Goal: Task Accomplishment & Management: Complete application form

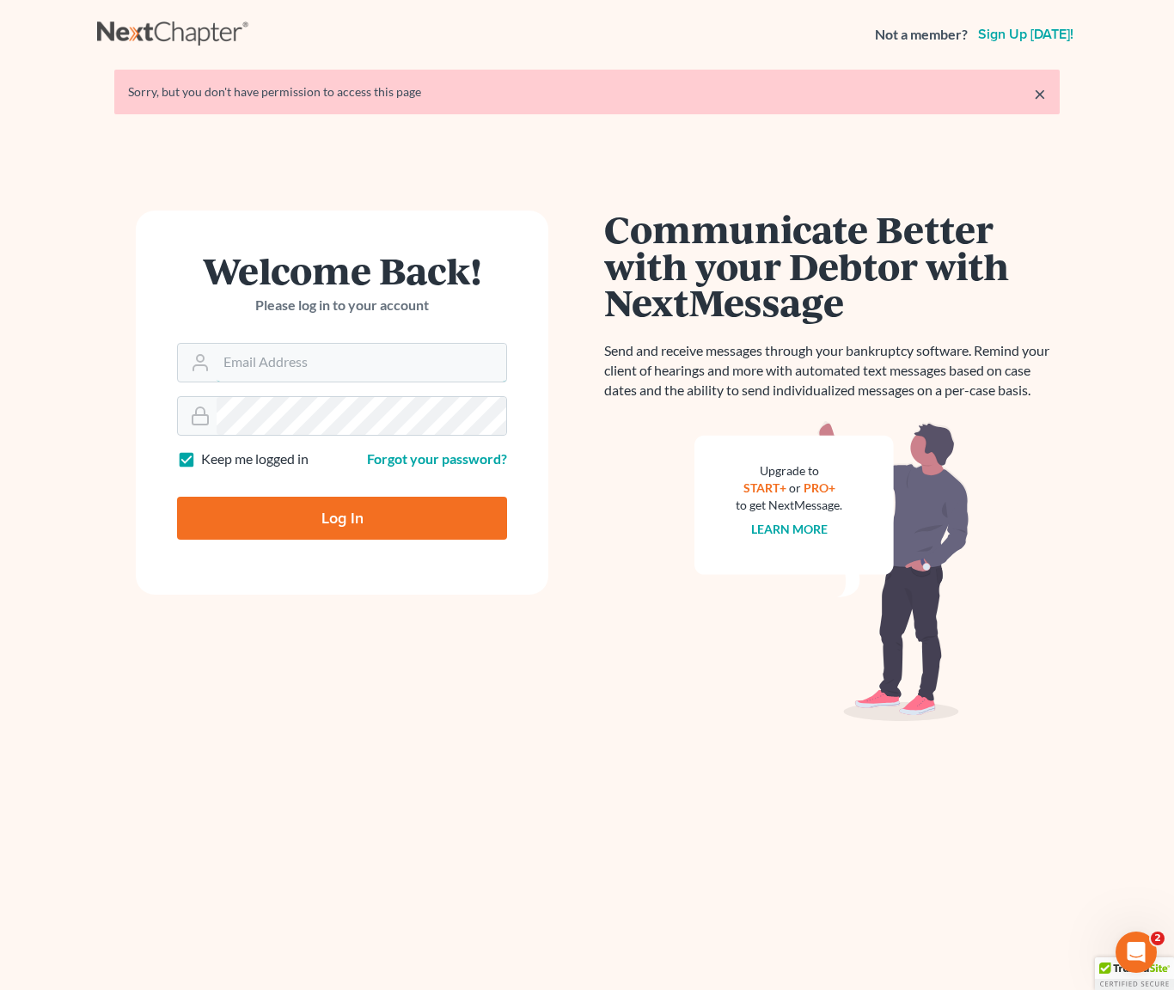
type input "dsolis@bell-law.net"
click at [361, 516] on input "Log In" at bounding box center [342, 518] width 330 height 43
type input "Thinking..."
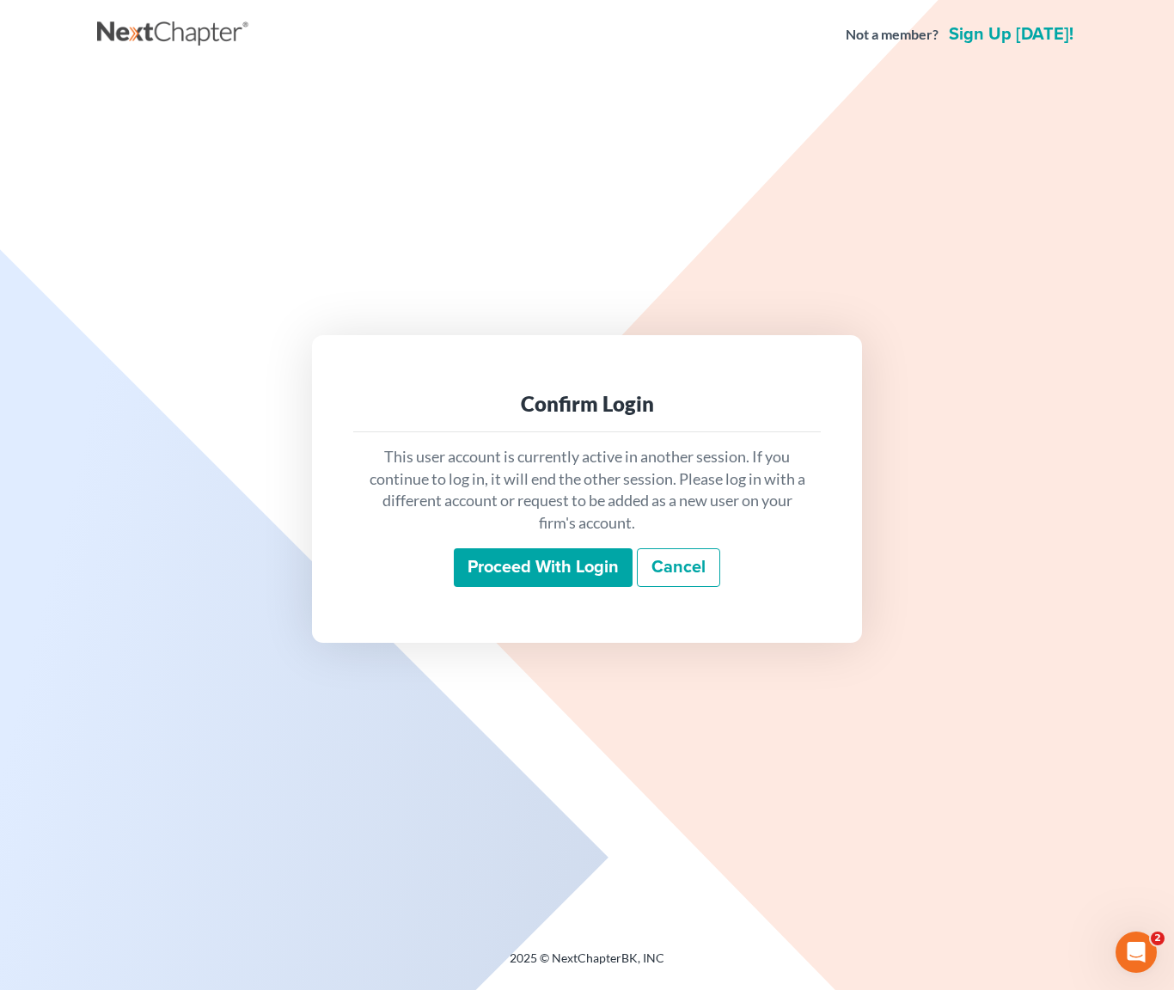
click at [568, 571] on input "Proceed with login" at bounding box center [543, 568] width 179 height 40
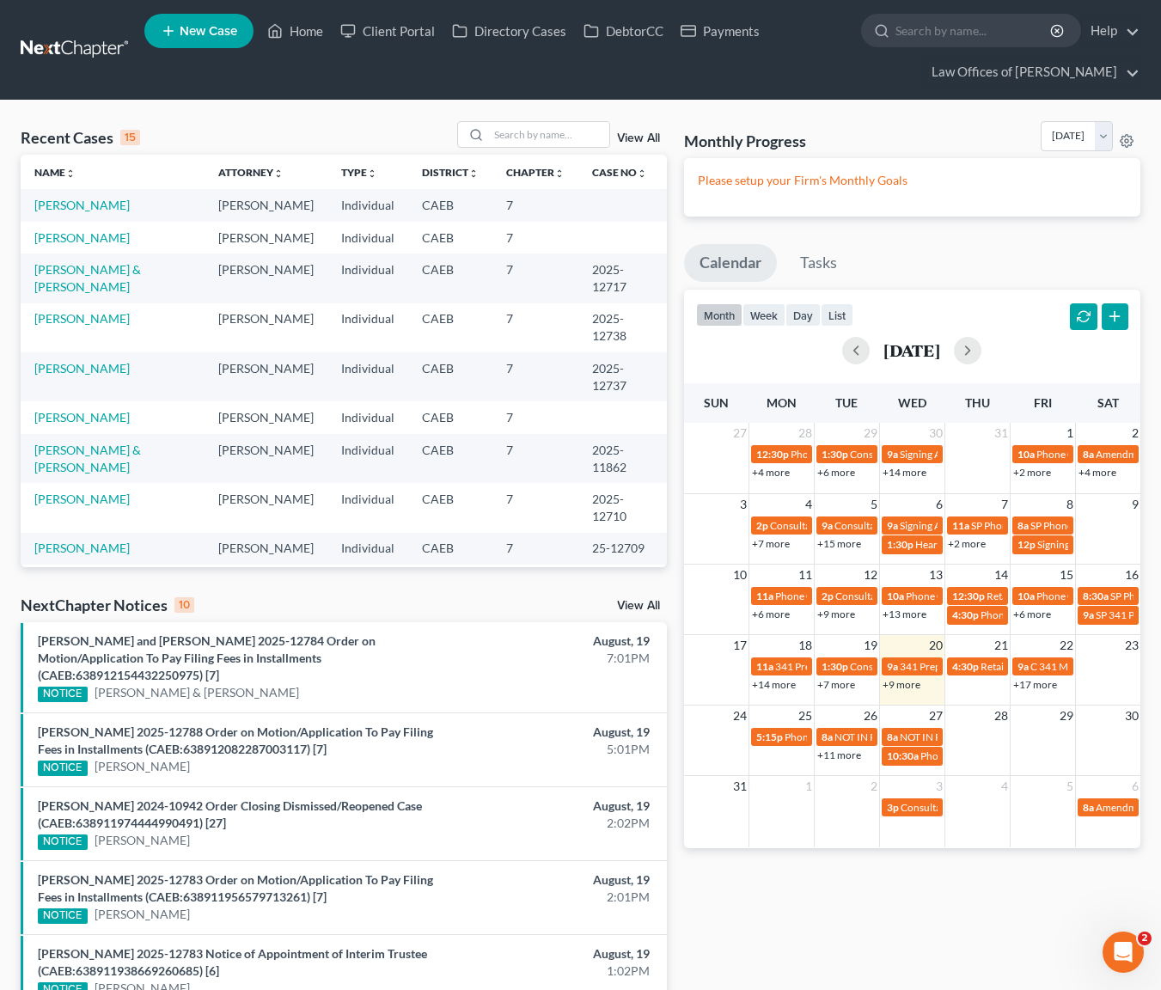
click at [837, 685] on link "+7 more" at bounding box center [836, 684] width 38 height 13
click at [101, 204] on link "[PERSON_NAME]" at bounding box center [81, 205] width 95 height 15
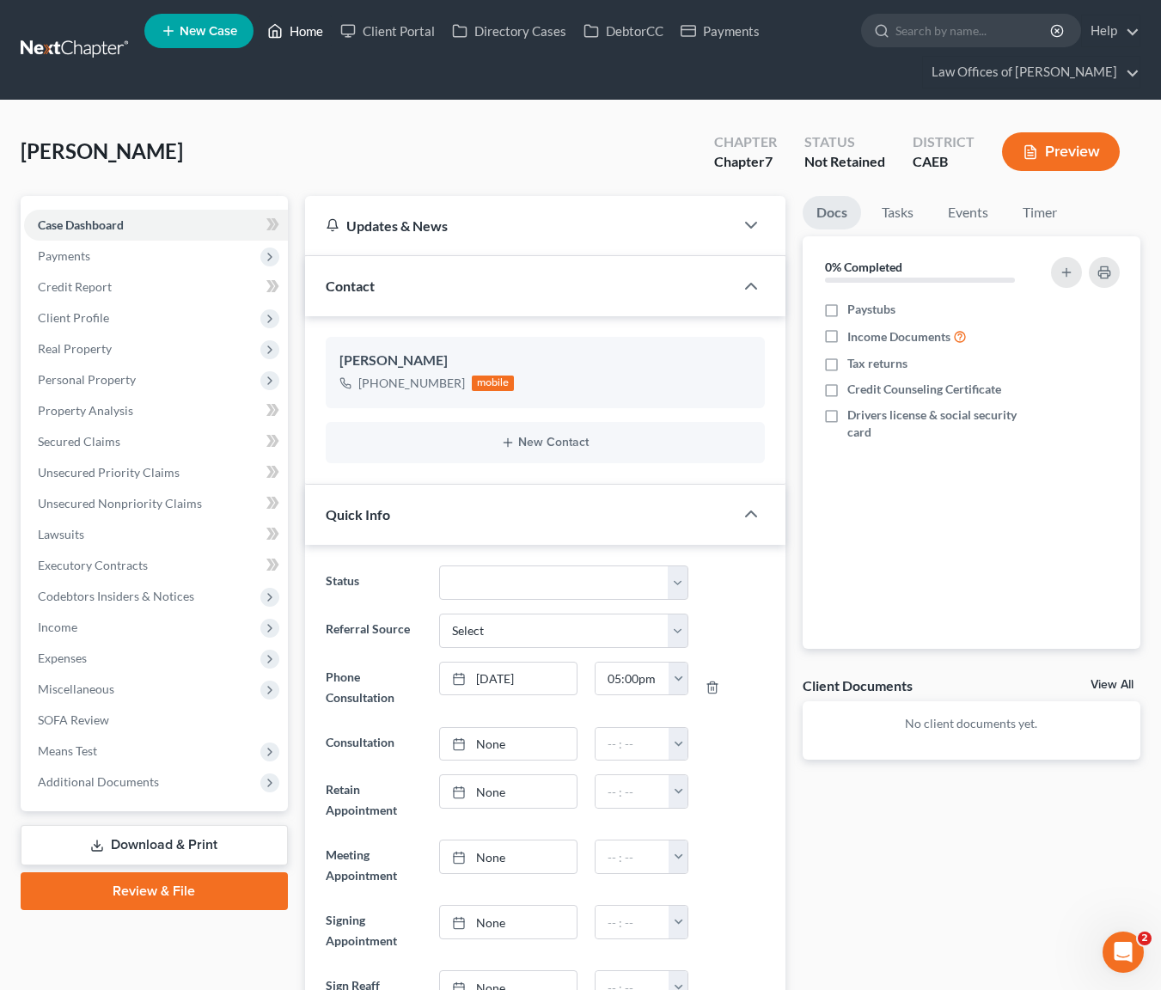
click at [299, 31] on link "Home" at bounding box center [295, 30] width 73 height 31
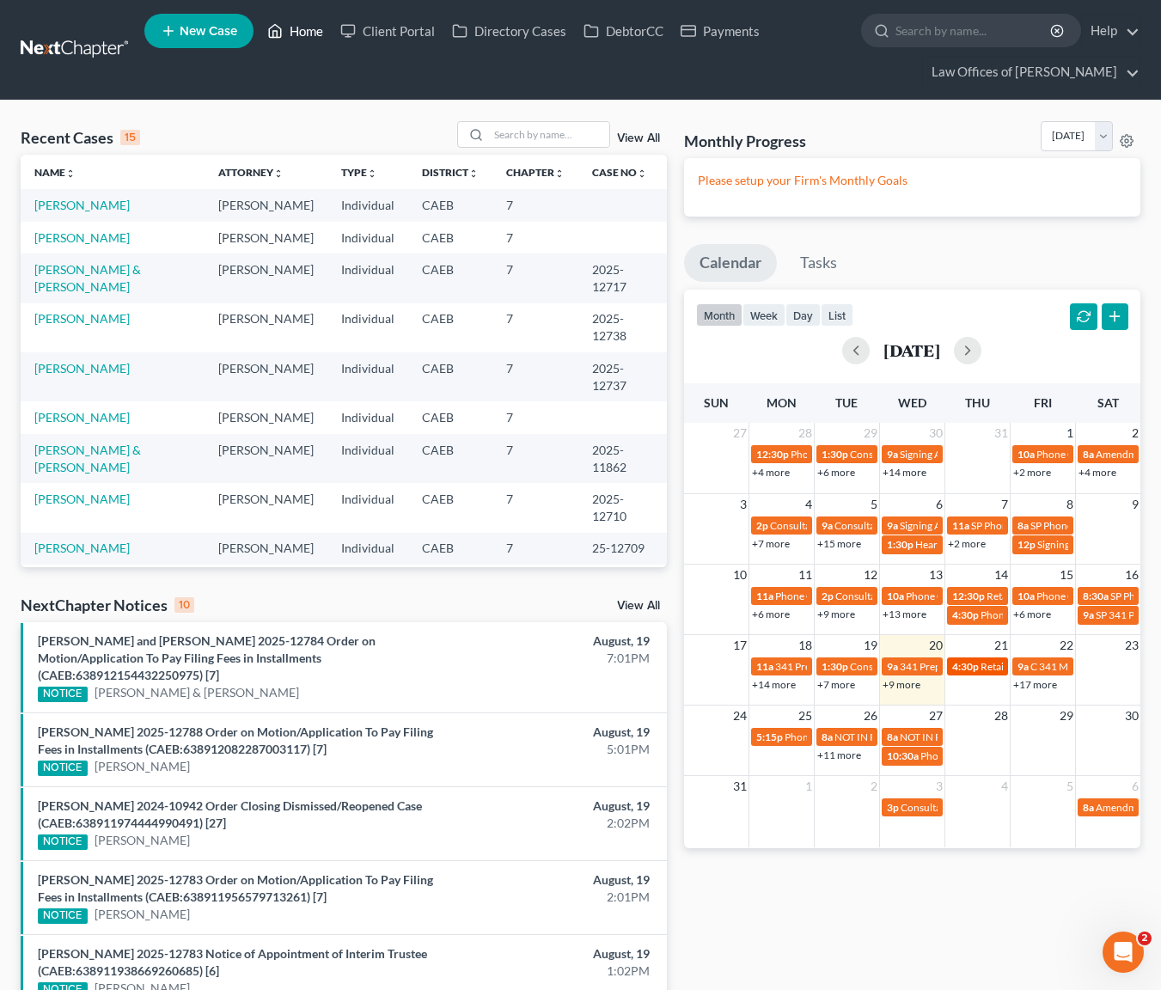
click at [964, 660] on span "4:30p" at bounding box center [965, 666] width 27 height 13
select select "Days"
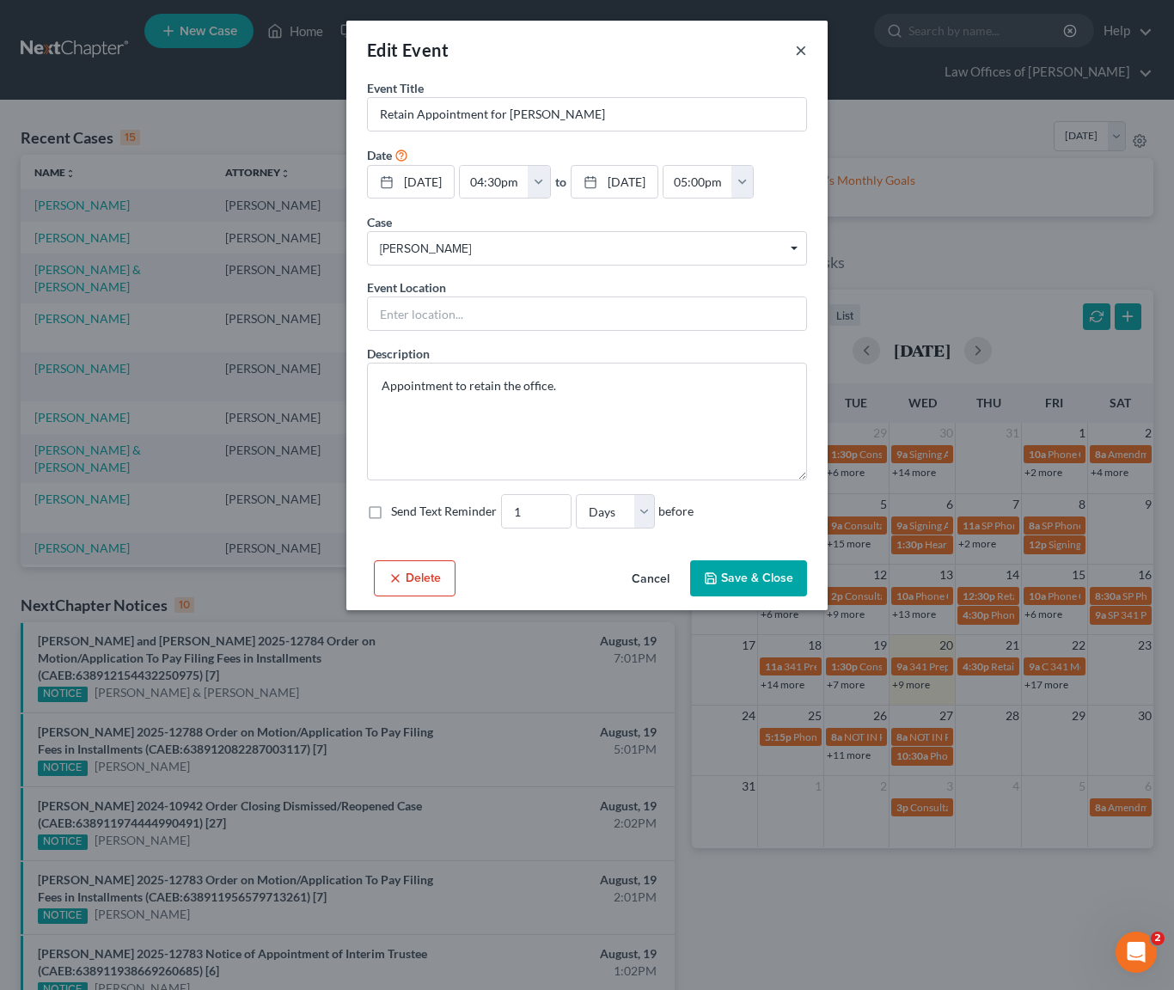
click at [802, 50] on button "×" at bounding box center [801, 50] width 12 height 21
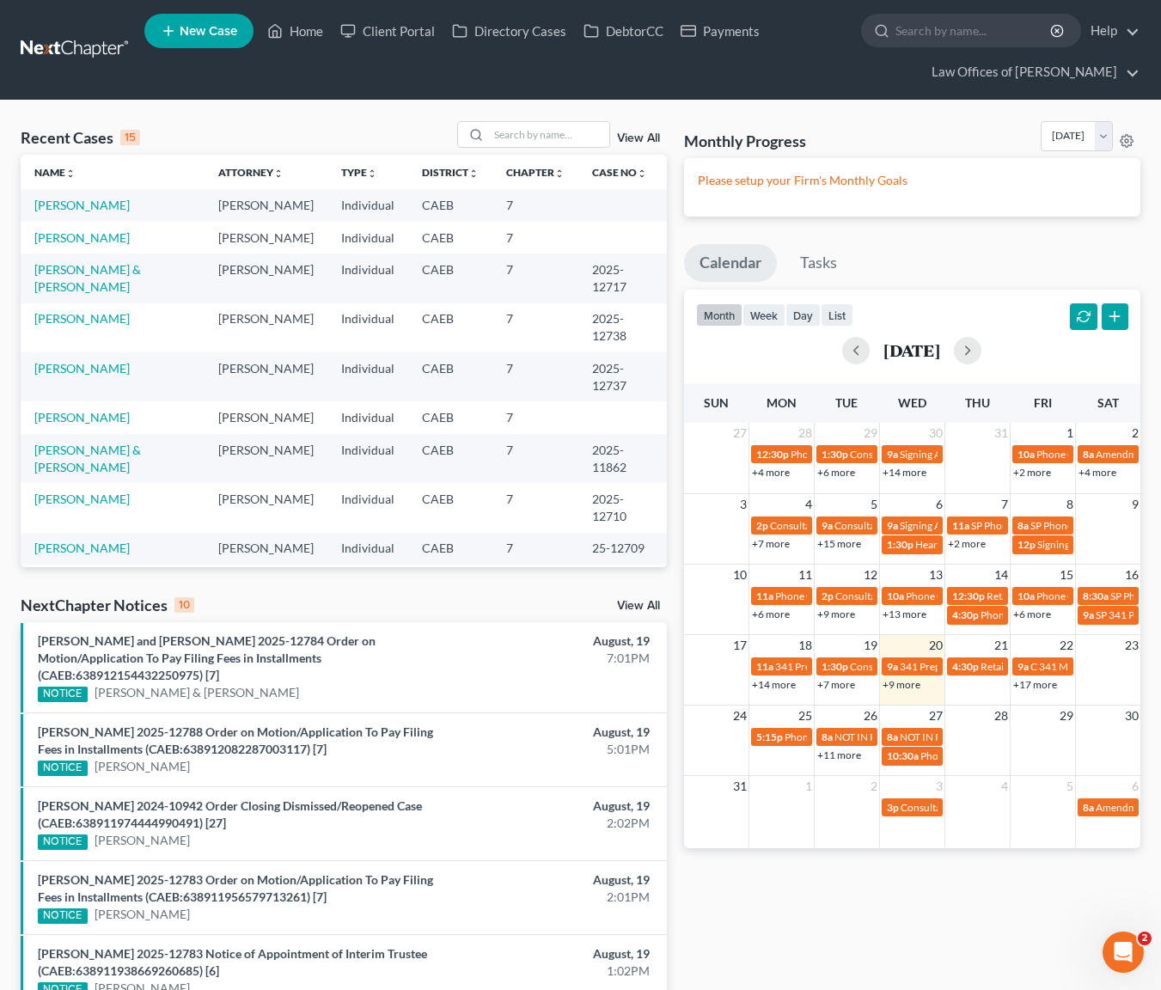
click at [1027, 683] on link "+17 more" at bounding box center [1035, 684] width 44 height 13
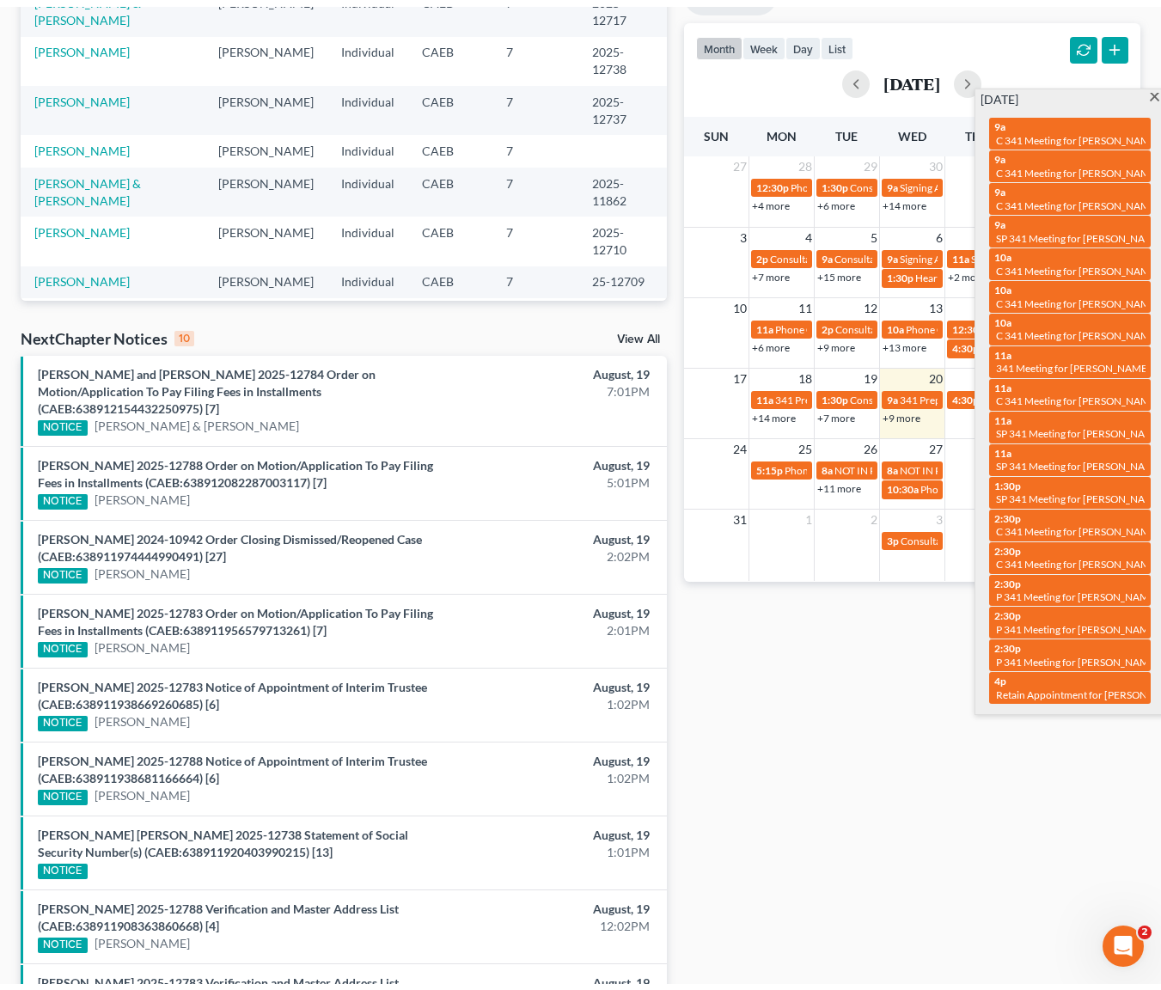
scroll to position [312, 0]
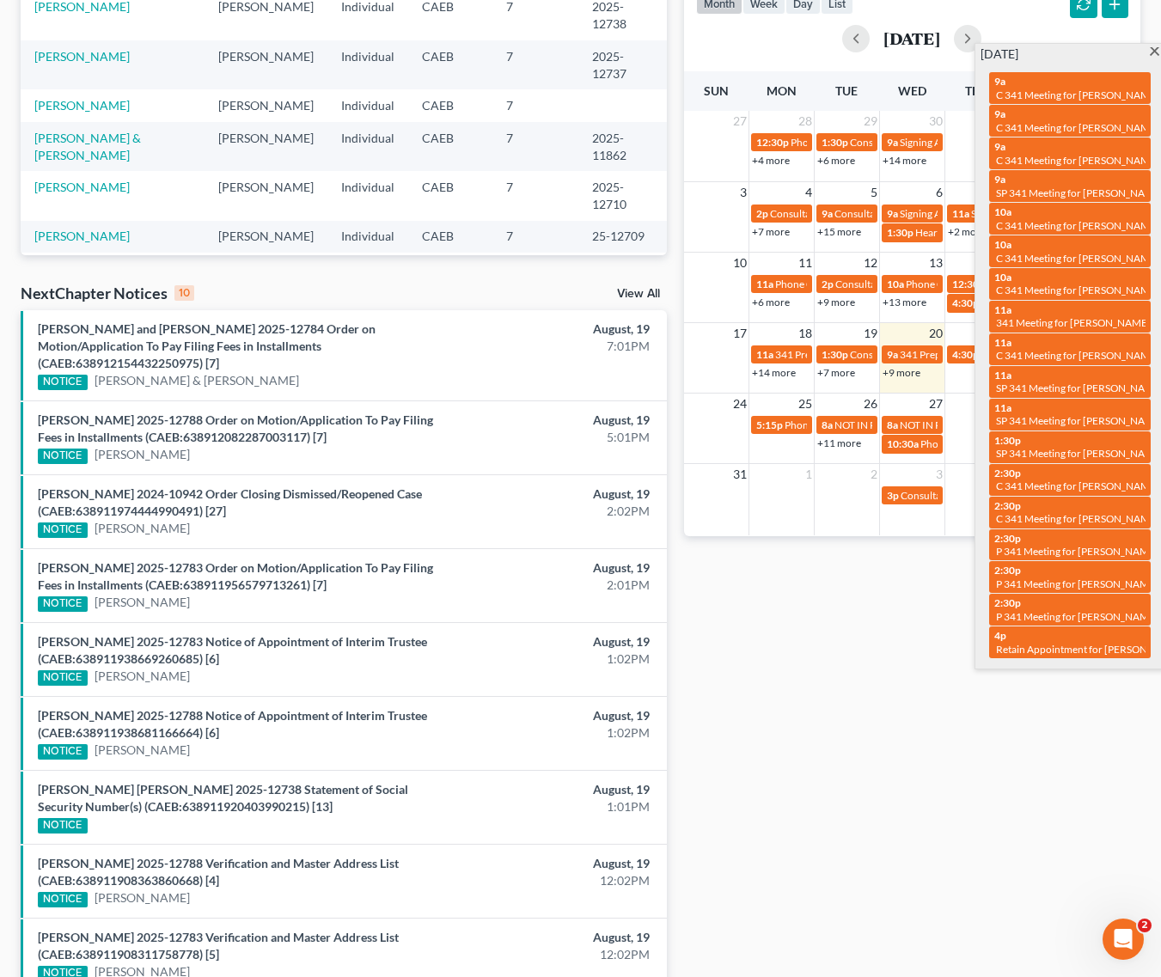
click at [1156, 51] on span at bounding box center [1154, 52] width 13 height 11
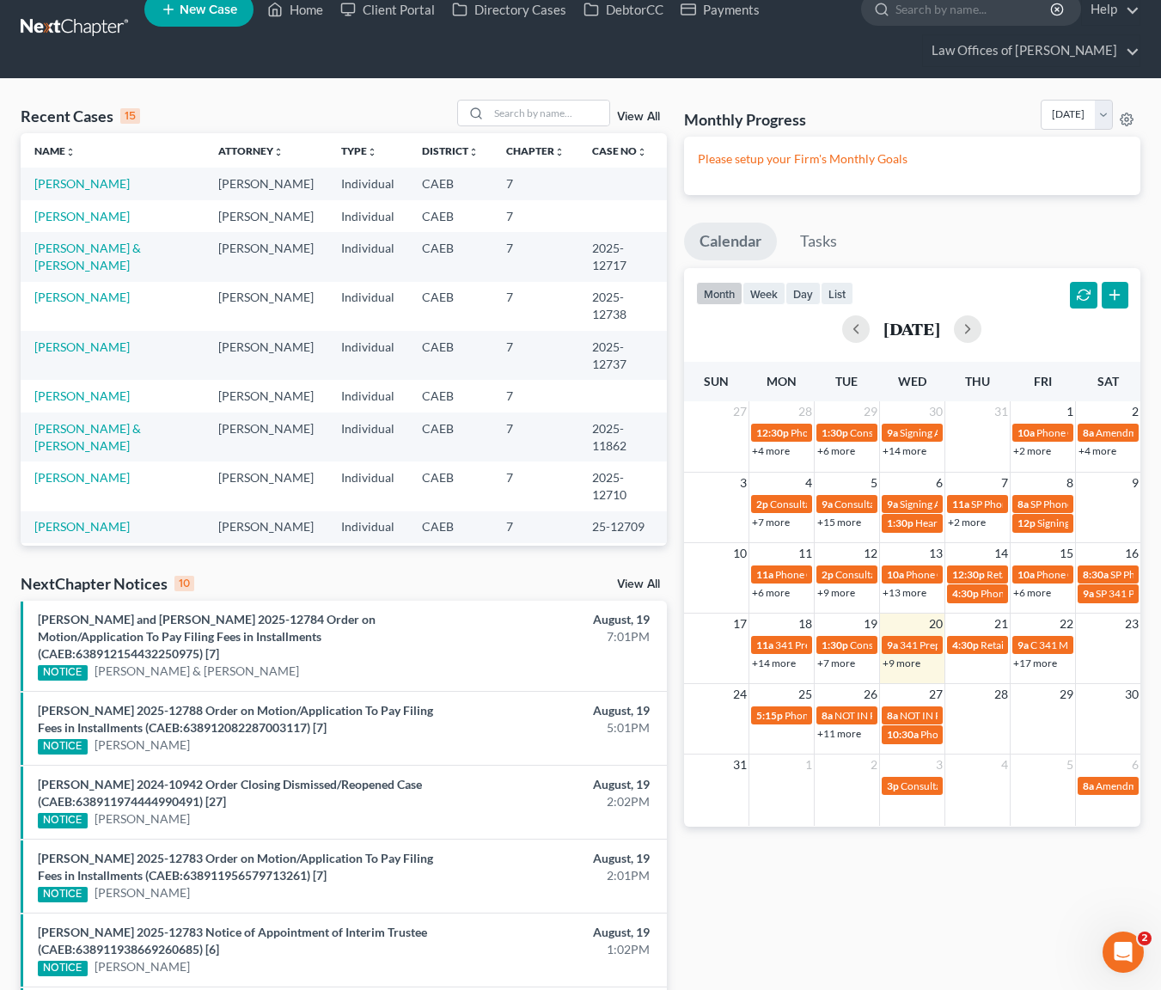
scroll to position [0, 0]
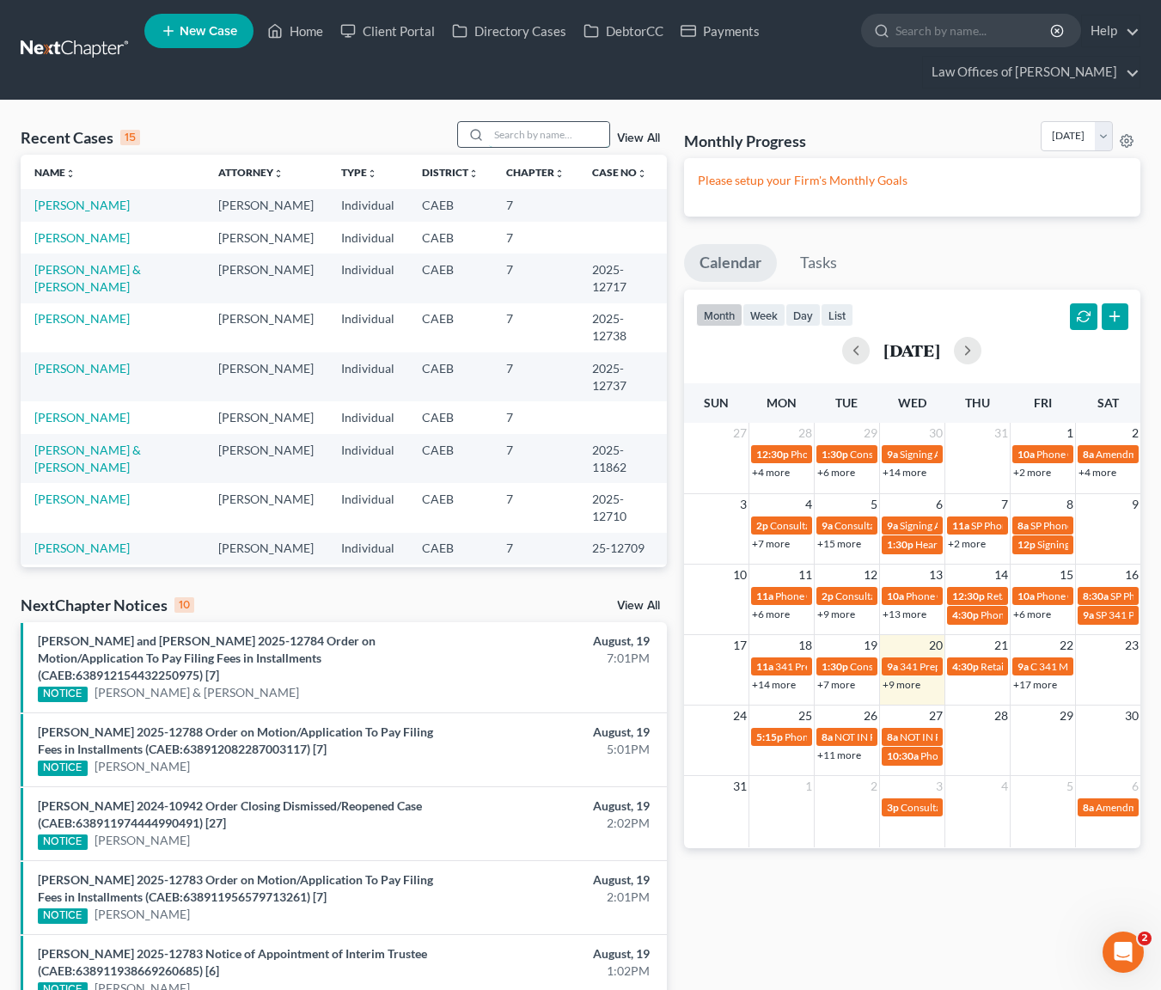
click at [520, 144] on input "search" at bounding box center [549, 134] width 120 height 25
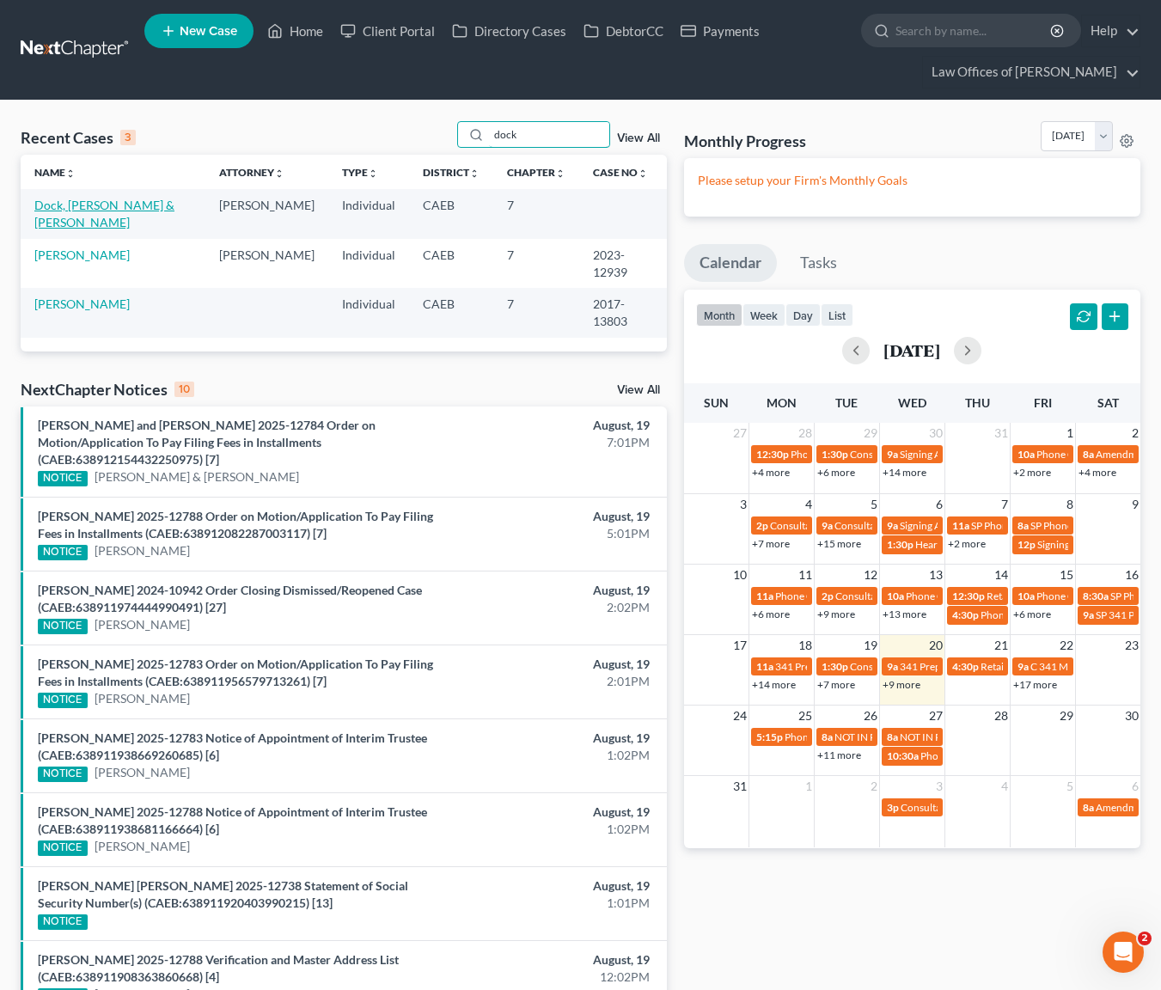
type input "dock"
click at [174, 205] on link "Dock, [PERSON_NAME] & [PERSON_NAME]" at bounding box center [104, 214] width 140 height 32
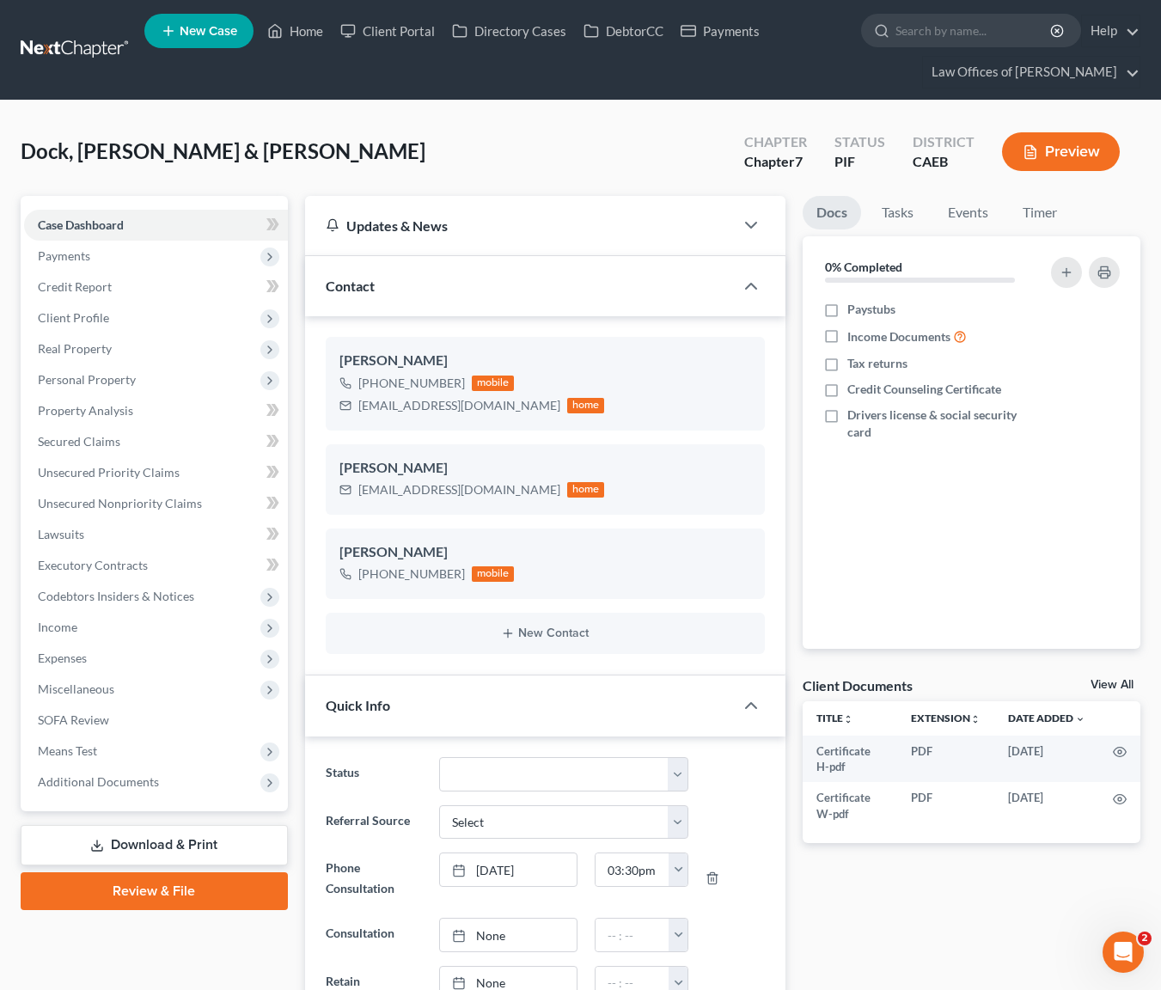
scroll to position [5832, 0]
click at [121, 407] on span "Property Analysis" at bounding box center [85, 410] width 95 height 15
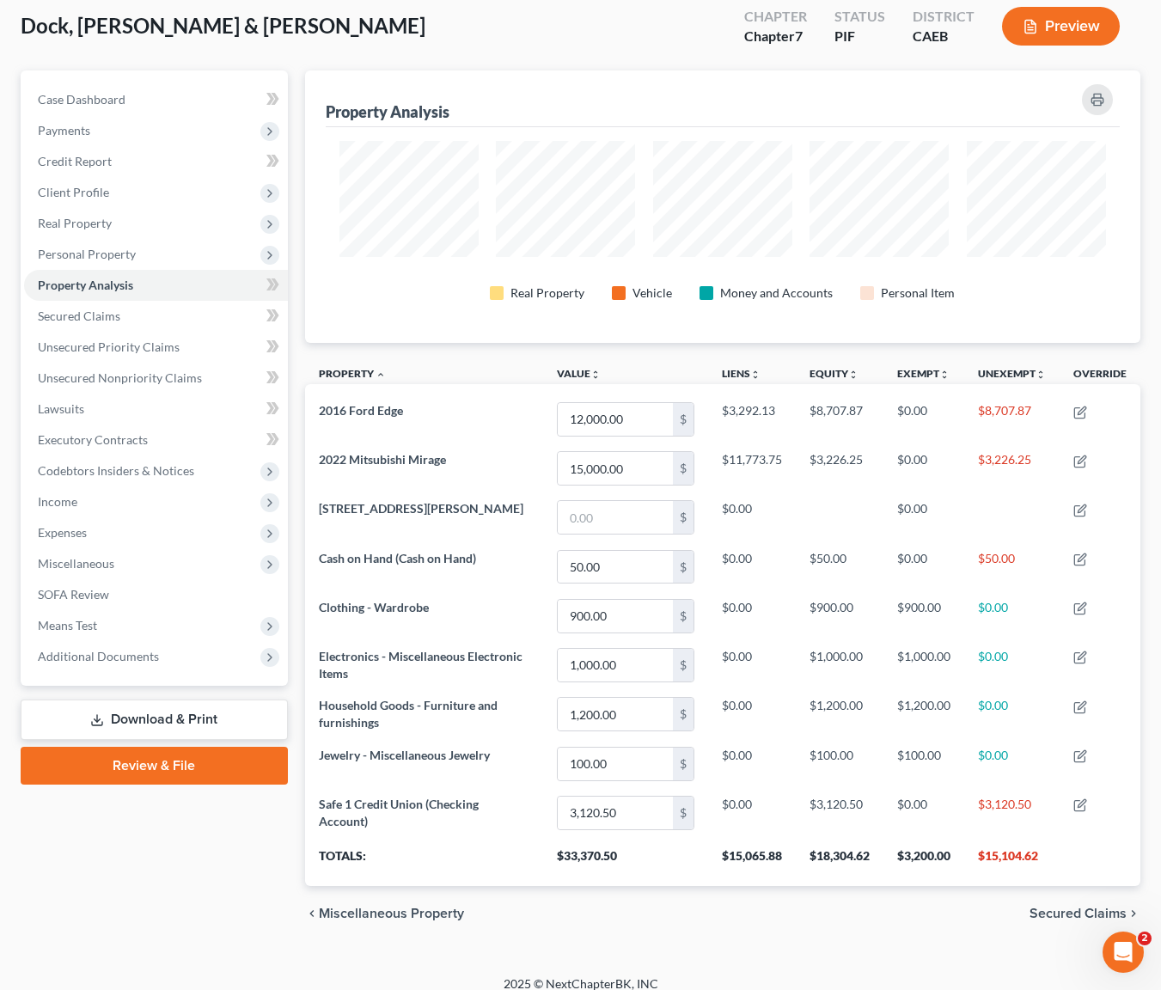
scroll to position [125, 0]
click at [129, 228] on span "Real Property" at bounding box center [156, 224] width 264 height 31
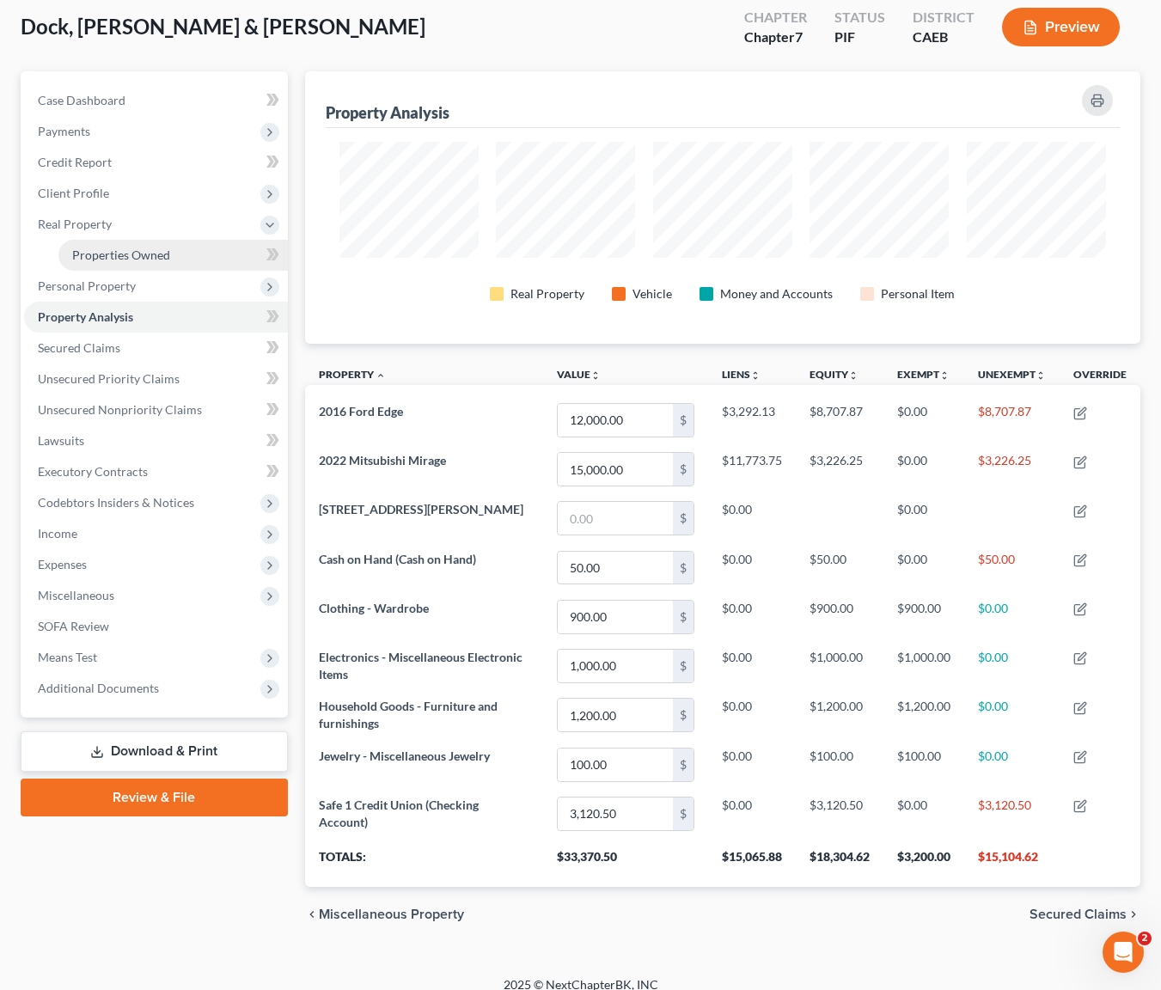
click at [156, 248] on span "Properties Owned" at bounding box center [121, 255] width 98 height 15
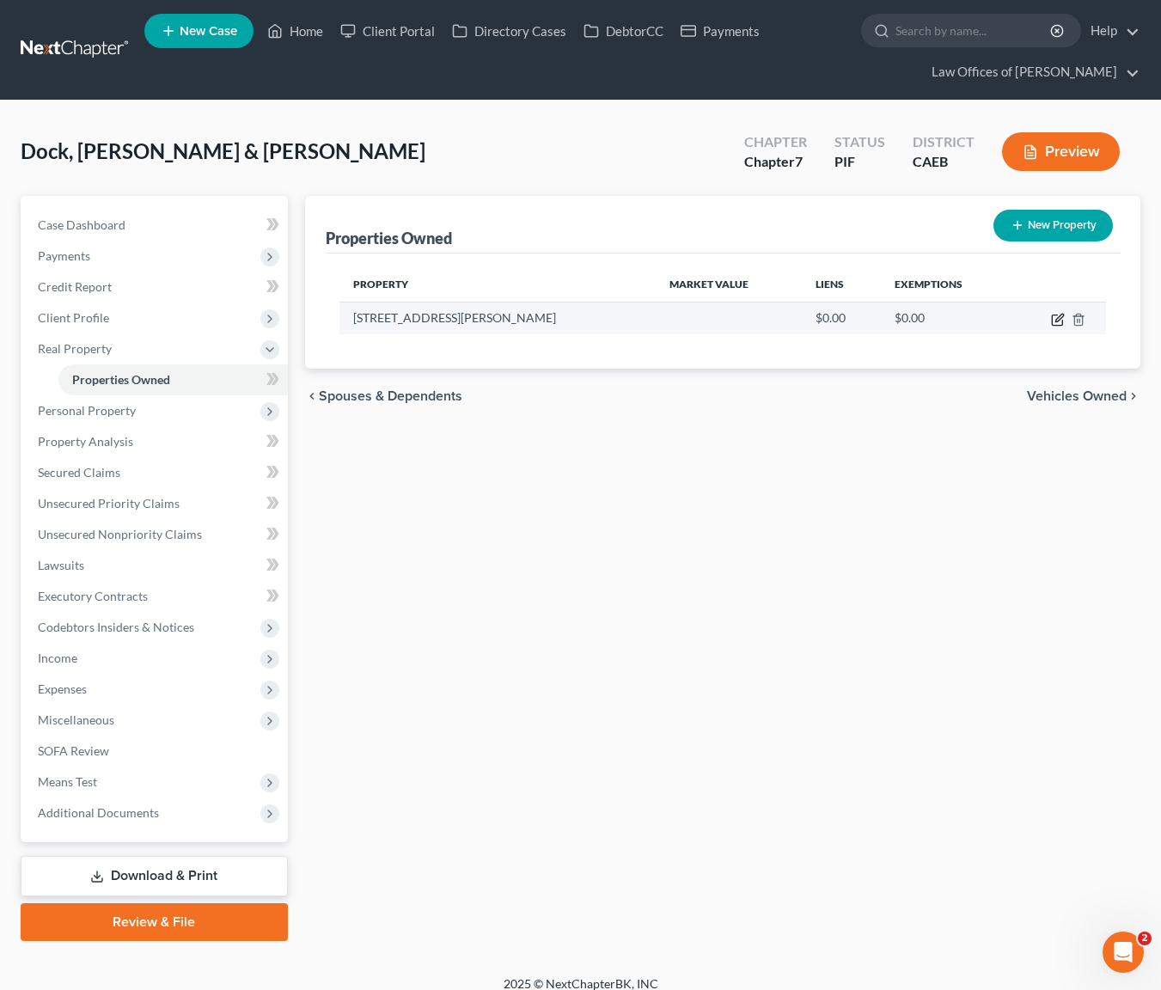
click at [1054, 315] on icon "button" at bounding box center [1058, 320] width 14 height 14
select select "4"
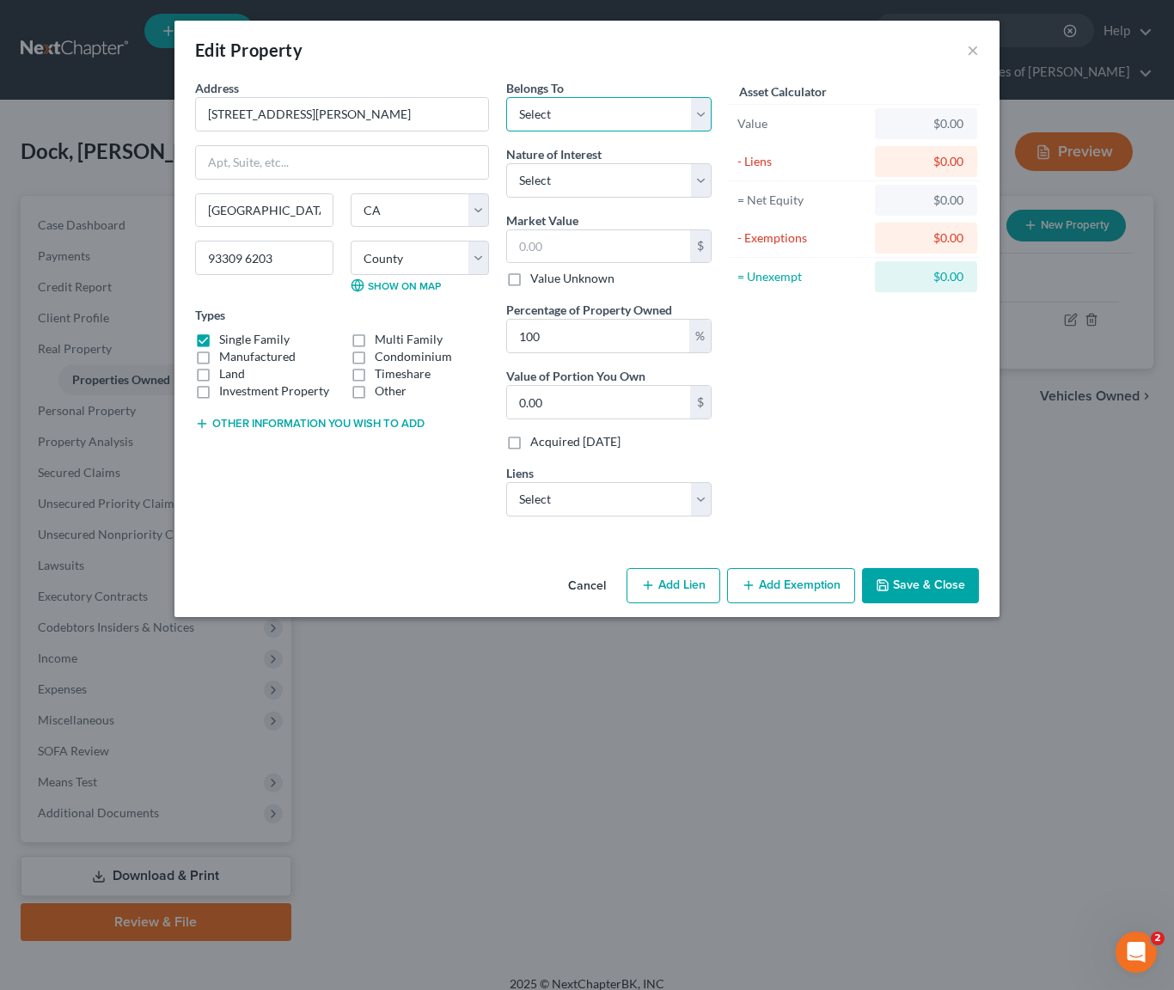
click at [701, 115] on select "Select Debtor 1 Only Debtor 2 Only Debtor 1 And Debtor 2 Only At Least One Of T…" at bounding box center [608, 114] width 205 height 34
select select "4"
click at [701, 182] on select "Select Fee Simple Joint Tenant Life Estate Equitable Interest Future Interest T…" at bounding box center [608, 180] width 205 height 34
select select "0"
click at [588, 246] on input "text" at bounding box center [598, 246] width 183 height 33
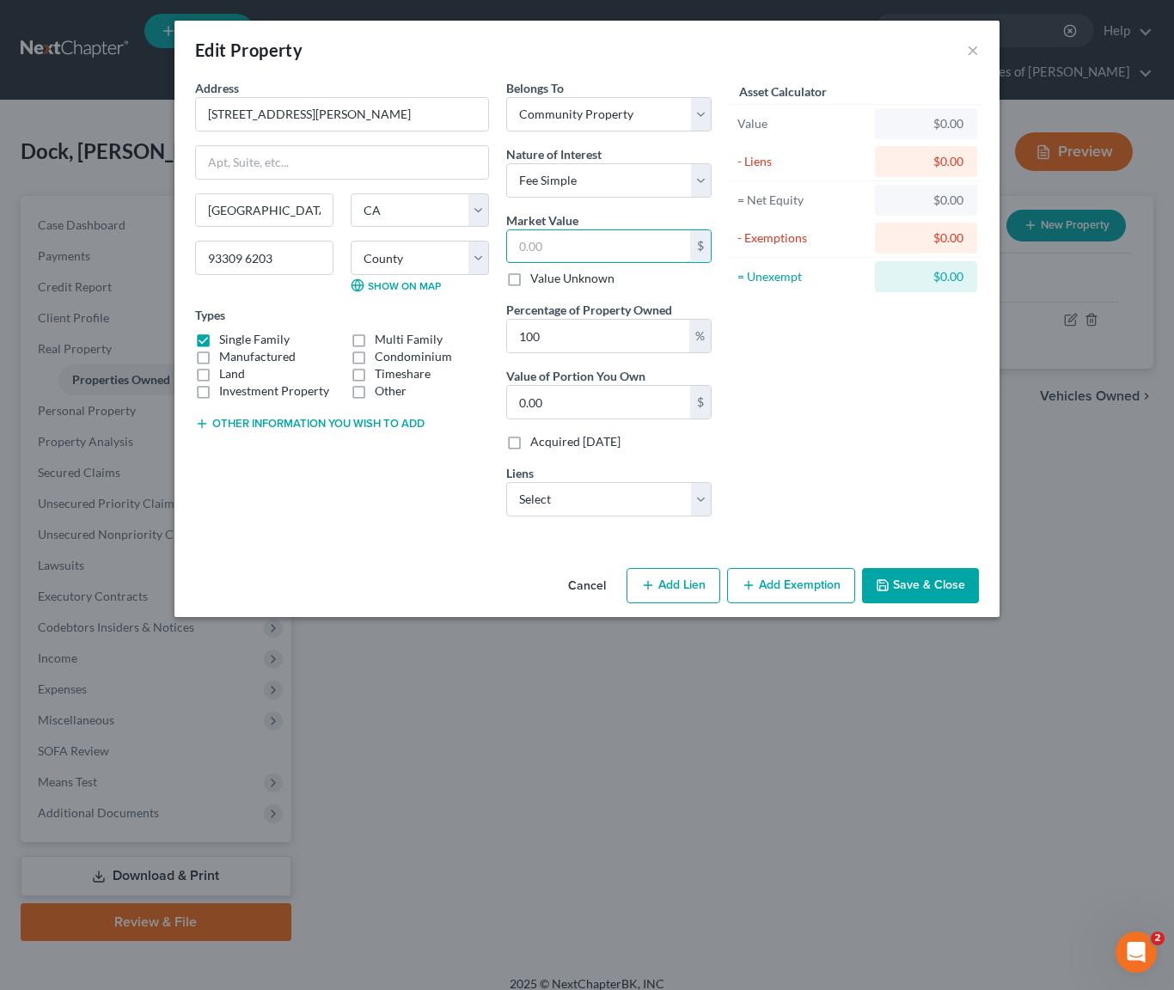
type input "2"
type input "2.00"
type input "29"
type input "29.00"
type input "298"
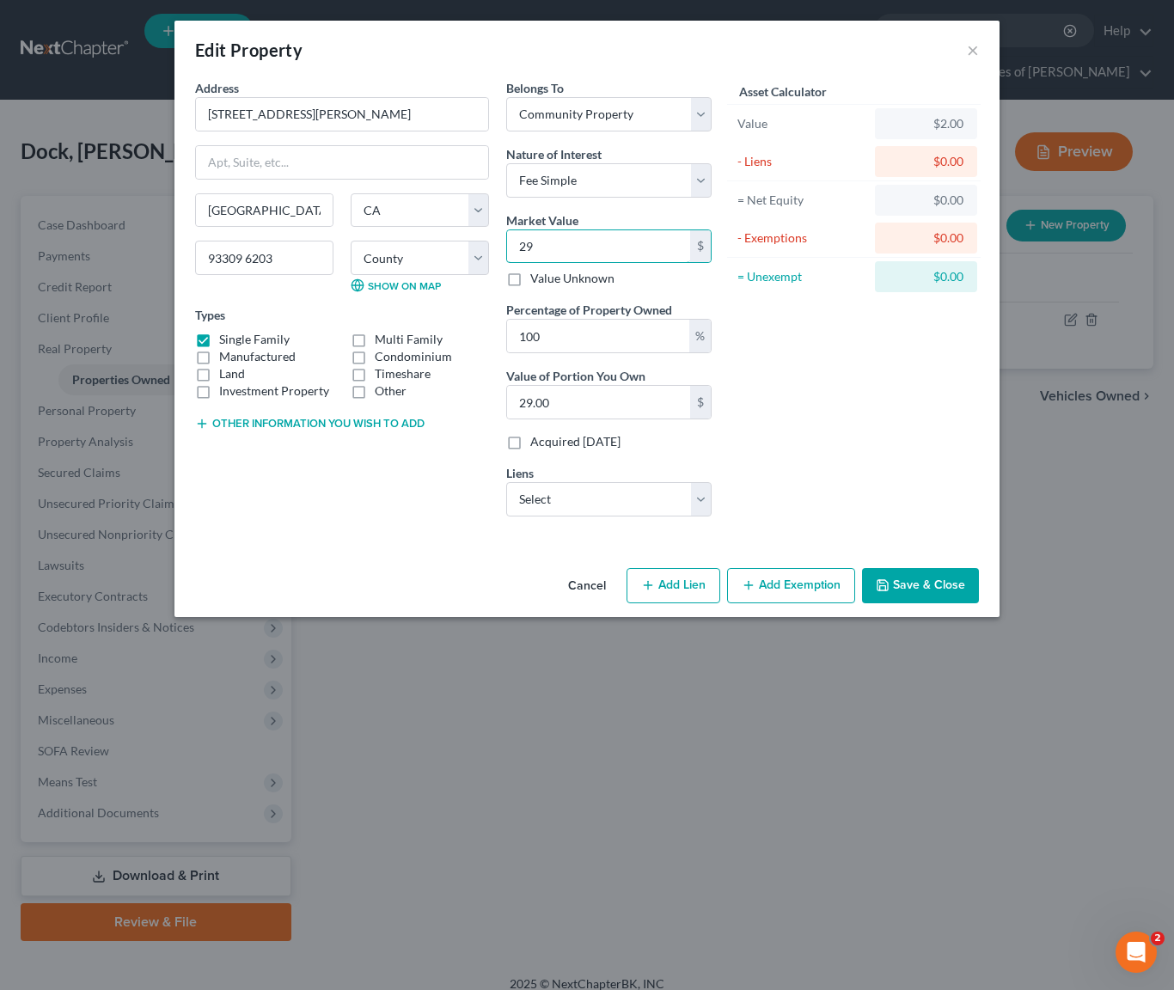
type input "298.00"
type input "2980"
type input "2,980.00"
type input "2,9800"
type input "29,800.00"
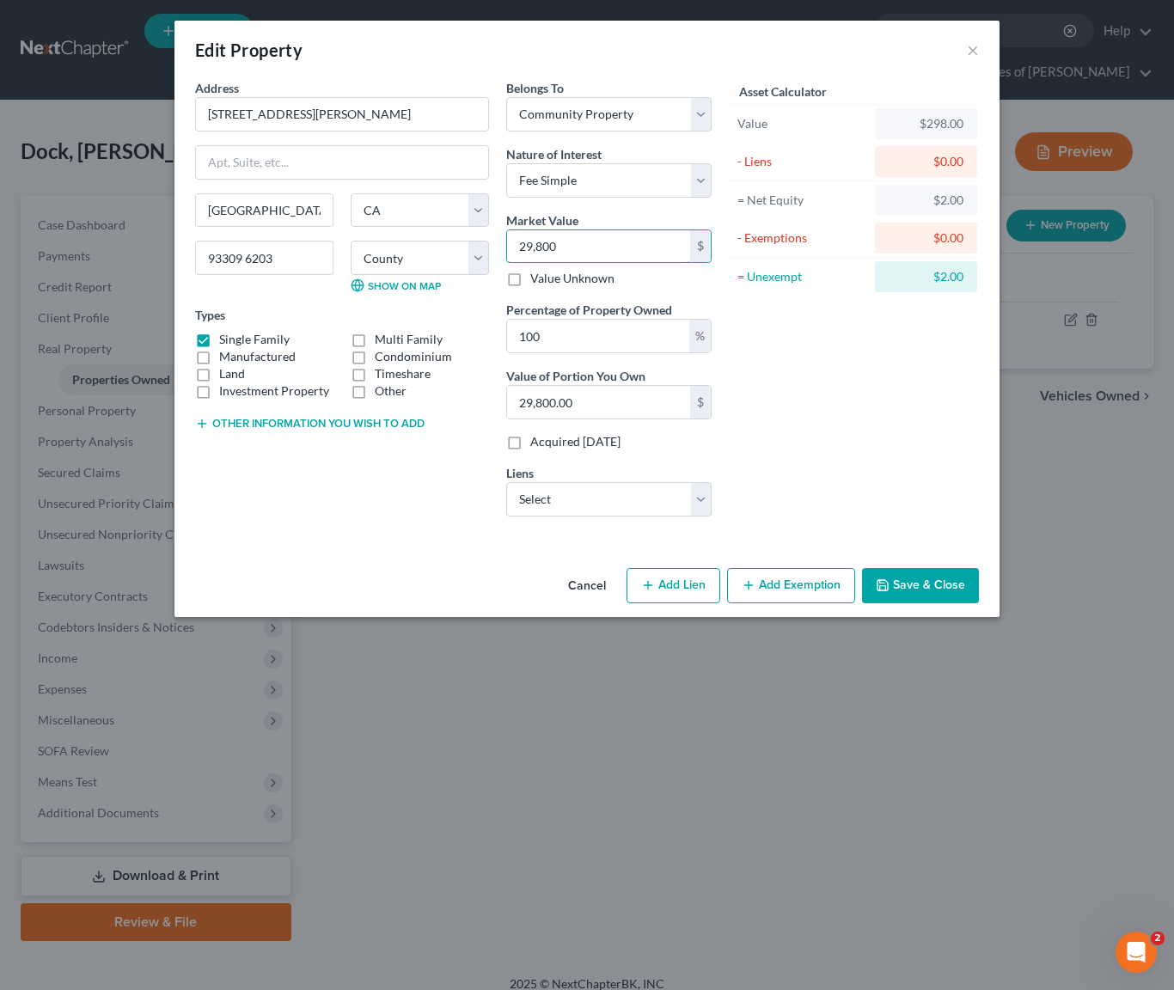
type input "29,8000"
type input "298,000.00"
type input "298,000"
click at [701, 504] on select "Select Cmg Mortgage - $144,240.00 Safe 1 Credit Un - $11,170.00 Safe 1 Credit U…" at bounding box center [608, 499] width 205 height 34
select select "0"
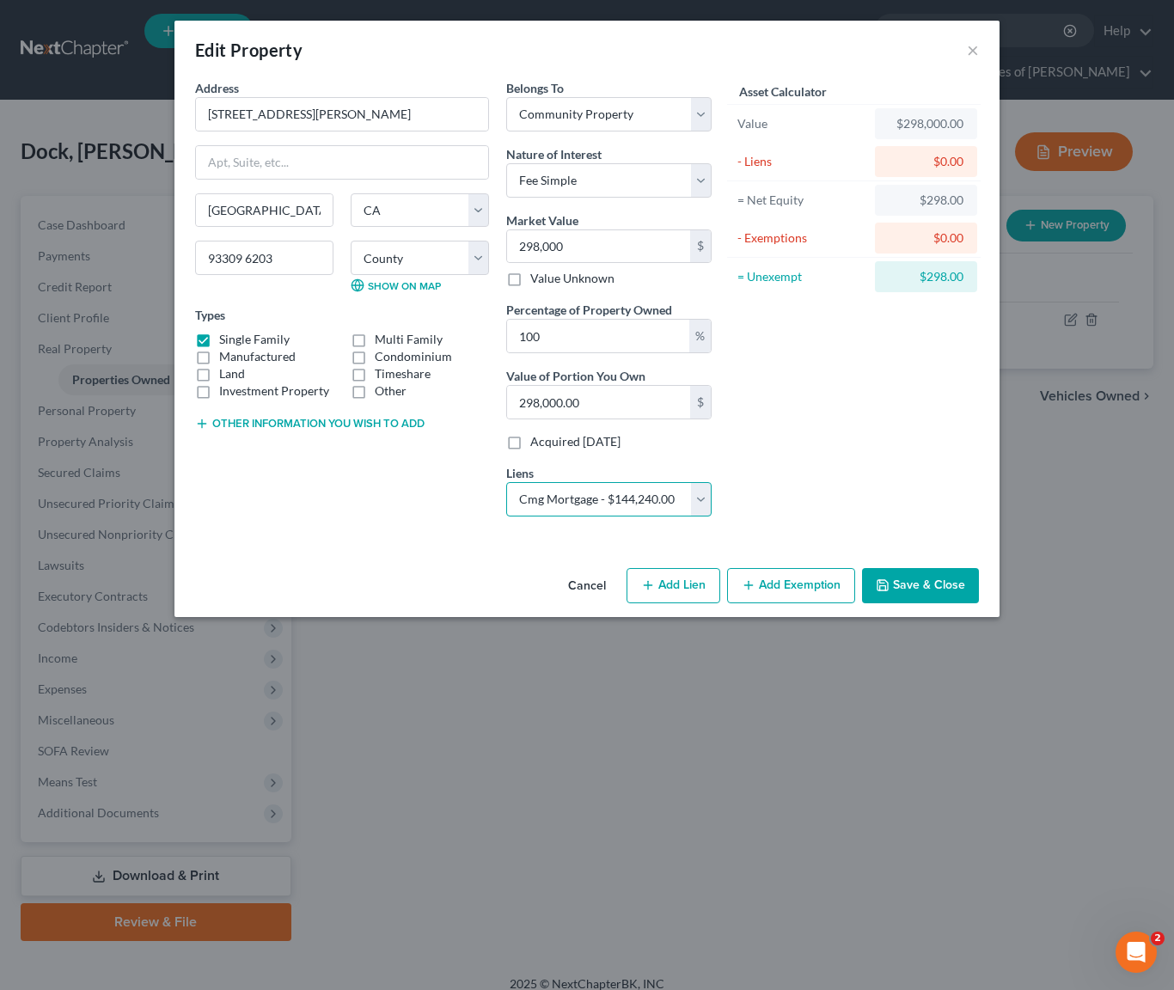
select select
select select "4"
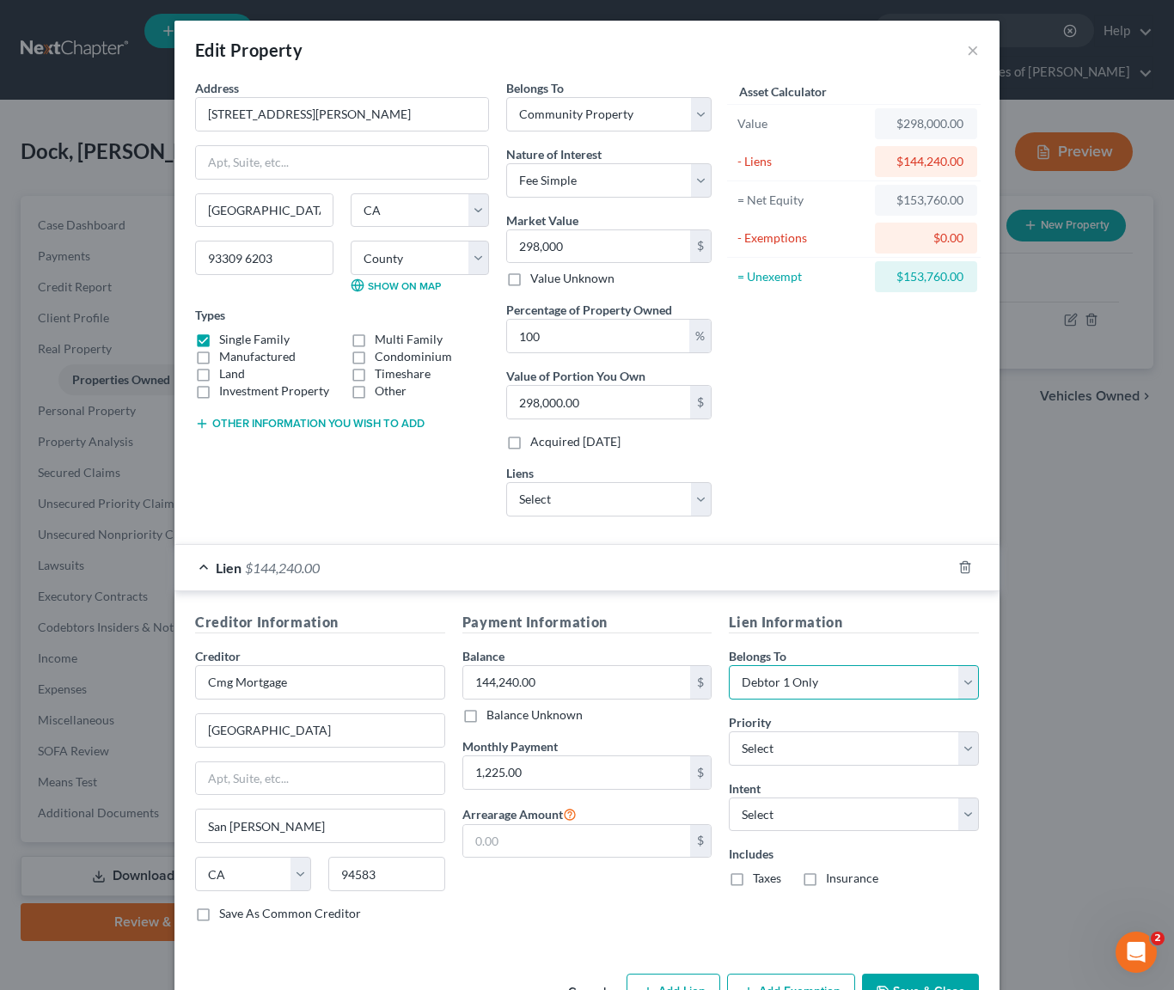
click at [963, 683] on select "Select Debtor 1 Only Debtor 2 Only Debtor 1 And Debtor 2 Only At Least One Of T…" at bounding box center [854, 682] width 250 height 34
select select "4"
click at [962, 743] on select "Select 1st 2nd 3rd 4th 5th 6th 7th 8th 9th 10th 11th 12th 13th 14th 15th 16th 1…" at bounding box center [854, 748] width 250 height 34
select select "0"
click at [966, 810] on select "Select Surrender Redeem Reaffirm Avoid Other" at bounding box center [854, 815] width 250 height 34
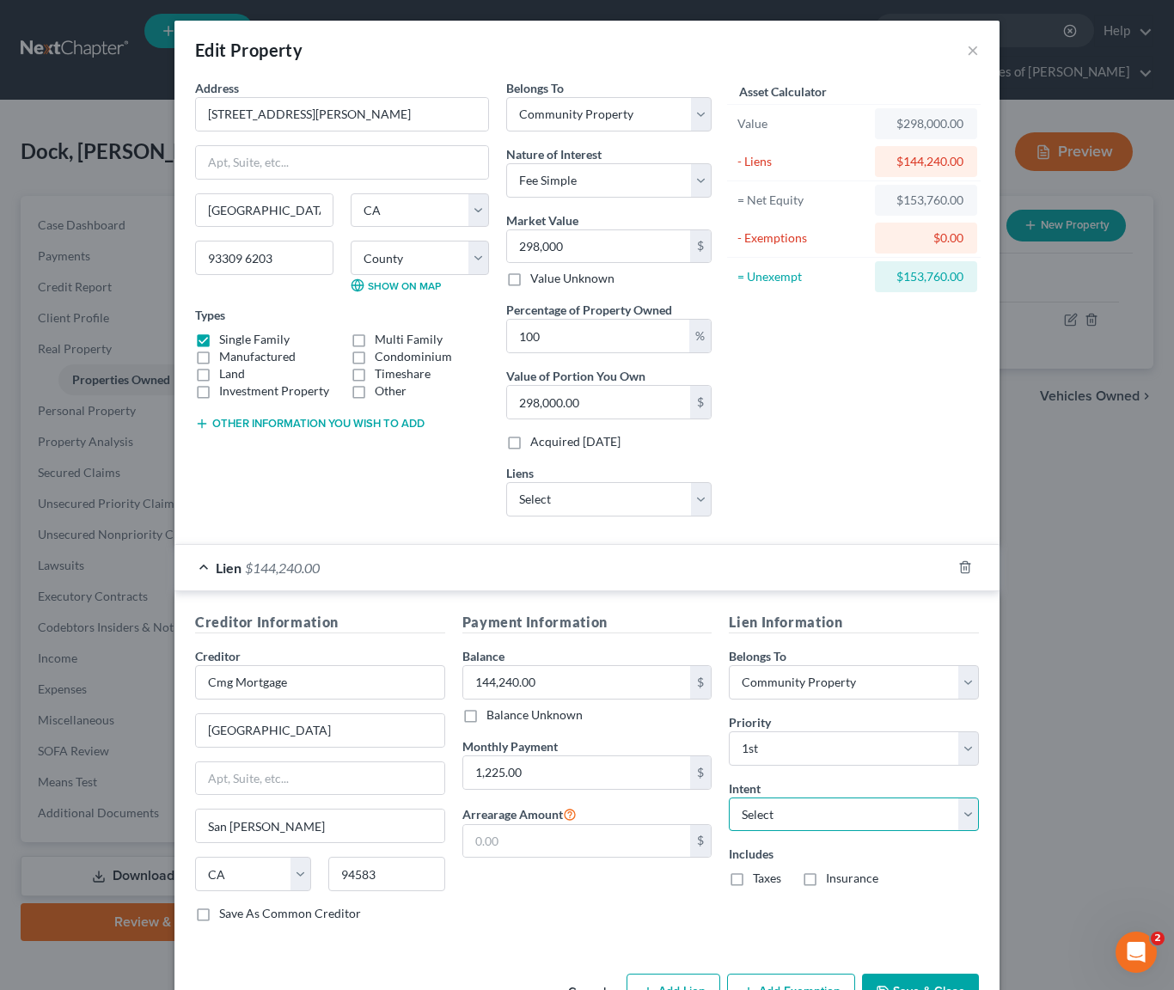
select select "2"
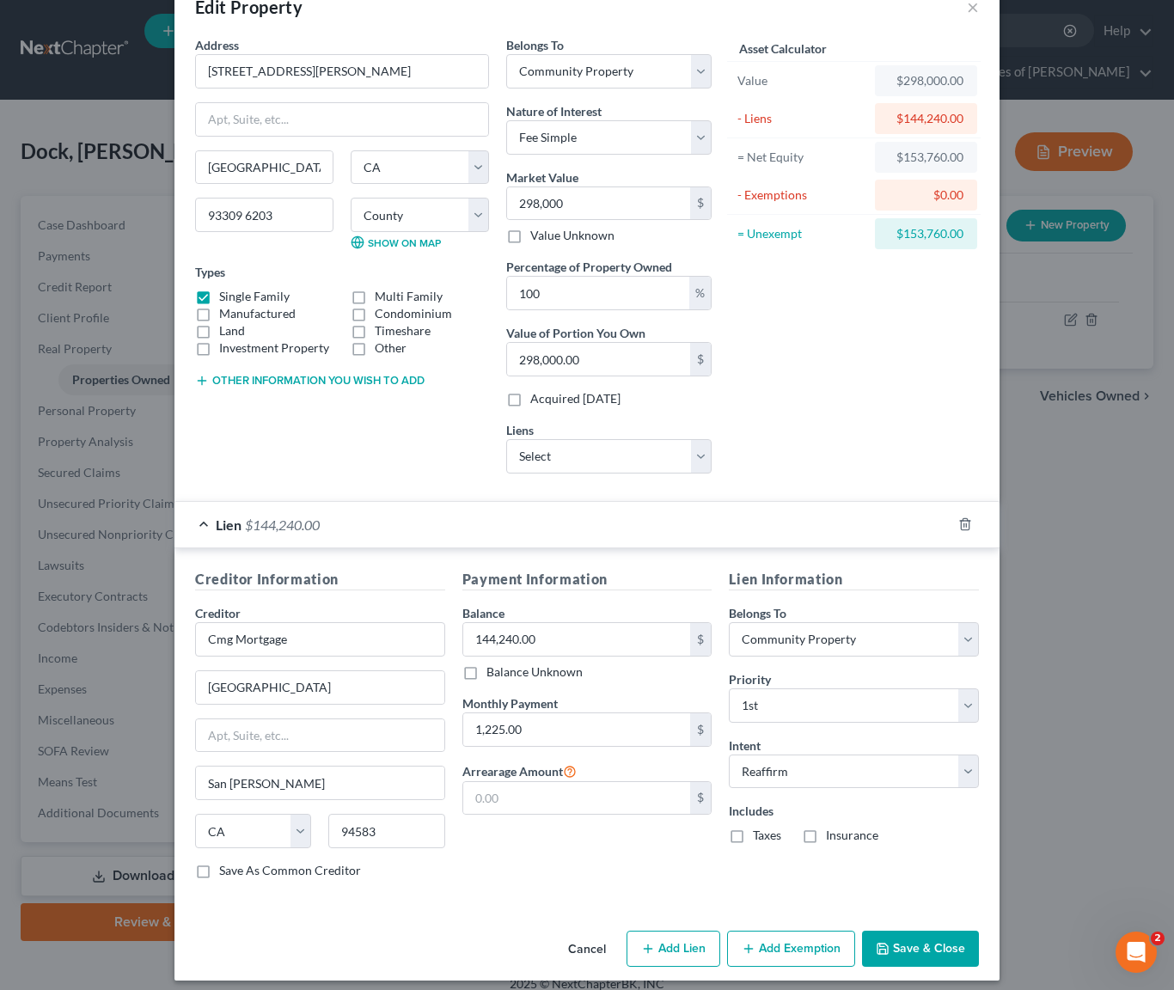
scroll to position [53, 0]
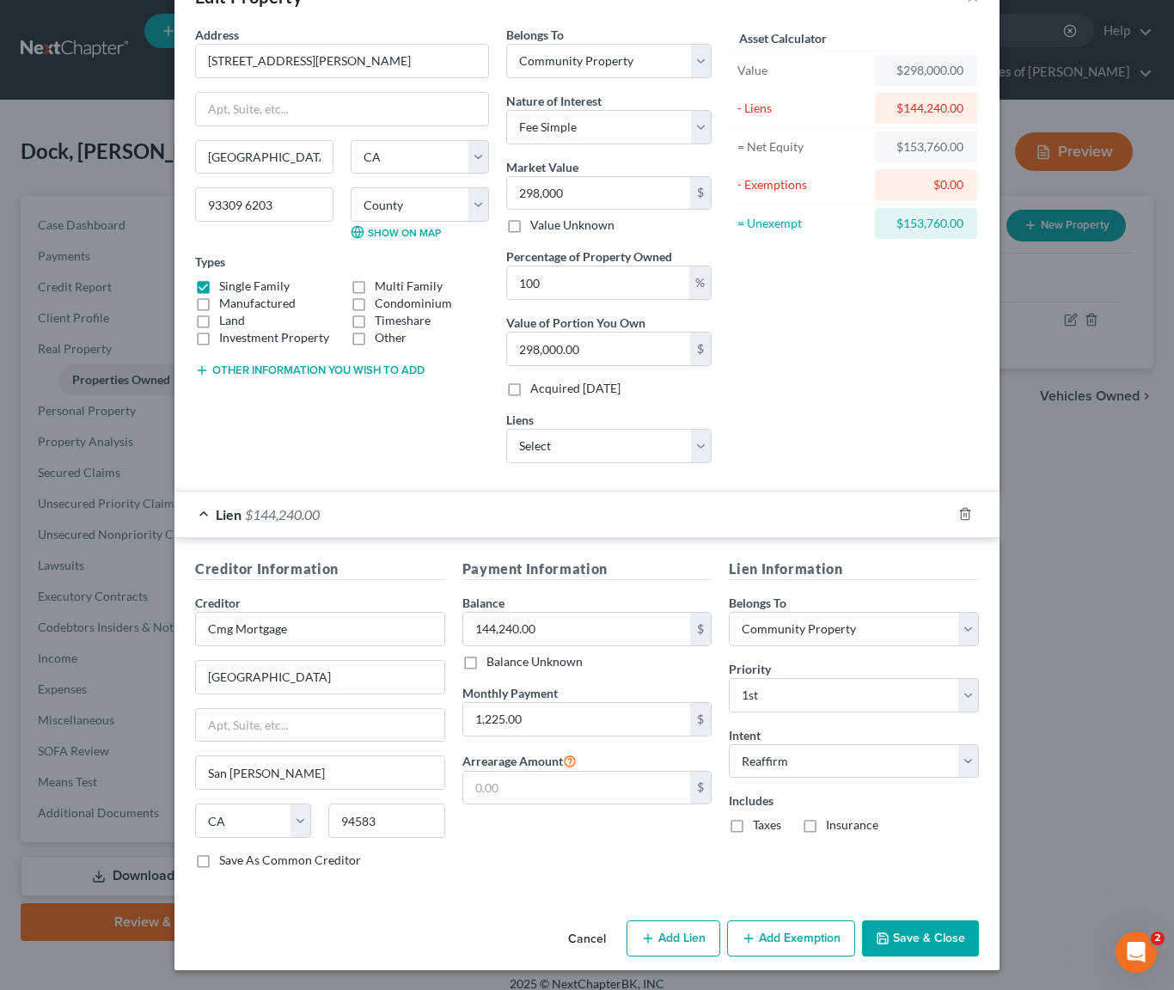
click at [786, 938] on button "Add Exemption" at bounding box center [791, 938] width 128 height 36
select select "2"
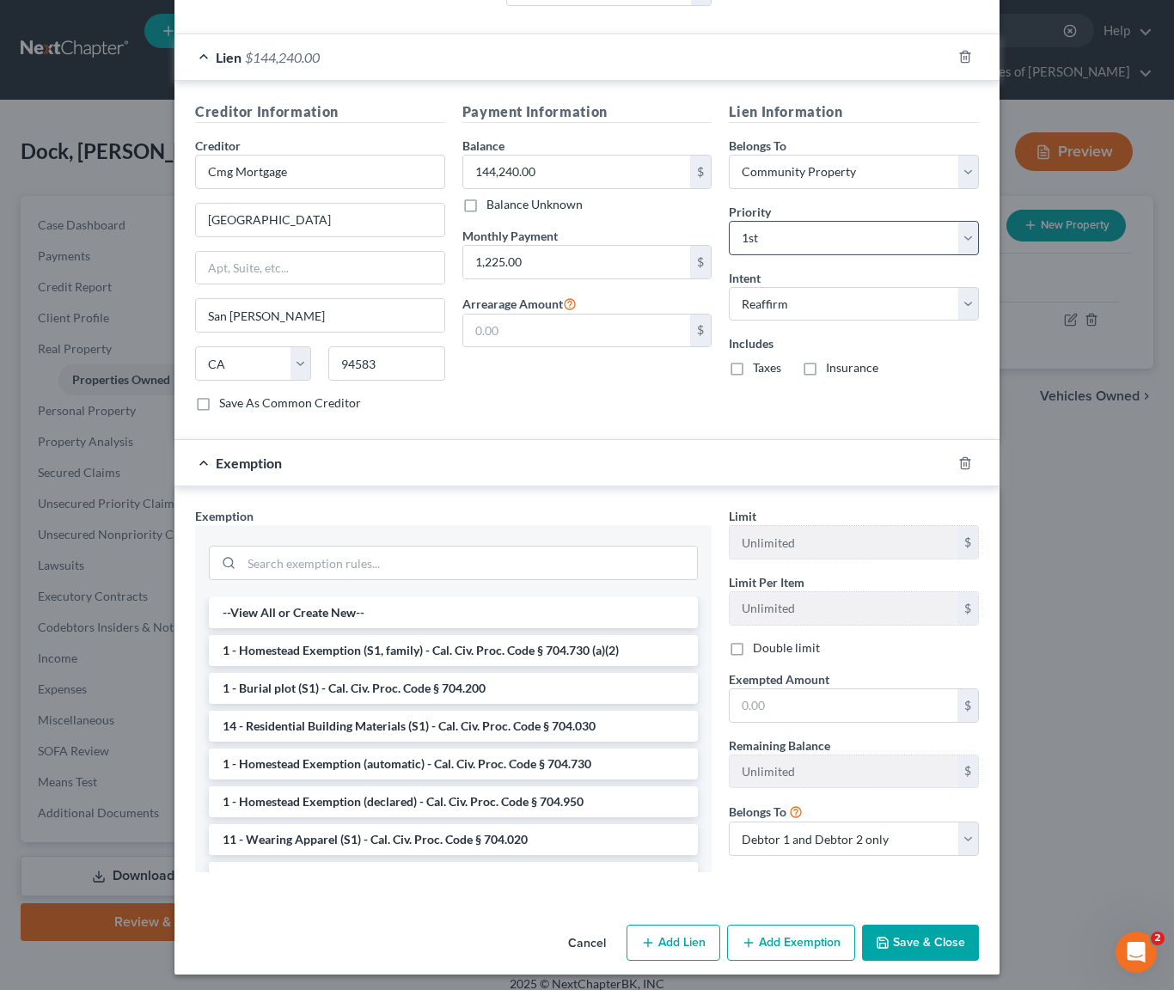
scroll to position [516, 0]
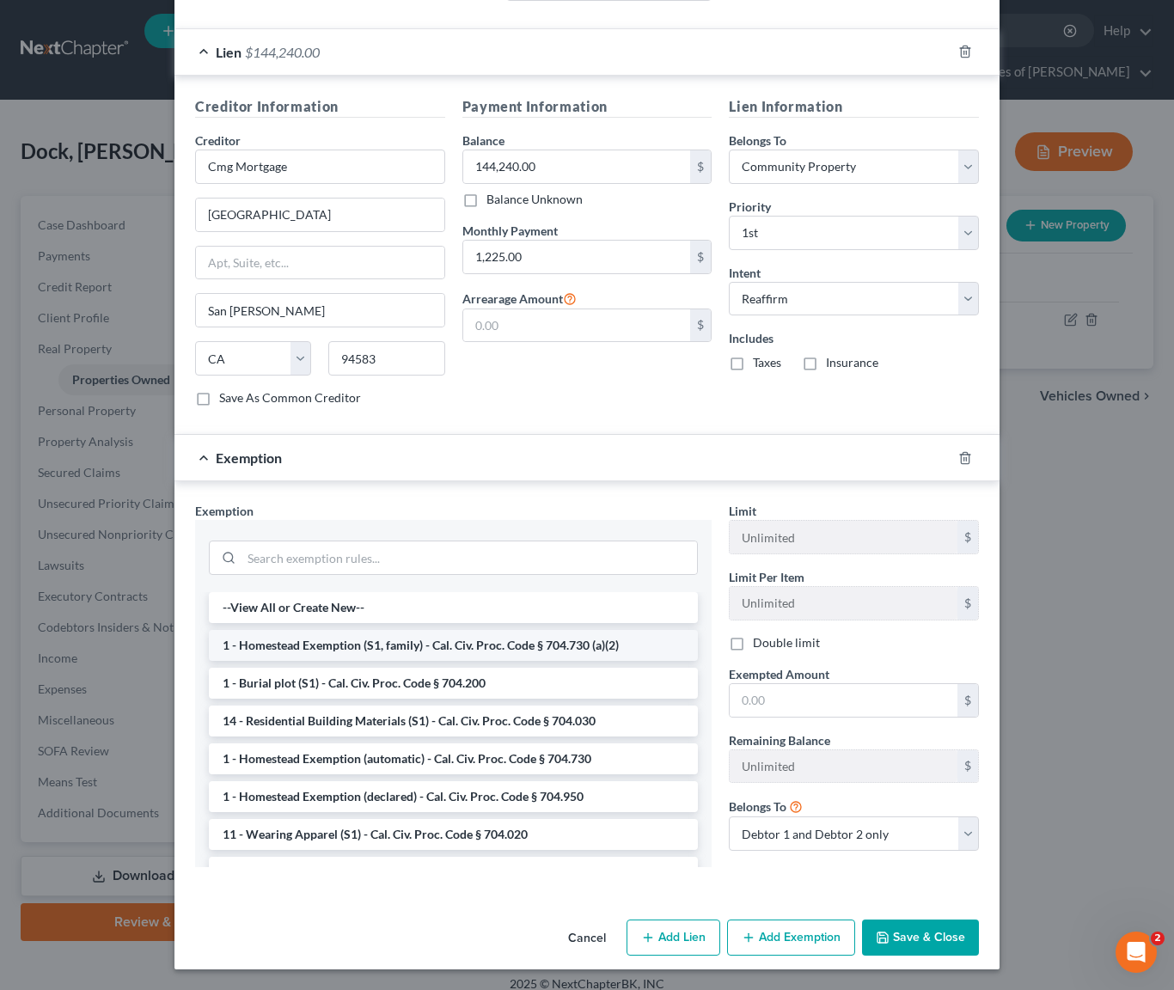
click at [612, 642] on li "1 - Homestead Exemption (S1, family) - Cal. Civ. Proc. Code § 704.730 (a)(2)" at bounding box center [453, 645] width 489 height 31
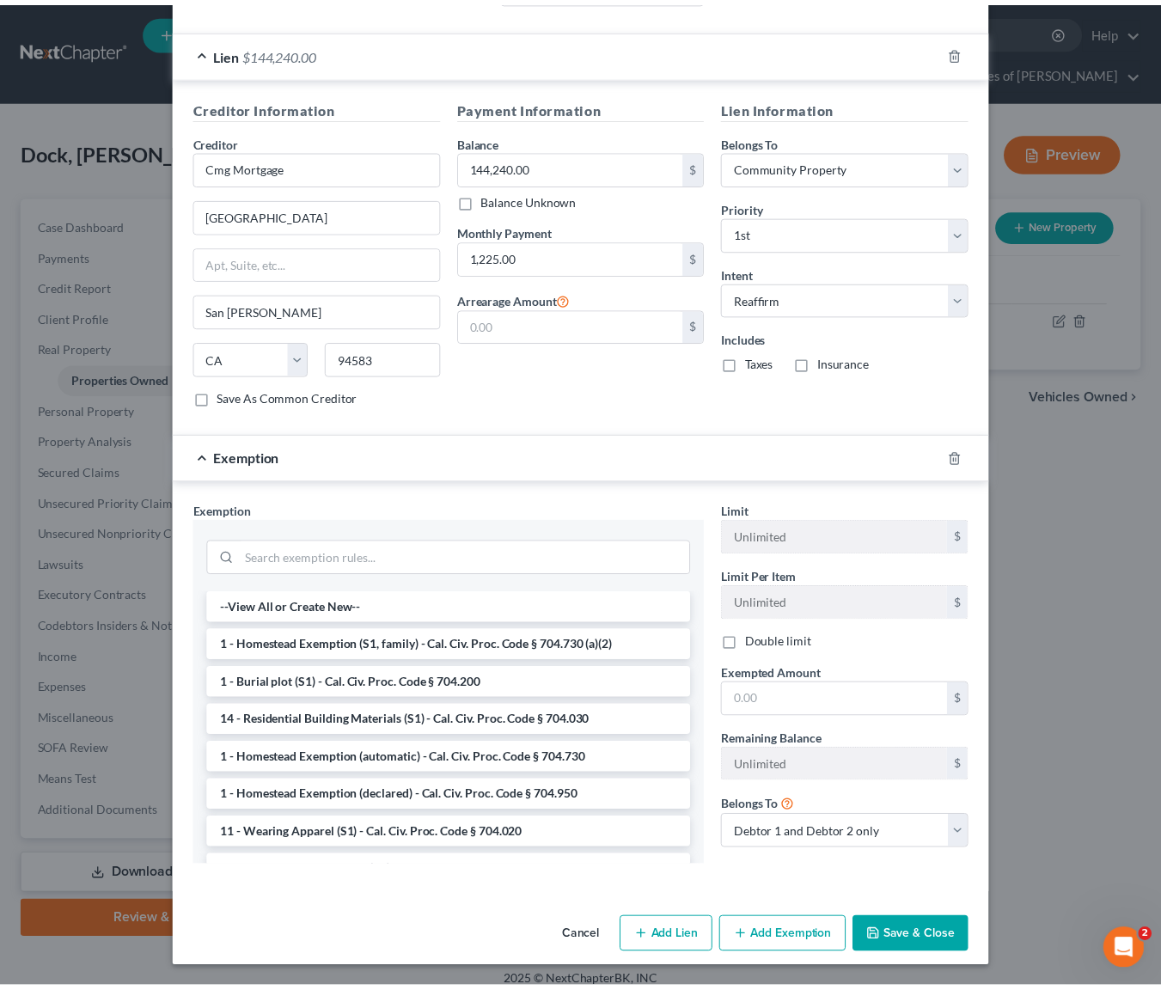
scroll to position [502, 0]
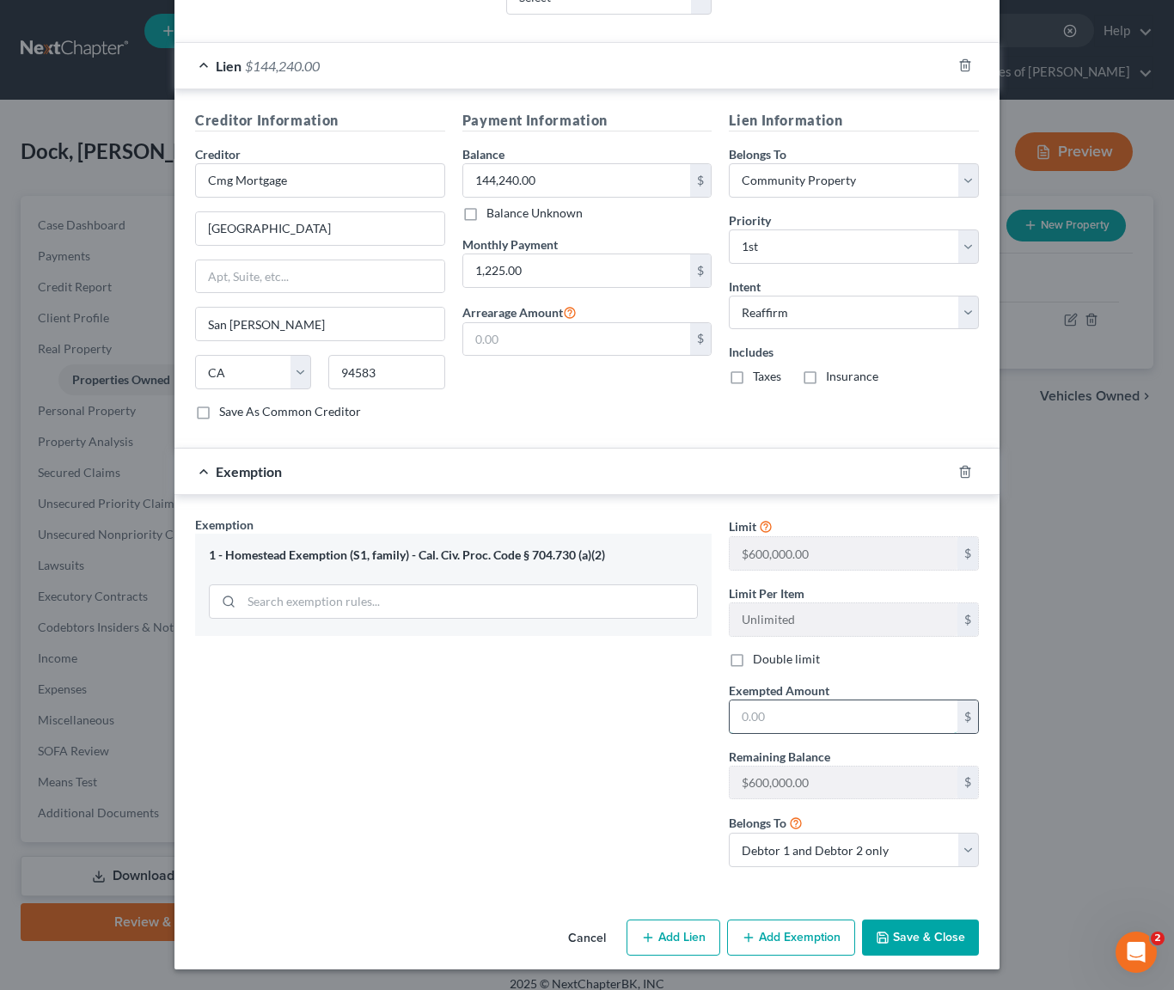
click at [804, 721] on input "text" at bounding box center [844, 716] width 228 height 33
type input "341,000"
click at [914, 925] on button "Save & Close" at bounding box center [920, 938] width 117 height 36
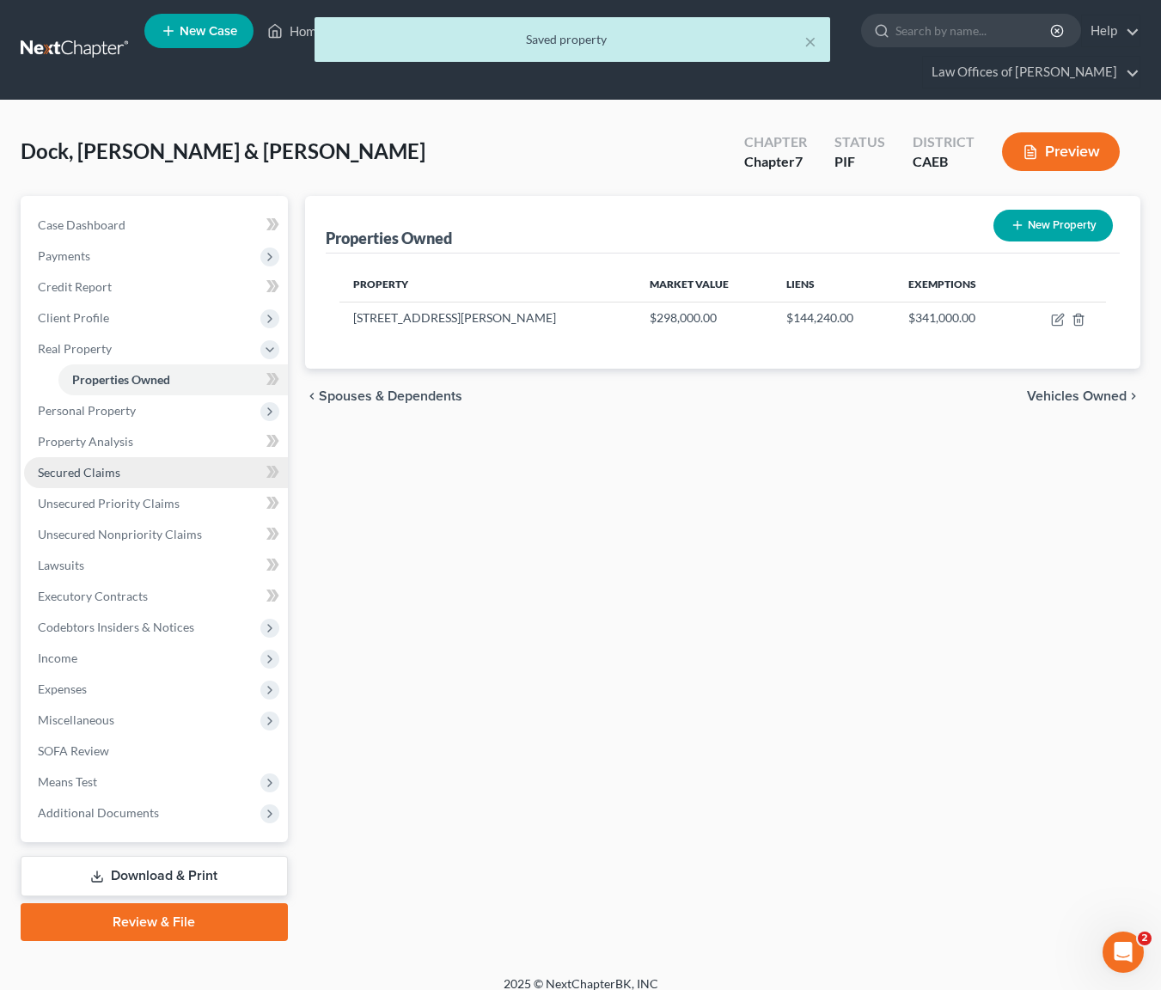
click at [133, 474] on link "Secured Claims" at bounding box center [156, 472] width 264 height 31
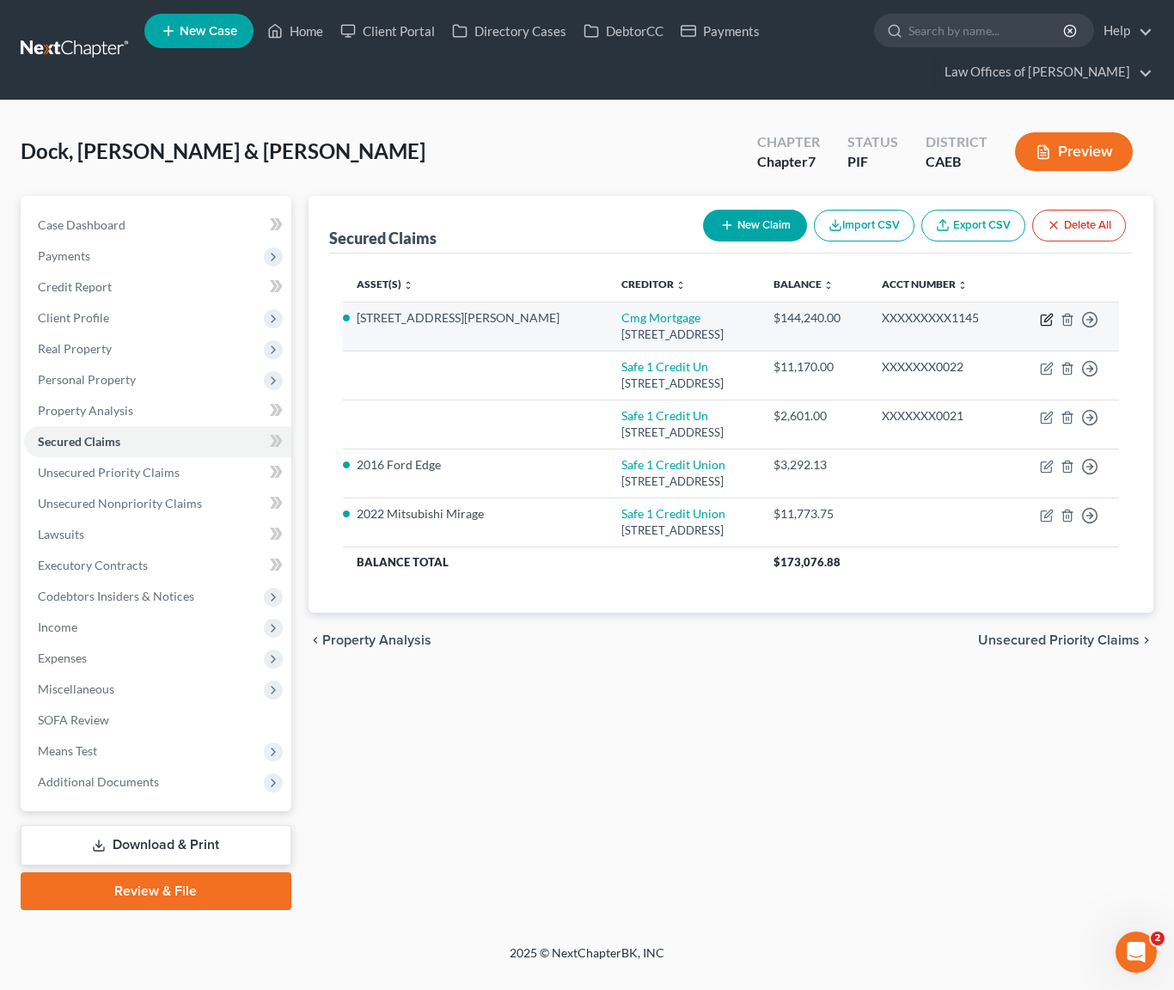
click at [1045, 320] on icon "button" at bounding box center [1047, 320] width 14 height 14
select select "4"
select select "2"
select select "4"
select select "0"
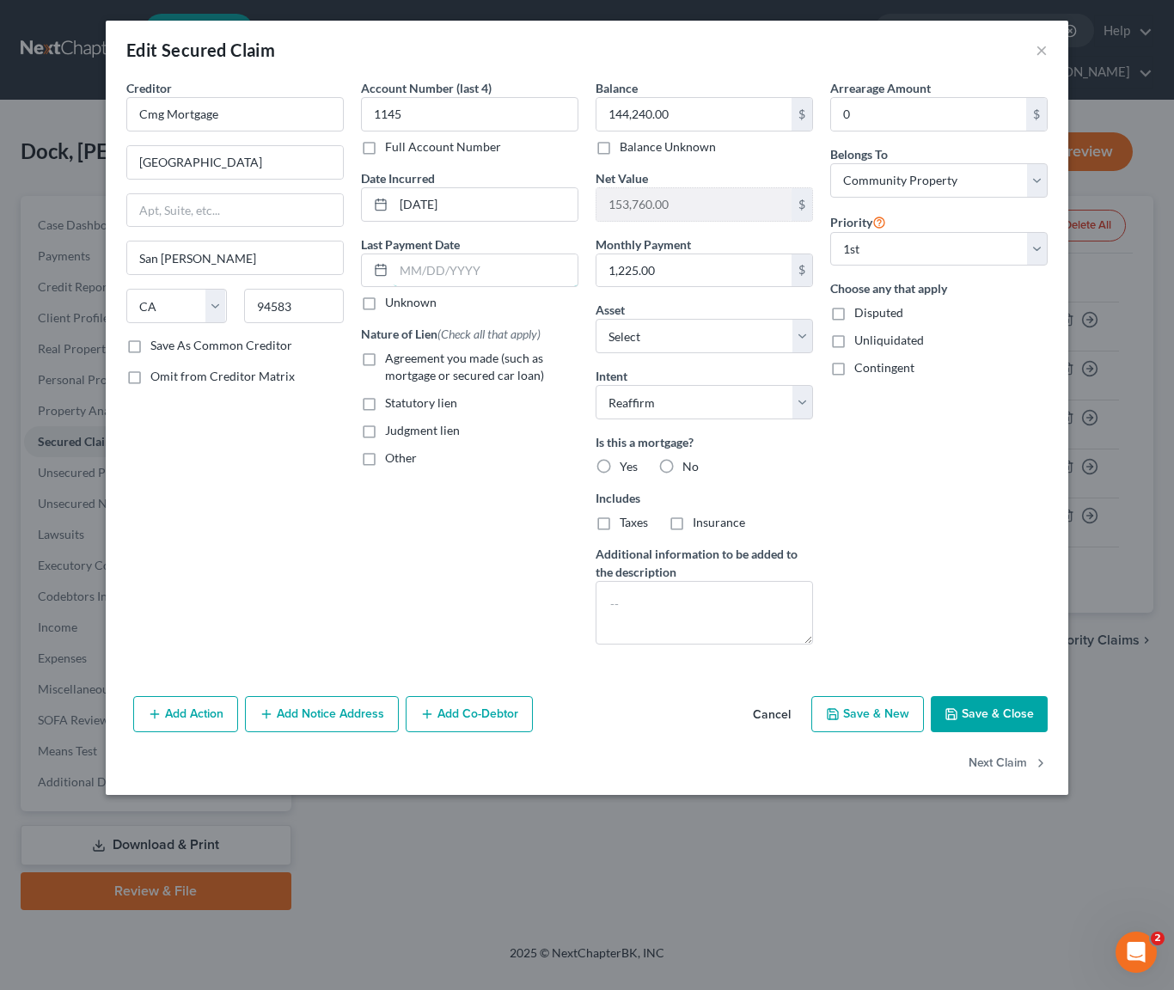
drag, startPoint x: 521, startPoint y: 273, endPoint x: 640, endPoint y: 243, distance: 123.2
click at [523, 271] on input "text" at bounding box center [486, 270] width 184 height 33
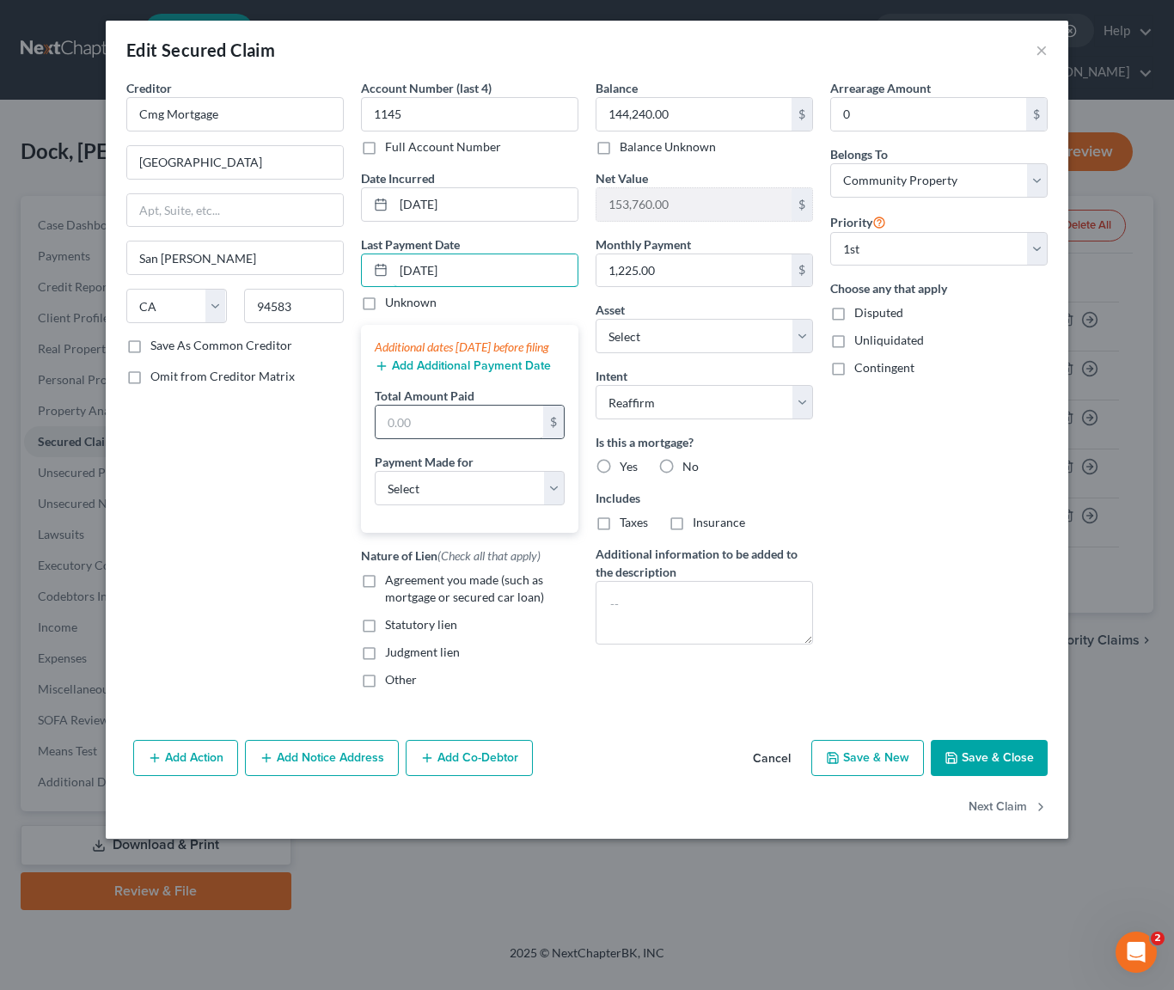
type input "[DATE]"
click at [462, 438] on input "text" at bounding box center [460, 422] width 168 height 33
type input "3,675"
click at [553, 501] on select "Select Car Credit Card Loan Repayment Mortgage Other Suppliers Or Vendors" at bounding box center [470, 488] width 190 height 34
select select "3"
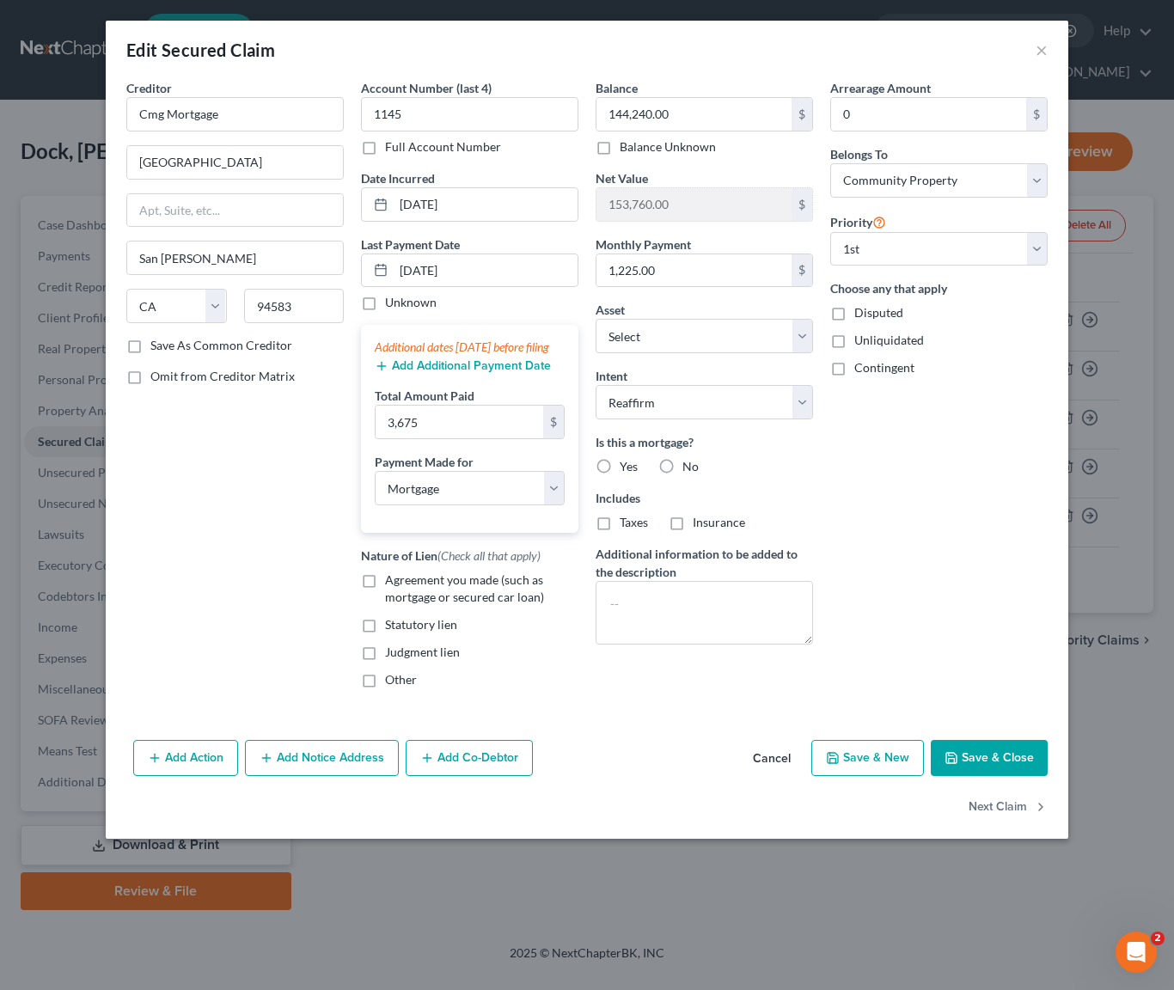
click at [385, 599] on label "Agreement you made (such as mortgage or secured car loan)" at bounding box center [481, 589] width 193 height 34
click at [392, 583] on input "Agreement you made (such as mortgage or secured car loan)" at bounding box center [397, 577] width 11 height 11
checkbox input "true"
click at [984, 776] on button "Save & Close" at bounding box center [989, 758] width 117 height 36
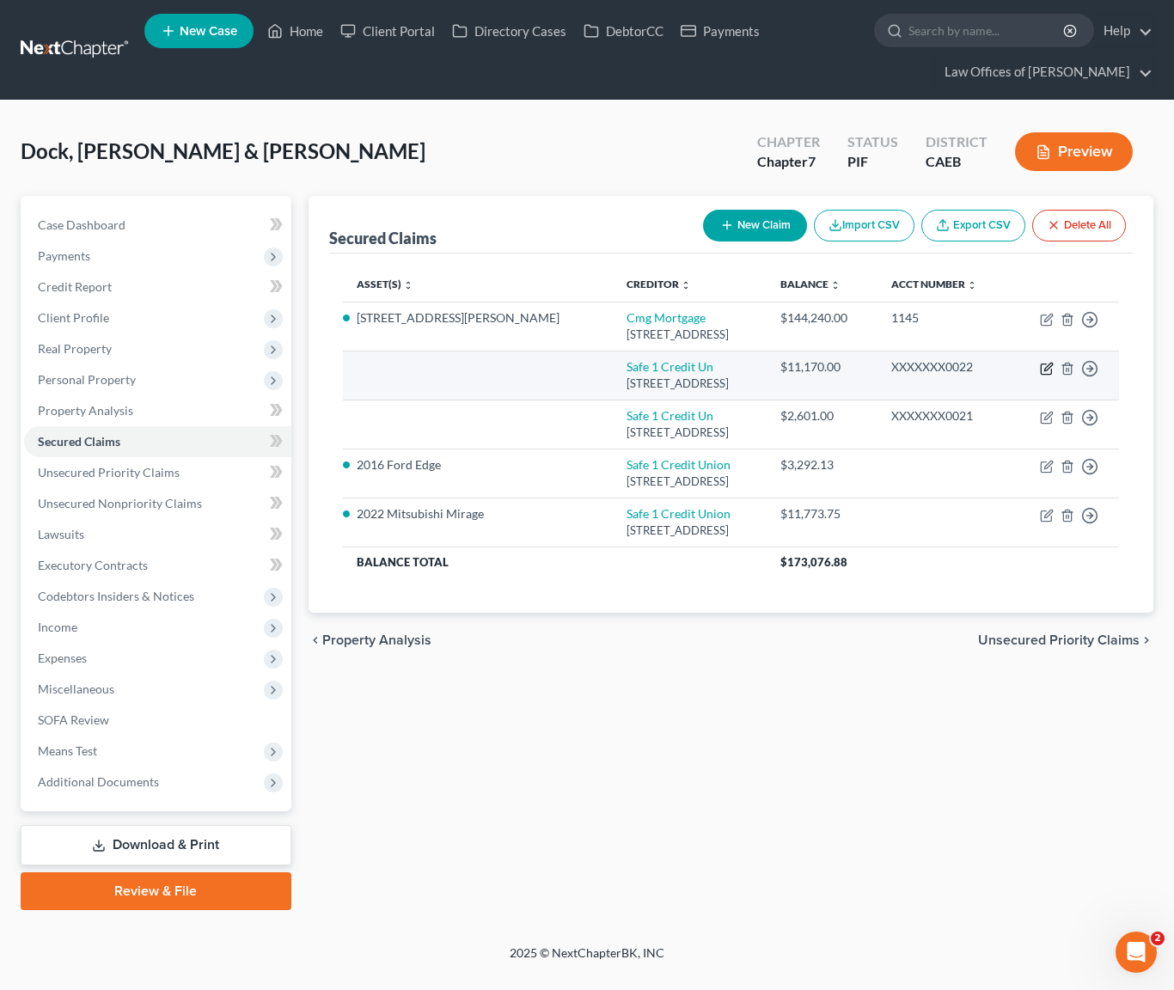
click at [1048, 376] on icon "button" at bounding box center [1047, 369] width 14 height 14
select select "4"
select select "0"
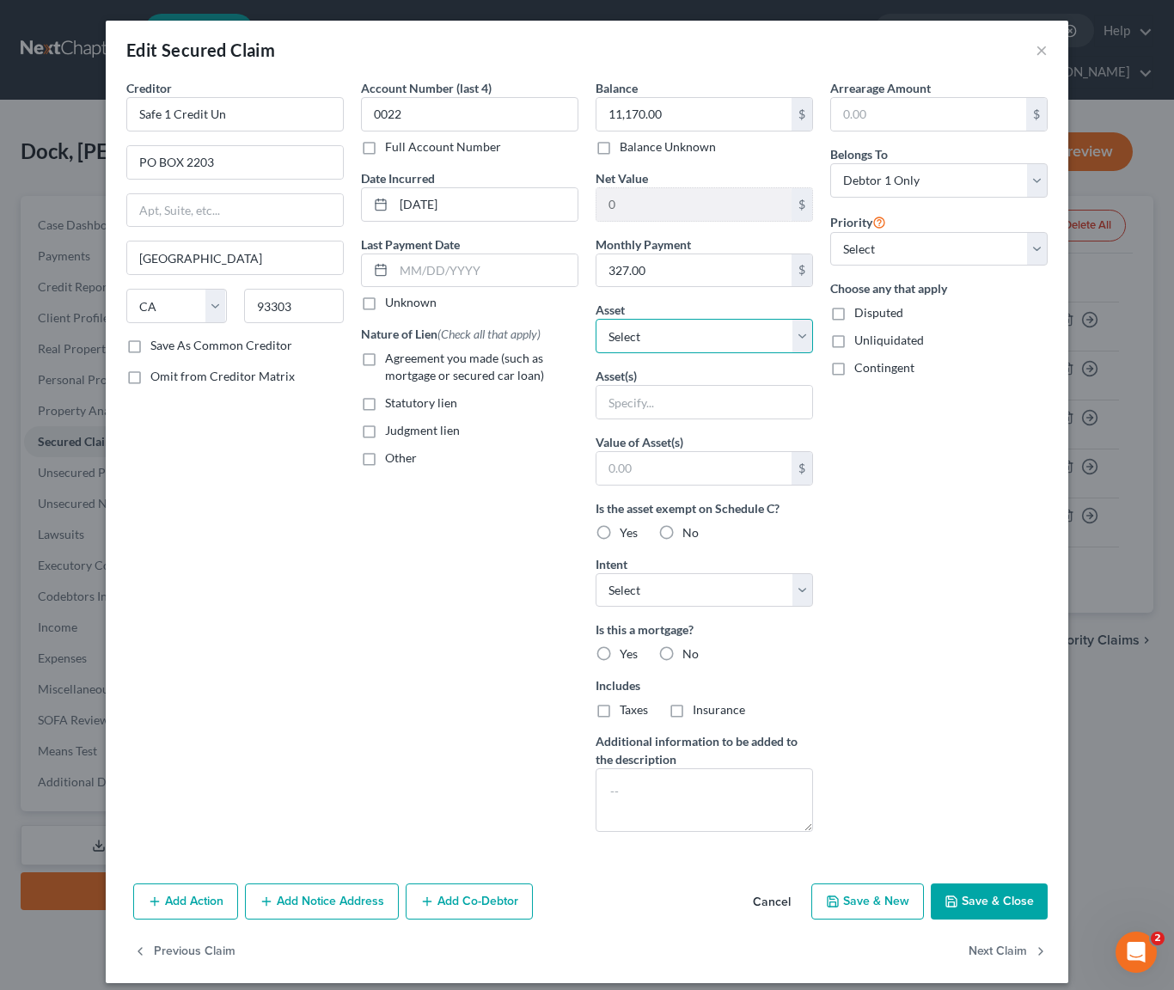
click at [790, 337] on select "Select Other Multiple Assets 2016 Ford Edge - $12000.0 2022 Mitsubishi Mirage -…" at bounding box center [704, 336] width 217 height 34
select select "3"
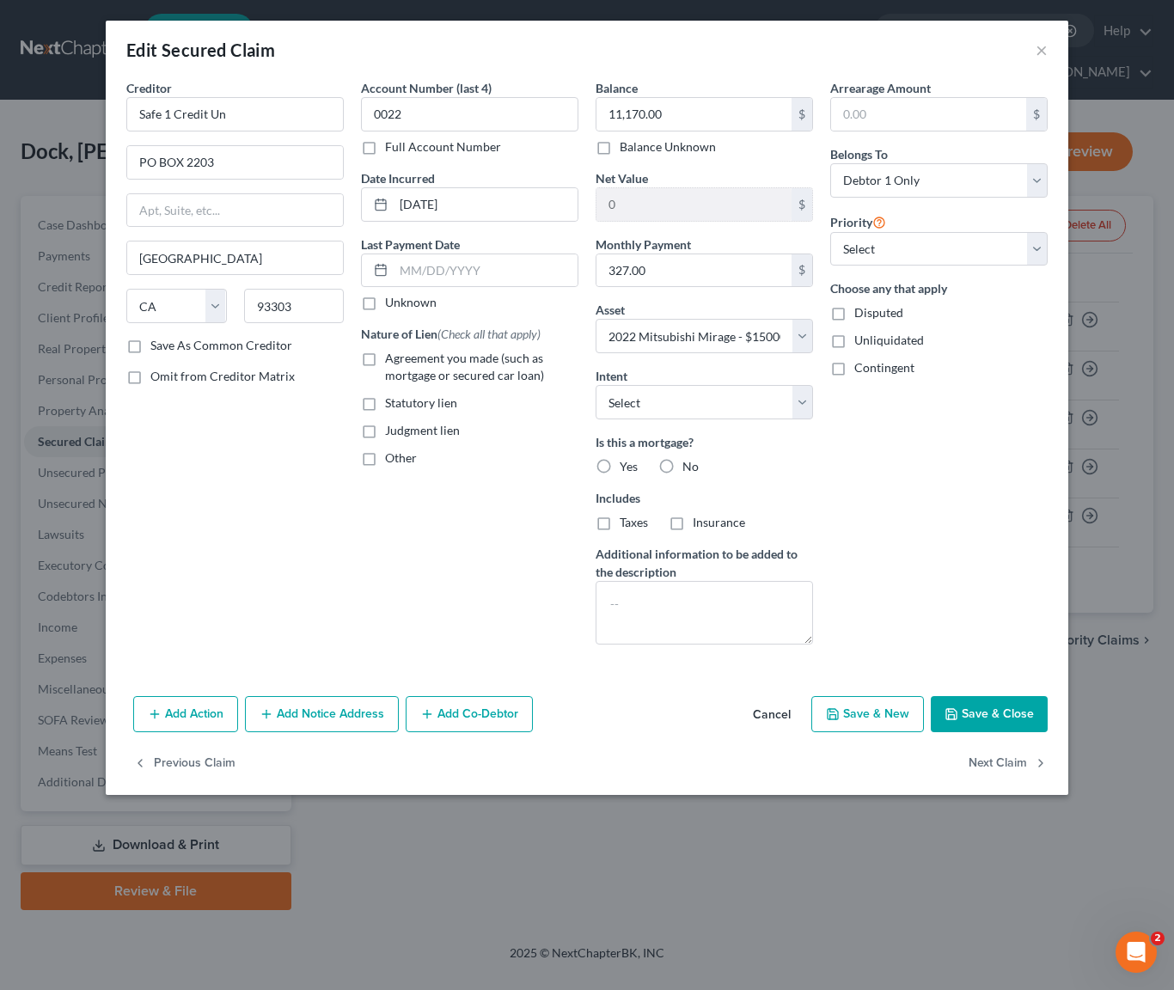
click at [1024, 706] on button "Save & Close" at bounding box center [989, 714] width 117 height 36
select select
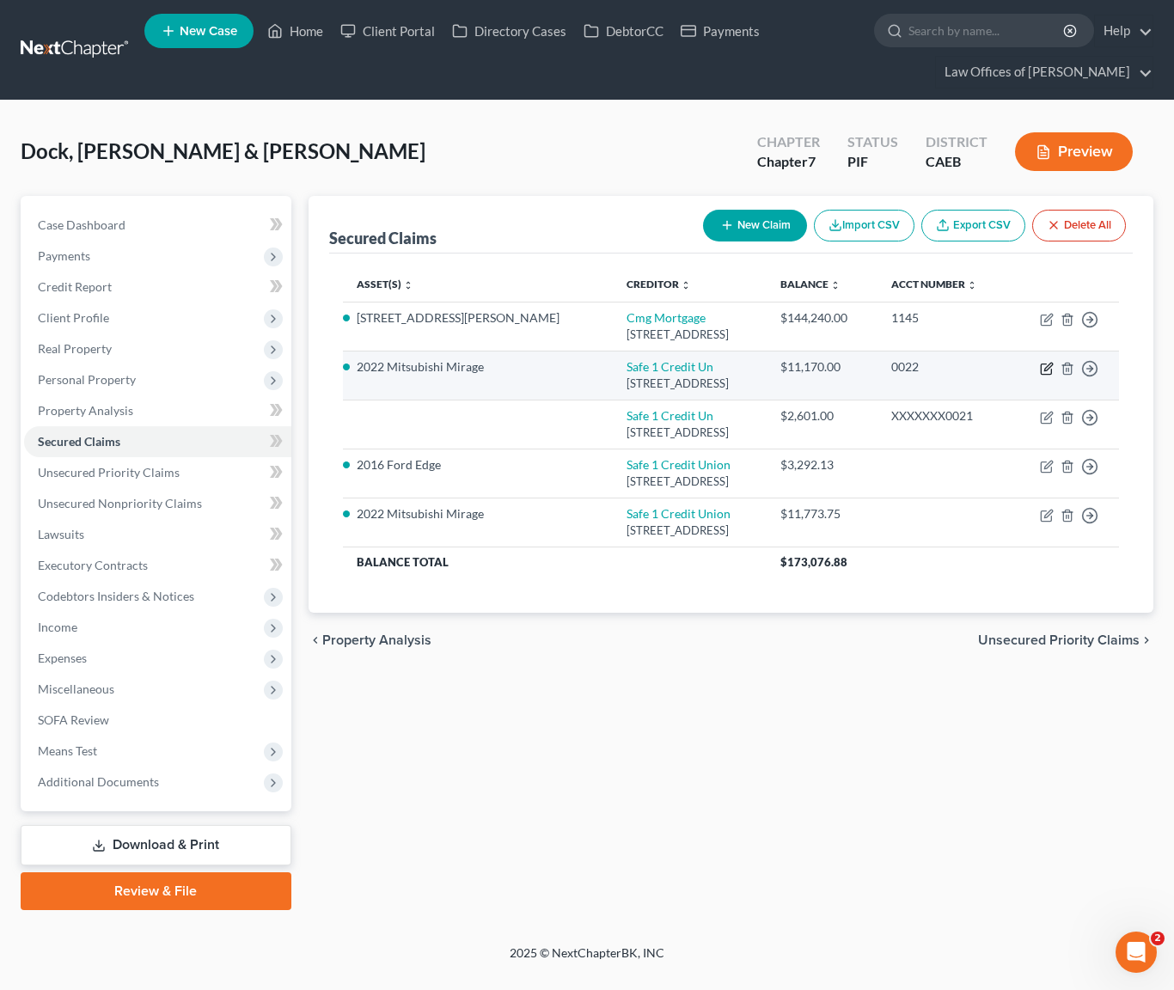
click at [1042, 376] on icon "button" at bounding box center [1047, 369] width 14 height 14
select select "4"
select select "0"
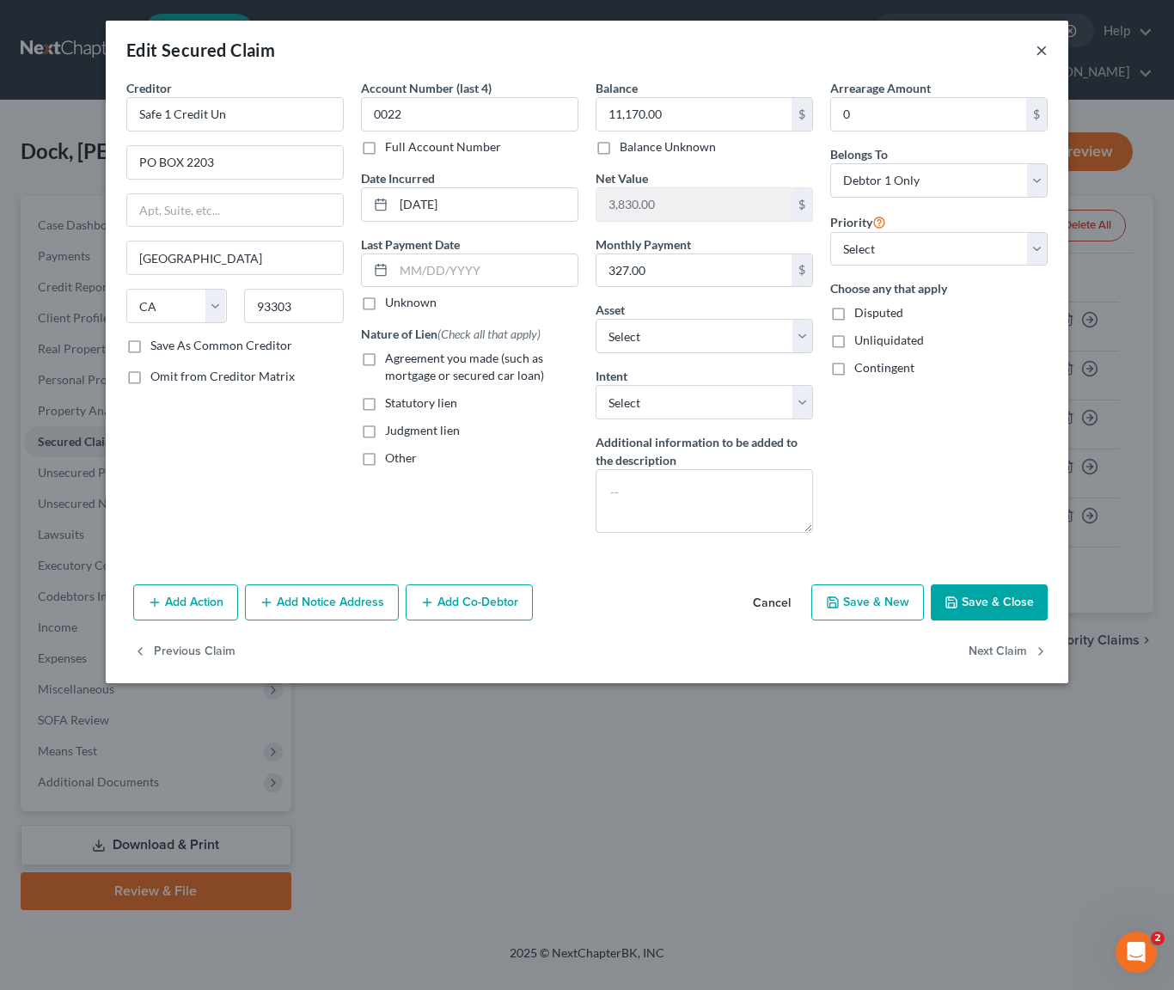
click at [1044, 52] on button "×" at bounding box center [1042, 50] width 12 height 21
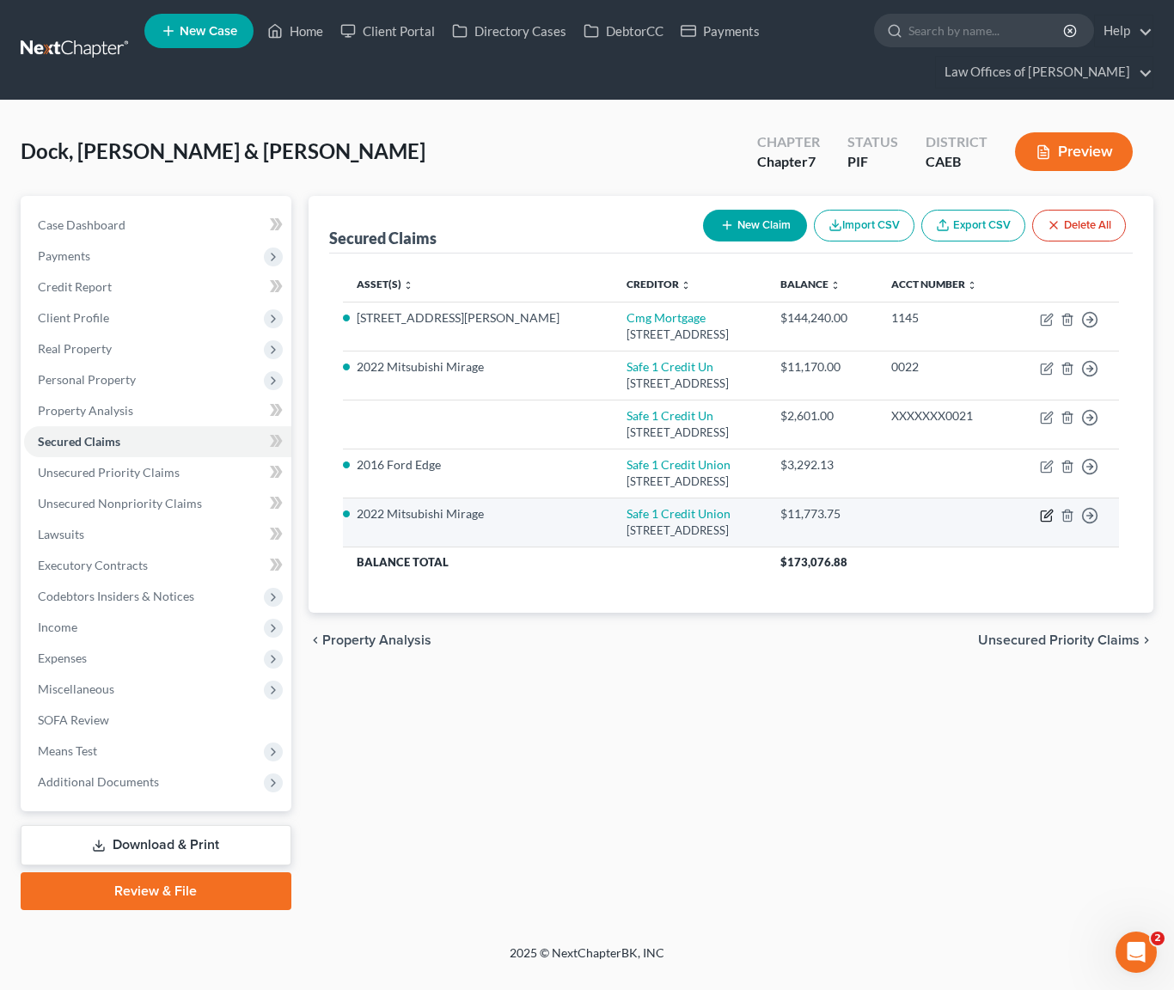
click at [1049, 523] on icon "button" at bounding box center [1047, 516] width 14 height 14
select select "4"
select select "3"
select select "2"
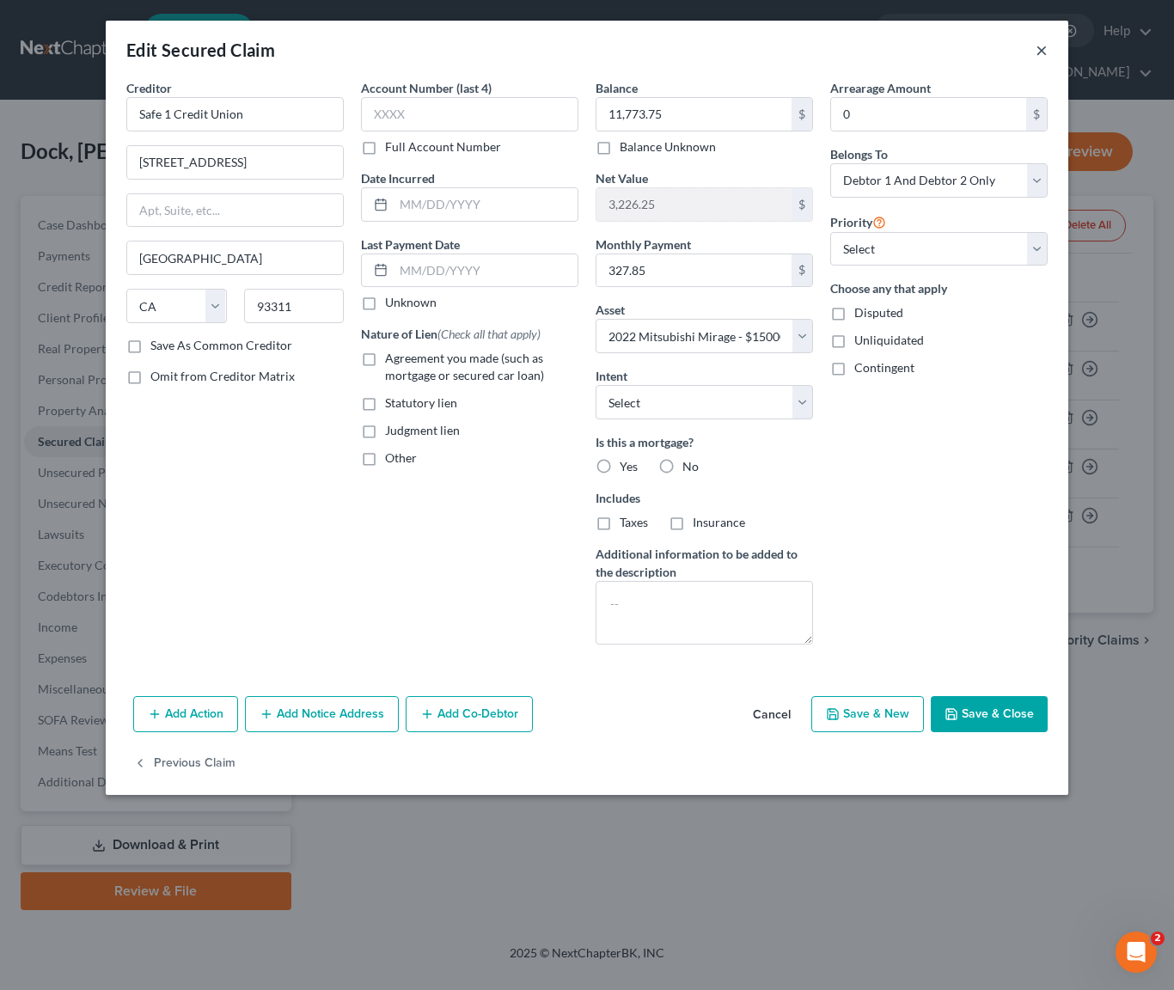
click at [1042, 51] on button "×" at bounding box center [1042, 50] width 12 height 21
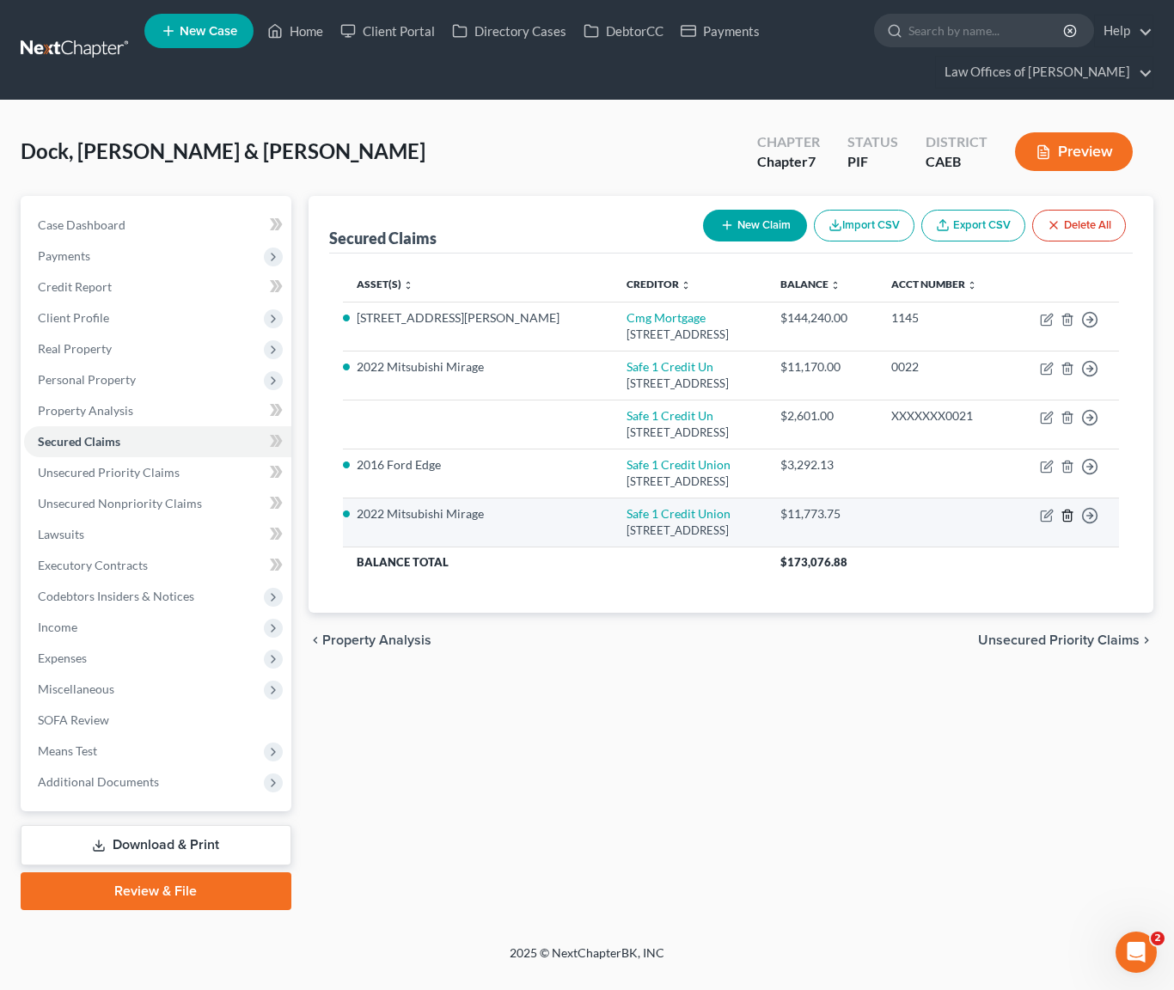
click at [1061, 523] on icon "button" at bounding box center [1068, 516] width 14 height 14
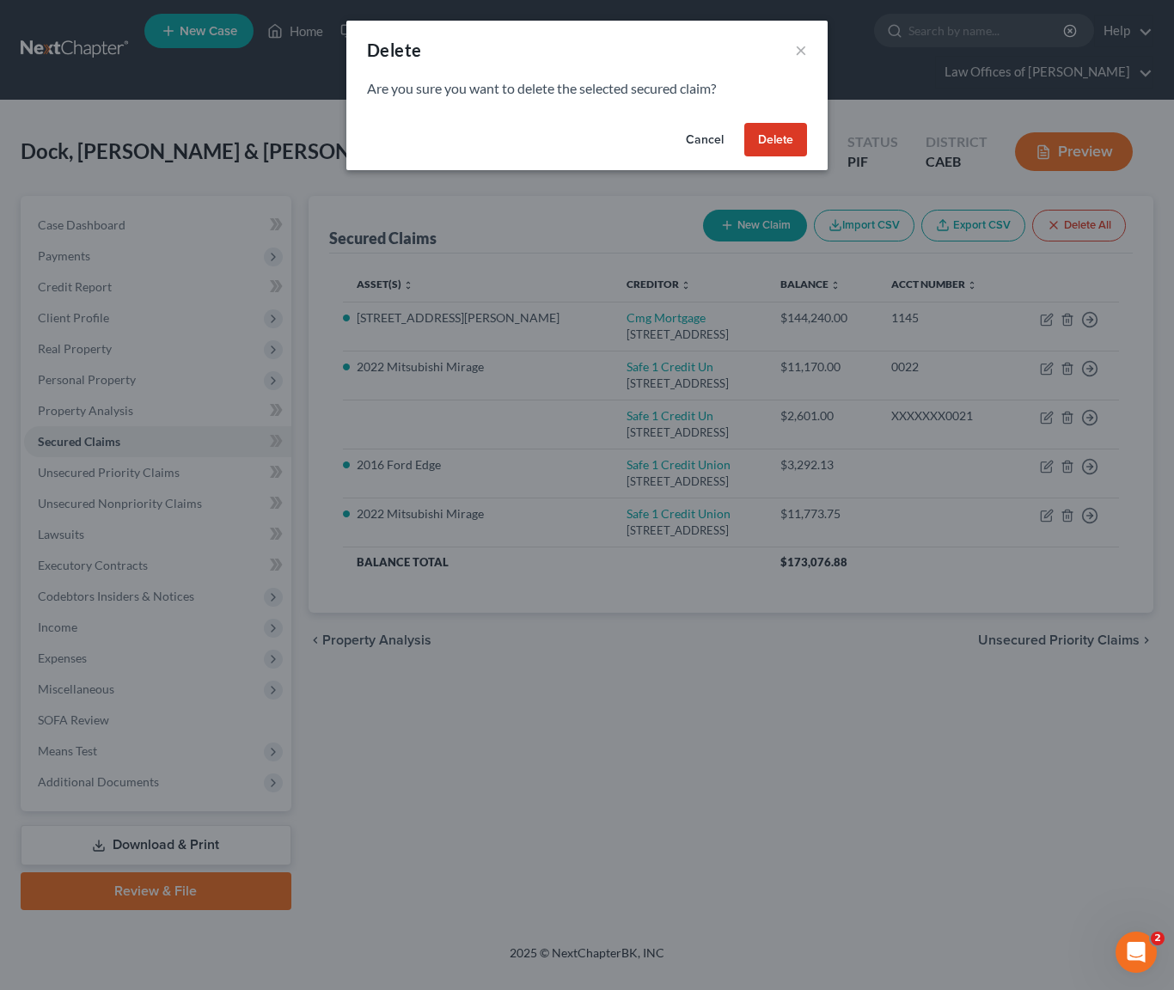
click at [800, 139] on button "Delete" at bounding box center [775, 140] width 63 height 34
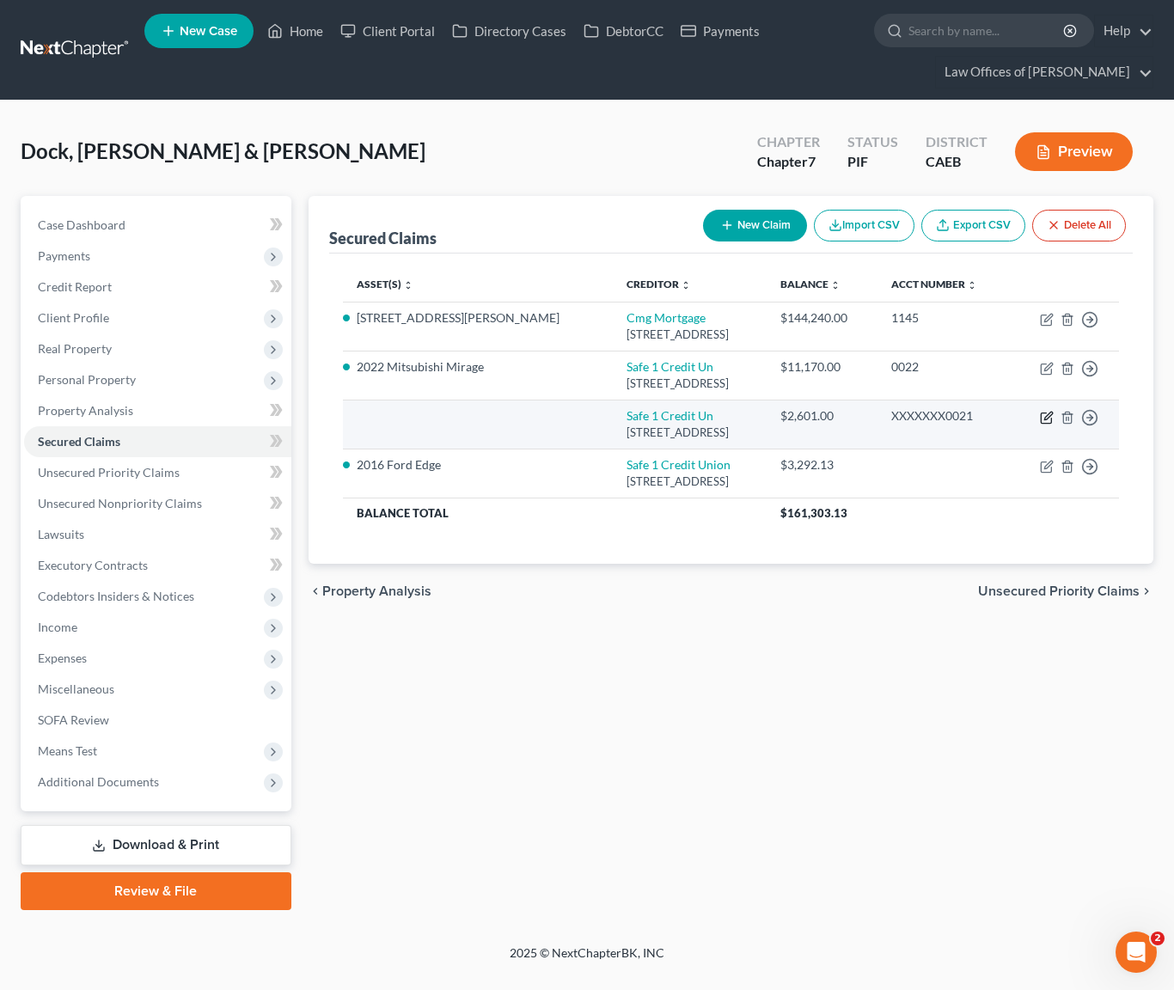
click at [1047, 425] on icon "button" at bounding box center [1047, 418] width 14 height 14
select select "4"
select select "0"
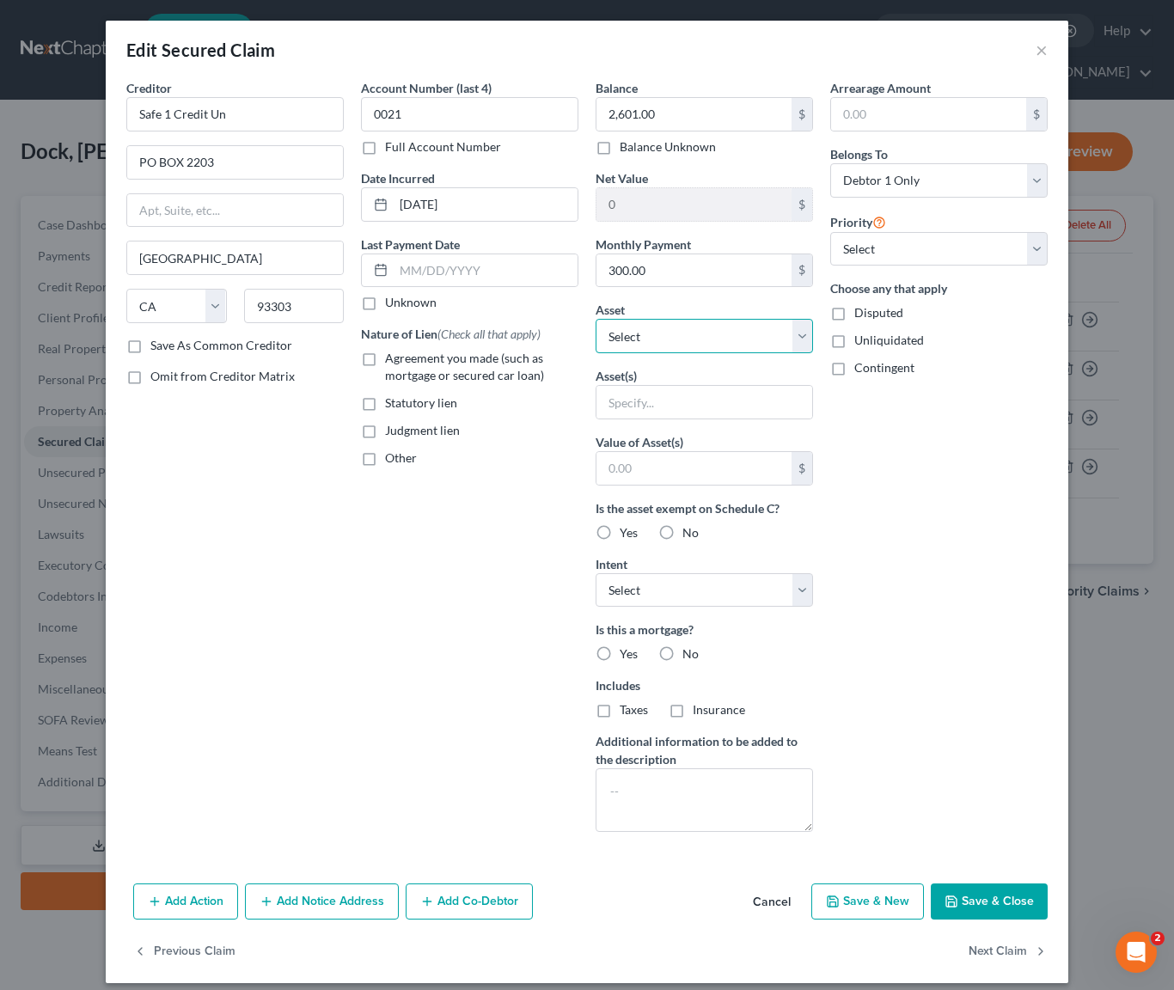
click at [801, 333] on select "Select Other Multiple Assets 2016 Ford Edge - $12000.0 2022 Mitsubishi Mirage -…" at bounding box center [704, 336] width 217 height 34
select select "2"
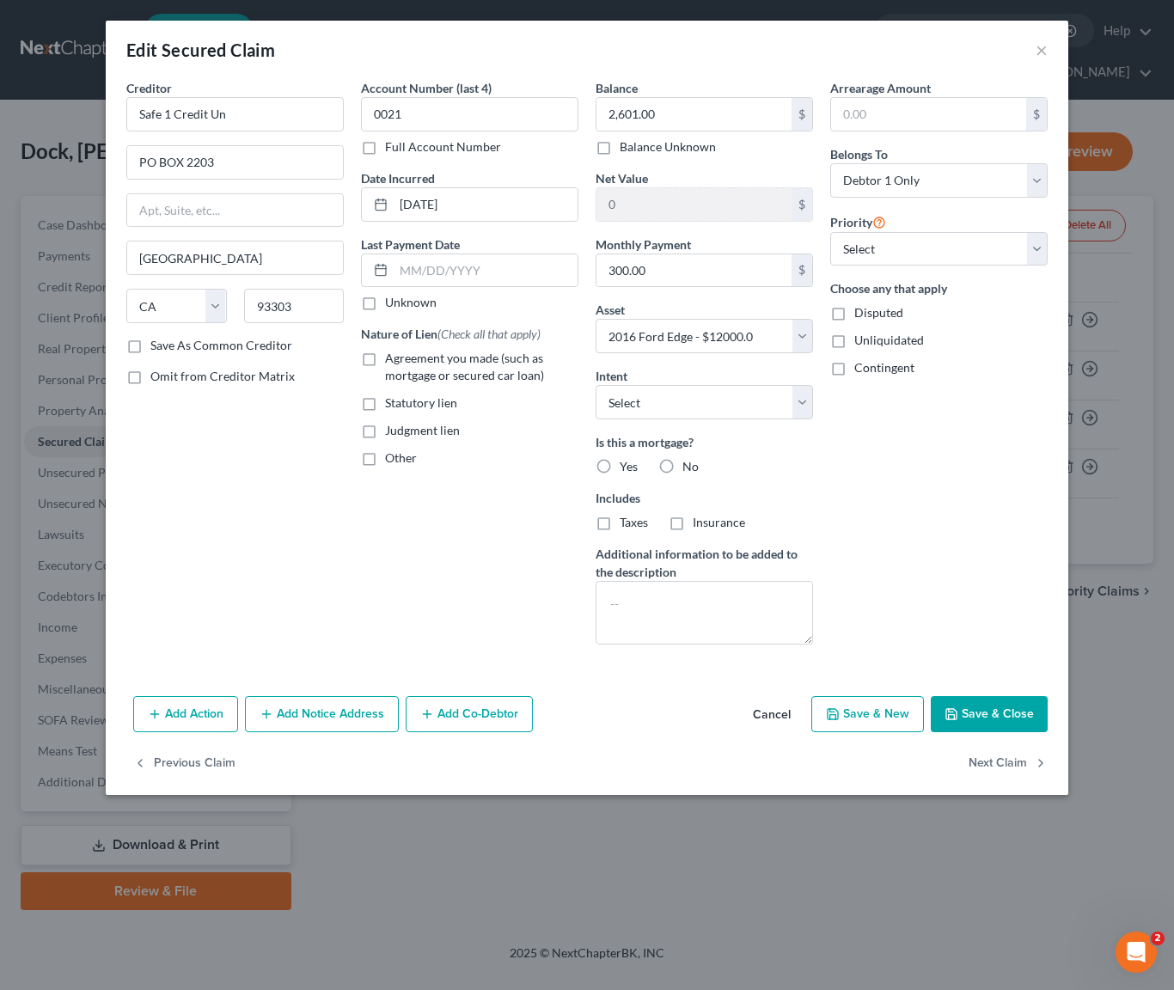
click at [980, 718] on button "Save & Close" at bounding box center [989, 714] width 117 height 36
select select
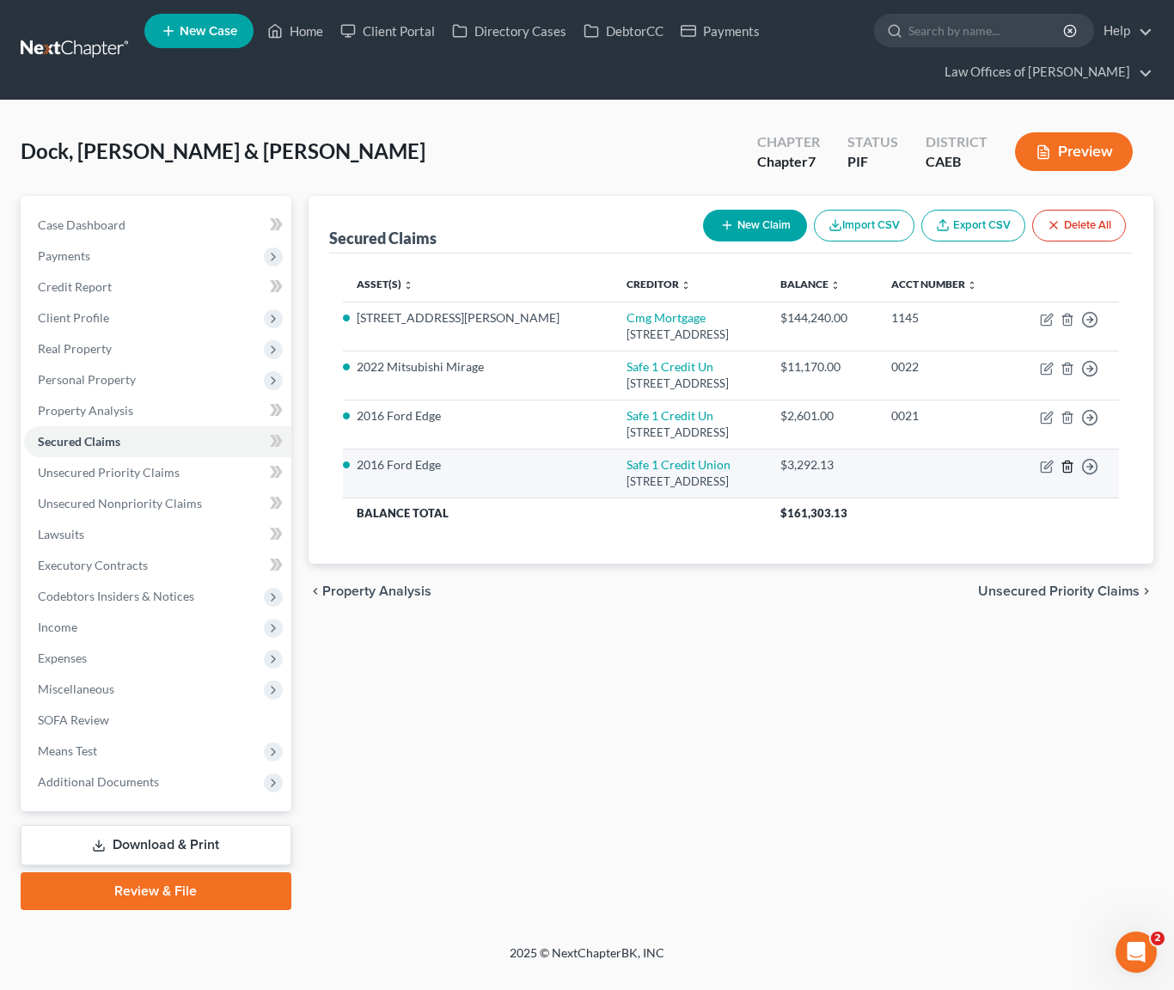
click at [1067, 469] on line "button" at bounding box center [1067, 467] width 0 height 3
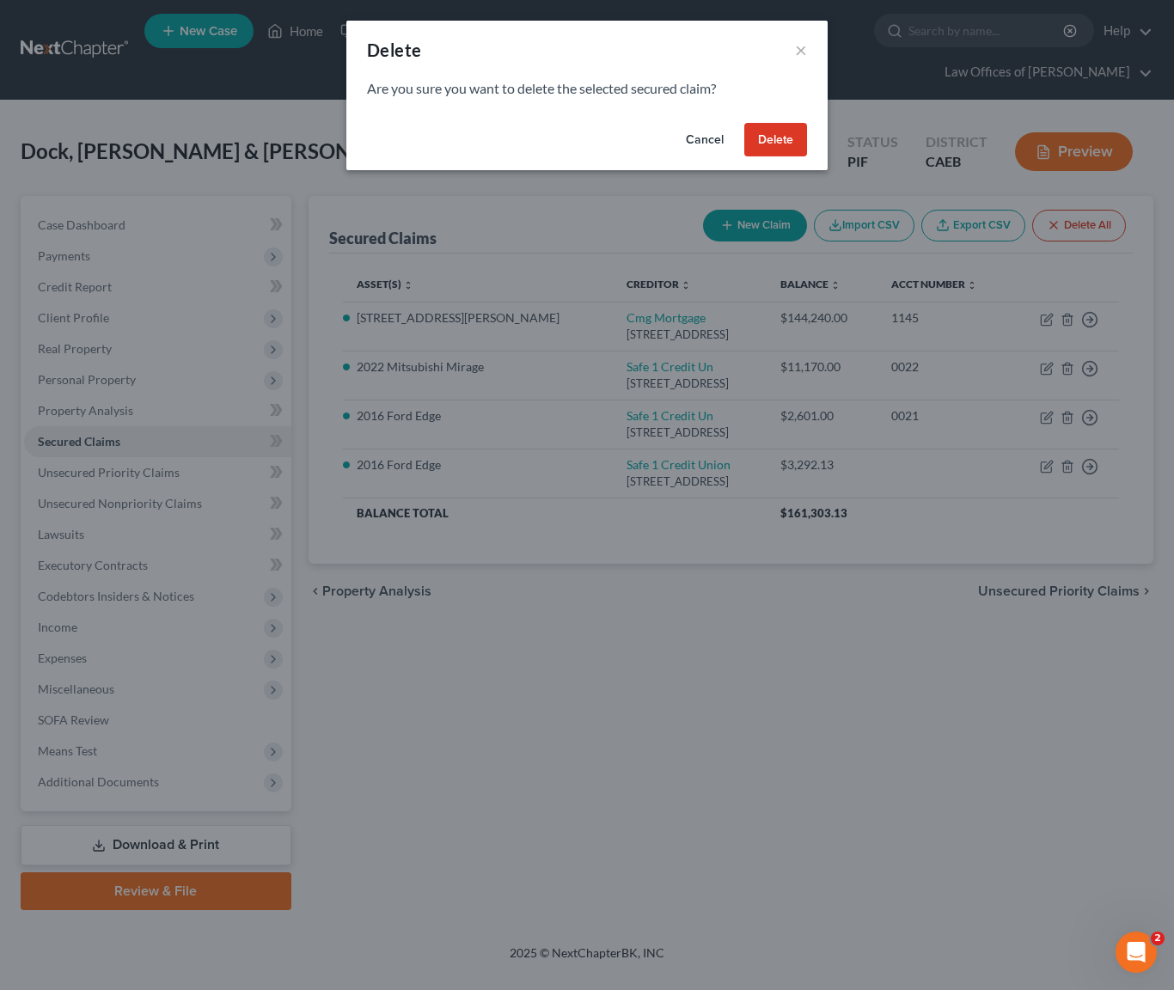
click at [764, 141] on button "Delete" at bounding box center [775, 140] width 63 height 34
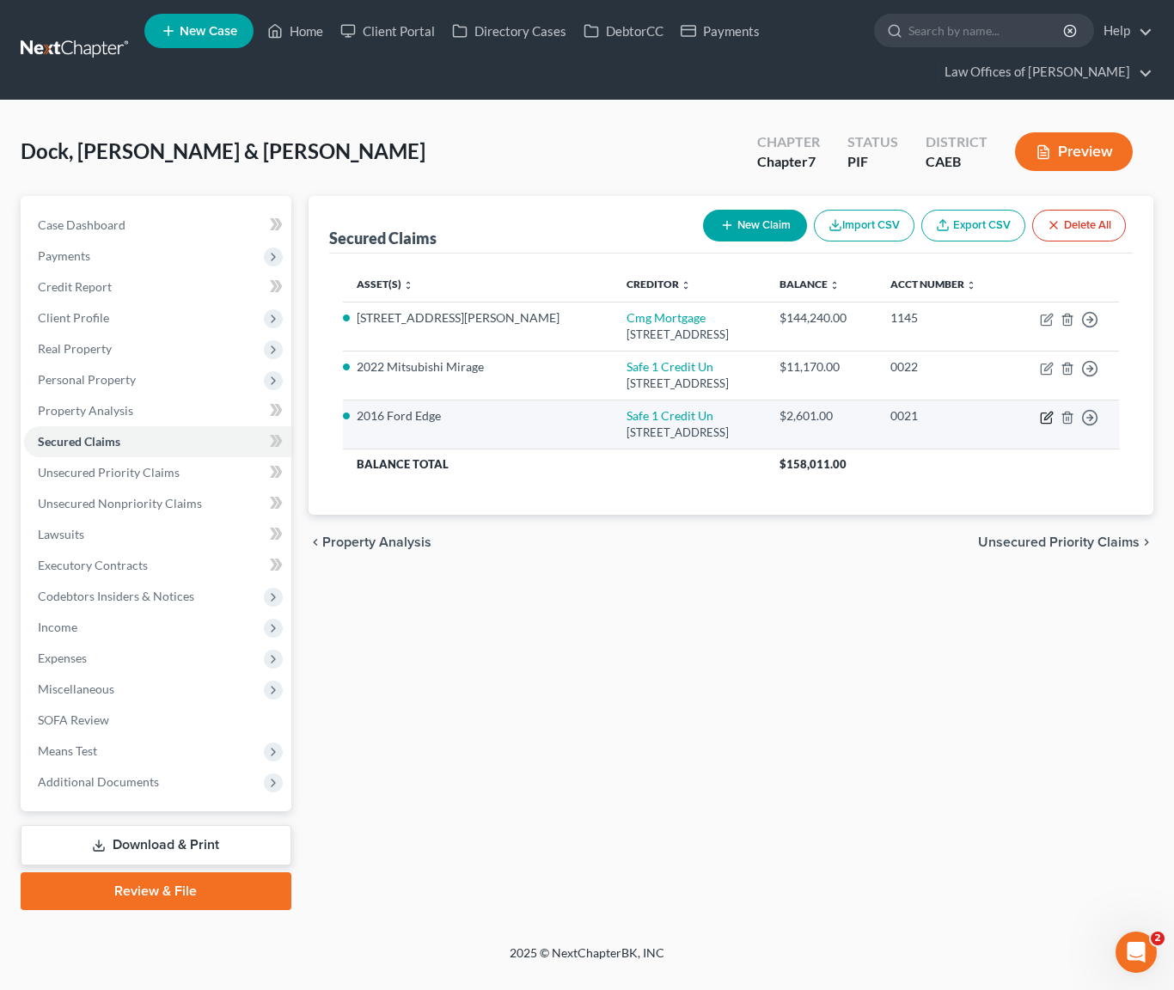
click at [1046, 425] on icon "button" at bounding box center [1047, 418] width 14 height 14
select select "4"
select select "0"
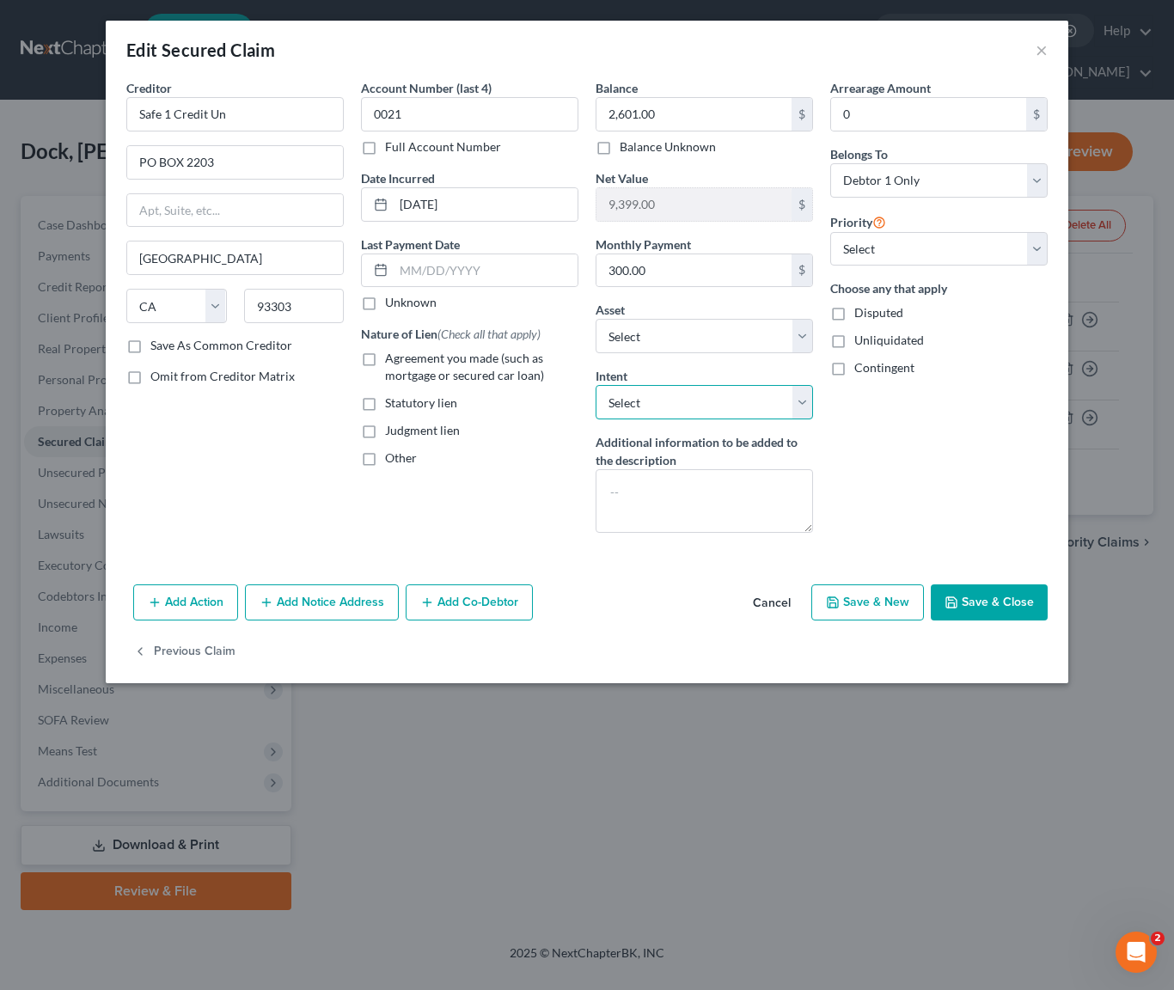
click at [806, 402] on select "Select Surrender Redeem Reaffirm Avoid Other" at bounding box center [704, 402] width 217 height 34
select select "4"
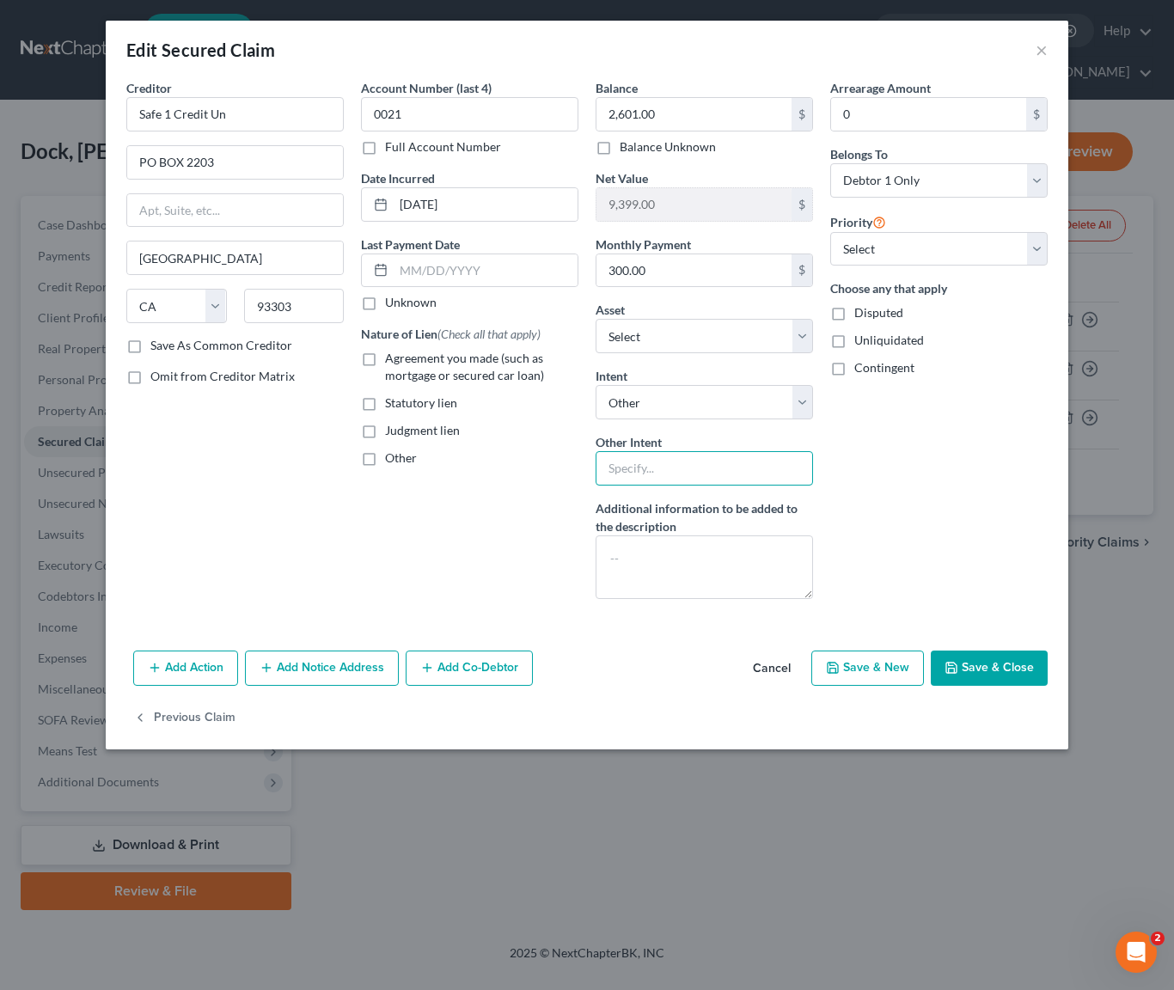
click at [678, 477] on input "text" at bounding box center [704, 468] width 217 height 34
type input "Retain & Pay"
click at [510, 269] on input "text" at bounding box center [486, 270] width 184 height 33
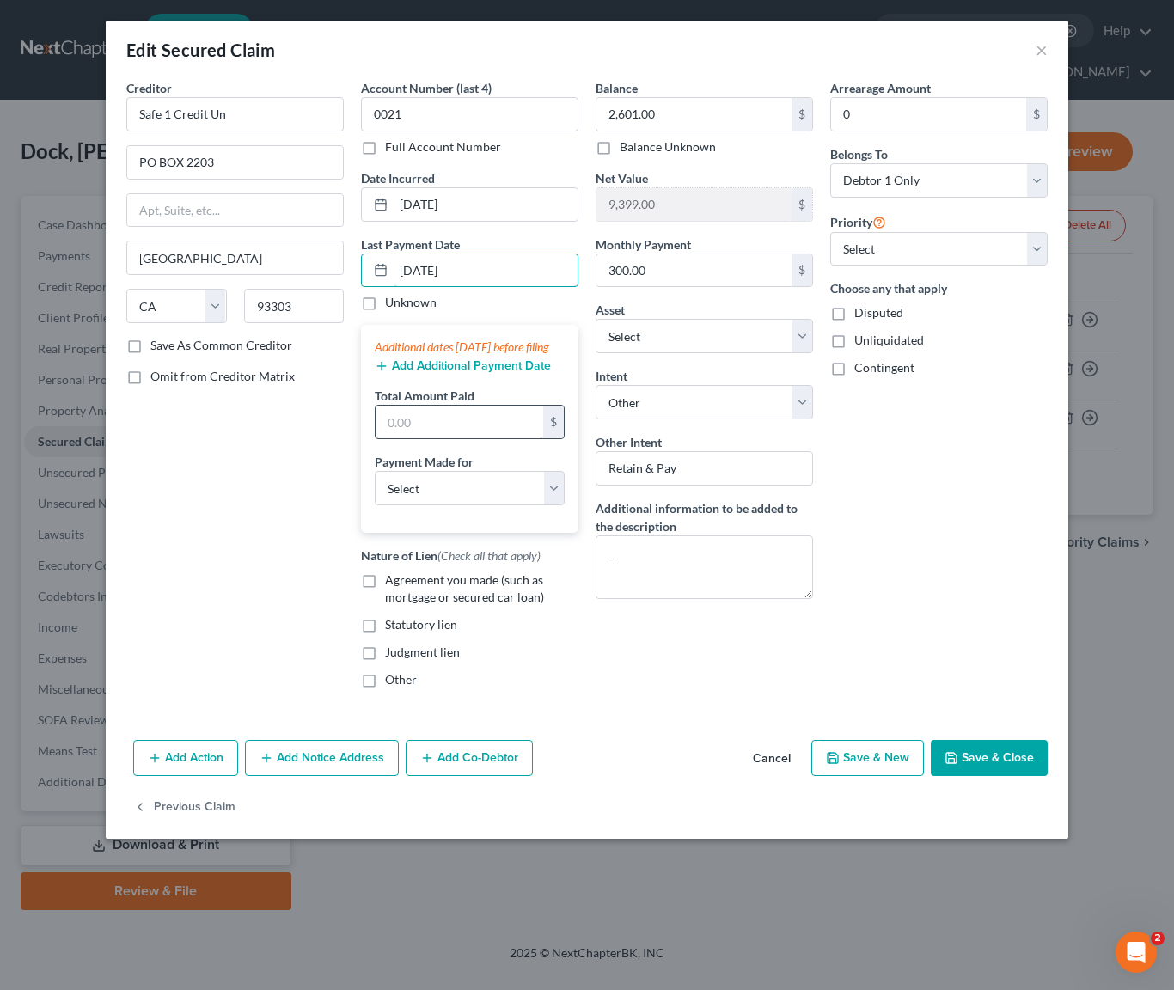
type input "[DATE]"
click at [448, 438] on input "text" at bounding box center [460, 422] width 168 height 33
type input "900."
click at [451, 505] on select "Select Car Credit Card Loan Repayment Mortgage Other Suppliers Or Vendors" at bounding box center [470, 488] width 190 height 34
click at [557, 503] on select "Select Car Credit Card Loan Repayment Mortgage Other Suppliers Or Vendors" at bounding box center [470, 488] width 190 height 34
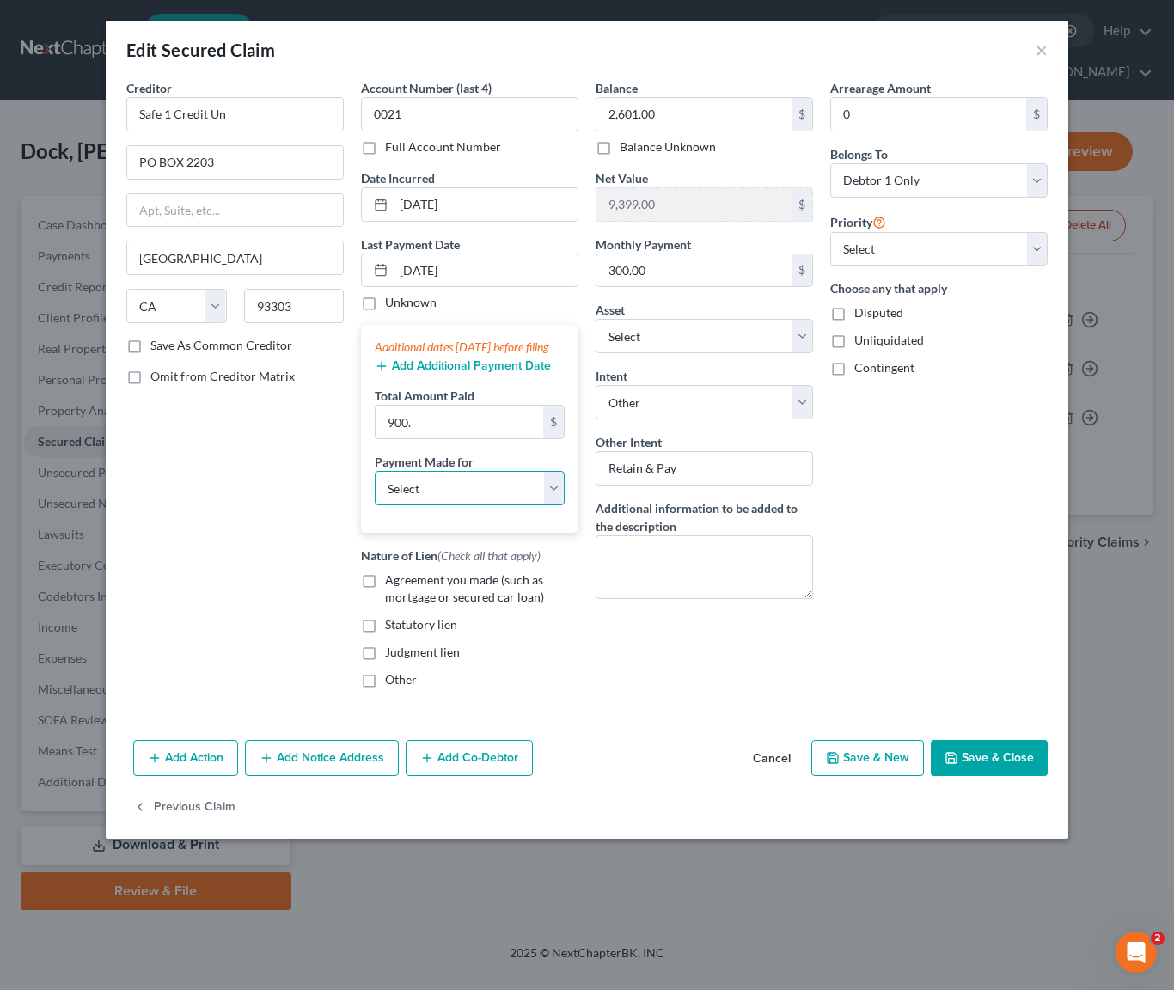
select select "0"
click at [385, 601] on label "Agreement you made (such as mortgage or secured car loan)" at bounding box center [481, 589] width 193 height 34
click at [392, 583] on input "Agreement you made (such as mortgage or secured car loan)" at bounding box center [397, 577] width 11 height 11
checkbox input "true"
click at [1035, 174] on select "Select Debtor 1 Only Debtor 2 Only Debtor 1 And Debtor 2 Only At Least One Of T…" at bounding box center [938, 180] width 217 height 34
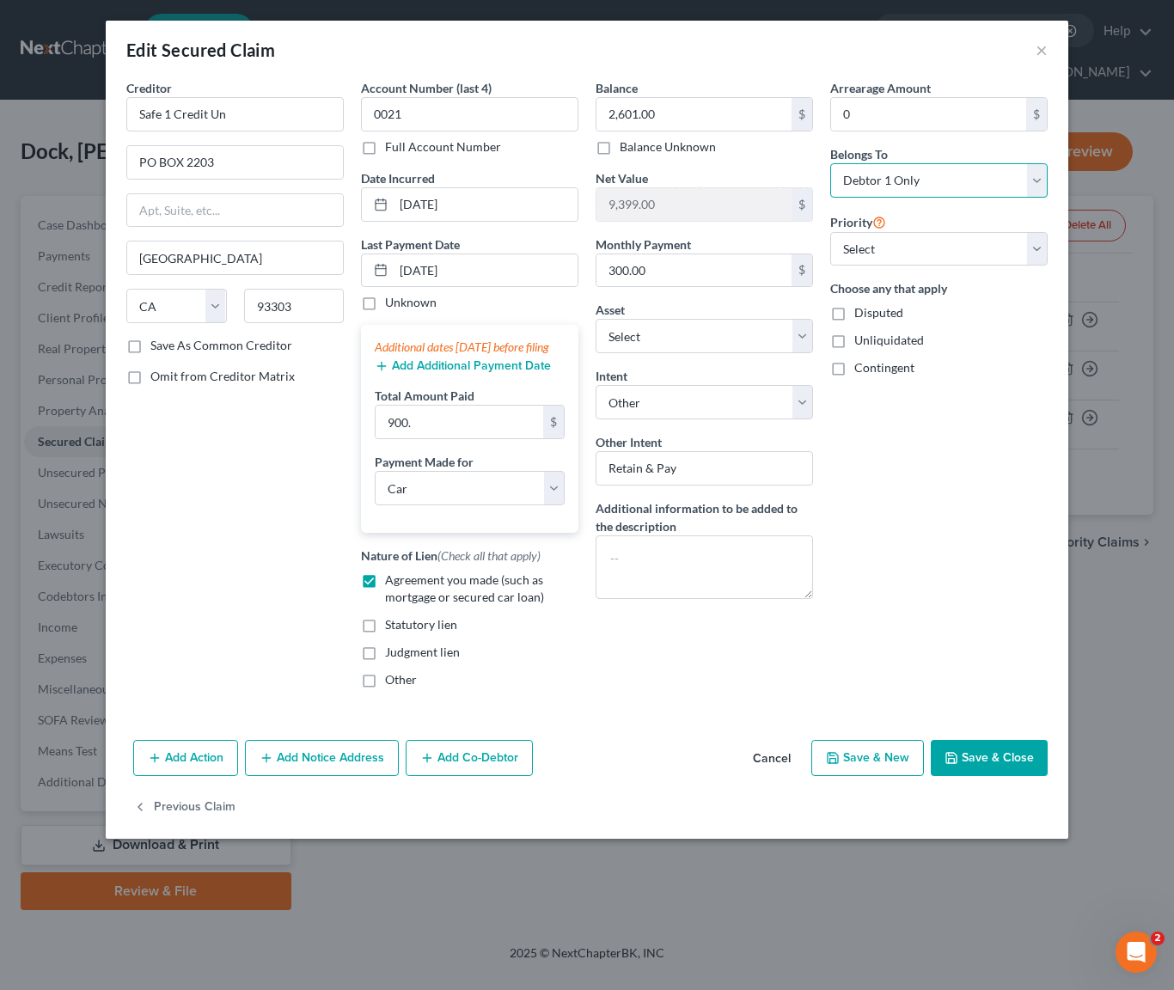
select select "4"
click at [1009, 776] on button "Save & Close" at bounding box center [989, 758] width 117 height 36
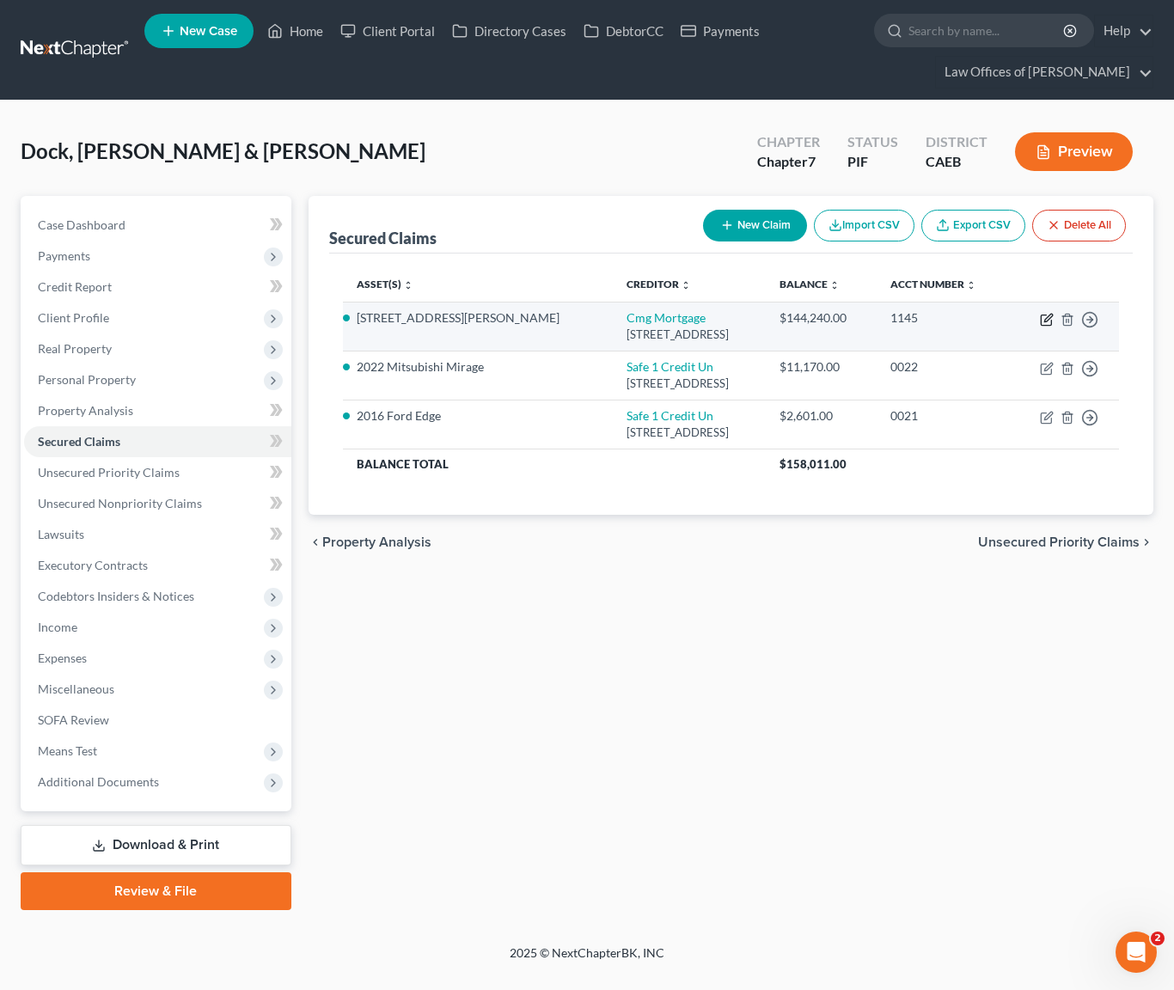
click at [1044, 327] on icon "button" at bounding box center [1047, 320] width 14 height 14
select select "4"
select select "3"
select select "2"
select select "4"
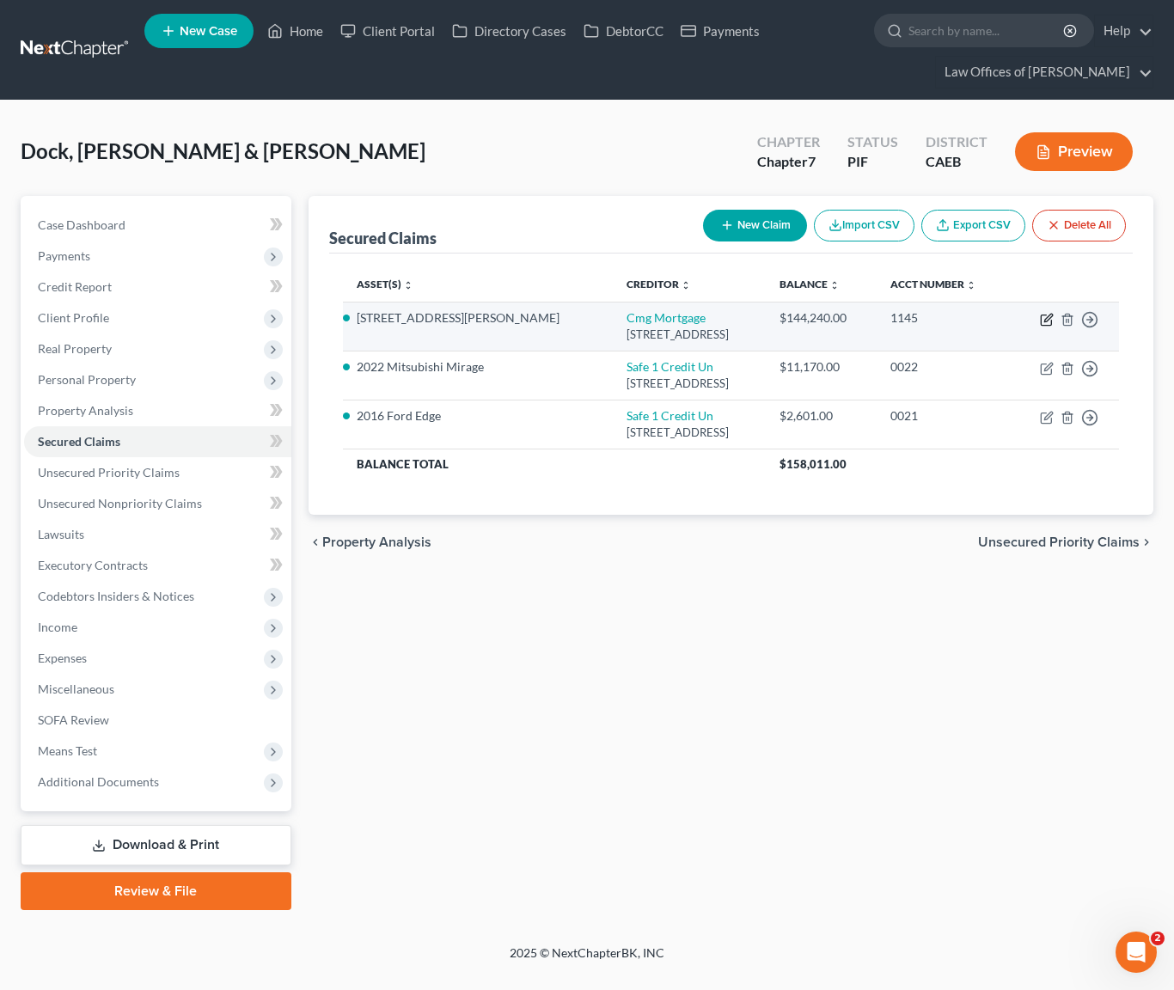
select select "0"
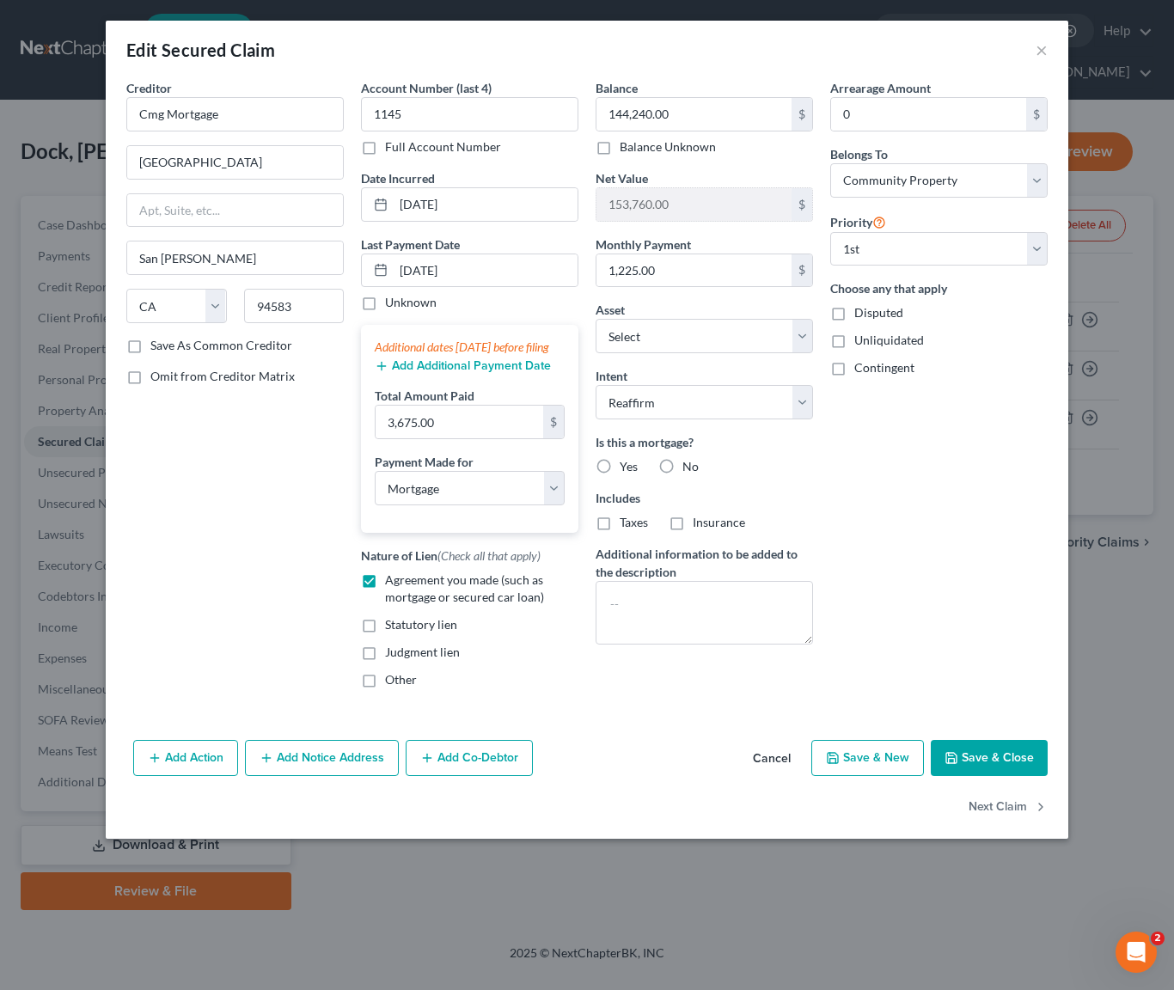
click at [620, 464] on label "Yes" at bounding box center [629, 466] width 18 height 17
click at [627, 464] on input "Yes" at bounding box center [632, 463] width 11 height 11
radio input "true"
click at [972, 766] on button "Save & Close" at bounding box center [989, 758] width 117 height 36
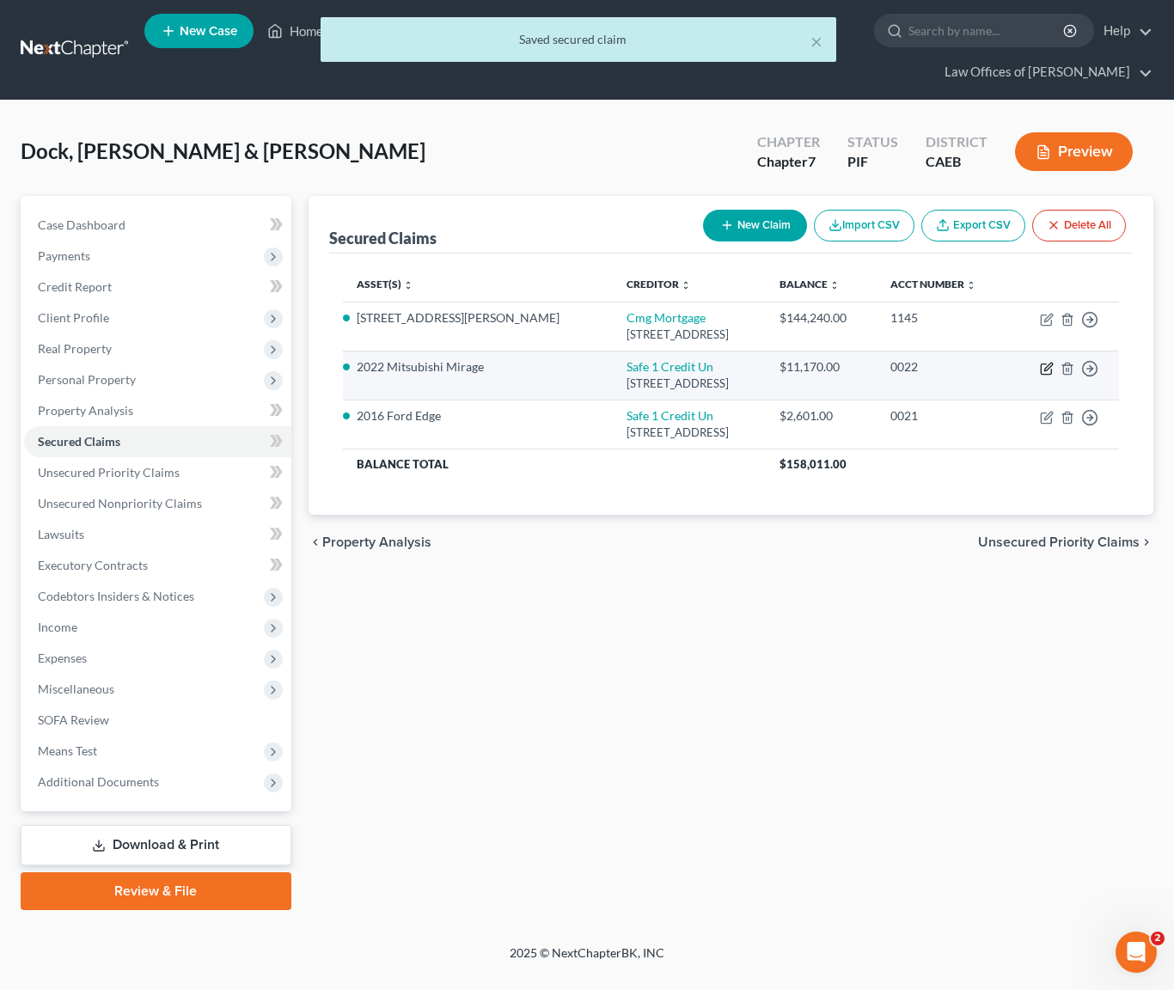
click at [1045, 370] on icon "button" at bounding box center [1048, 367] width 8 height 8
select select "4"
select select "0"
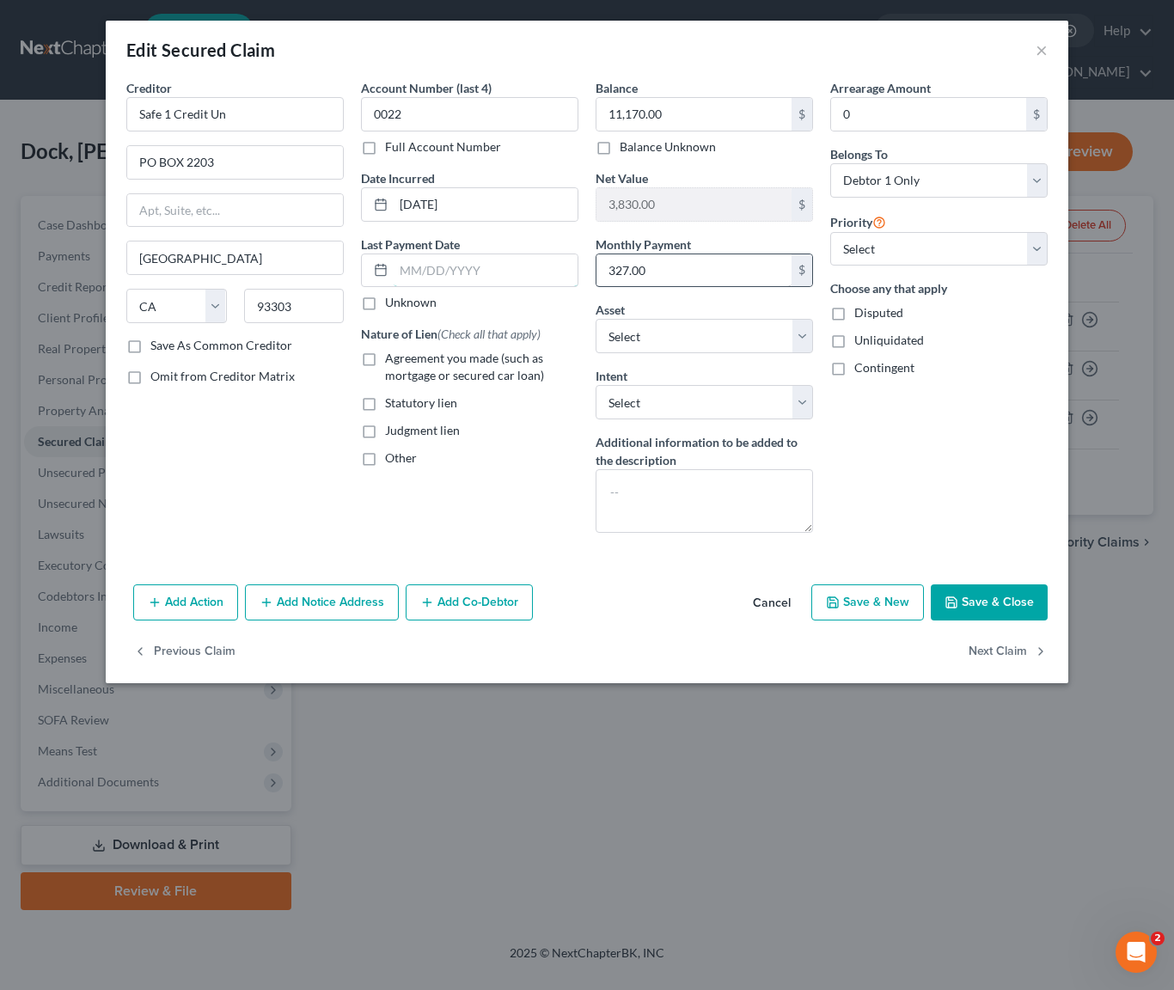
drag, startPoint x: 518, startPoint y: 267, endPoint x: 606, endPoint y: 265, distance: 87.7
click at [518, 267] on input "text" at bounding box center [486, 270] width 184 height 33
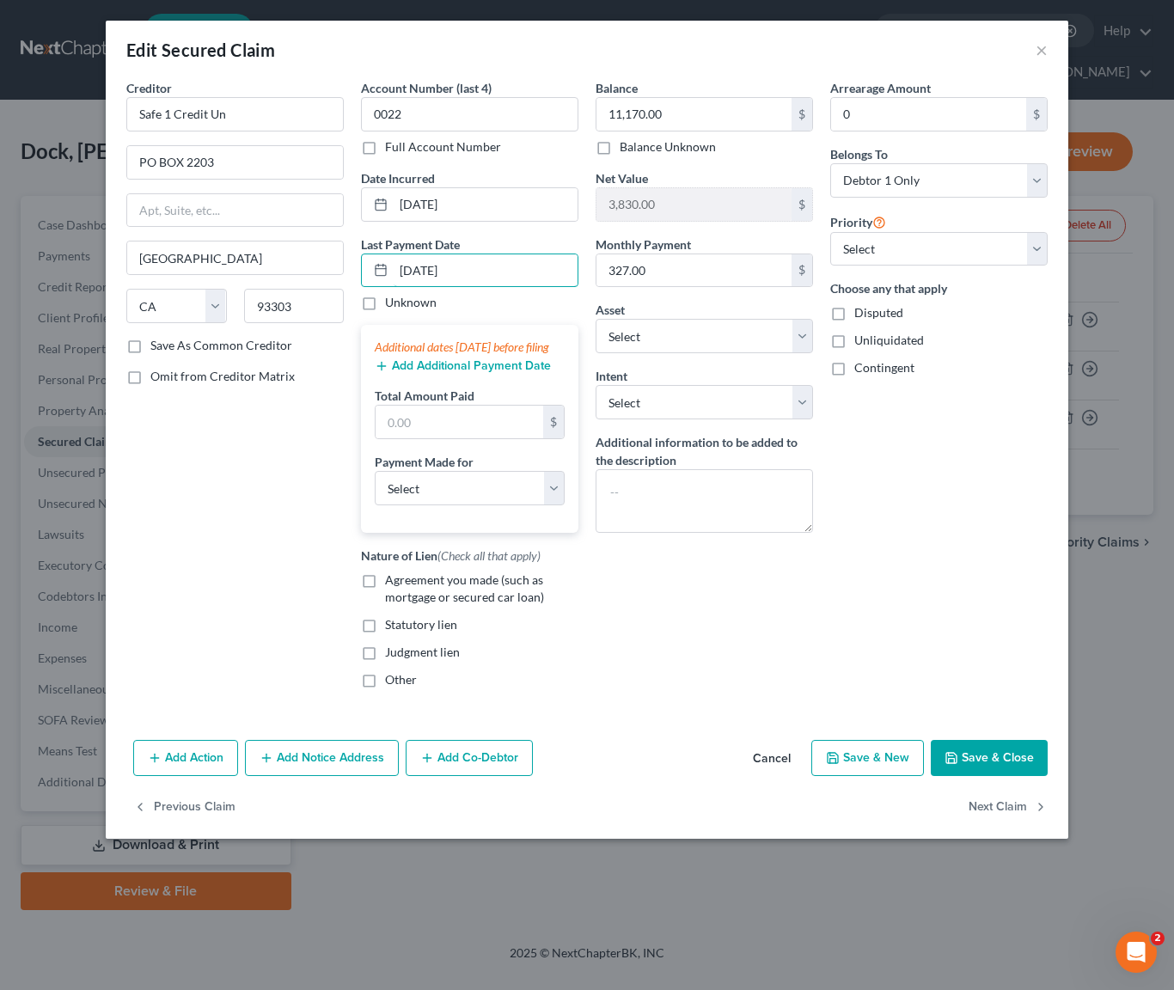
type input "[DATE]"
drag, startPoint x: 439, startPoint y: 438, endPoint x: 591, endPoint y: 404, distance: 156.0
click at [443, 438] on input "text" at bounding box center [460, 422] width 168 height 33
type input "981."
click at [266, 470] on div "Creditor * Safe 1 Credit Un PO BOX [GEOGRAPHIC_DATA][US_STATE] [GEOGRAPHIC_DATA…" at bounding box center [235, 390] width 235 height 623
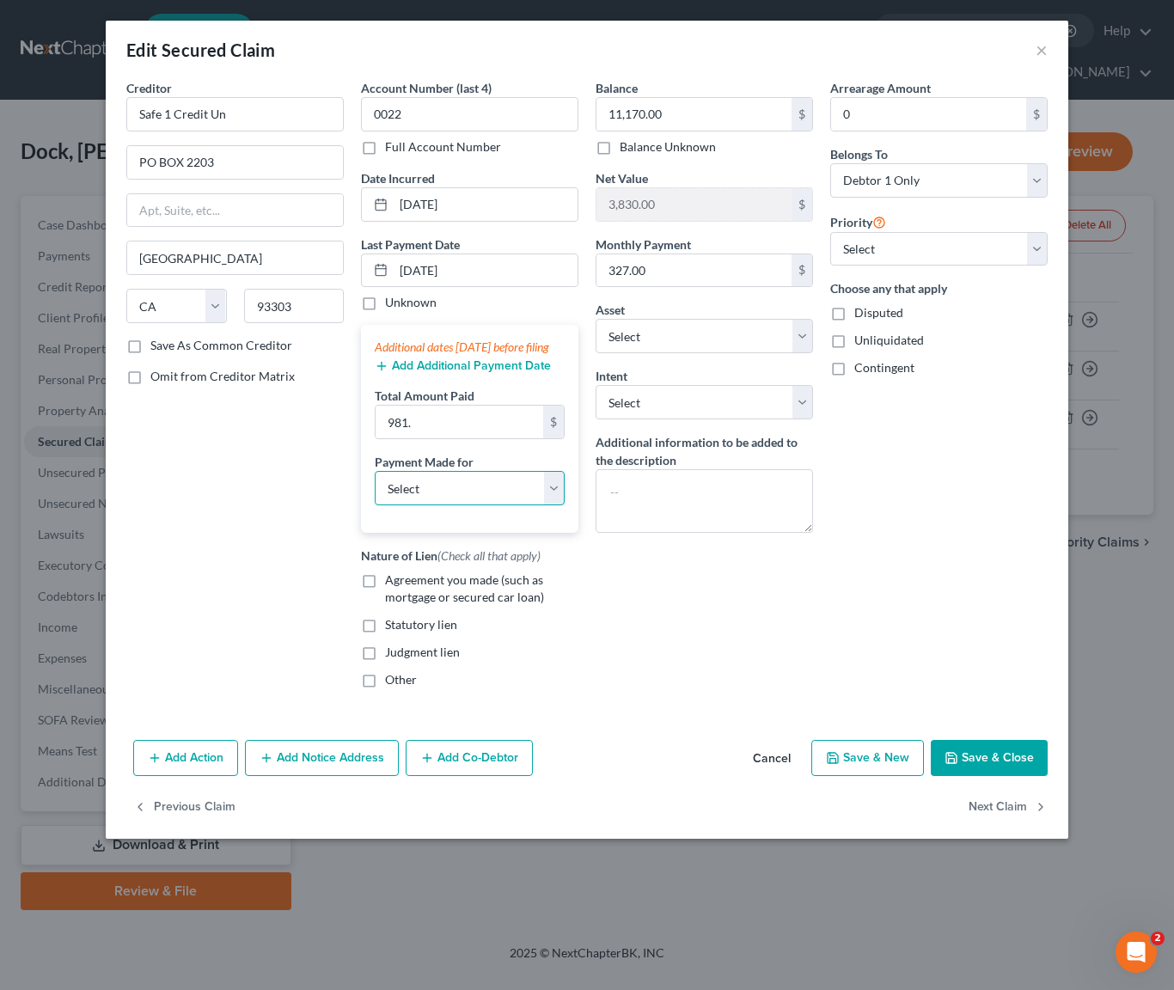
click at [548, 502] on select "Select Car Credit Card Loan Repayment Mortgage Other Suppliers Or Vendors" at bounding box center [470, 488] width 190 height 34
select select "0"
click at [385, 596] on label "Agreement you made (such as mortgage or secured car loan)" at bounding box center [481, 589] width 193 height 34
click at [392, 583] on input "Agreement you made (such as mortgage or secured car loan)" at bounding box center [397, 577] width 11 height 11
checkbox input "true"
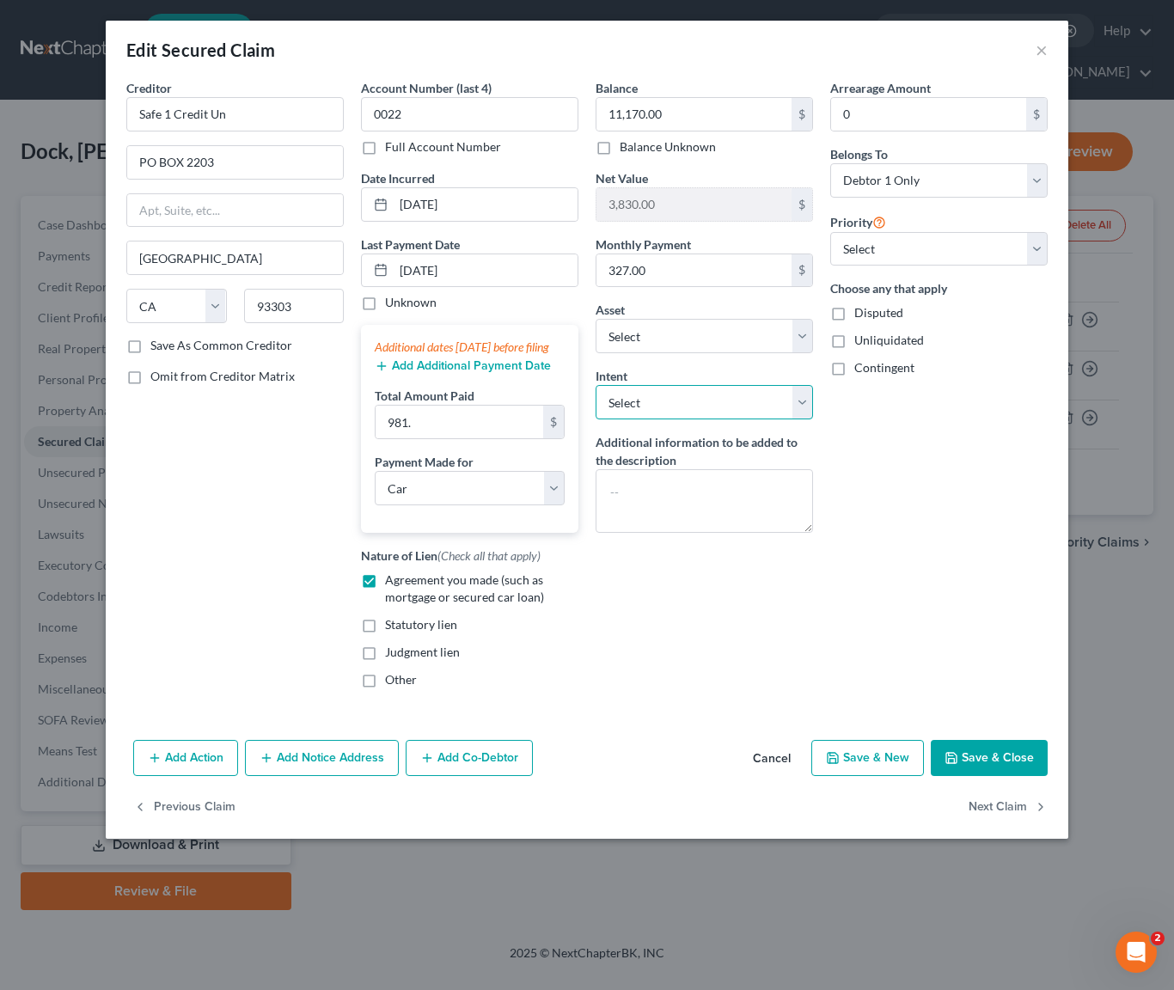
click at [800, 400] on select "Select Surrender Redeem Reaffirm Avoid Other" at bounding box center [704, 402] width 217 height 34
select select "4"
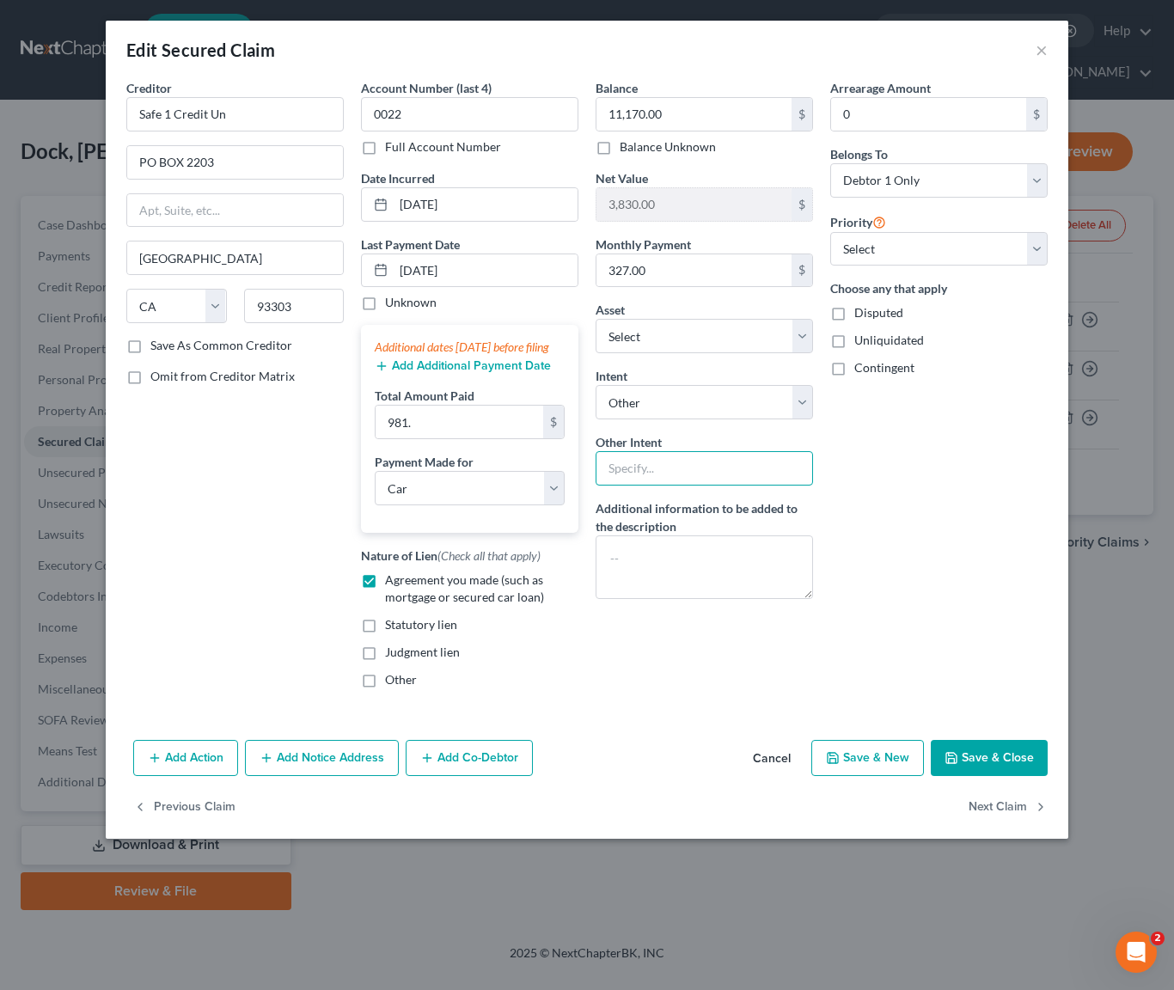
click at [659, 463] on input "text" at bounding box center [704, 468] width 217 height 34
type input "Retain & Pay"
click at [1042, 183] on select "Select Debtor 1 Only Debtor 2 Only Debtor 1 And Debtor 2 Only At Least One Of T…" at bounding box center [938, 180] width 217 height 34
select select "4"
click at [1024, 250] on select "Select 1st 2nd 3rd 4th 5th 6th 7th 8th 9th 10th 11th 12th 13th 14th 15th 16th 1…" at bounding box center [938, 249] width 217 height 34
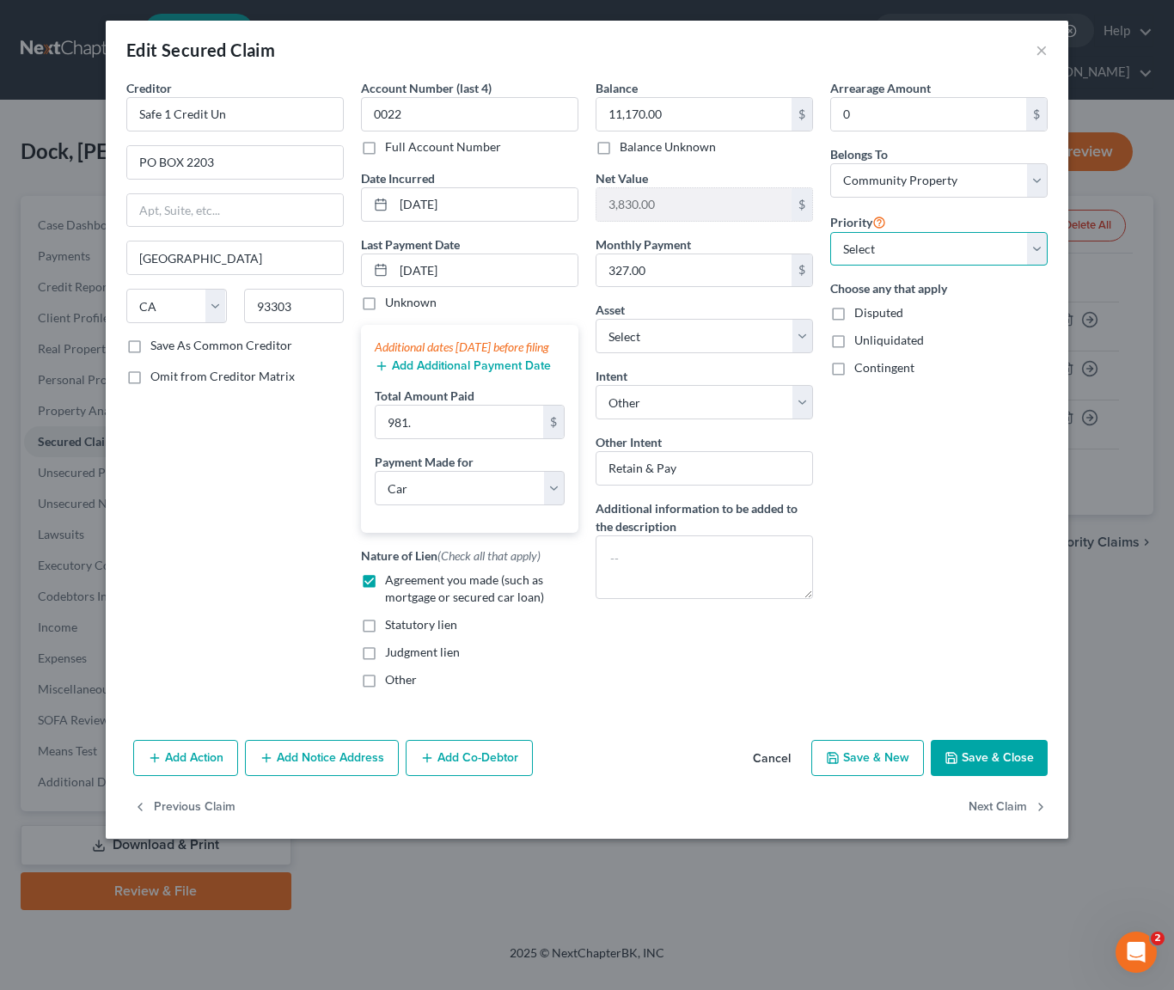
select select "0"
click at [982, 775] on button "Save & Close" at bounding box center [989, 758] width 117 height 36
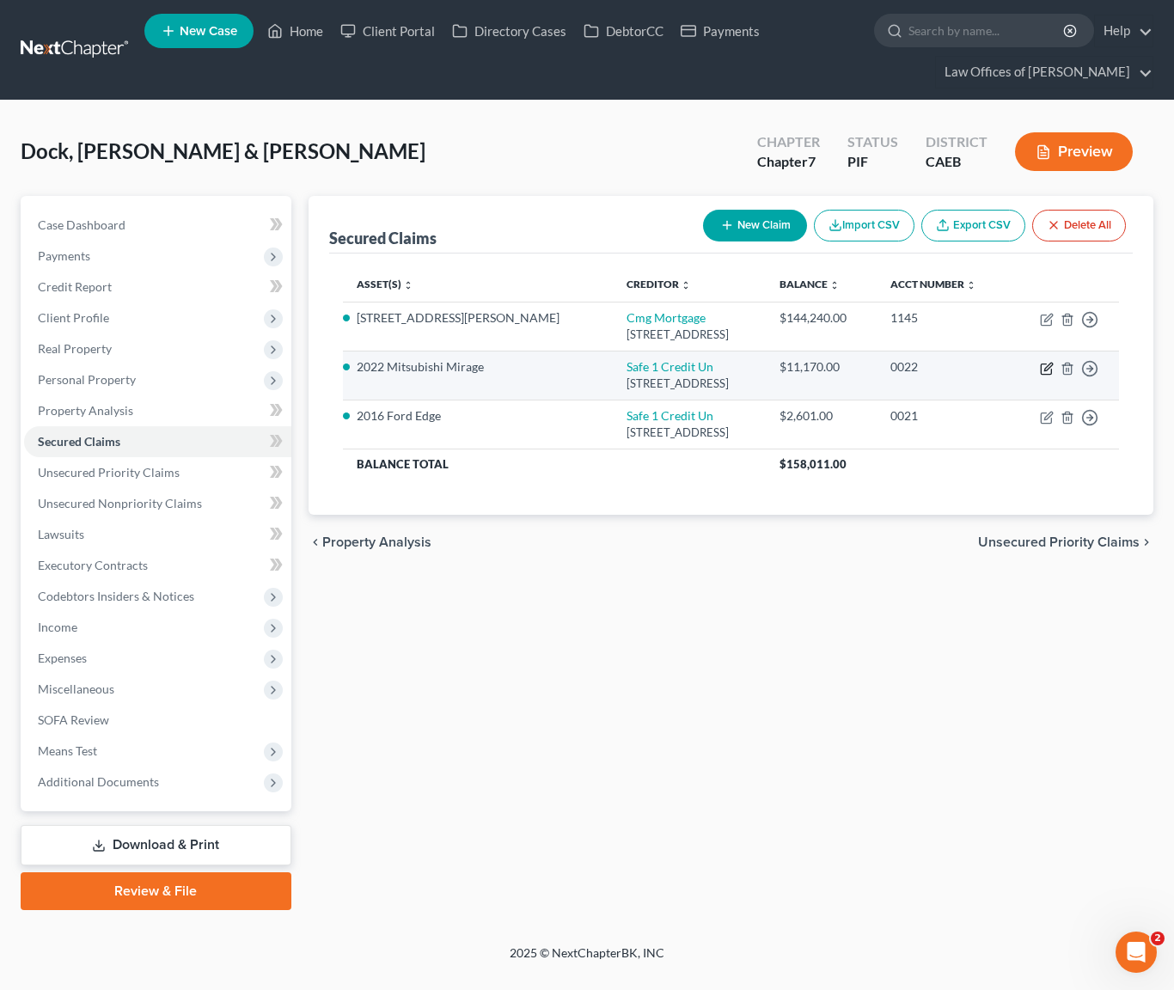
click at [1042, 375] on icon "button" at bounding box center [1046, 369] width 10 height 10
select select "4"
select select "0"
select select "4"
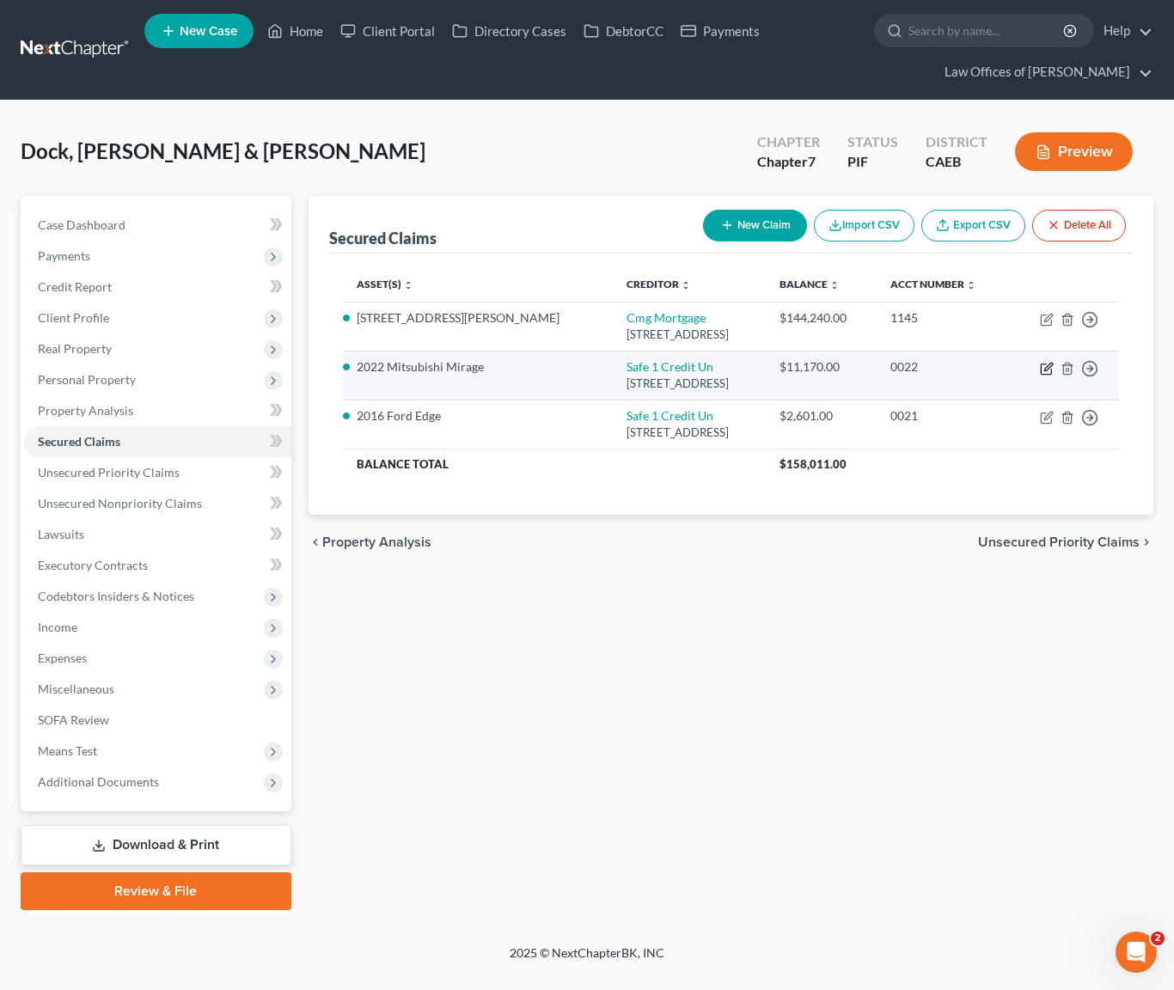
select select "0"
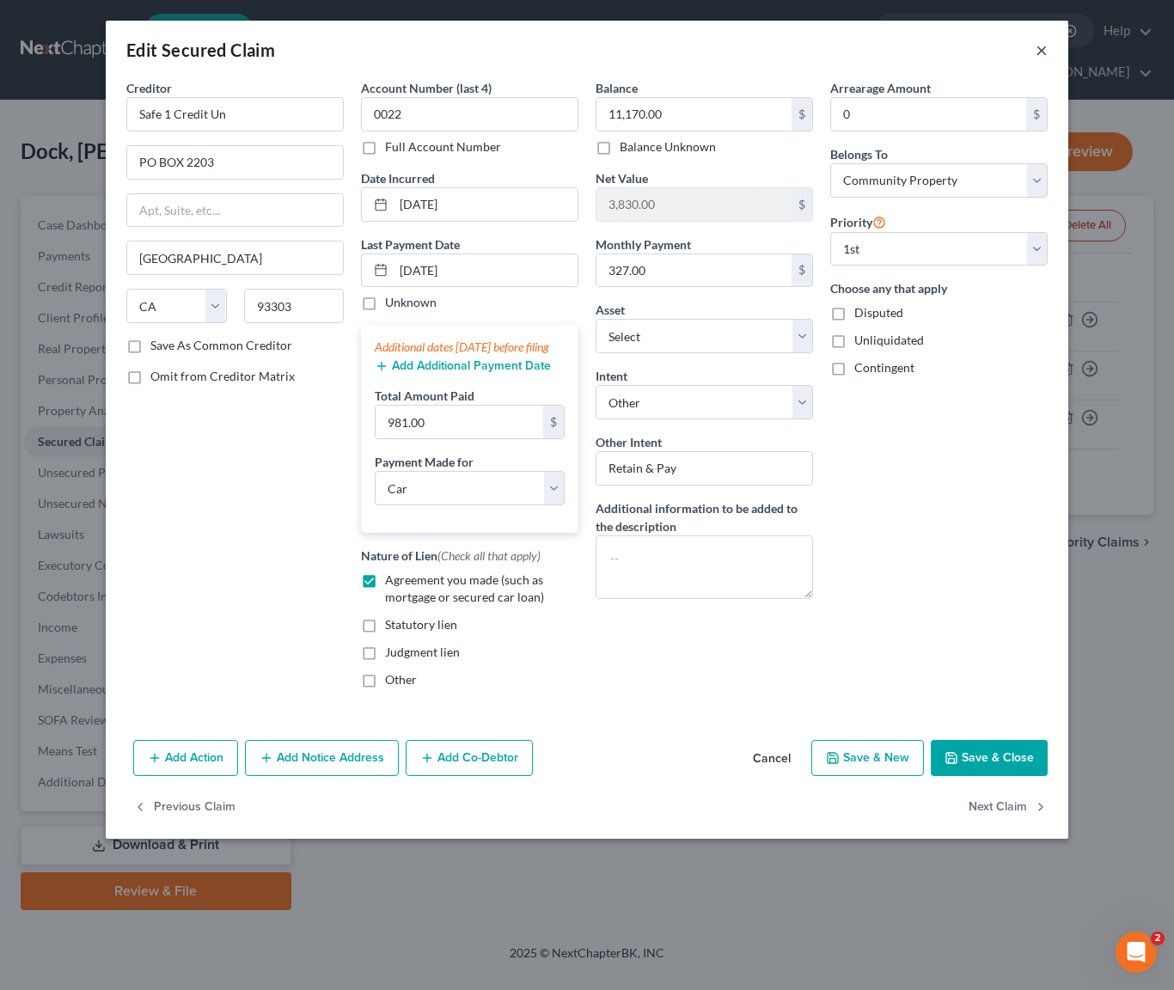
click at [1037, 50] on button "×" at bounding box center [1042, 50] width 12 height 21
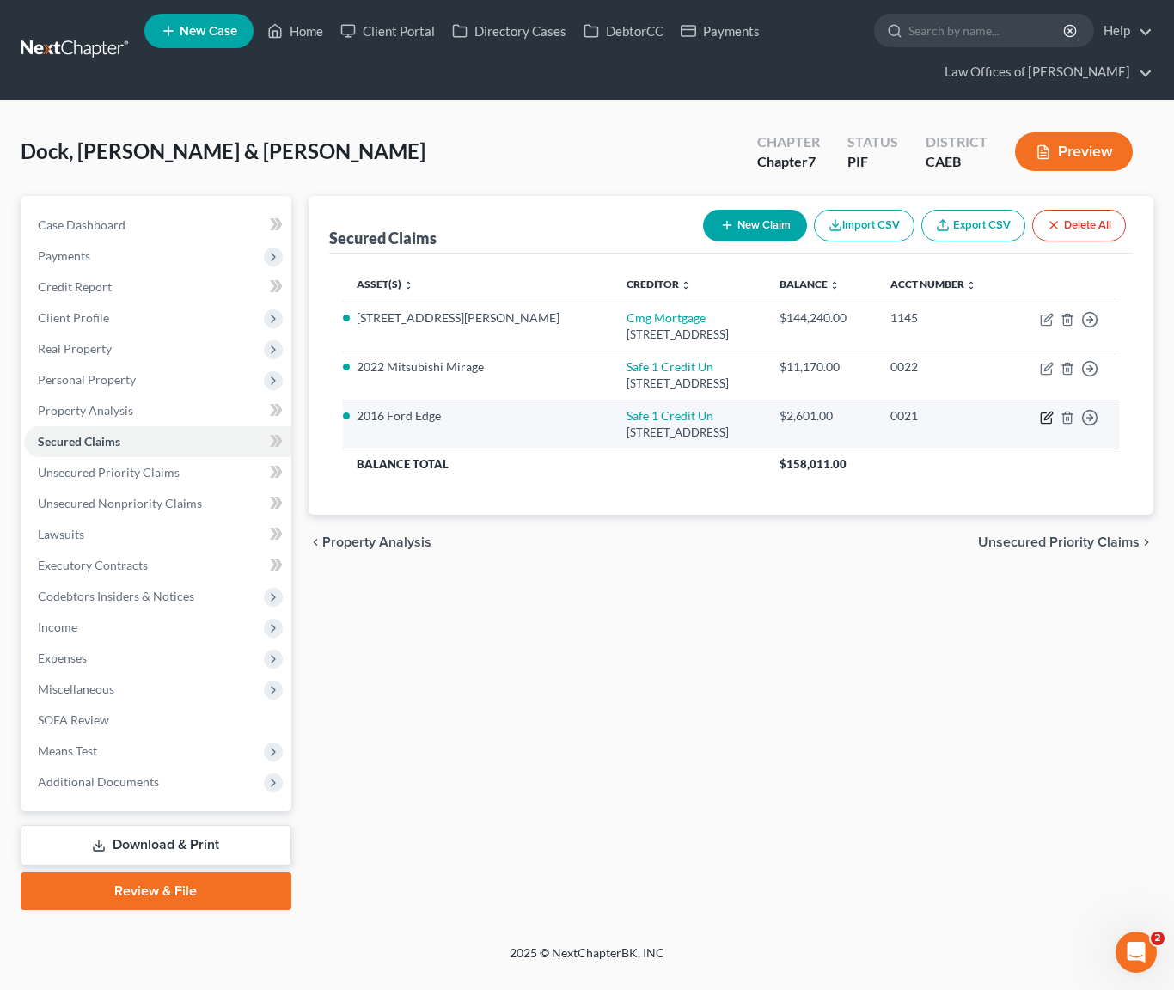
click at [1050, 425] on icon "button" at bounding box center [1047, 418] width 14 height 14
select select "4"
select select "0"
select select "2"
select select "4"
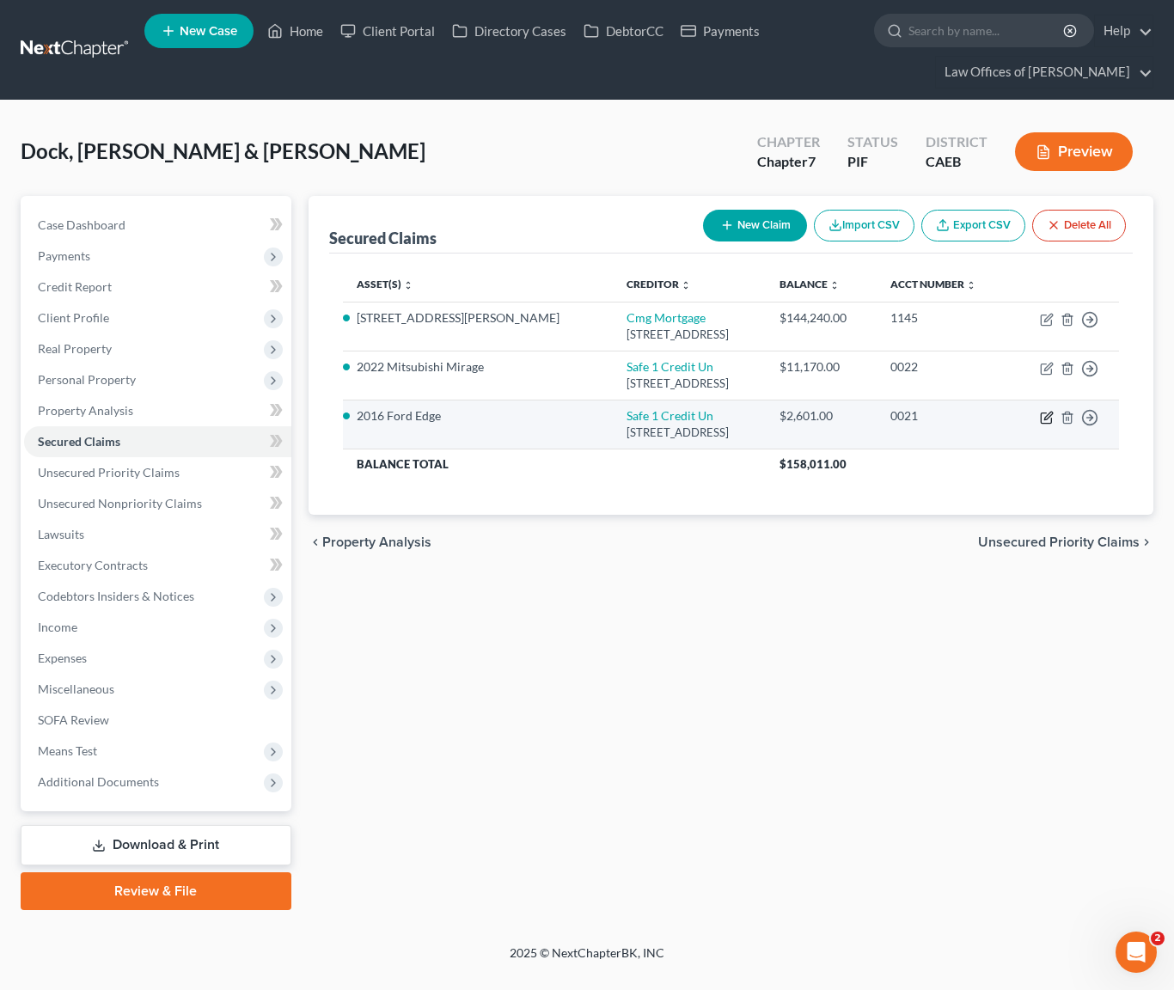
select select "4"
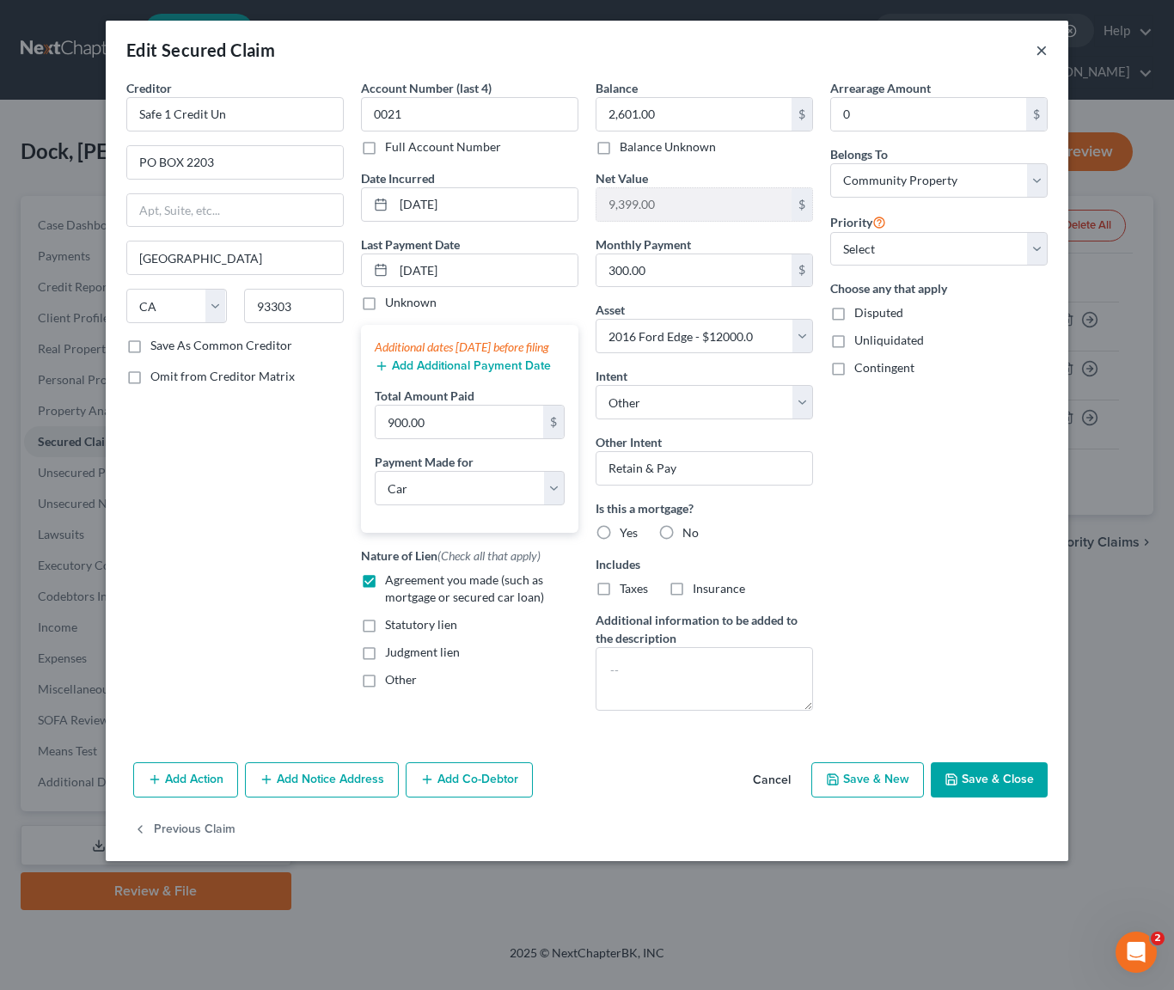
click at [1042, 48] on button "×" at bounding box center [1042, 50] width 12 height 21
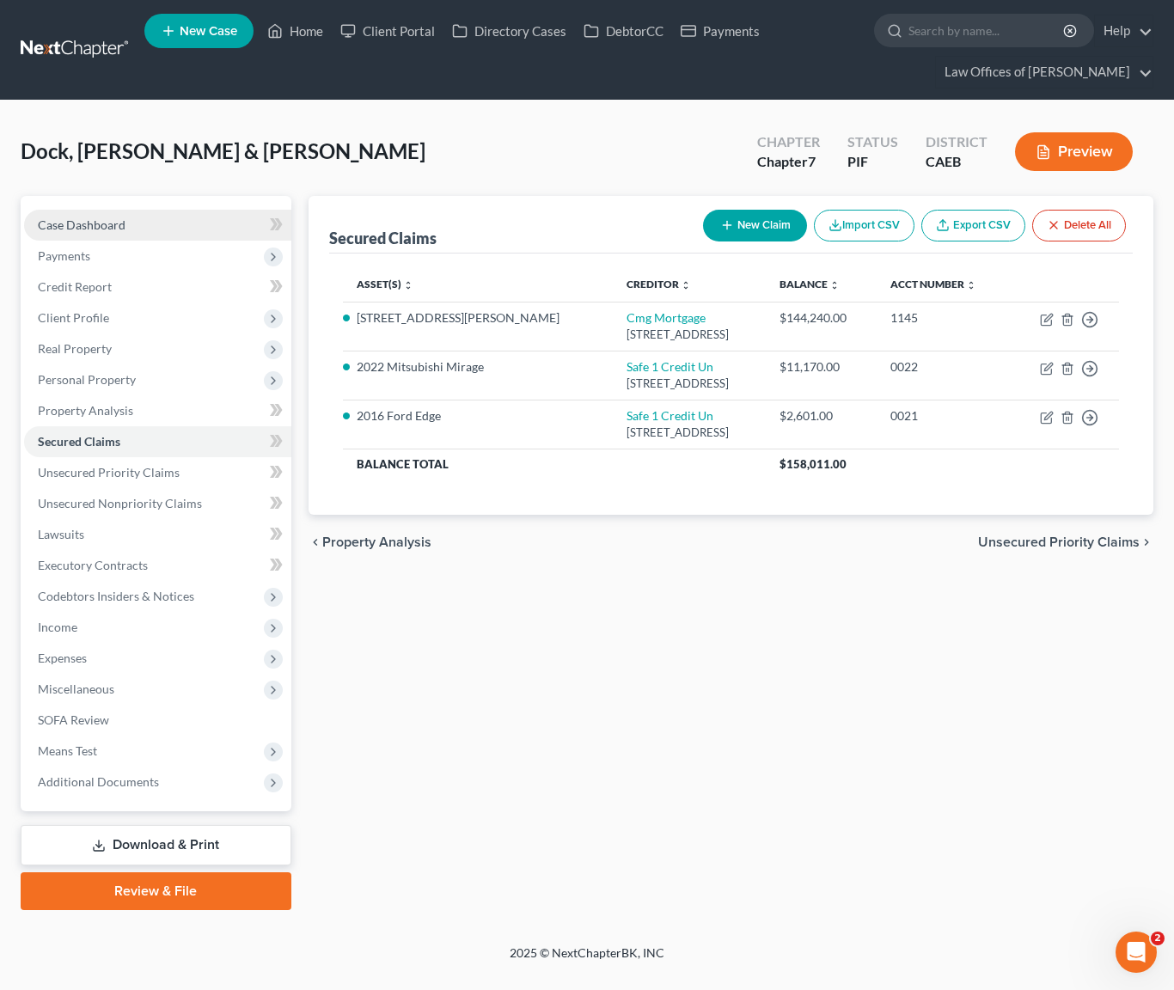
click at [159, 226] on link "Case Dashboard" at bounding box center [157, 225] width 267 height 31
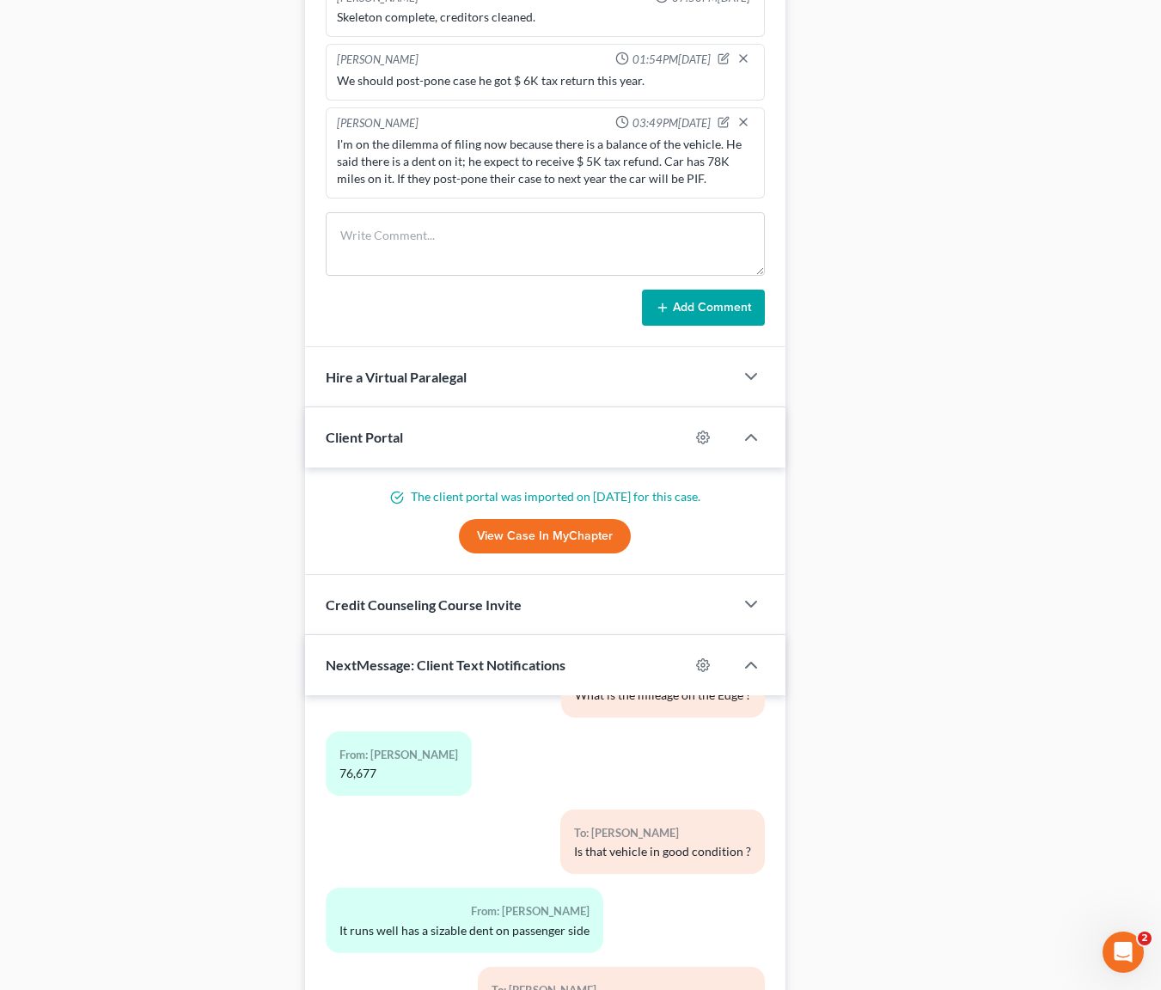
scroll to position [1501, 0]
click at [718, 119] on icon "button" at bounding box center [722, 123] width 9 height 9
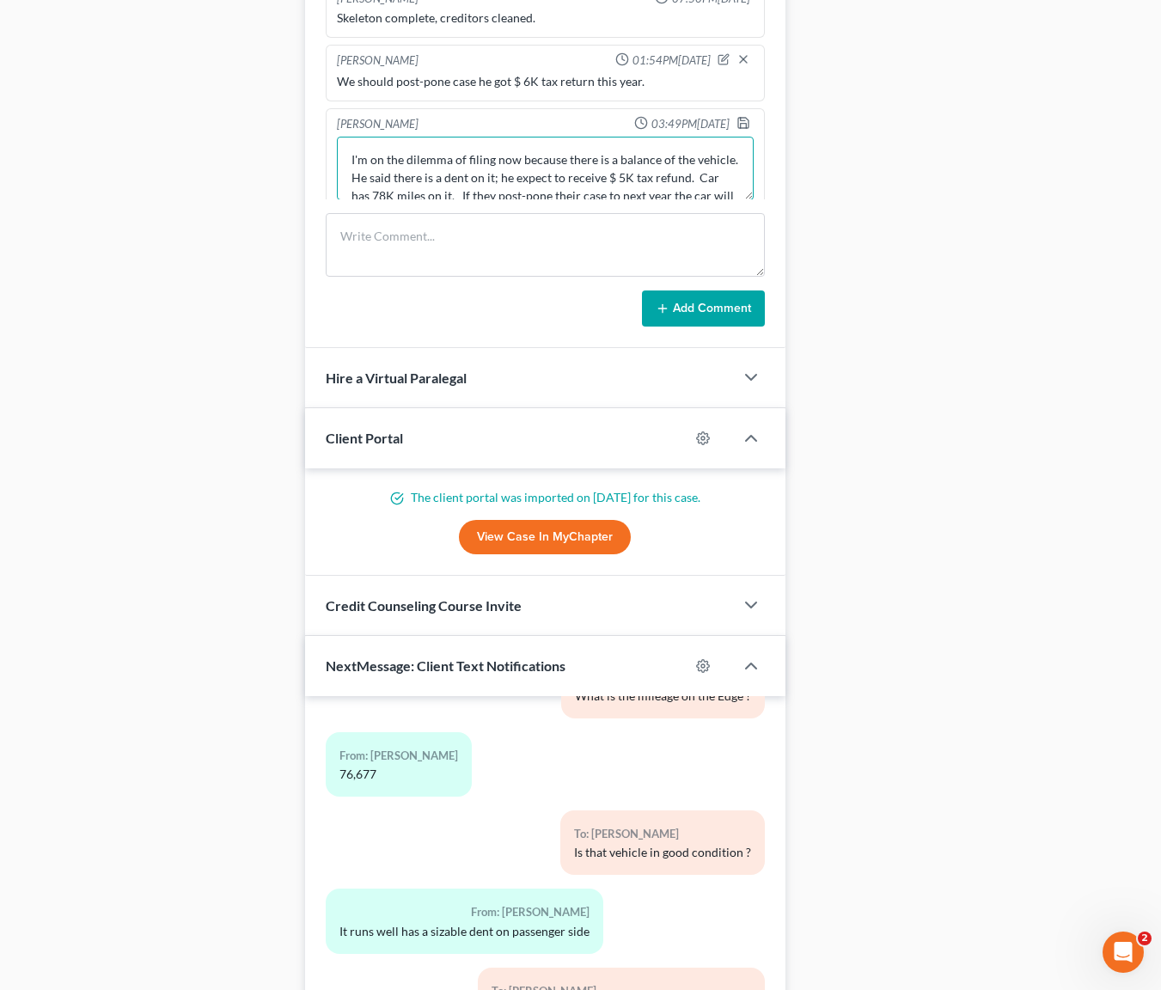
drag, startPoint x: 493, startPoint y: 160, endPoint x: 559, endPoint y: 206, distance: 80.1
click at [494, 160] on textarea "I'm on the dilemma of filing now because there is a balance of the vehicle. He …" at bounding box center [545, 169] width 417 height 64
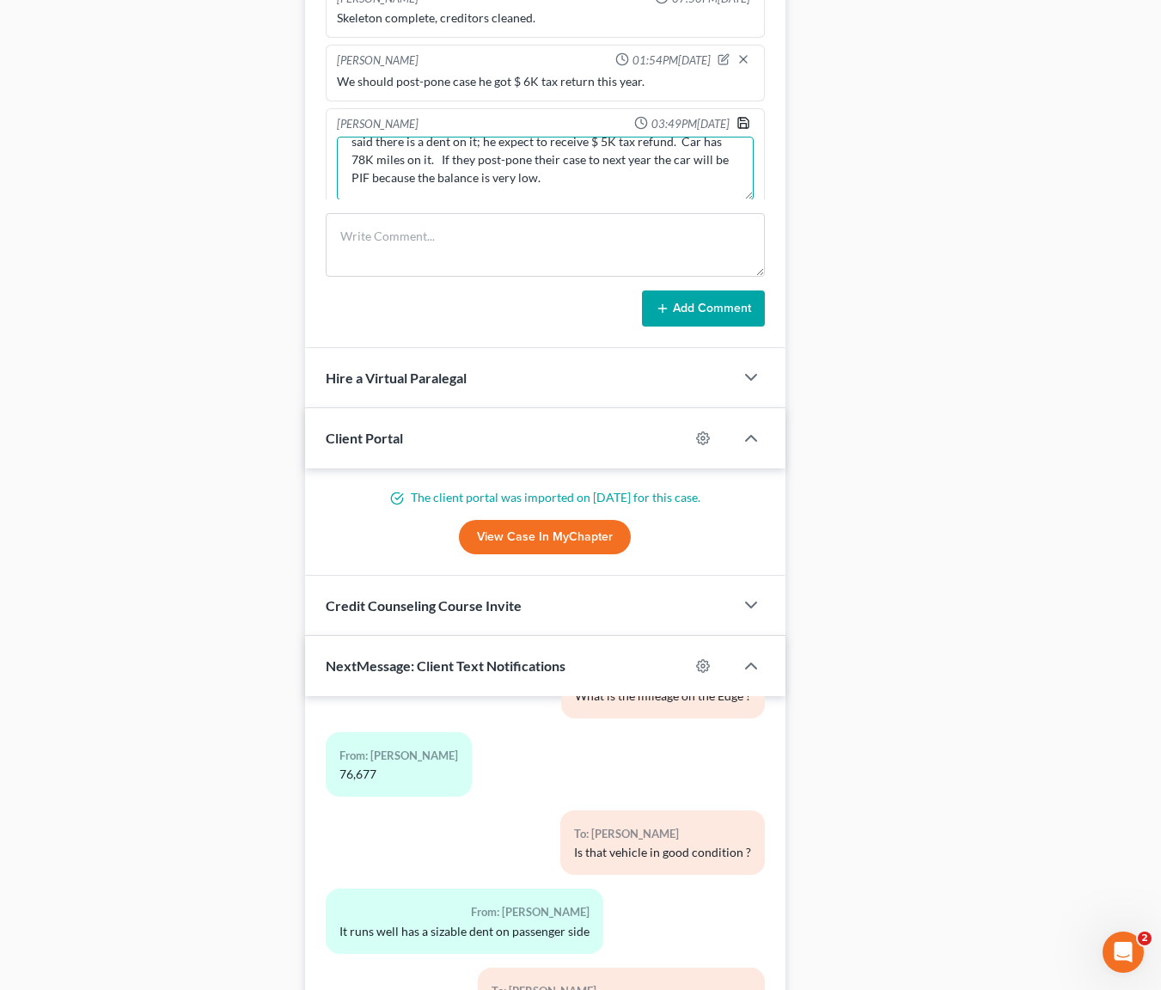
type textarea "I'm on the dilemma of filing now. There is a balance of the vehicle. He said th…"
click at [737, 116] on icon "button" at bounding box center [744, 123] width 14 height 14
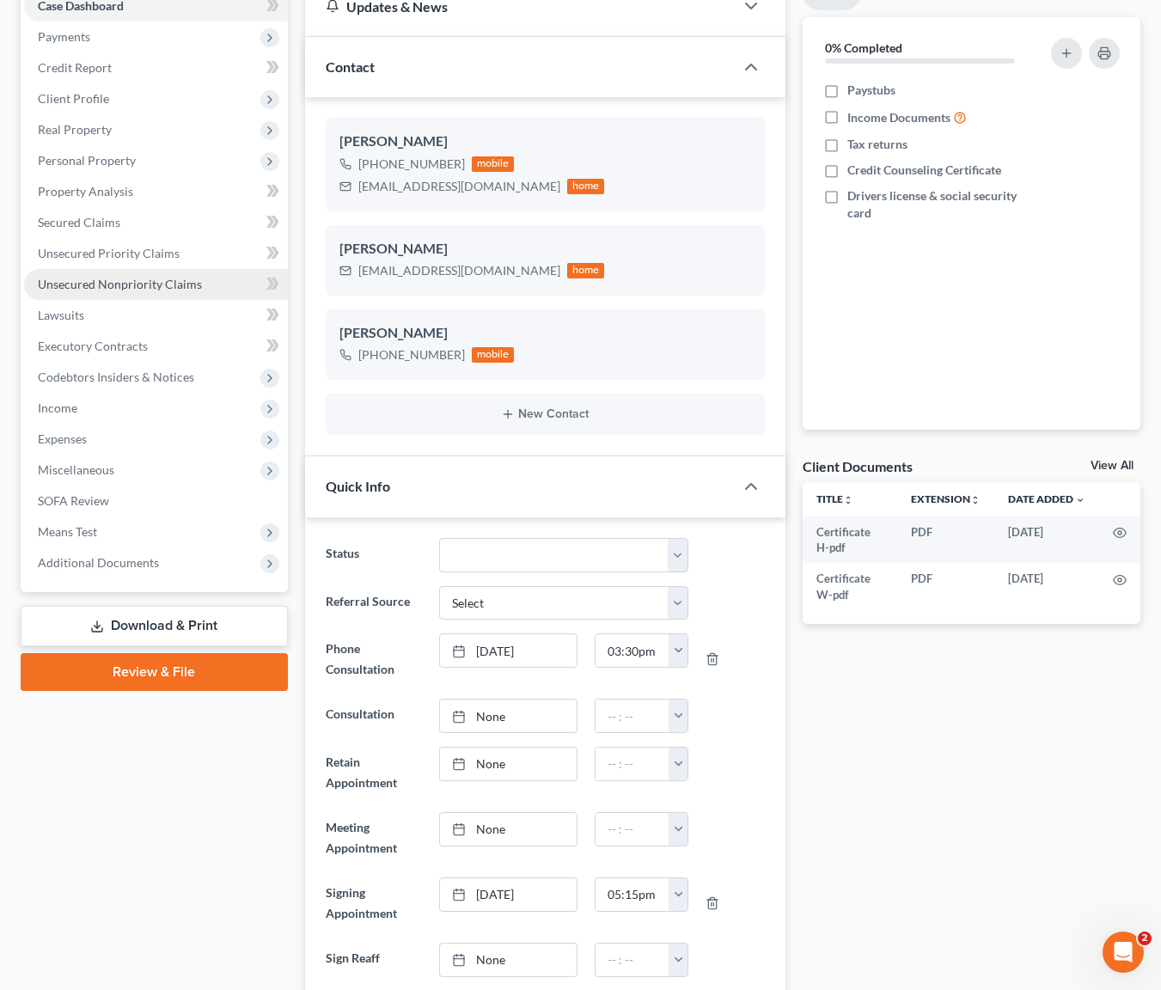
scroll to position [143, 0]
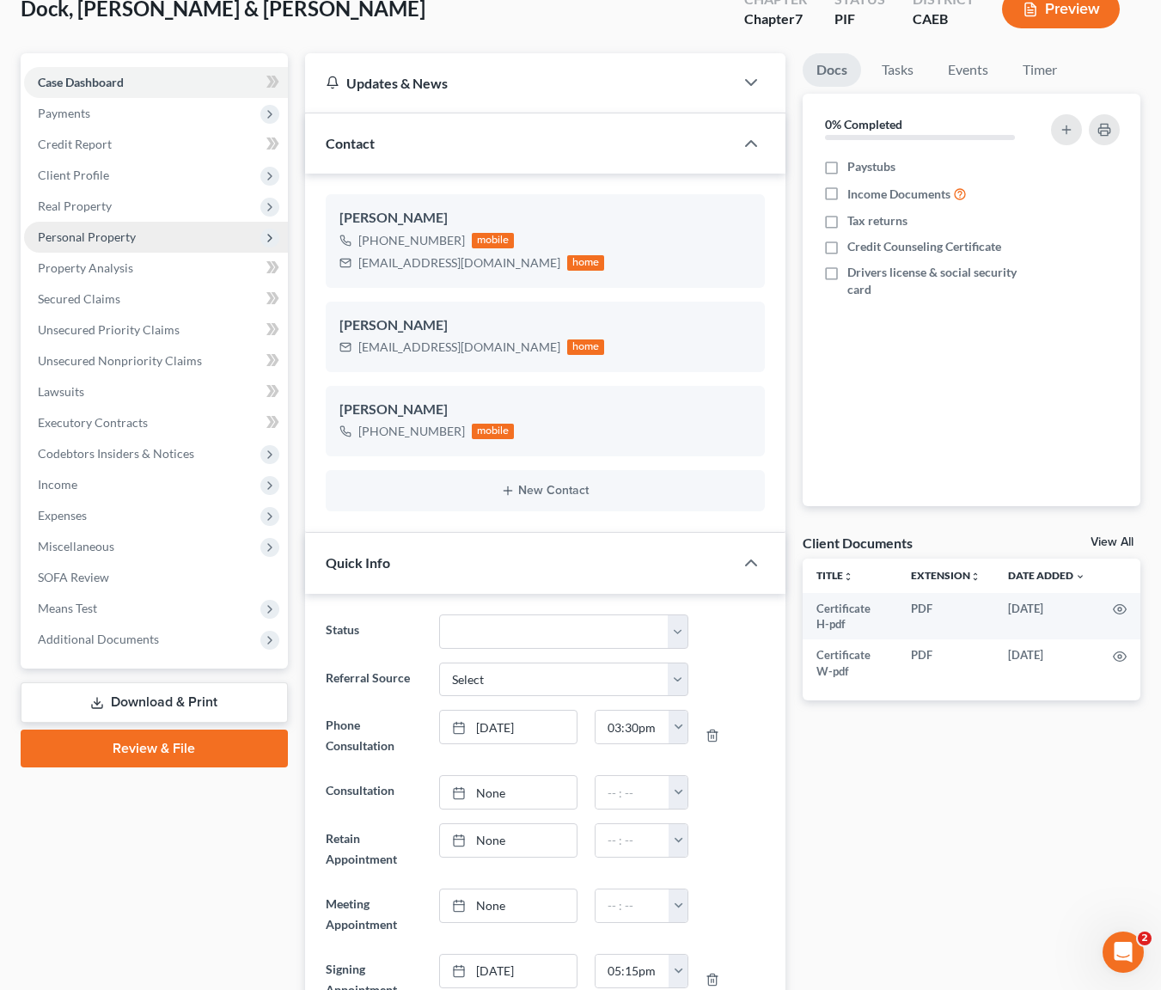
click at [136, 233] on span "Personal Property" at bounding box center [156, 237] width 264 height 31
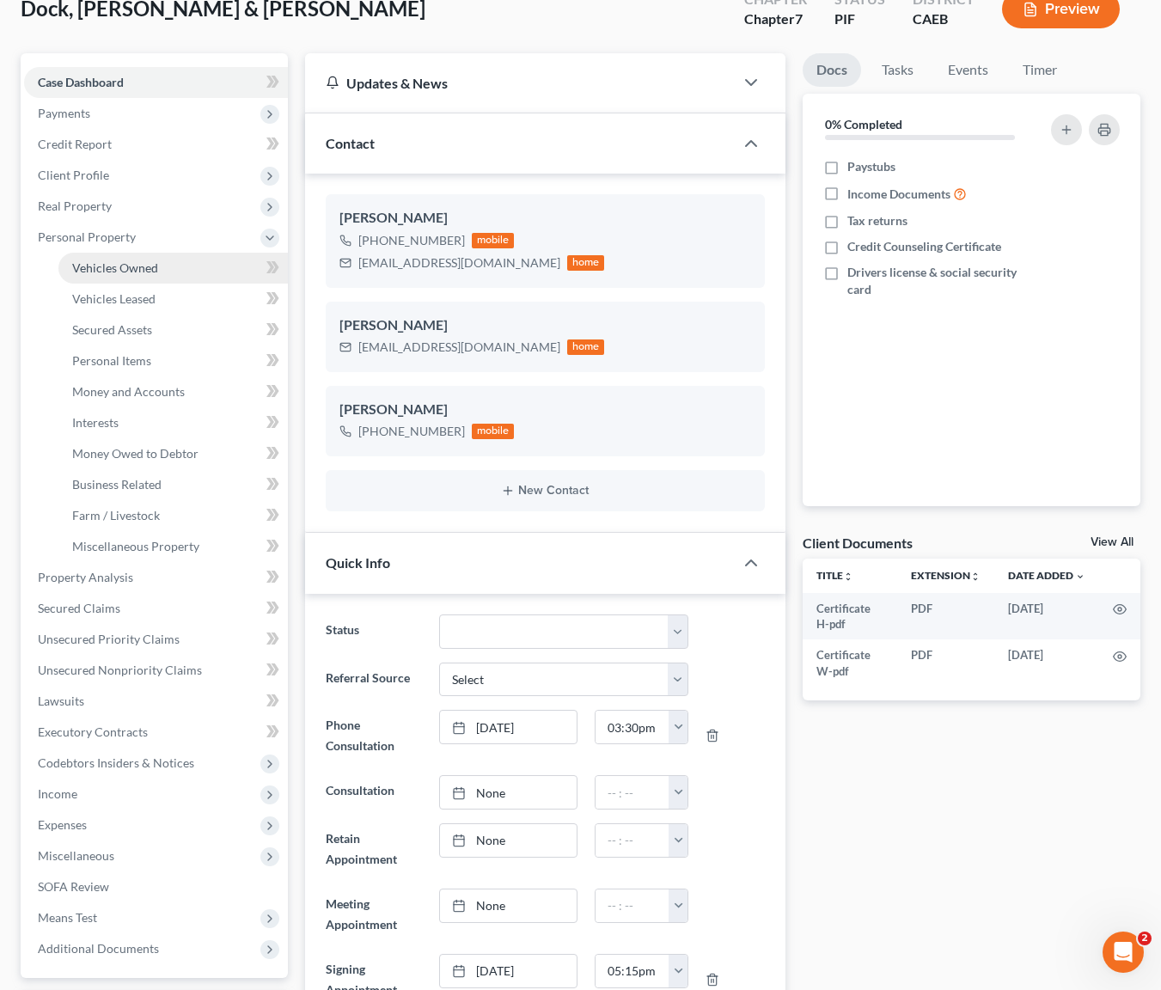
click at [180, 268] on link "Vehicles Owned" at bounding box center [172, 268] width 229 height 31
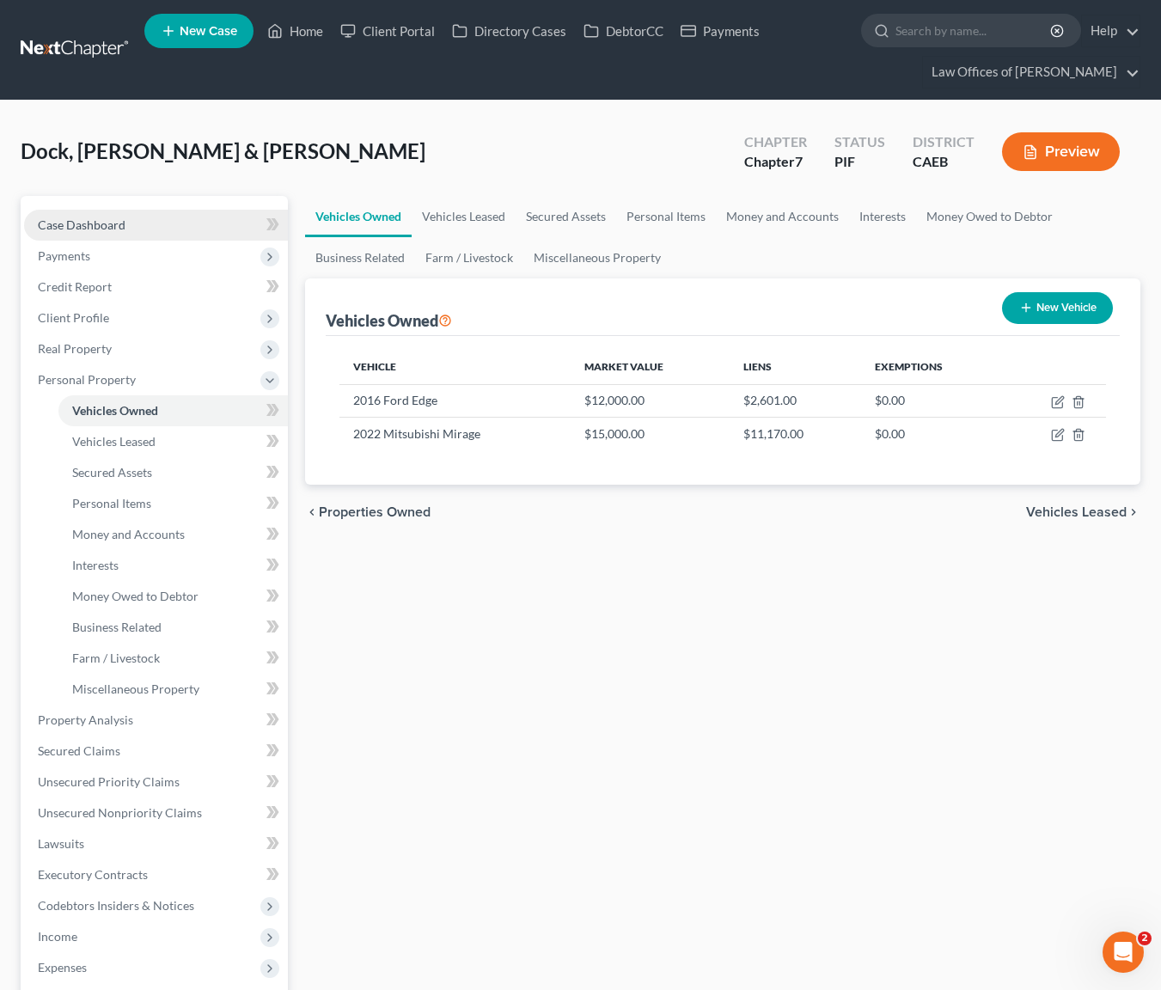
click at [127, 227] on link "Case Dashboard" at bounding box center [156, 225] width 264 height 31
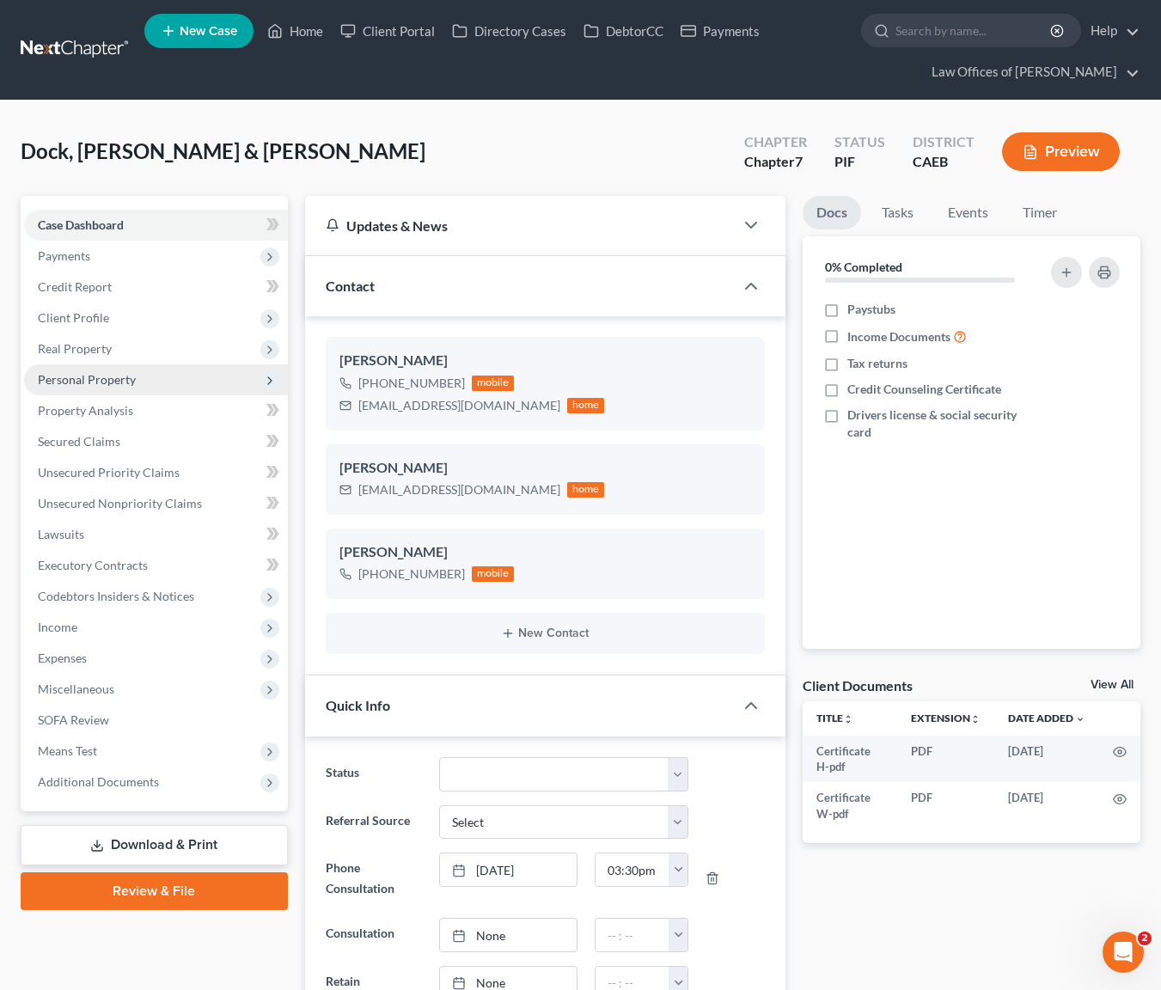
click at [147, 371] on span "Personal Property" at bounding box center [156, 379] width 264 height 31
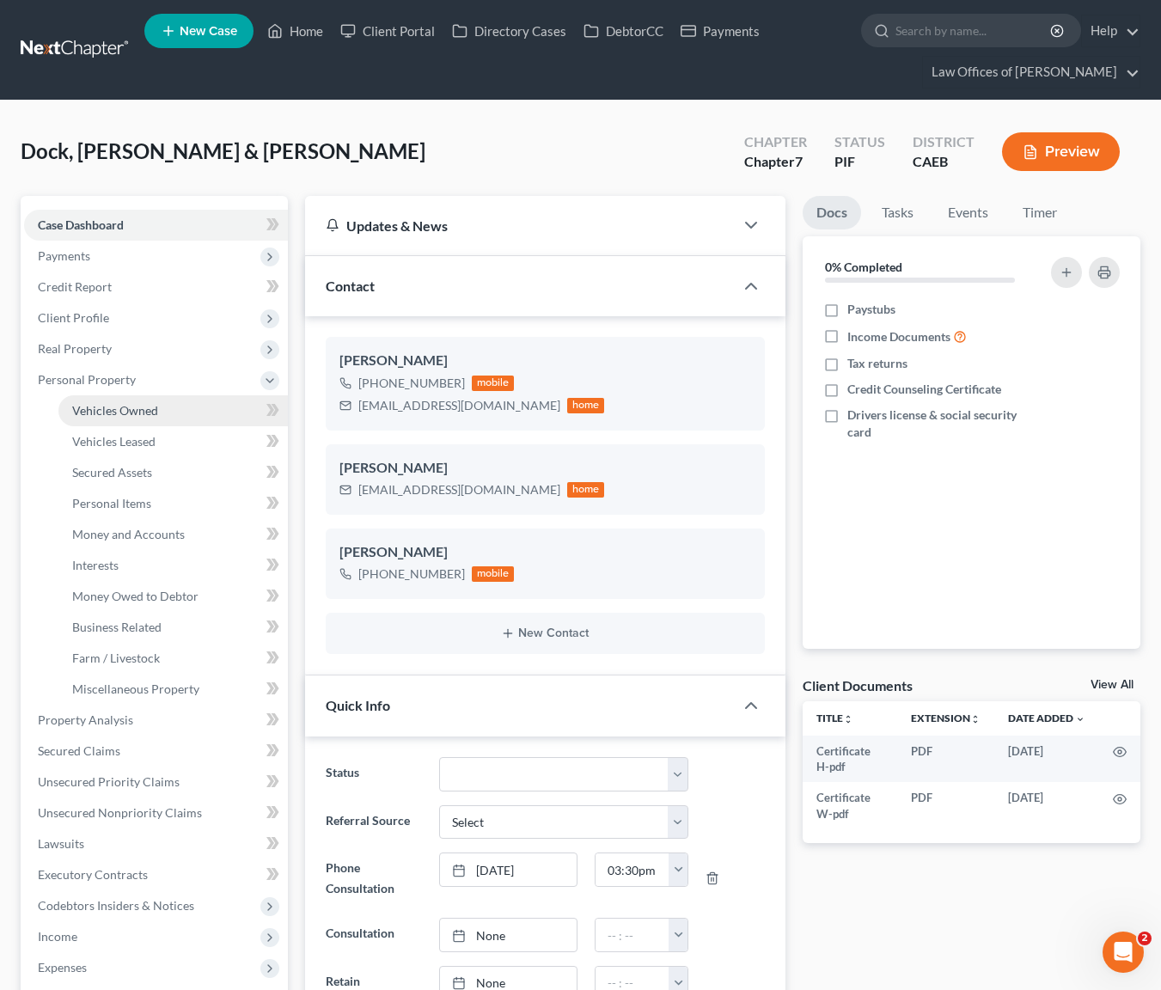
click at [187, 412] on link "Vehicles Owned" at bounding box center [172, 410] width 229 height 31
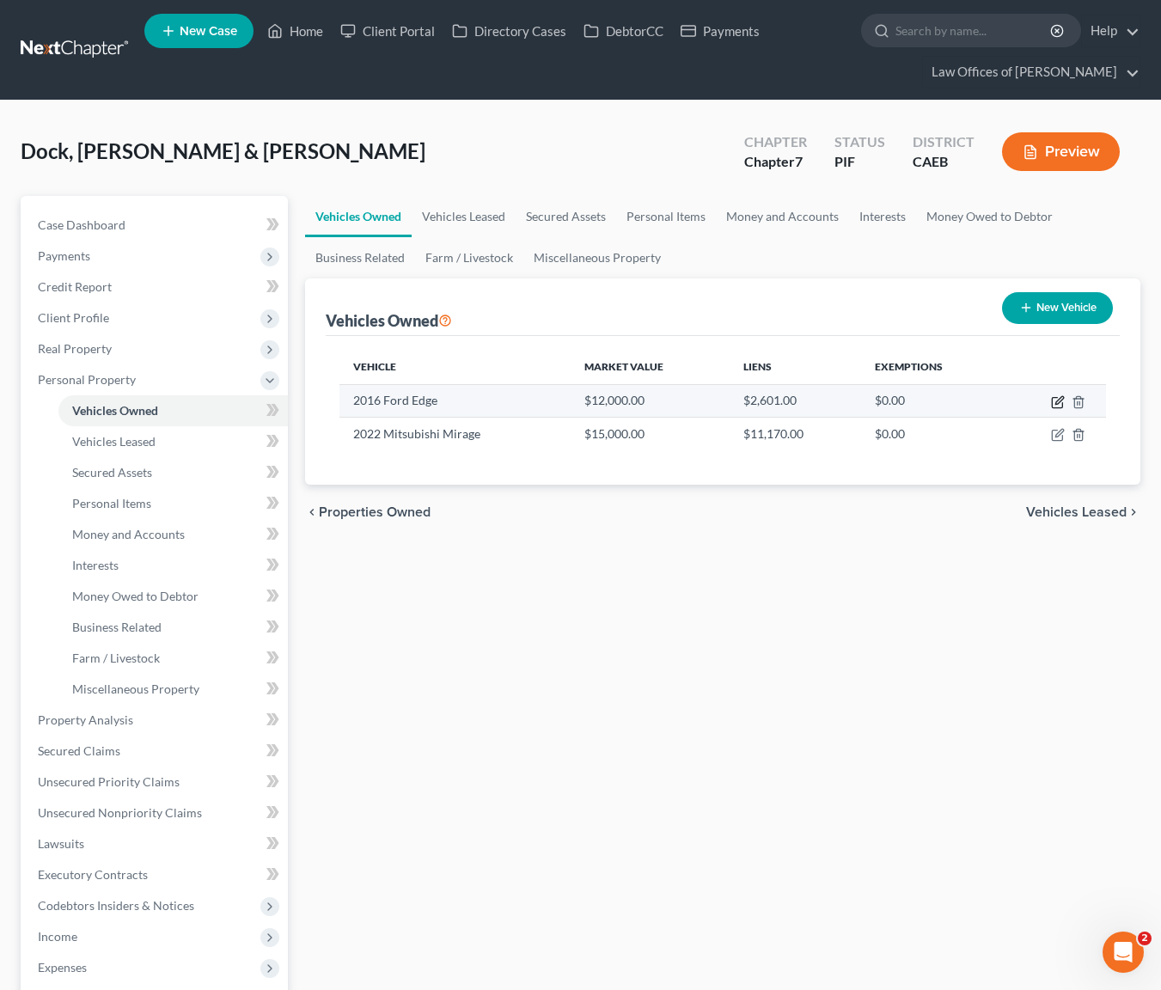
click at [1061, 402] on icon "button" at bounding box center [1057, 403] width 10 height 10
select select "0"
select select "10"
select select "2"
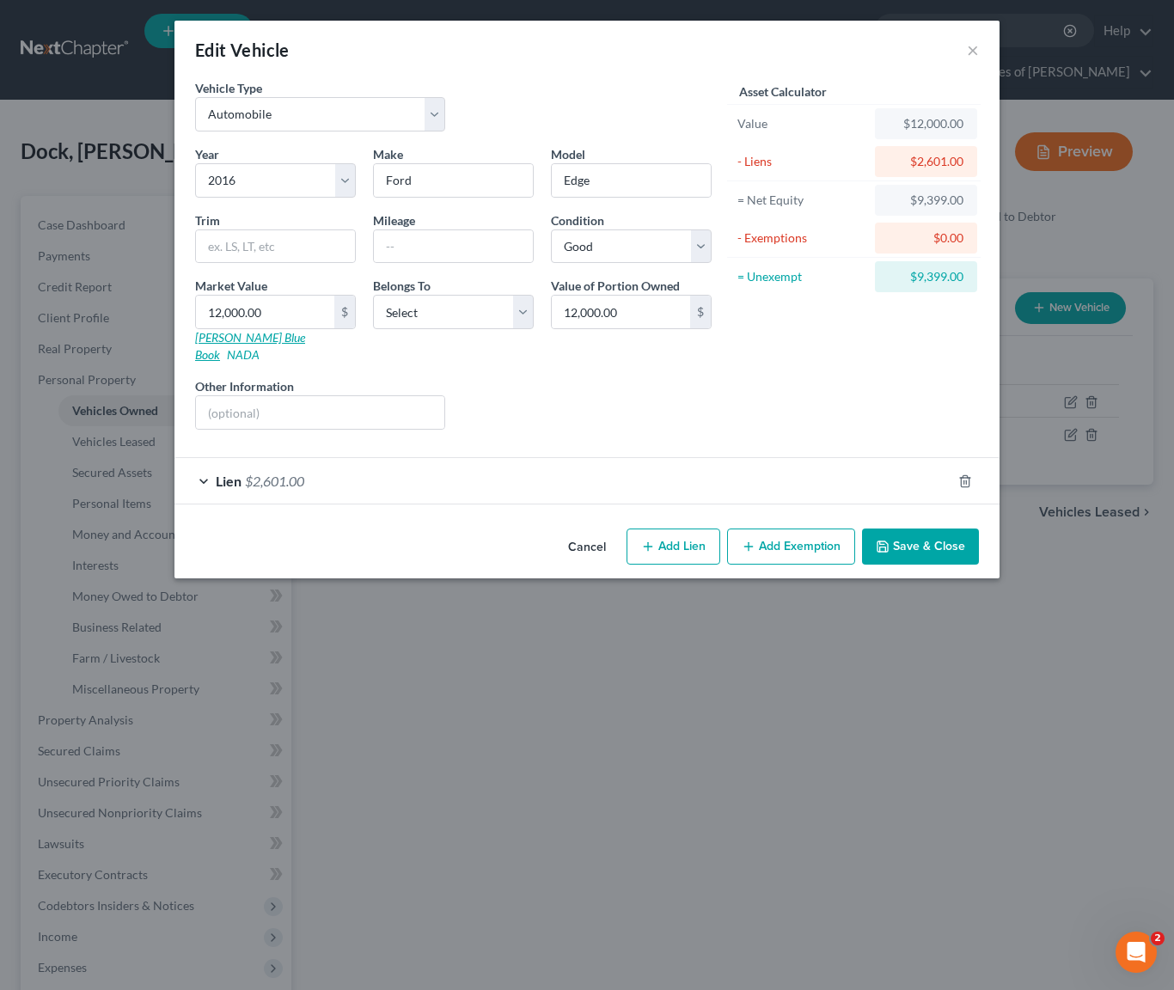
click at [223, 340] on link "[PERSON_NAME] Blue Book" at bounding box center [250, 346] width 110 height 32
click at [282, 315] on input "12,000.00" at bounding box center [265, 312] width 138 height 33
type input "8"
type input "8.00"
type input "89"
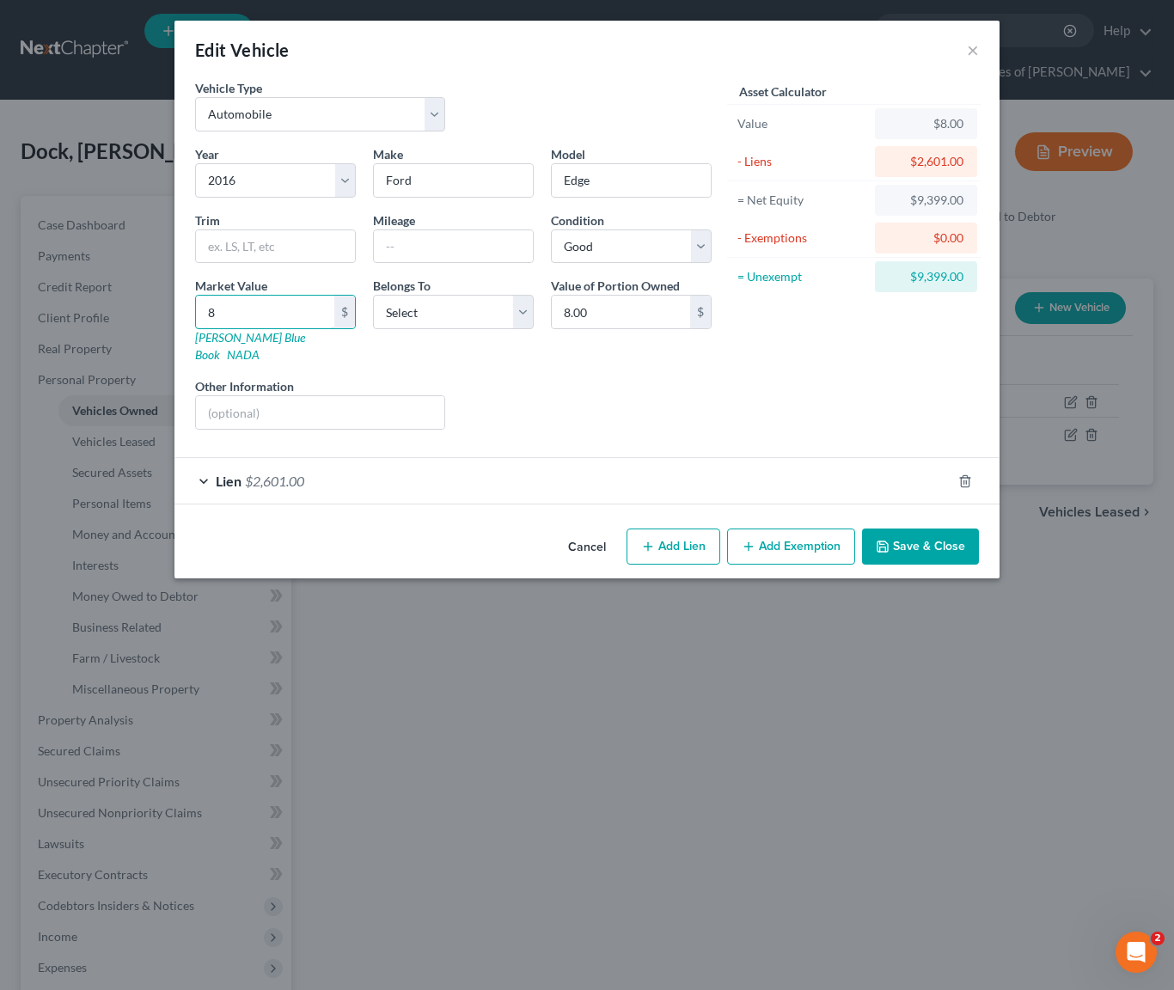
type input "89.00"
type input "898"
type input "898.00"
type input "8986"
type input "8,986.00"
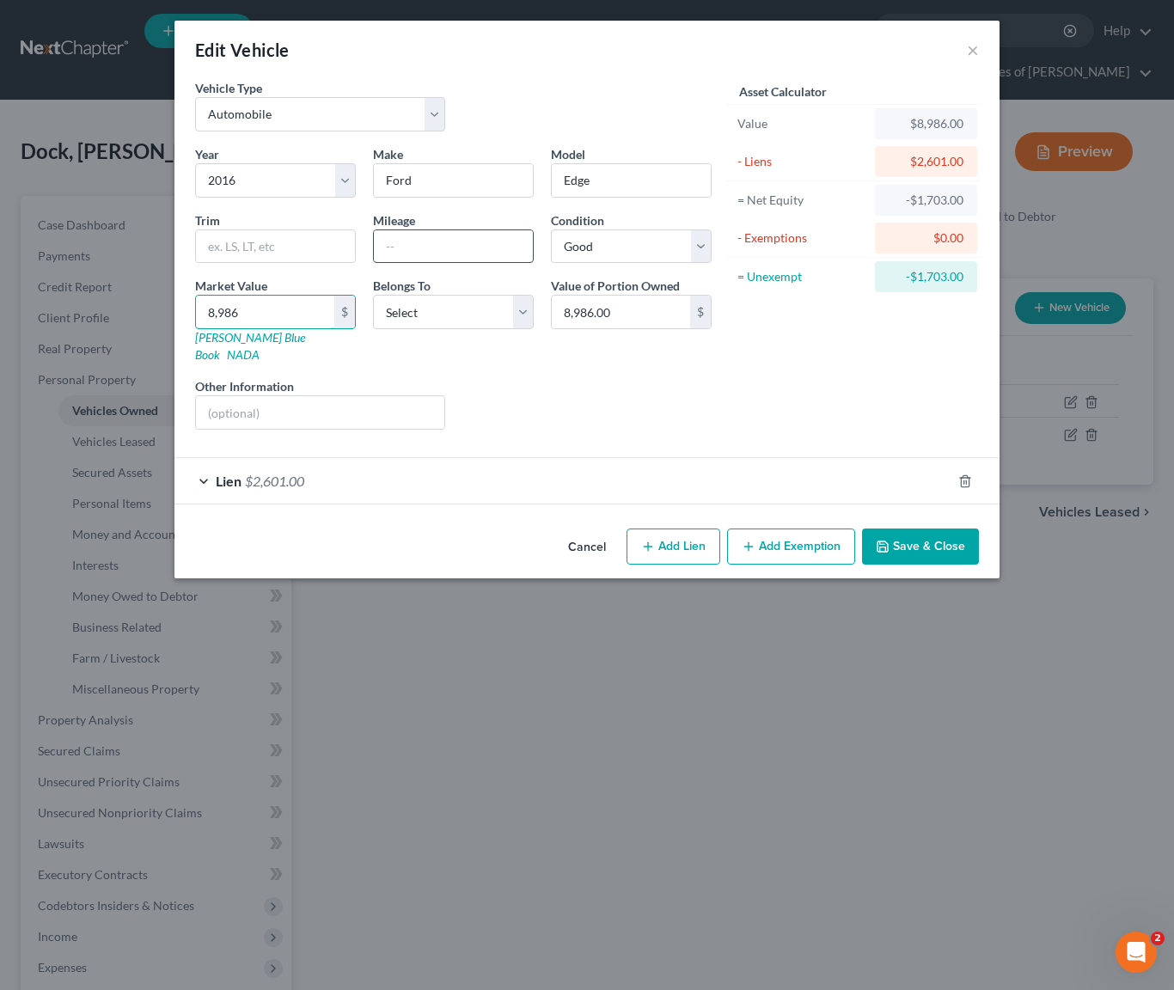
type input "8,986"
click at [462, 247] on input "text" at bounding box center [453, 246] width 159 height 33
type input "7"
type input "77,120"
click at [771, 535] on button "Add Exemption" at bounding box center [791, 547] width 128 height 36
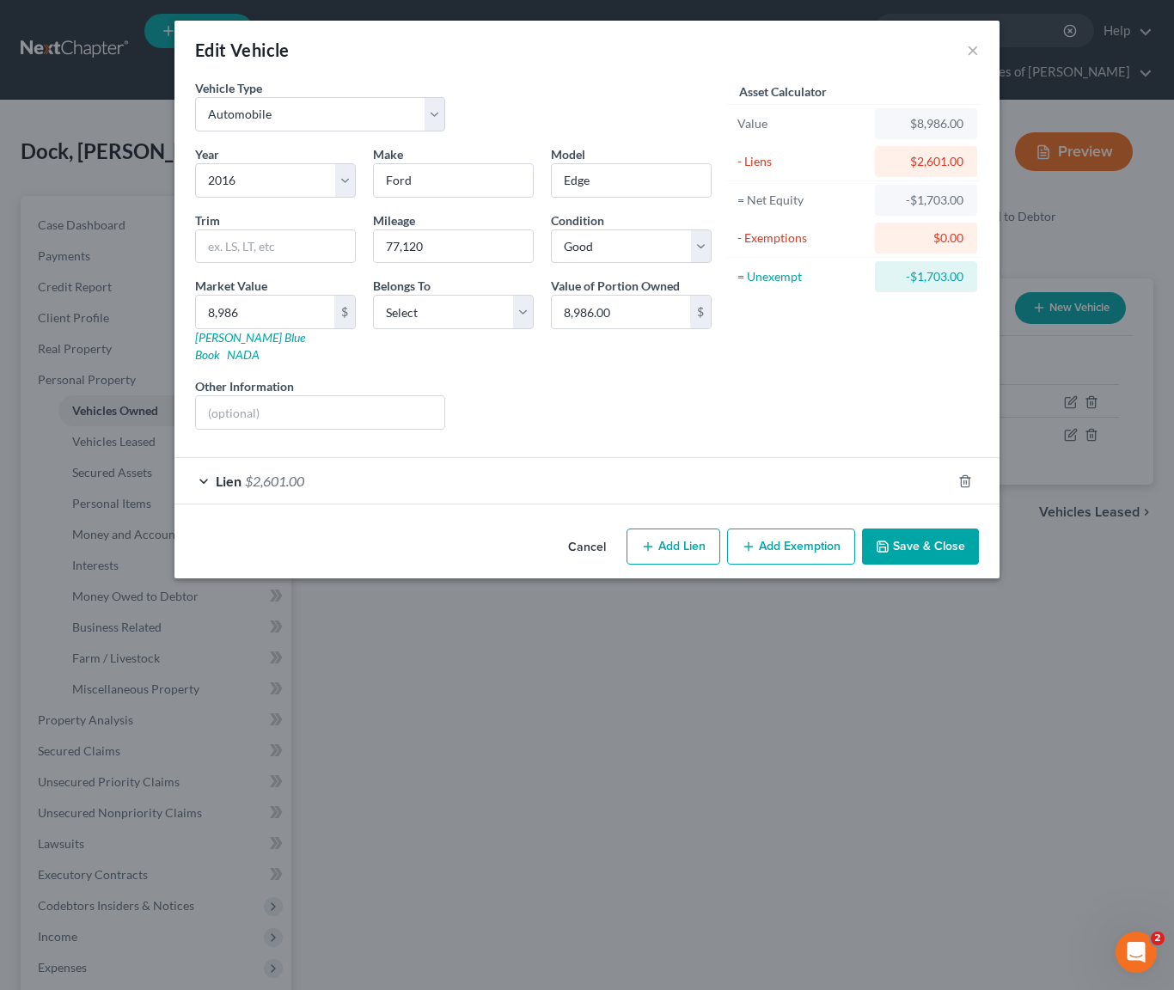
select select "2"
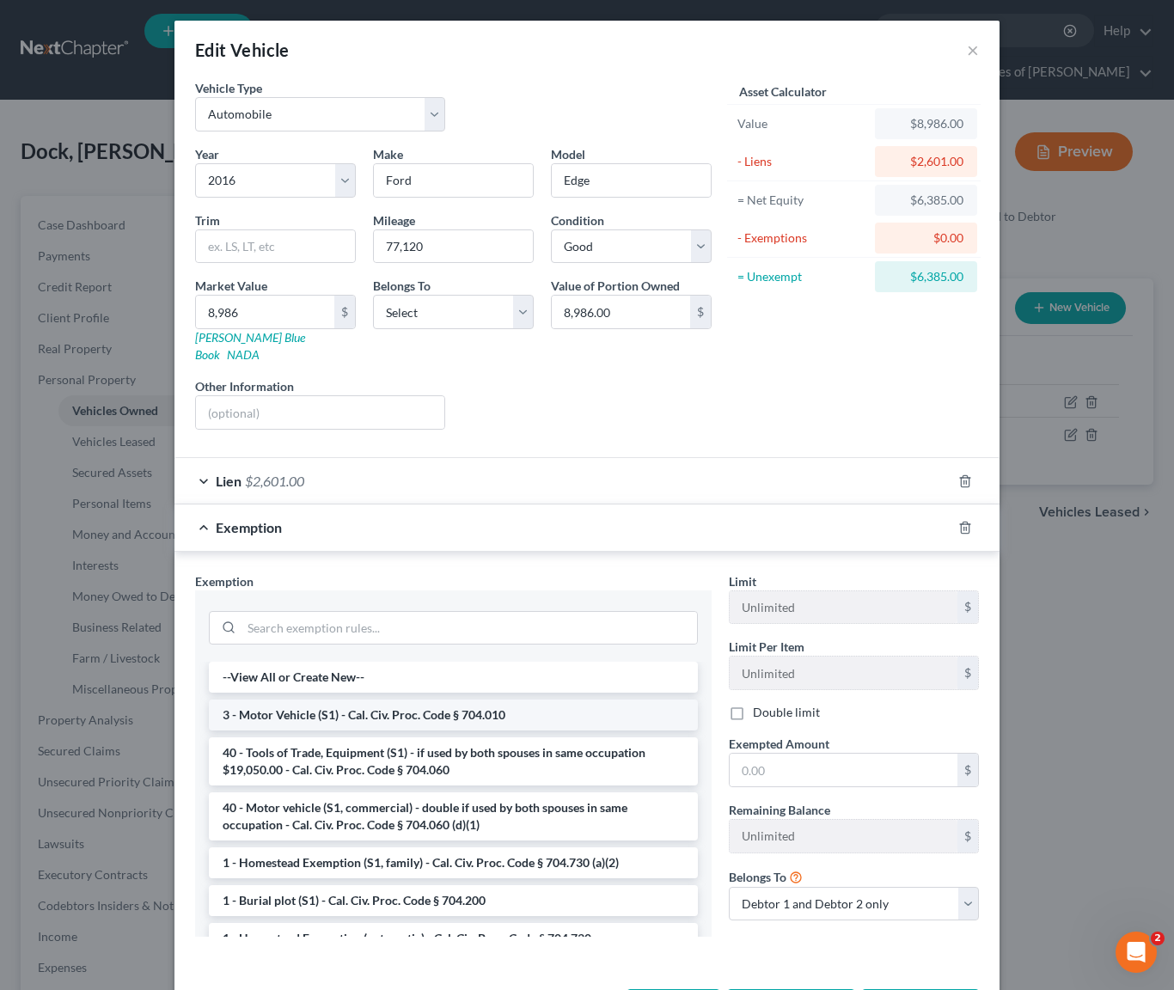
click at [453, 700] on li "3 - Motor Vehicle (S1) - Cal. Civ. Proc. Code § 704.010" at bounding box center [453, 715] width 489 height 31
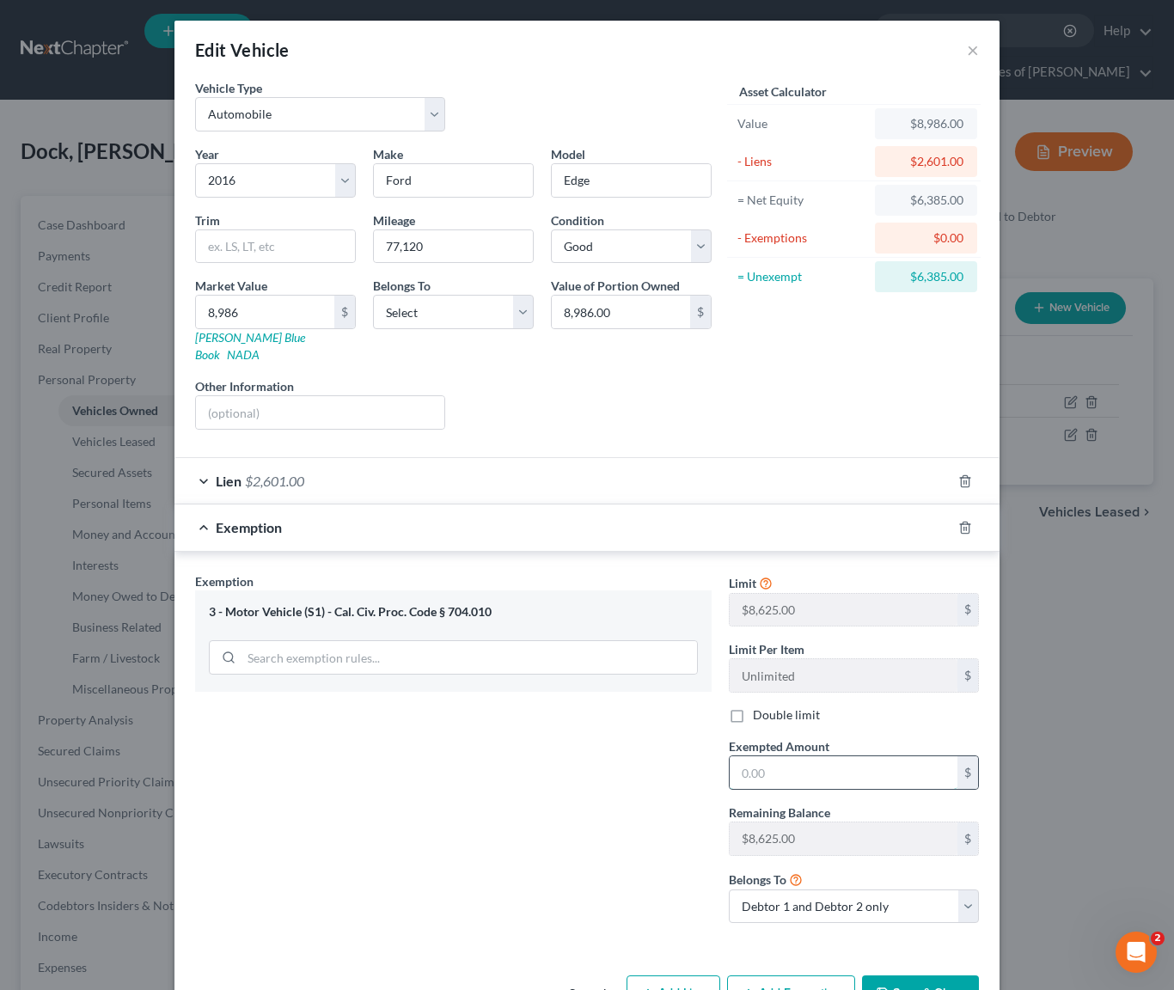
click at [810, 756] on input "text" at bounding box center [844, 772] width 228 height 33
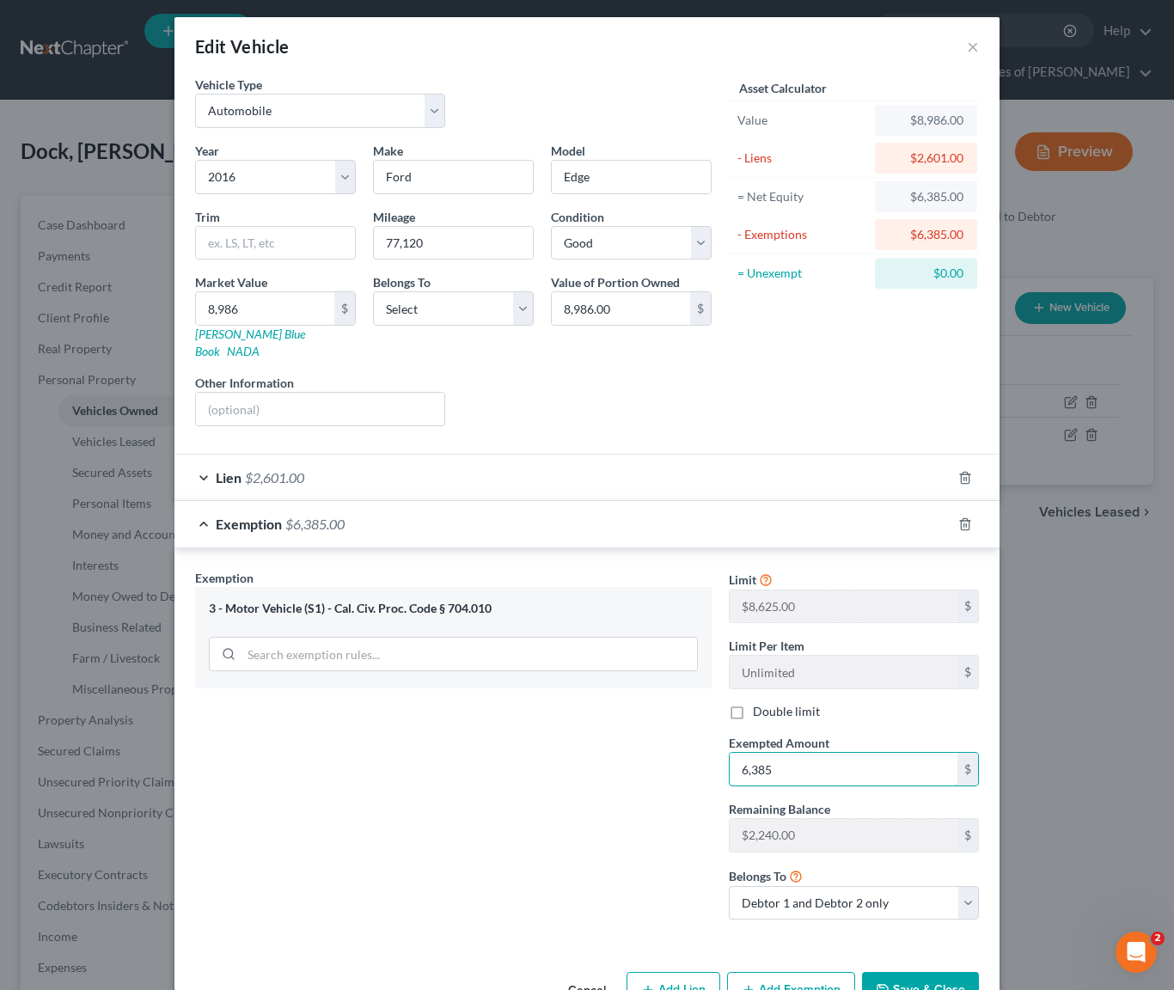
type input "6,385"
click at [951, 972] on button "Save & Close" at bounding box center [920, 990] width 117 height 36
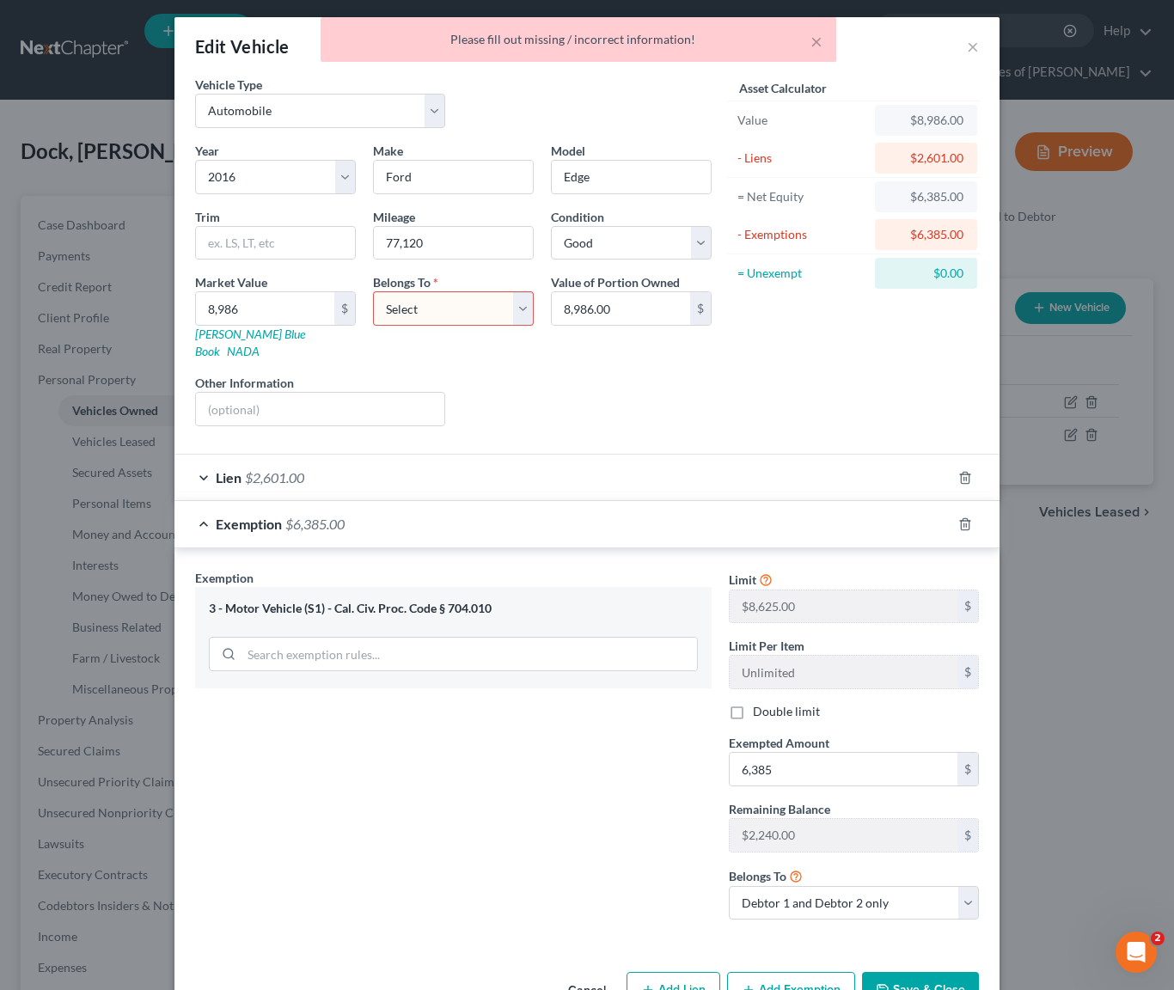
click at [514, 309] on select "Select Debtor 1 Only Debtor 2 Only Debtor 1 And Debtor 2 Only At Least One Of T…" at bounding box center [453, 308] width 161 height 34
select select "4"
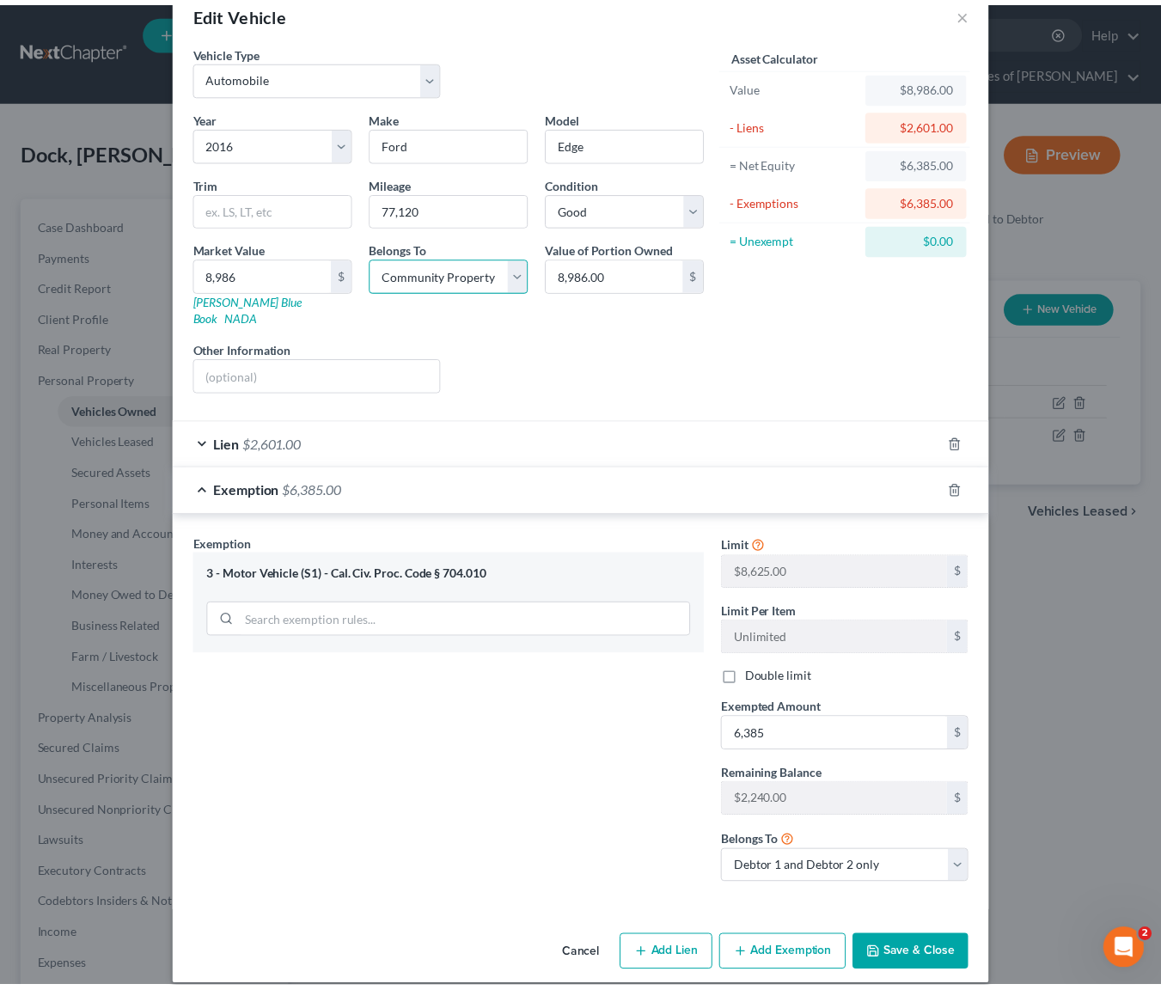
scroll to position [39, 0]
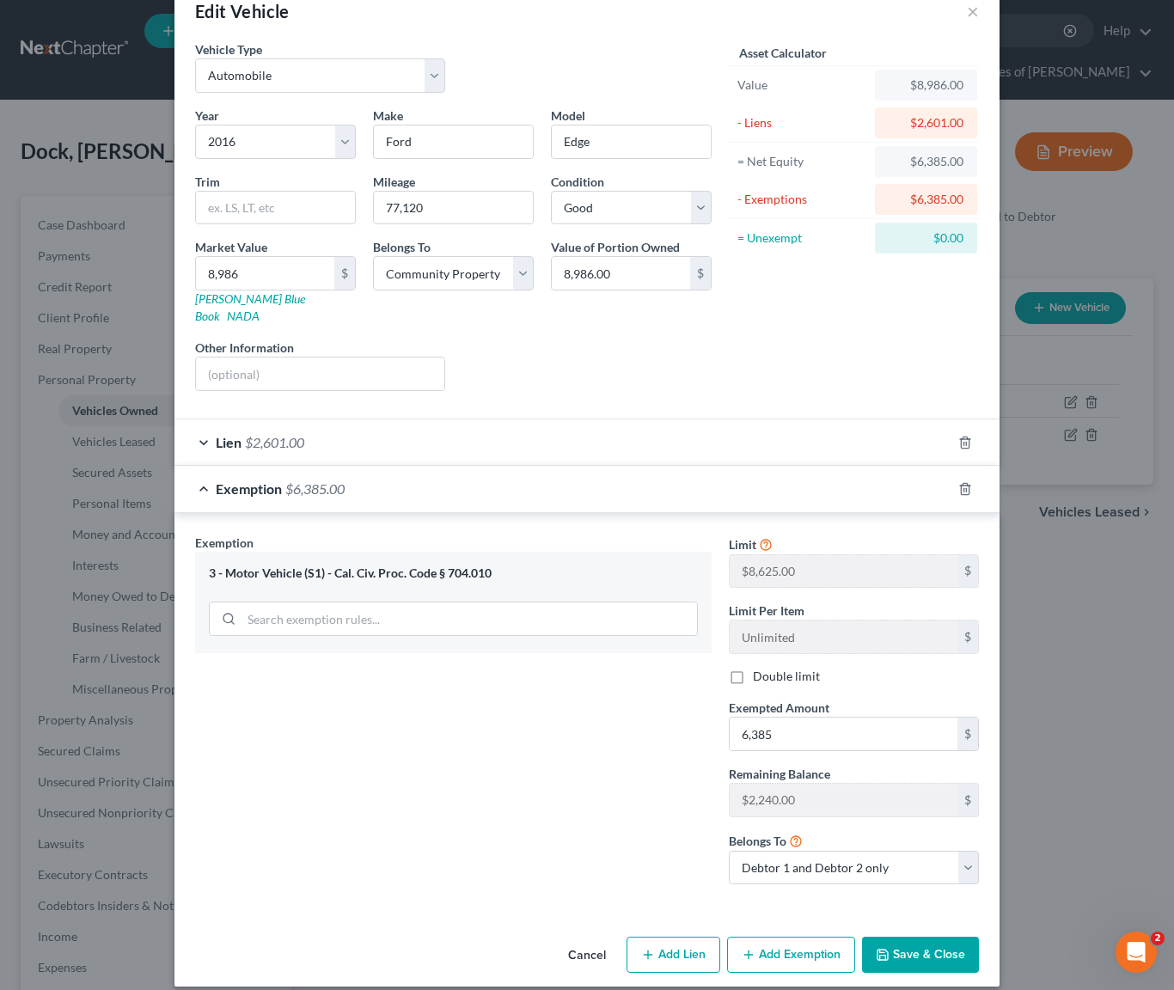
drag, startPoint x: 915, startPoint y: 935, endPoint x: 929, endPoint y: 933, distance: 13.9
click at [915, 937] on button "Save & Close" at bounding box center [920, 955] width 117 height 36
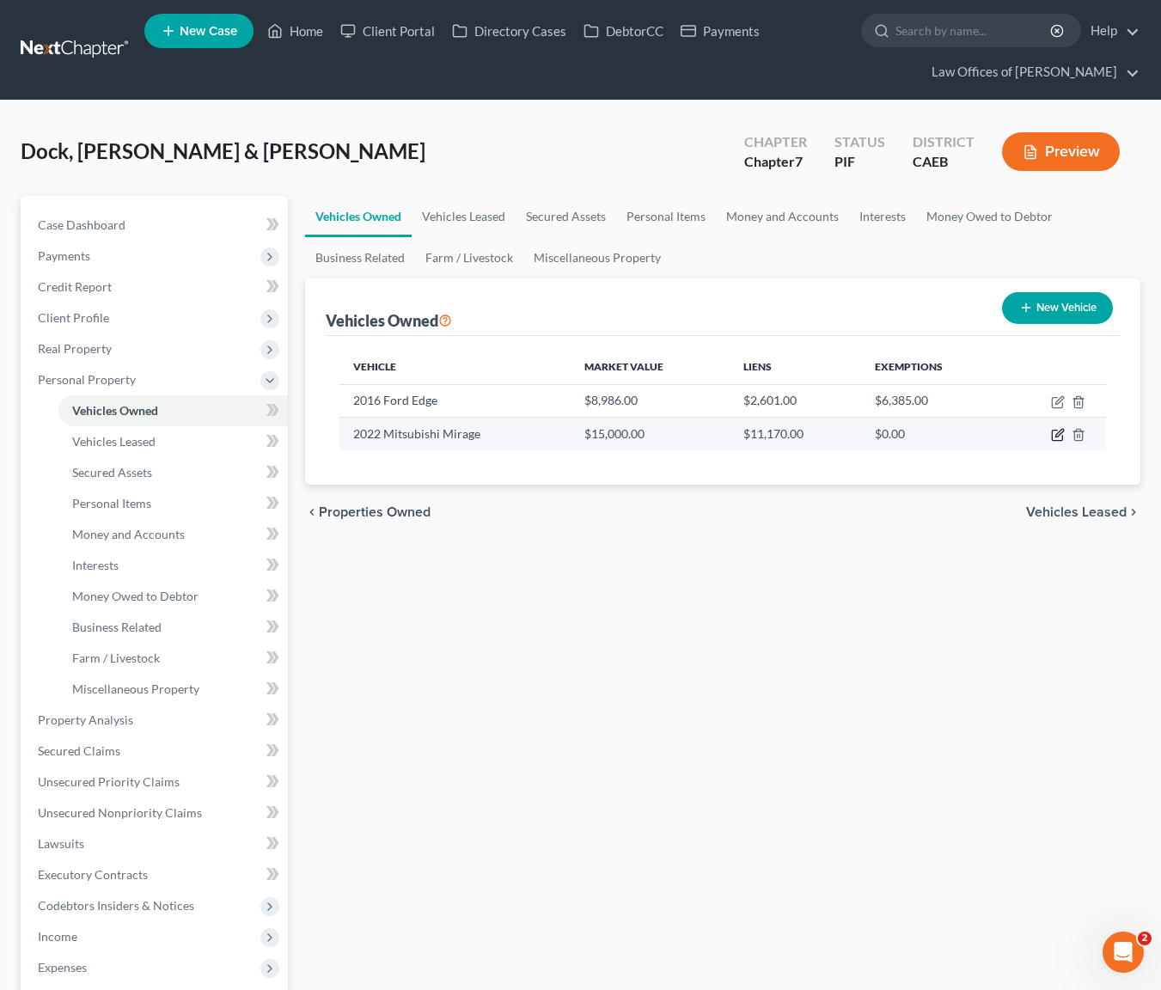
click at [1055, 431] on icon "button" at bounding box center [1058, 435] width 14 height 14
select select "0"
select select "4"
select select "0"
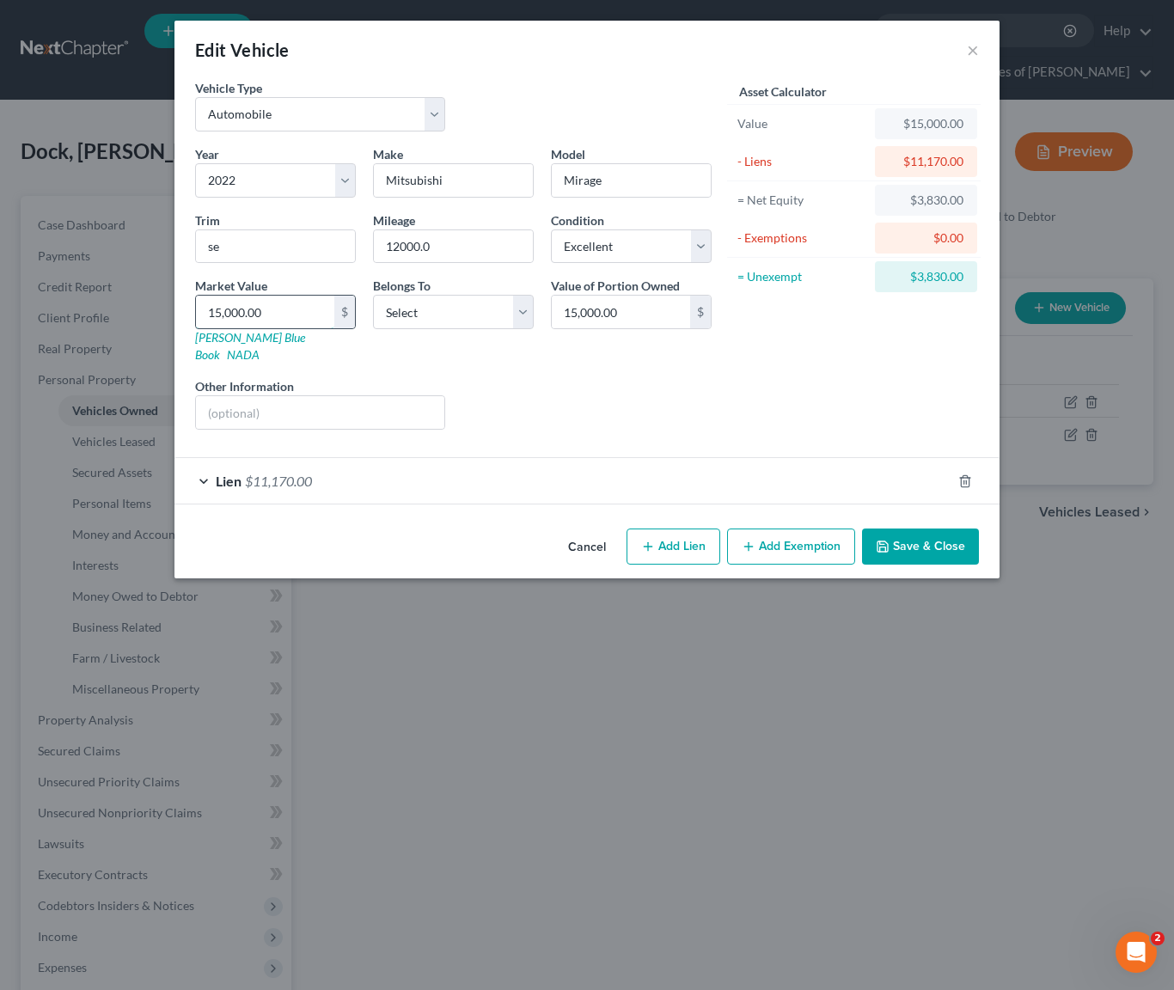
click at [286, 306] on input "15,000.00" at bounding box center [265, 312] width 138 height 33
type input "1"
type input "1.00"
type input "14"
type input "14.00"
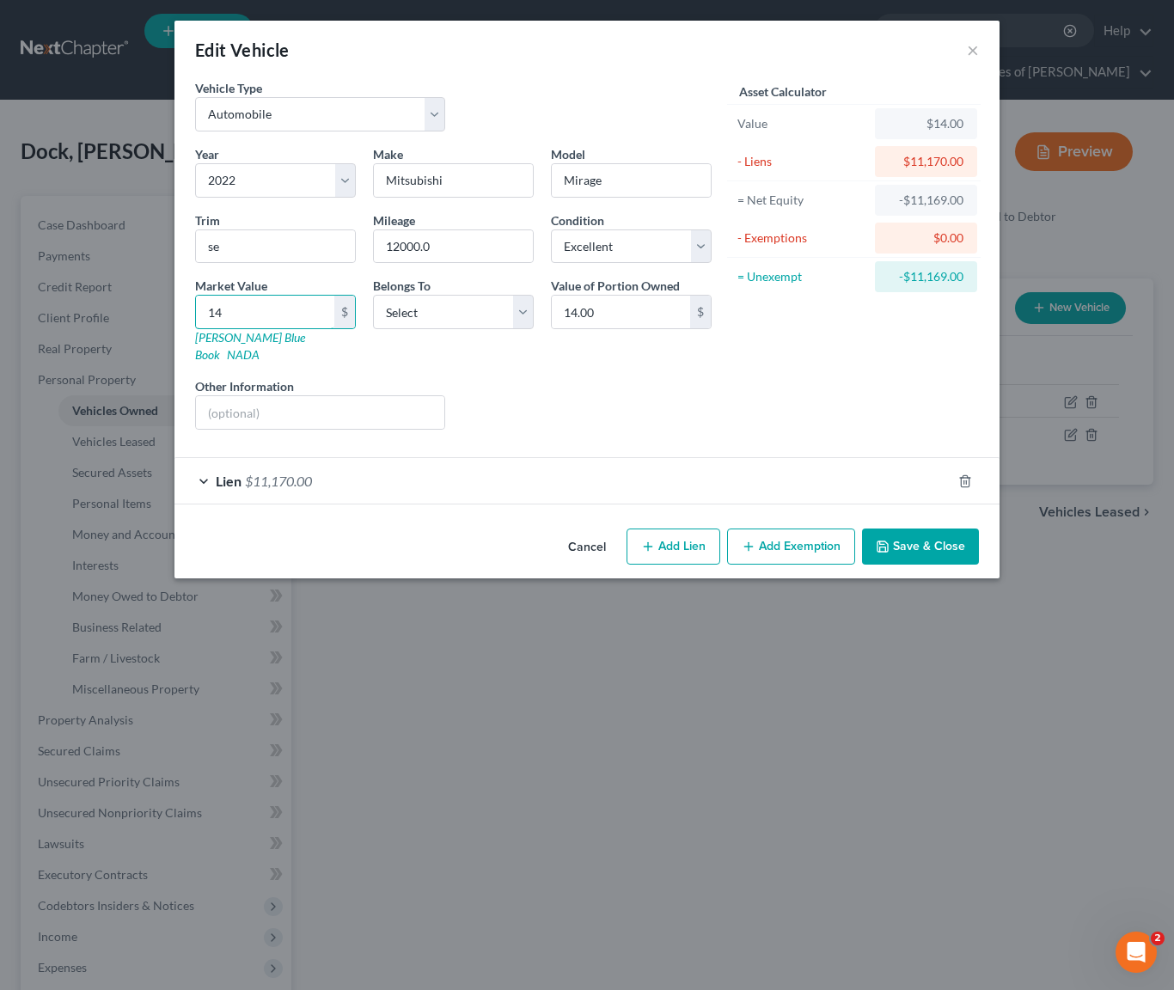
type input "143"
type input "143.00"
type input "1430"
type input "1,430.00"
type input "1,4300"
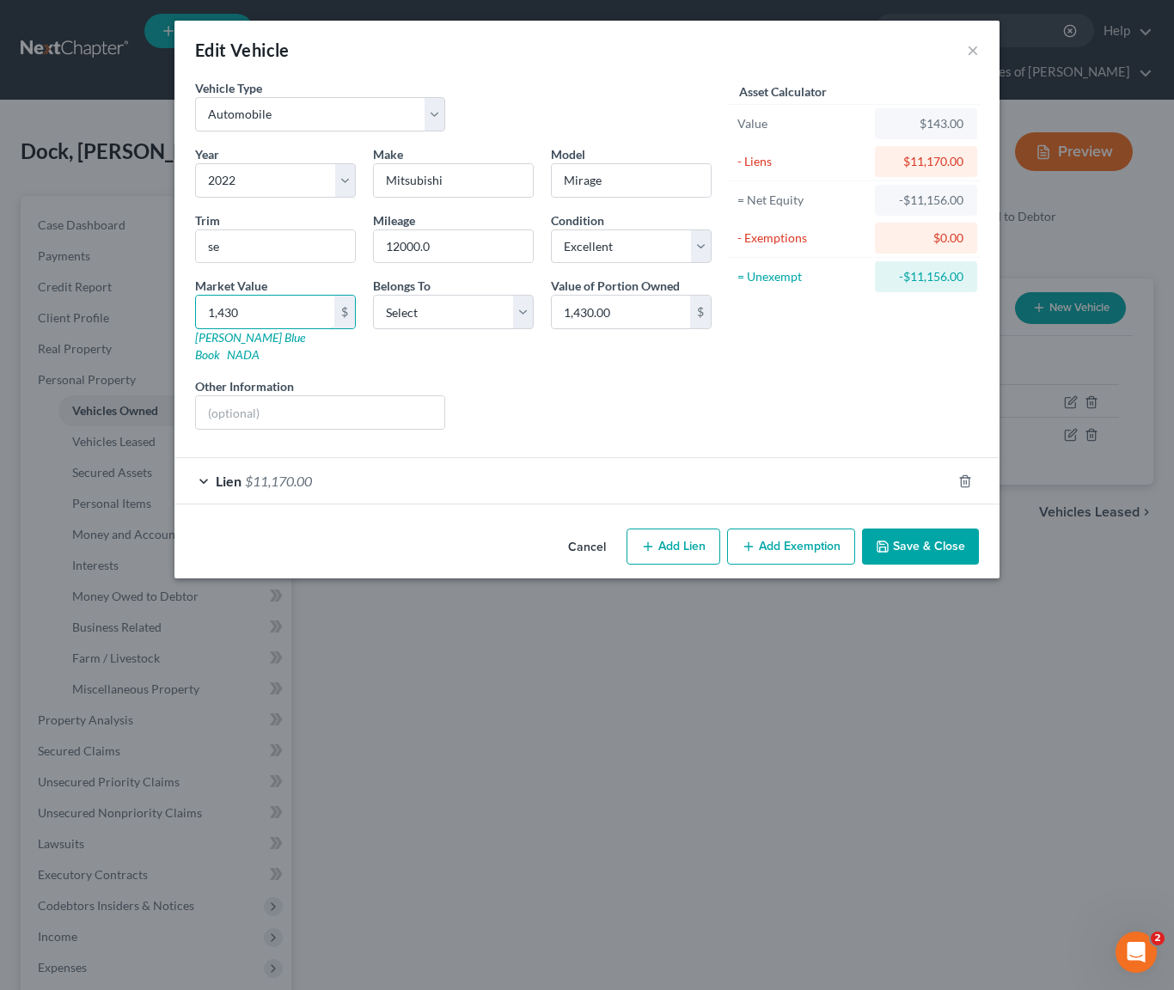
type input "14,300.00"
click at [260, 318] on input "14,300" at bounding box center [265, 312] width 138 height 33
drag, startPoint x: 259, startPoint y: 315, endPoint x: 150, endPoint y: 302, distance: 109.1
click at [150, 302] on div "Edit Vehicle × Vehicle Type Select Automobile Truck Trailer Watercraft Aircraft…" at bounding box center [587, 495] width 1174 height 990
type input "1"
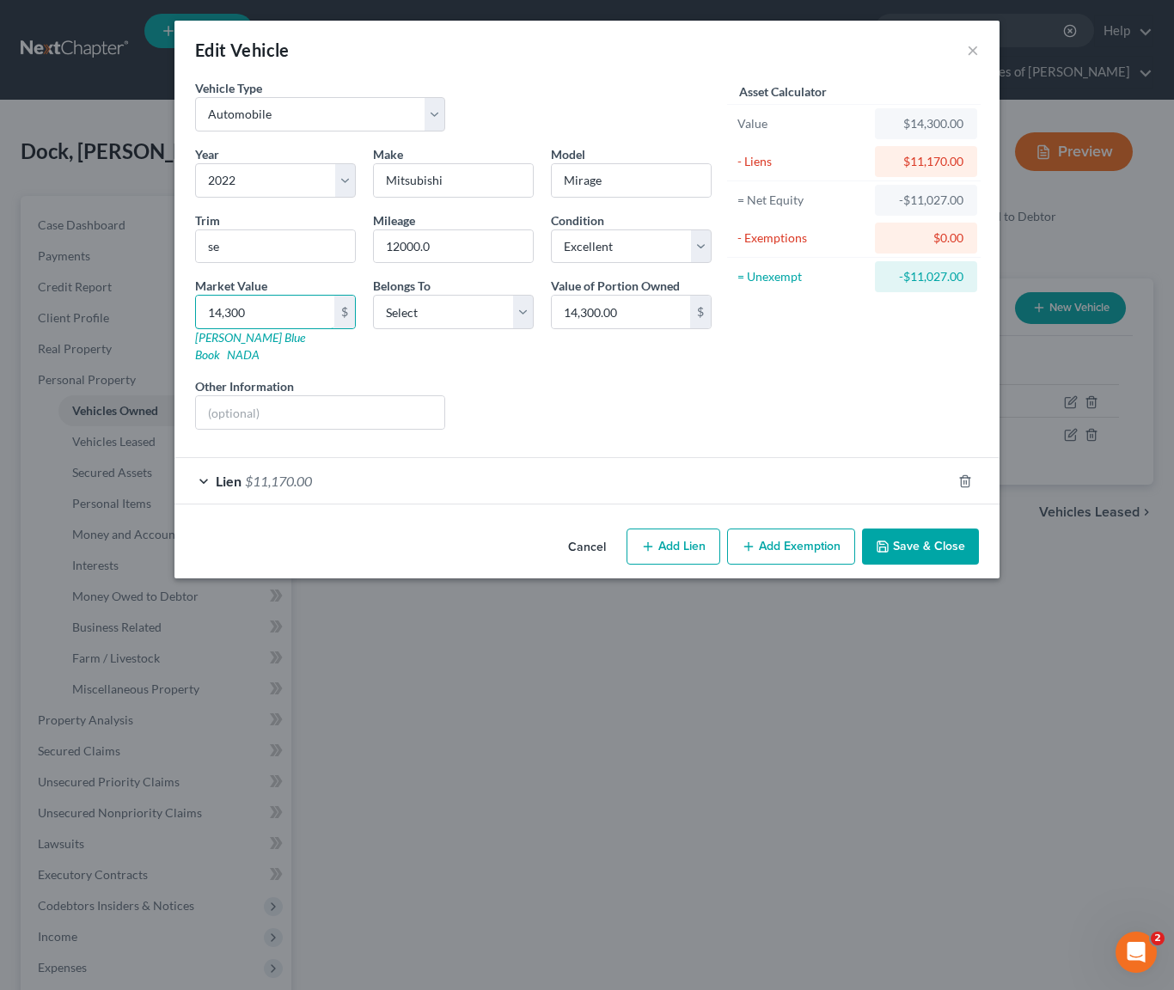
type input "1.00"
type input "10"
type input "10.00"
type input "109"
type input "109.00"
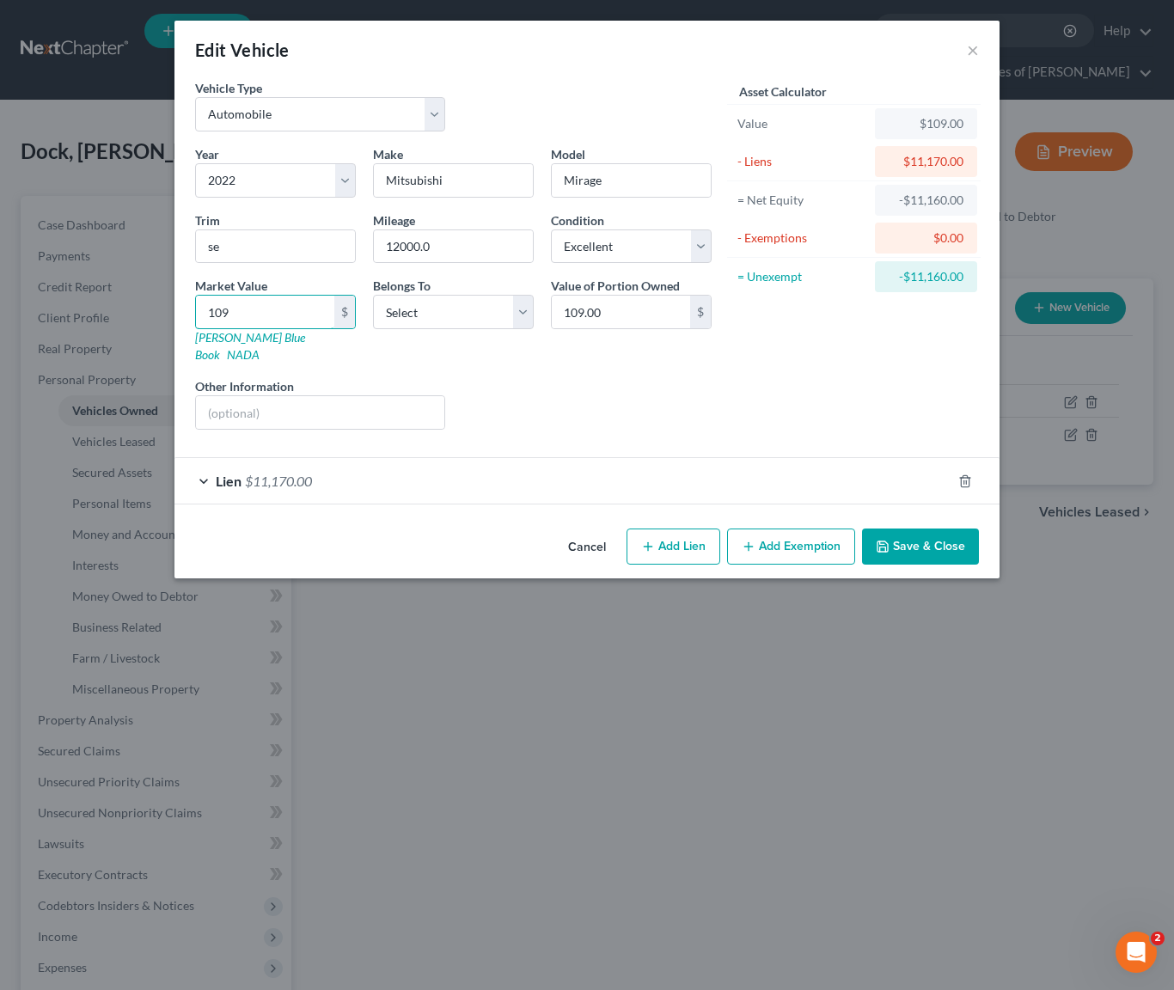
type input "1097"
type input "1,097.00"
type input "1,0975"
type input "10,975.00"
type input "10,975."
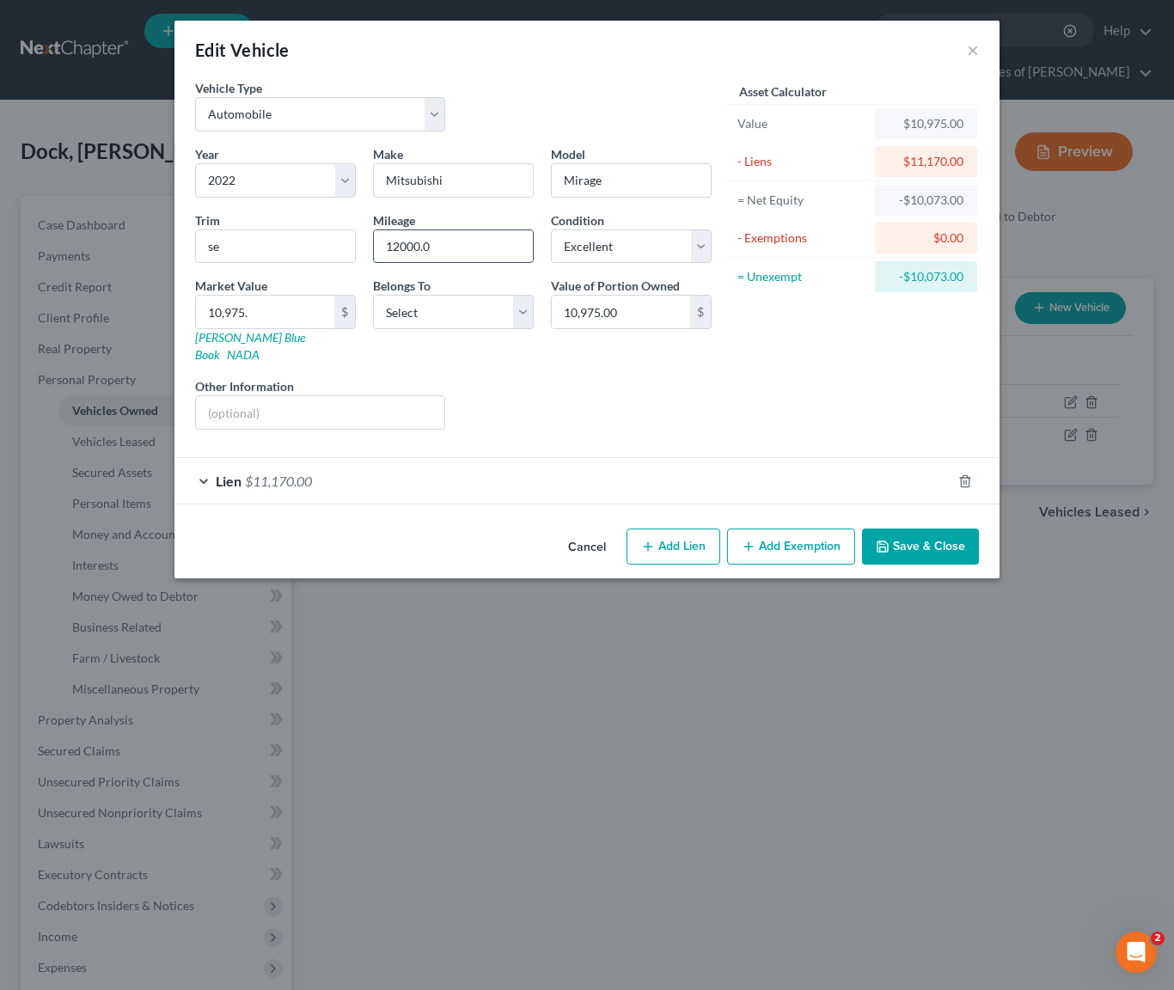
click at [492, 247] on input "12000.0" at bounding box center [453, 246] width 159 height 33
click at [921, 529] on button "Save & Close" at bounding box center [920, 547] width 117 height 36
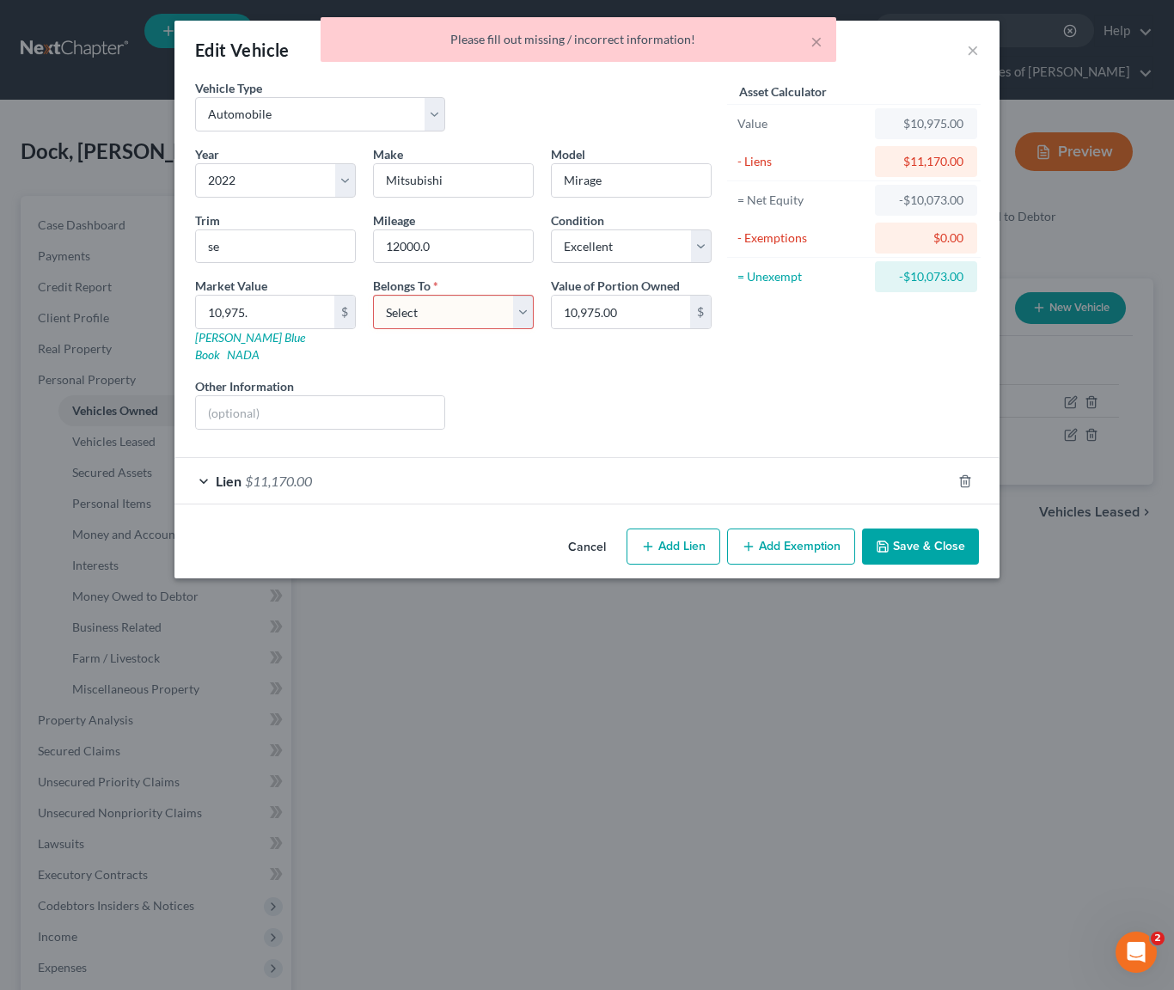
click at [522, 314] on select "Select Debtor 1 Only Debtor 2 Only Debtor 1 And Debtor 2 Only At Least One Of T…" at bounding box center [453, 312] width 161 height 34
select select "0"
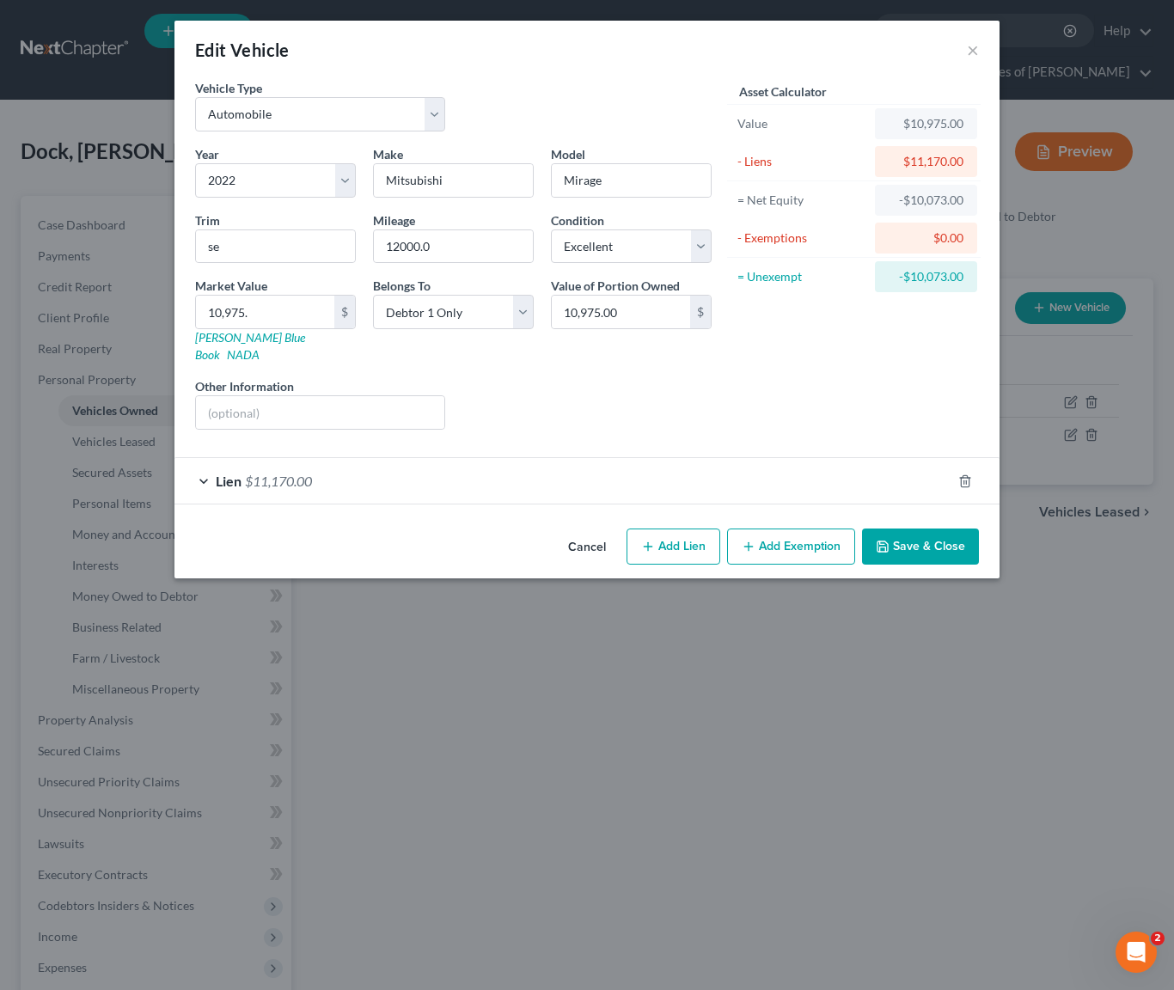
click at [918, 529] on button "Save & Close" at bounding box center [920, 547] width 117 height 36
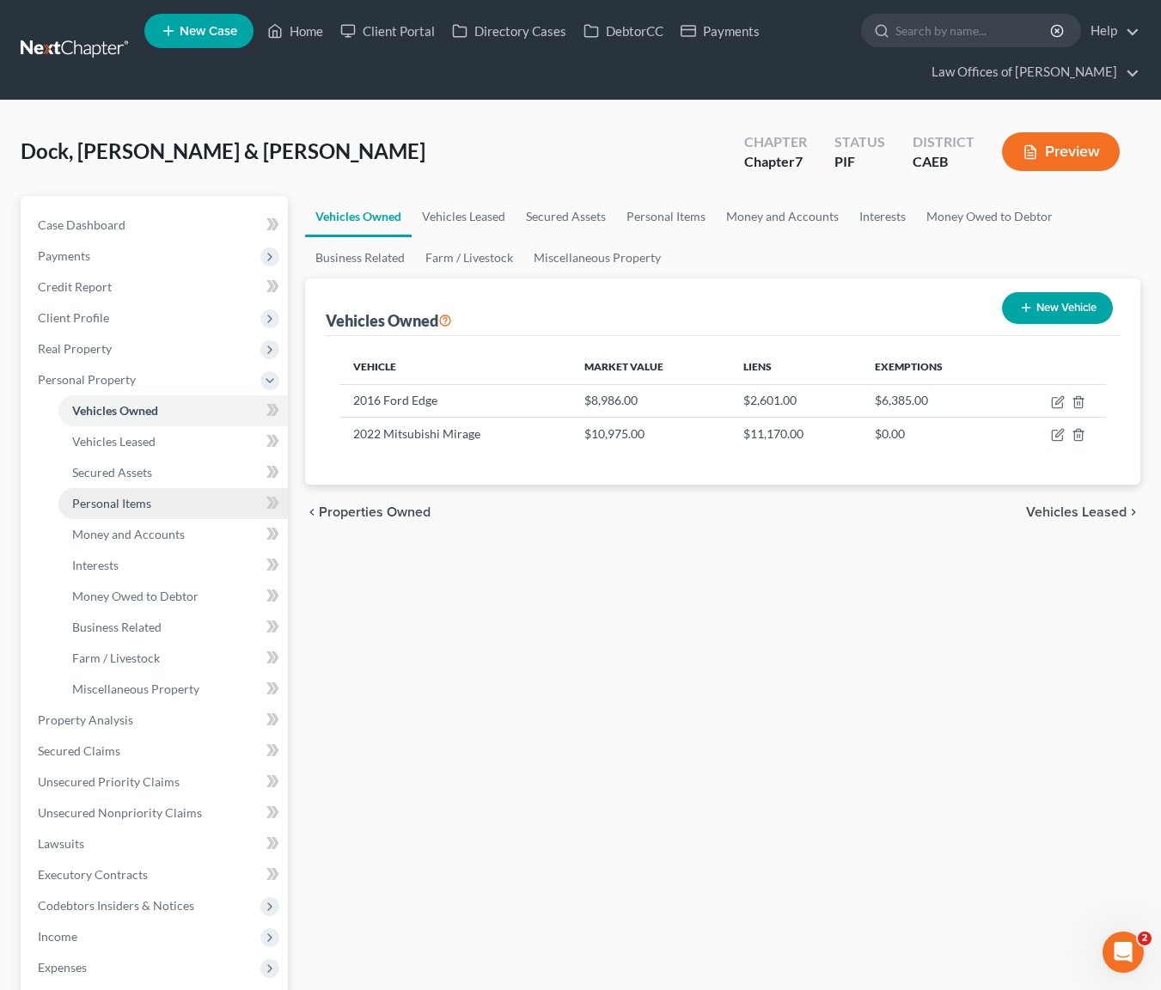
click at [192, 506] on link "Personal Items" at bounding box center [172, 503] width 229 height 31
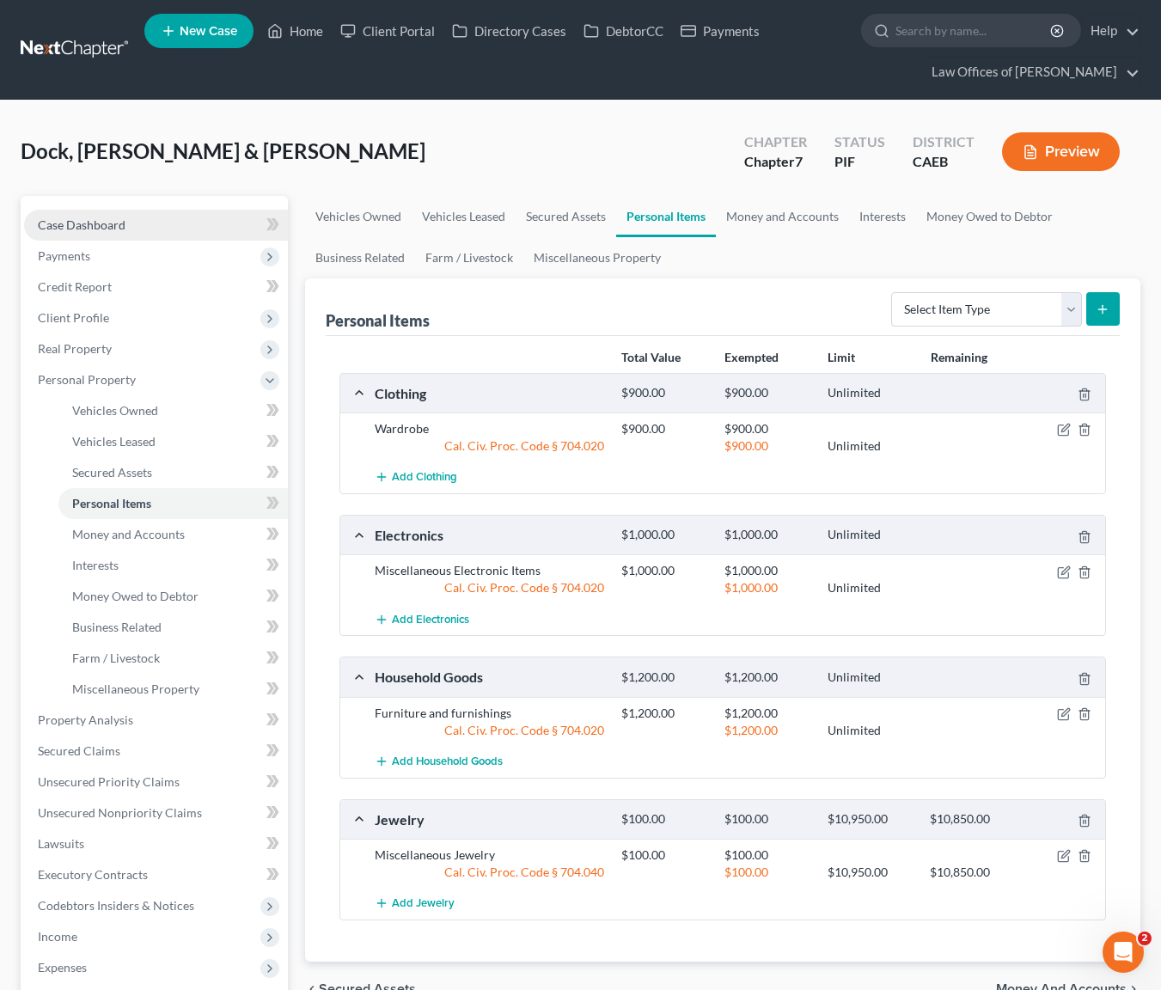
click at [134, 216] on link "Case Dashboard" at bounding box center [156, 225] width 264 height 31
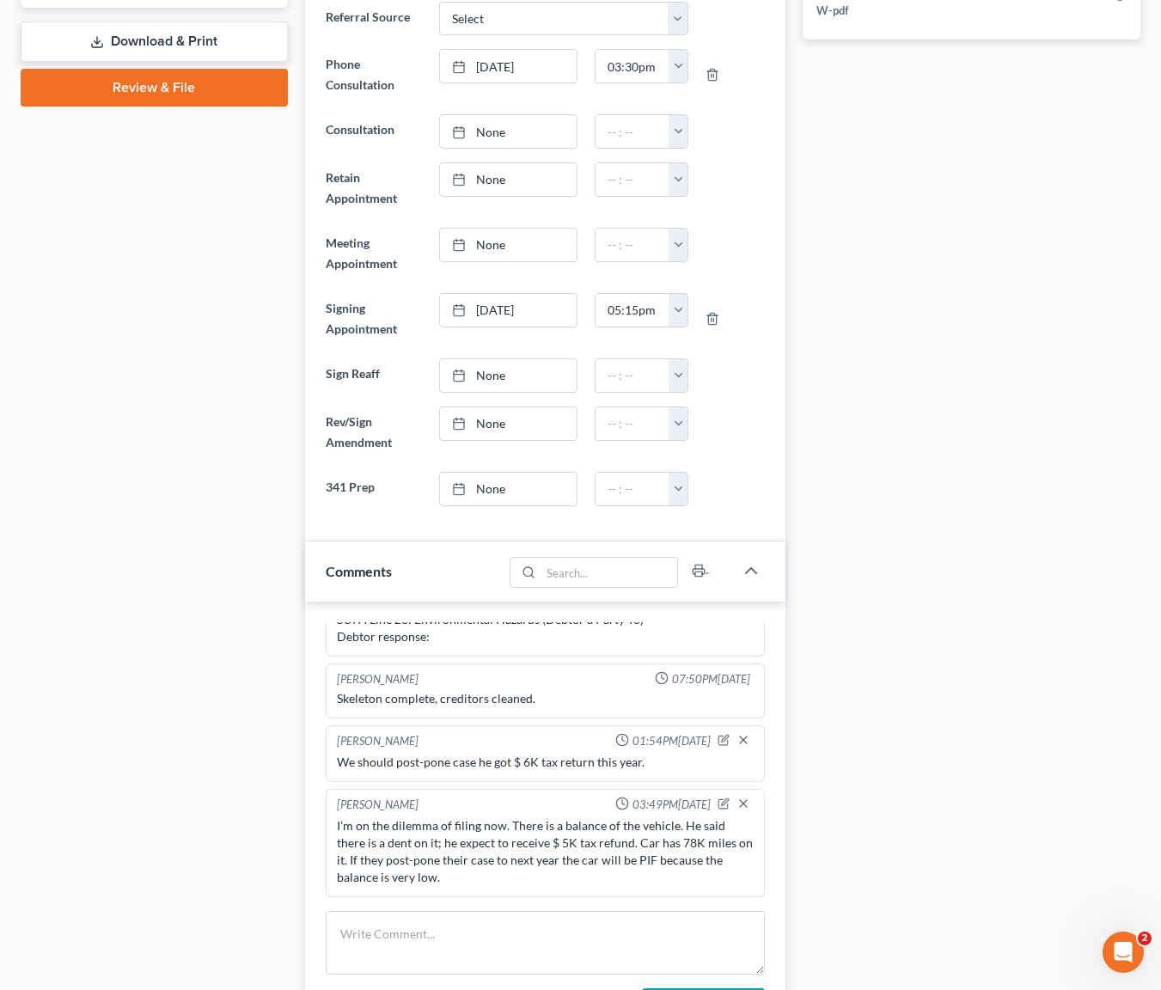
scroll to position [801, 0]
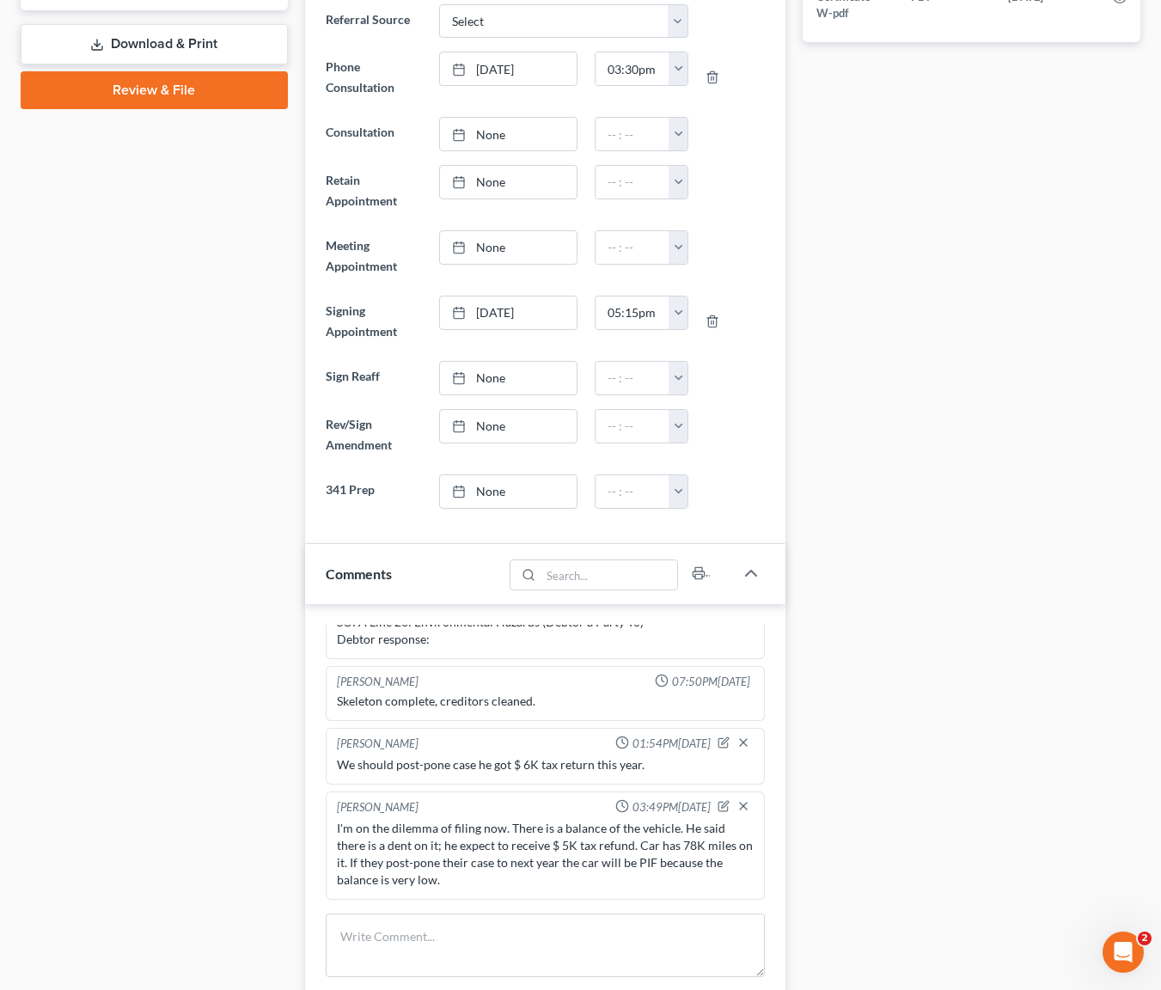
click at [569, 835] on div "I'm on the dilemma of filing now. There is a balance of the vehicle. He said th…" at bounding box center [545, 854] width 417 height 69
click at [511, 835] on div "I'm on the dilemma of filing now. There is a balance of the vehicle. He said th…" at bounding box center [545, 854] width 417 height 69
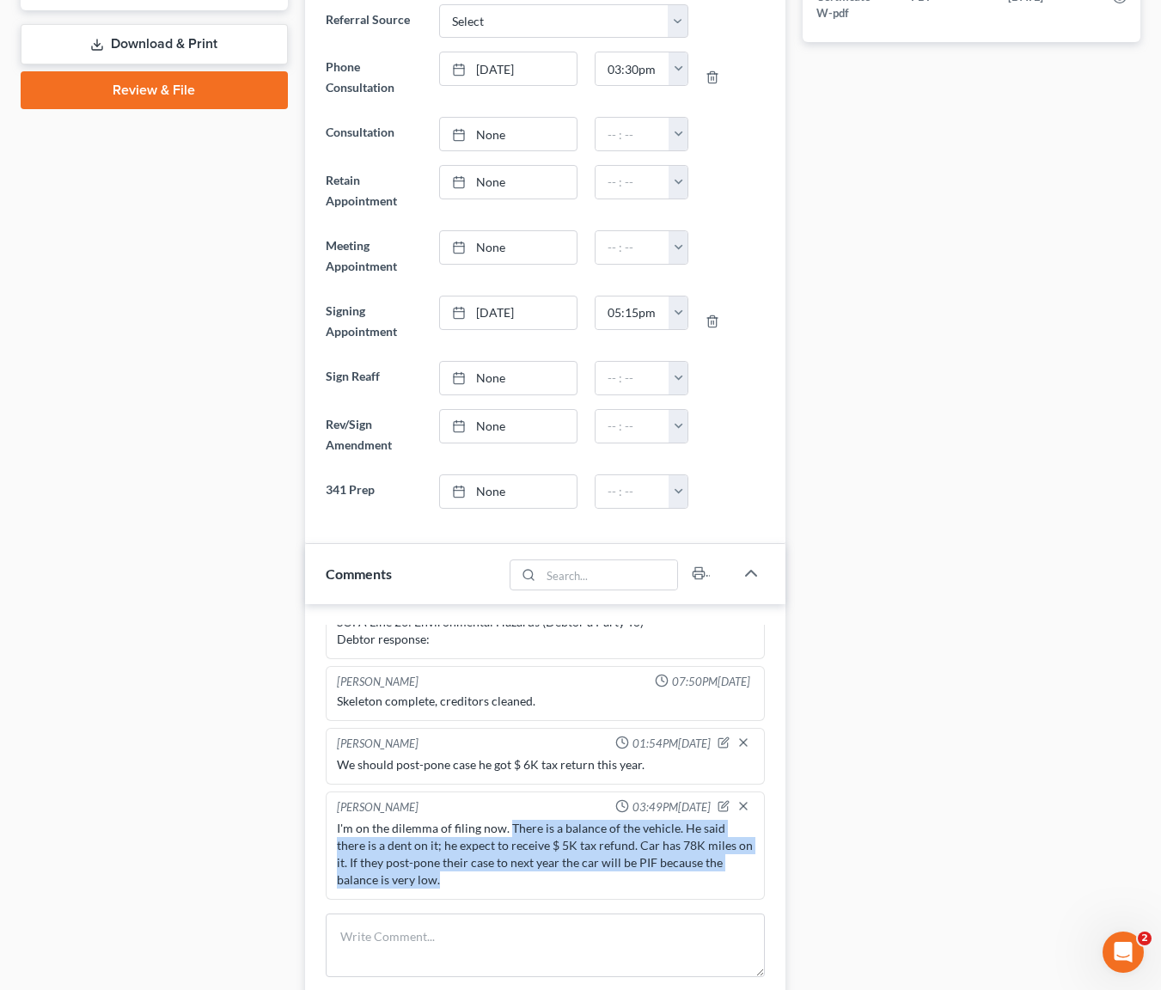
drag, startPoint x: 508, startPoint y: 828, endPoint x: 675, endPoint y: 877, distance: 173.8
click at [675, 877] on div "I'm on the dilemma of filing now. There is a balance of the vehicle. He said th…" at bounding box center [545, 854] width 417 height 69
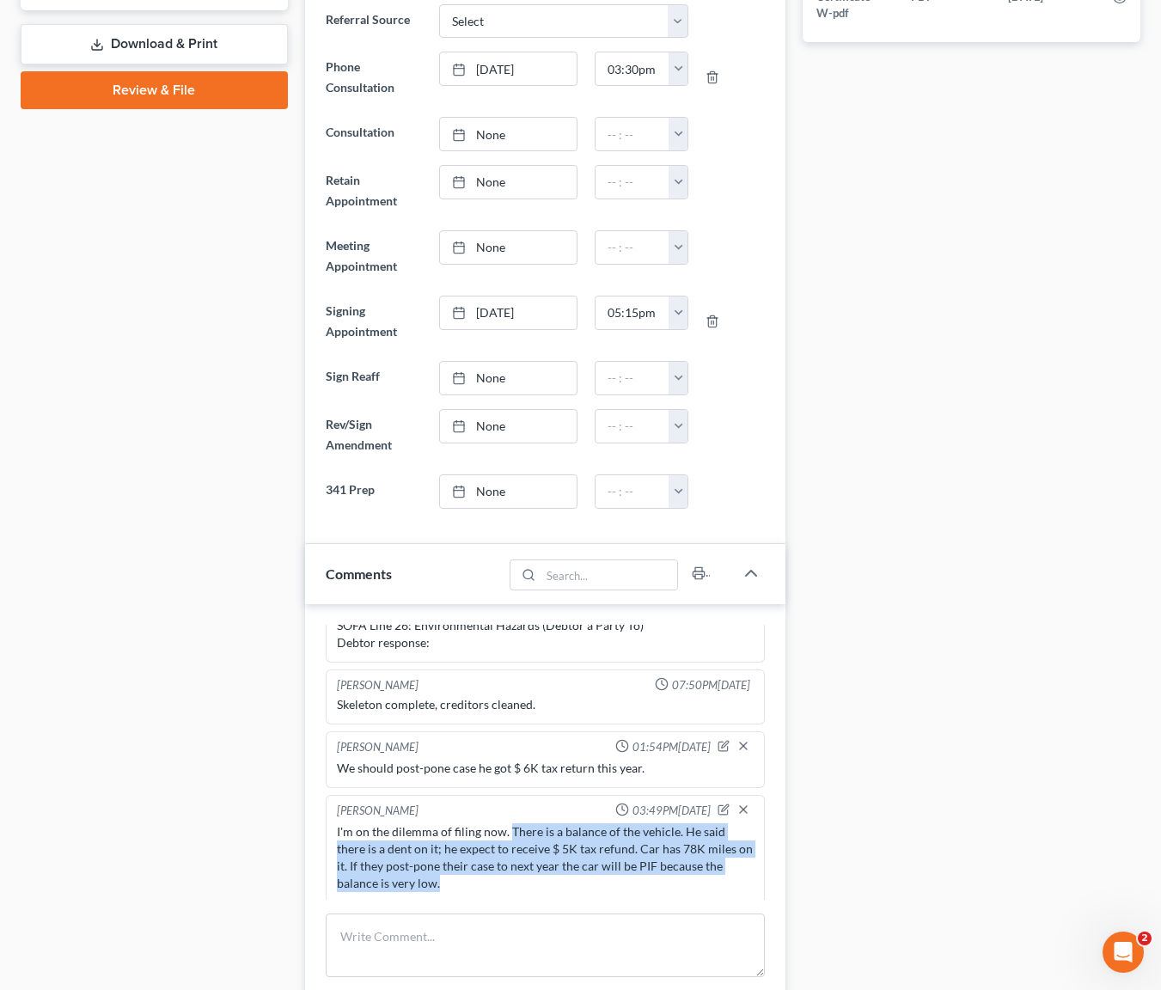
scroll to position [858, 0]
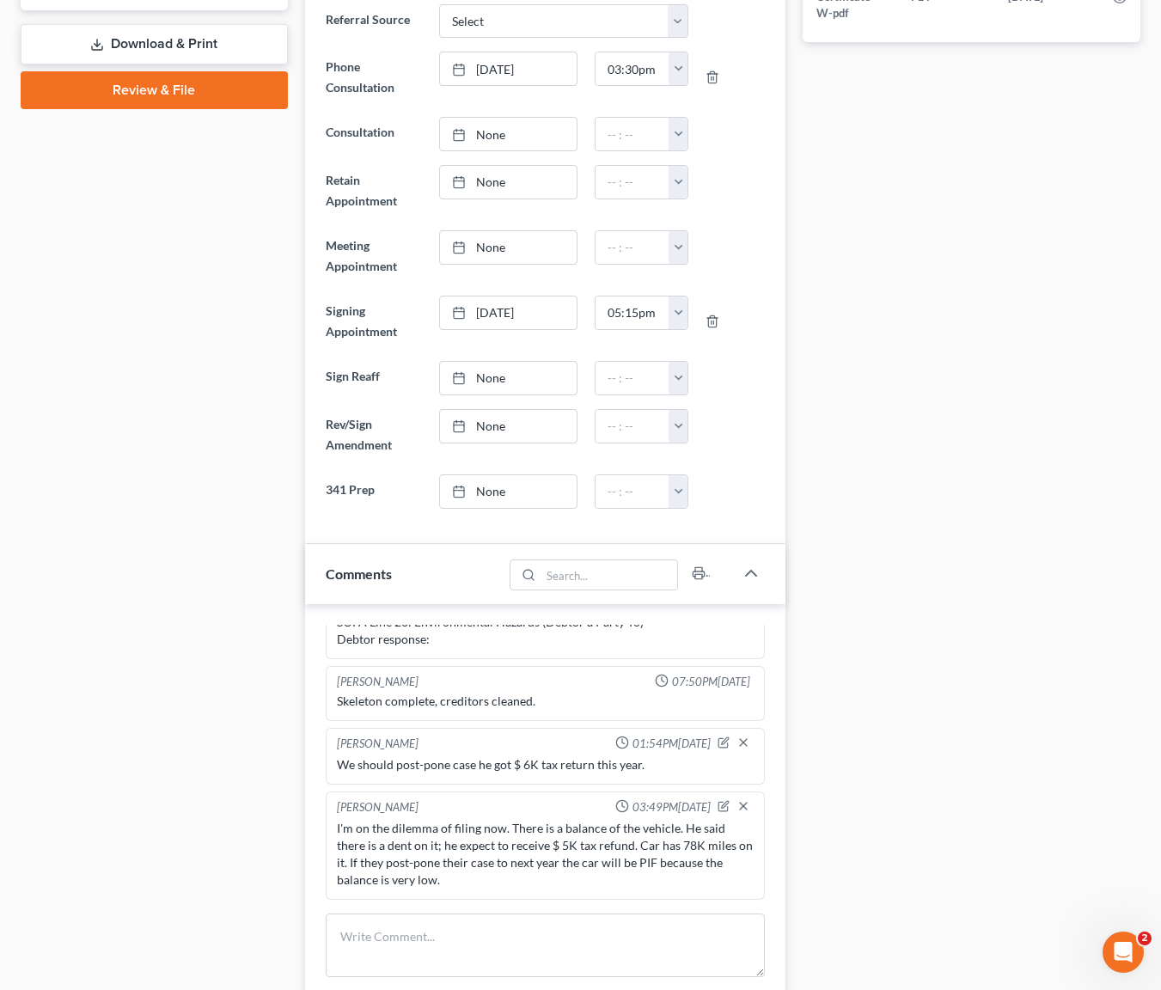
click at [602, 877] on div "I'm on the dilemma of filing now. There is a balance of the vehicle. He said th…" at bounding box center [545, 854] width 417 height 69
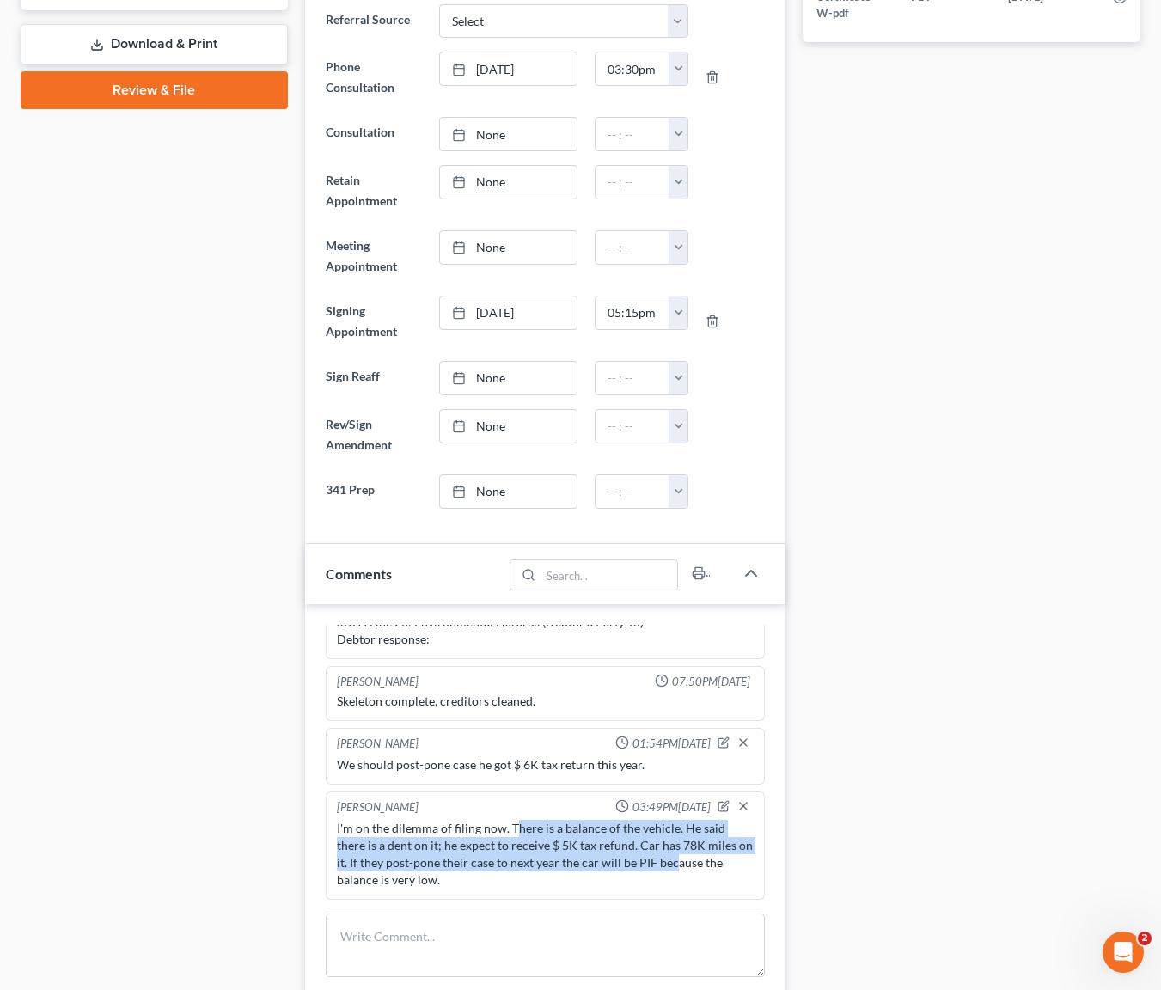
drag, startPoint x: 510, startPoint y: 827, endPoint x: 686, endPoint y: 870, distance: 180.5
click at [686, 870] on div "I'm on the dilemma of filing now. There is a balance of the vehicle. He said th…" at bounding box center [545, 854] width 417 height 69
click at [718, 804] on icon "button" at bounding box center [722, 806] width 9 height 9
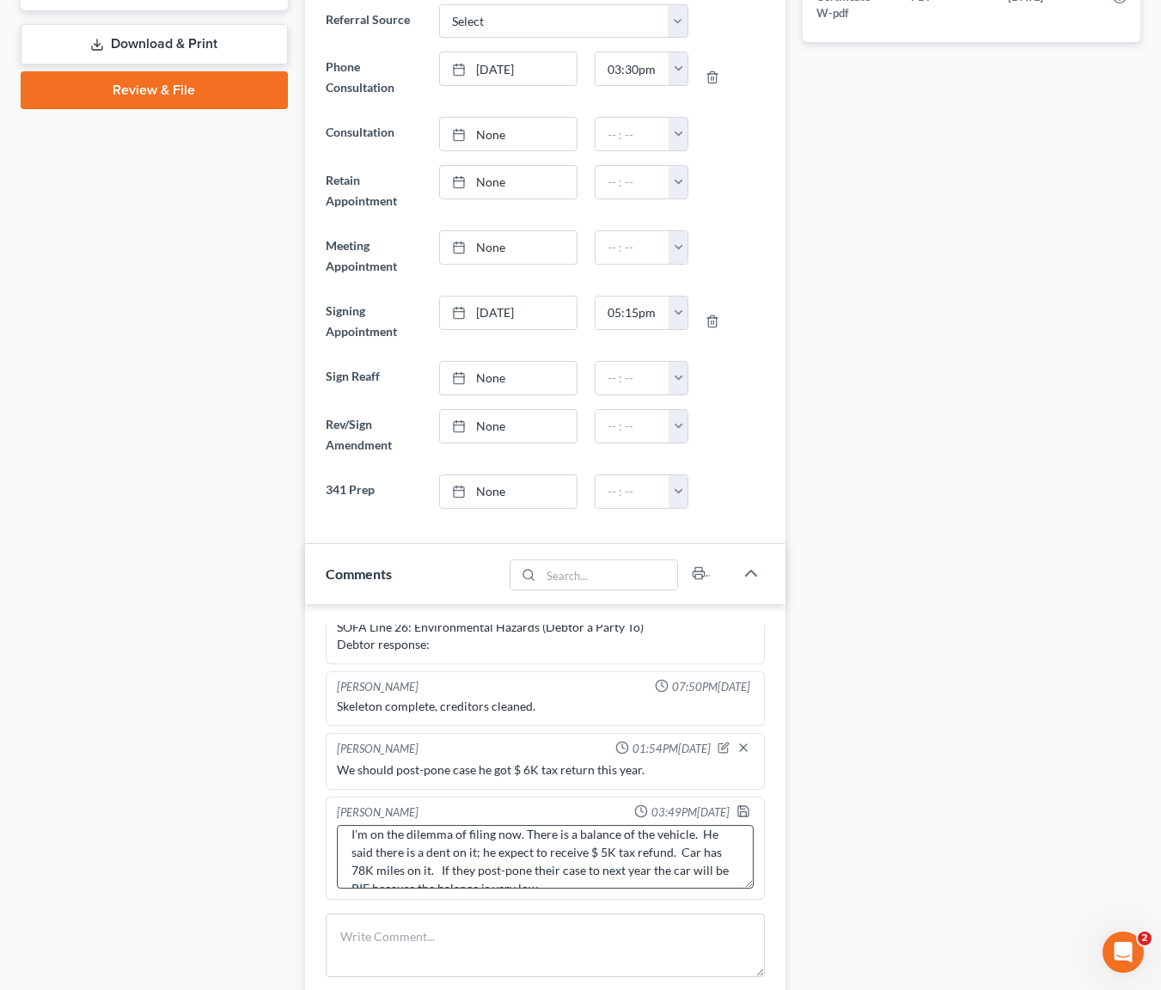
scroll to position [0, 0]
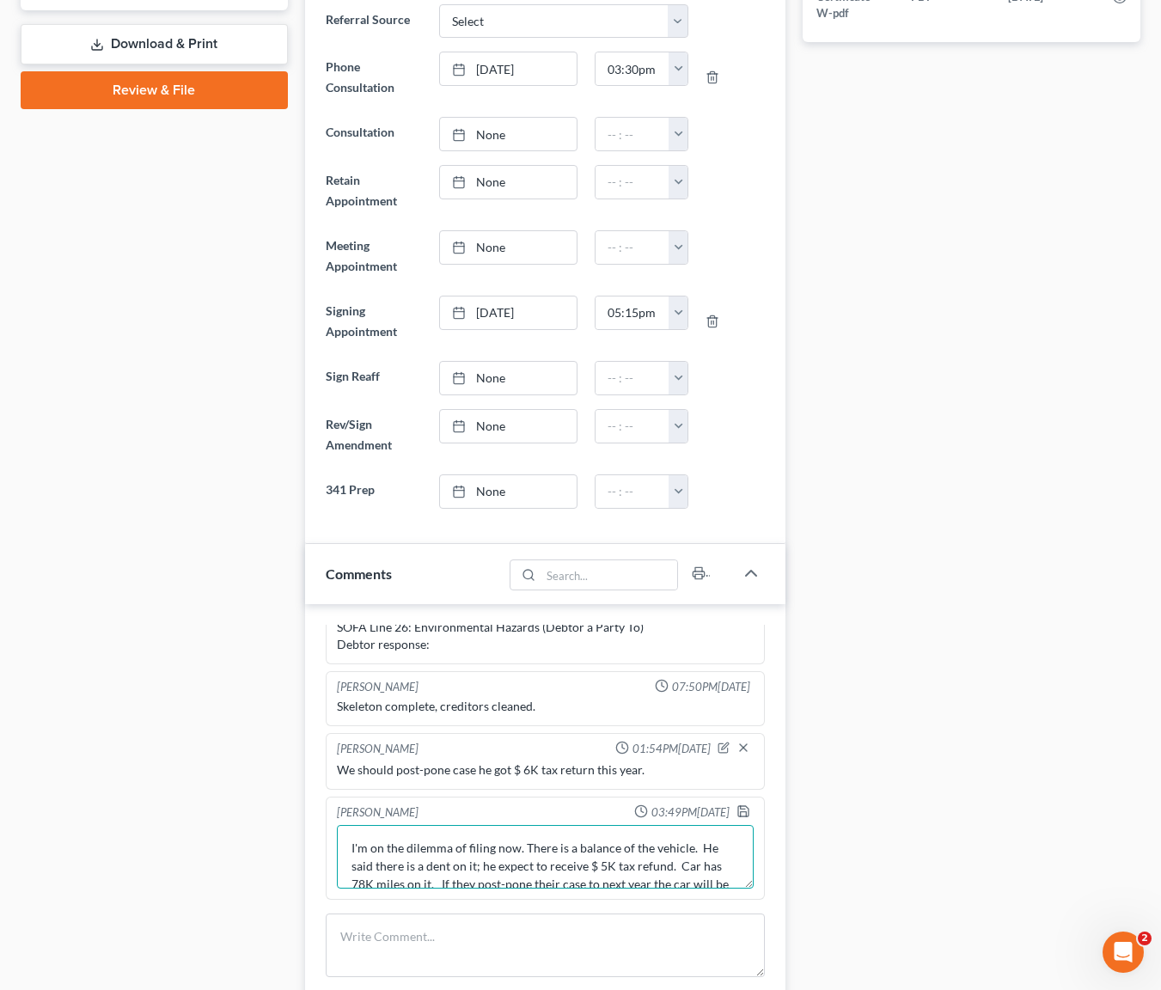
drag, startPoint x: 524, startPoint y: 847, endPoint x: 657, endPoint y: 868, distance: 134.8
click at [657, 868] on textarea "I'm on the dilemma of filing now. There is a balance of the vehicle. He said th…" at bounding box center [545, 857] width 417 height 64
click at [565, 868] on textarea "I'm on the dilemma of filing now. There is a balance of the vehicle. He said th…" at bounding box center [545, 857] width 417 height 64
drag, startPoint x: 523, startPoint y: 839, endPoint x: 700, endPoint y: 877, distance: 181.2
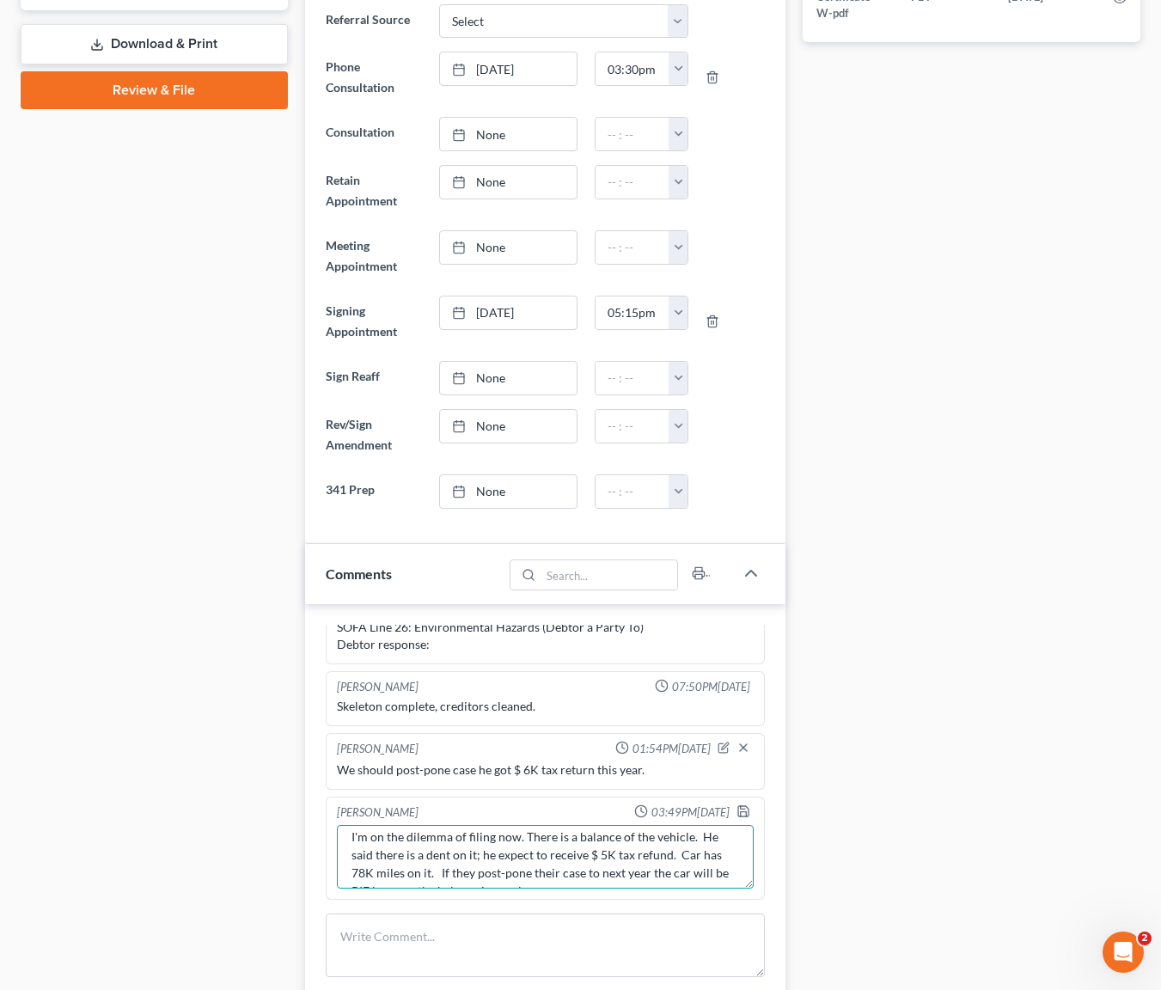
click at [700, 877] on textarea "I'm on the dilemma of filing now. There is a balance of the vehicle. He said th…" at bounding box center [545, 857] width 417 height 64
type textarea "I'm on the dilemma of filing now. r will be PIF because the balance is very low."
drag, startPoint x: 355, startPoint y: 845, endPoint x: 671, endPoint y: 882, distance: 318.4
click at [671, 882] on textarea "I'm on the dilemma of filing now. r will be PIF because the balance is very low." at bounding box center [545, 857] width 417 height 64
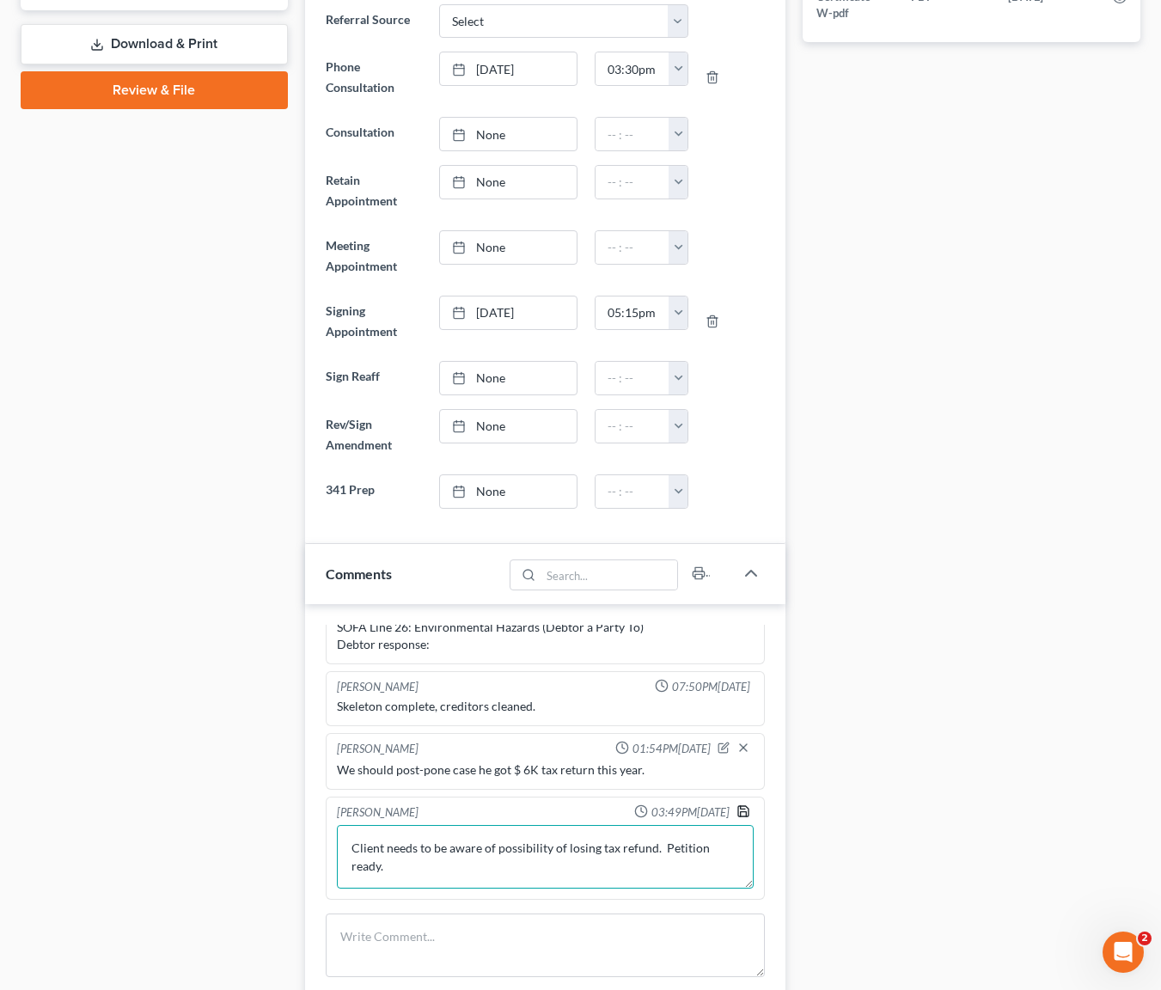
type textarea "Client needs to be aware of possibility of losing tax refund. Petition ready."
click at [740, 812] on polyline "button" at bounding box center [743, 814] width 6 height 4
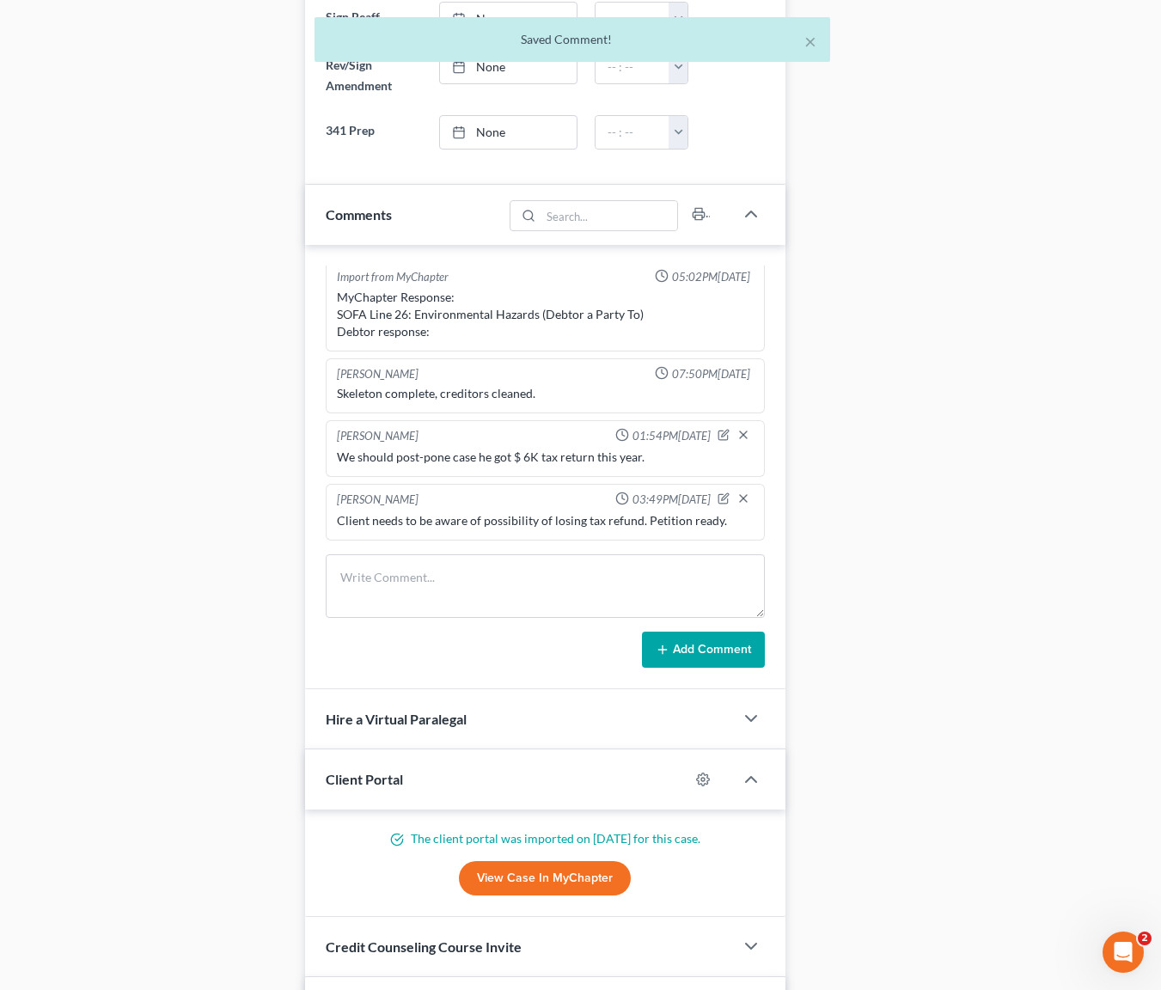
scroll to position [1349, 0]
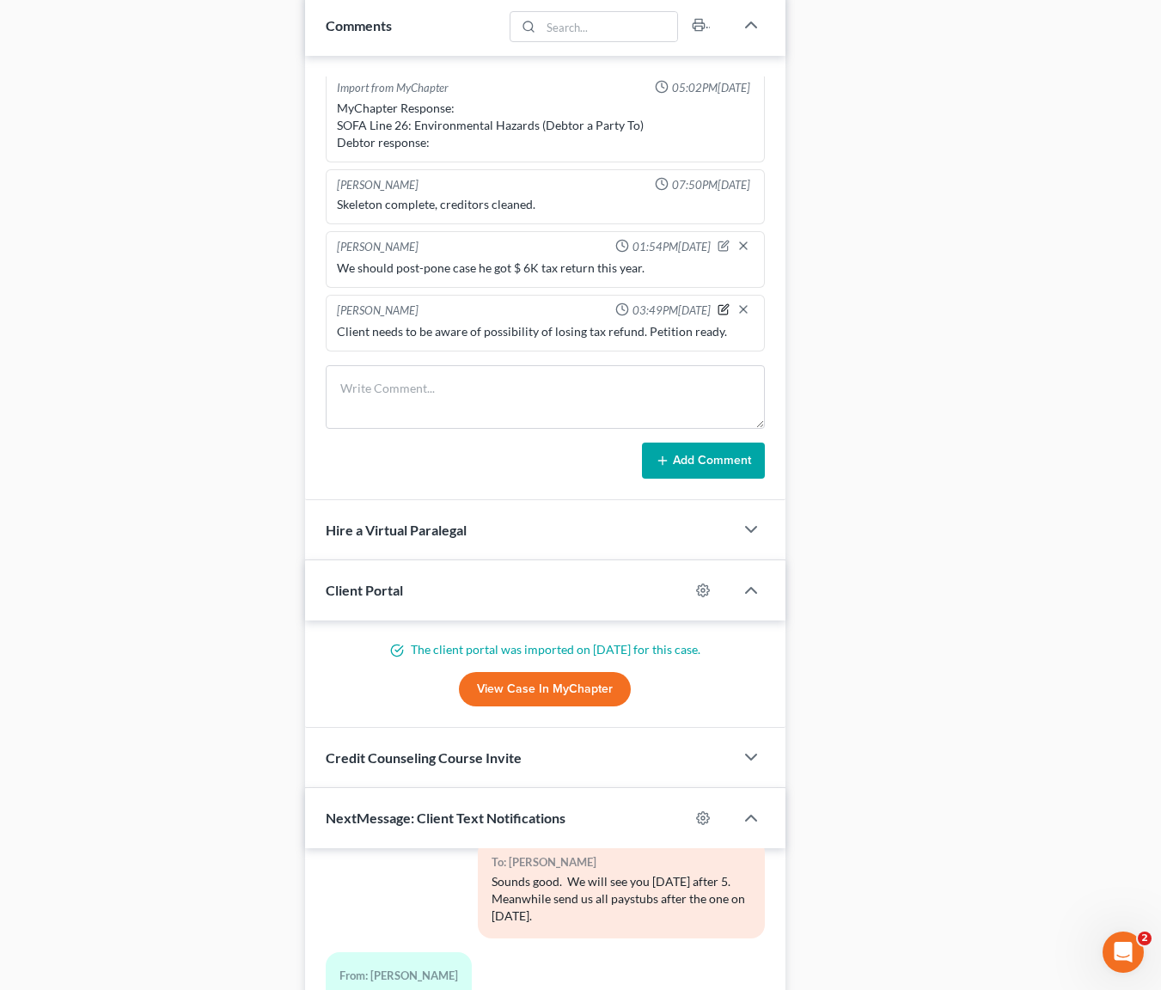
click at [718, 303] on icon "button" at bounding box center [724, 309] width 12 height 12
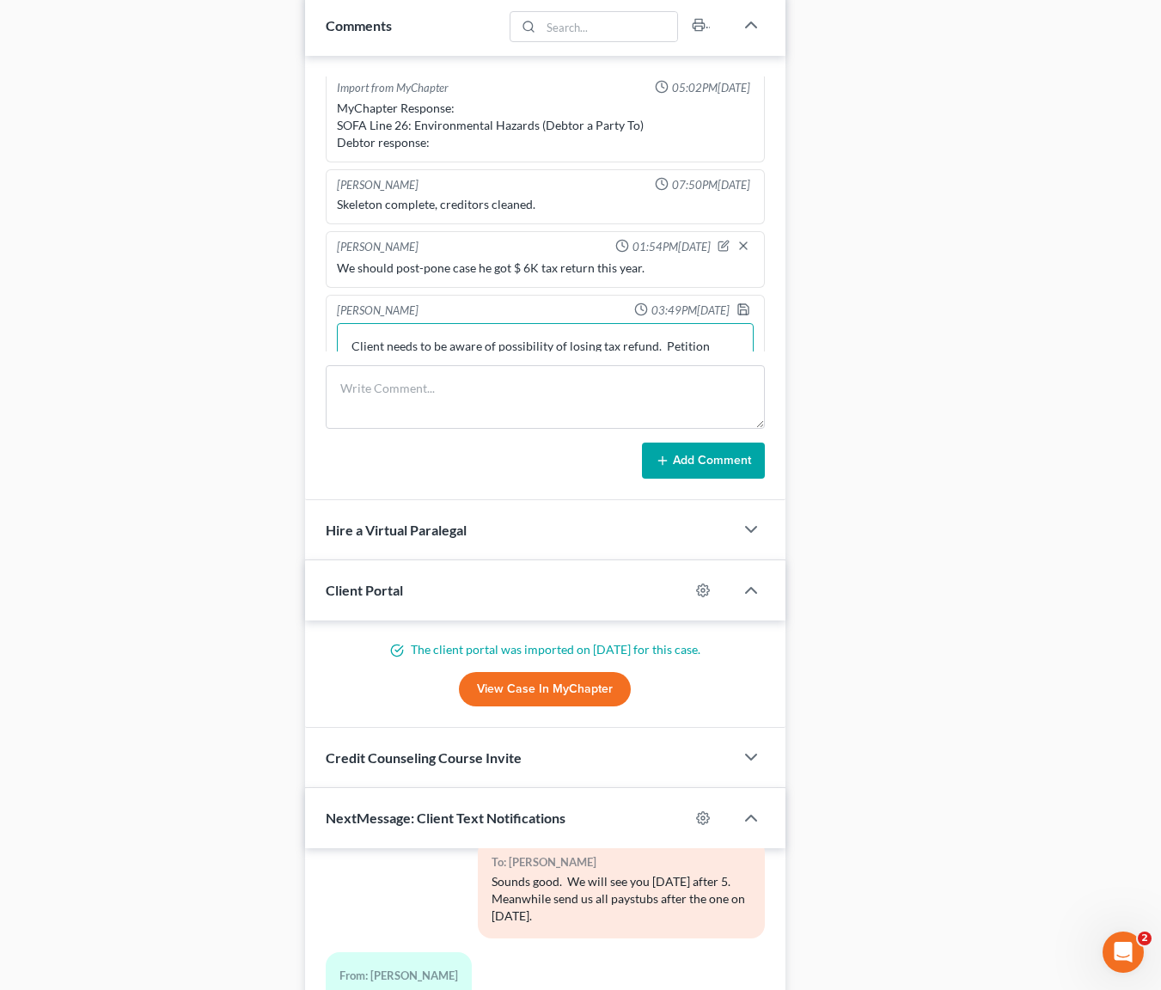
click at [389, 344] on textarea "Client needs to be aware of possibility of losing tax refund. Petition ready." at bounding box center [545, 355] width 417 height 64
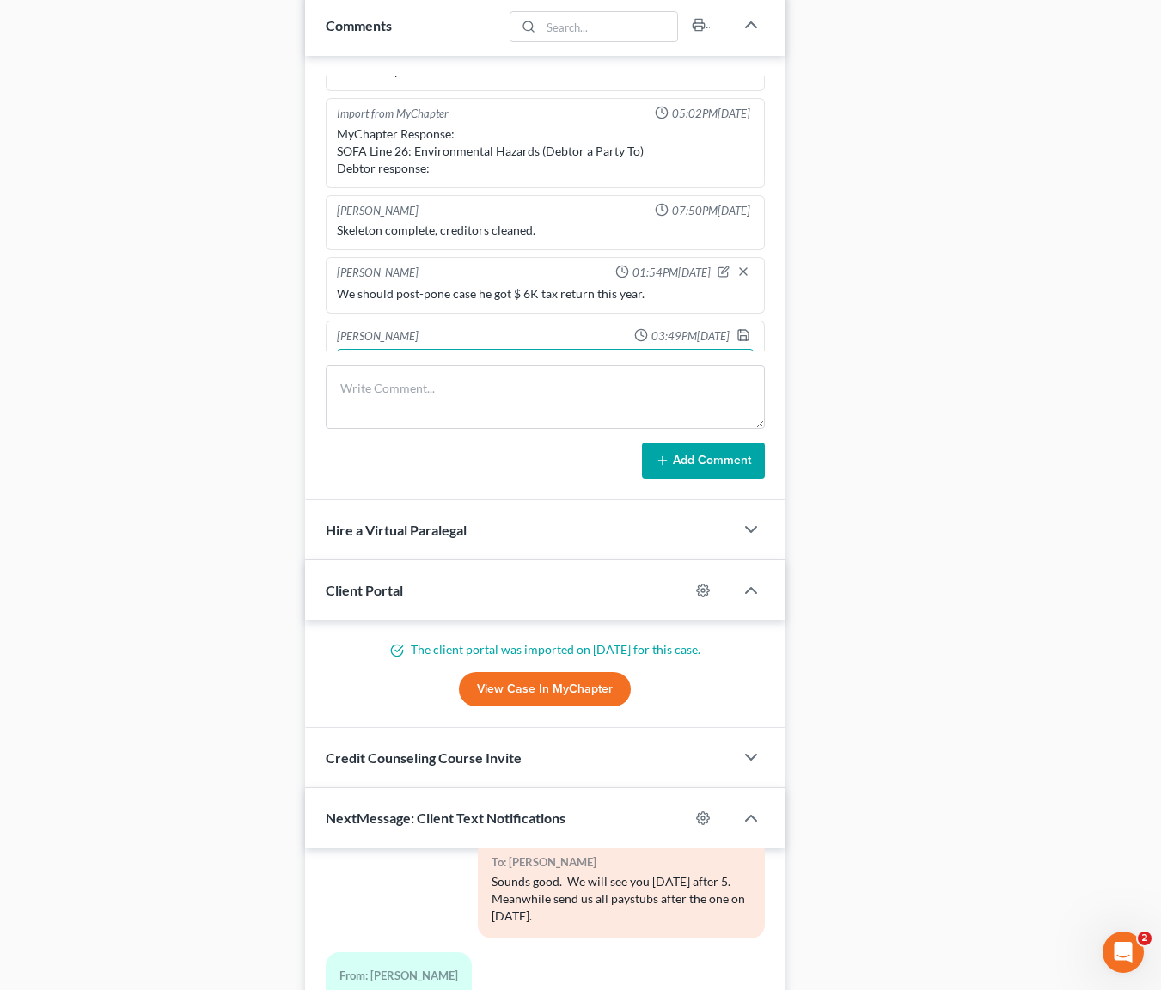
scroll to position [847, 0]
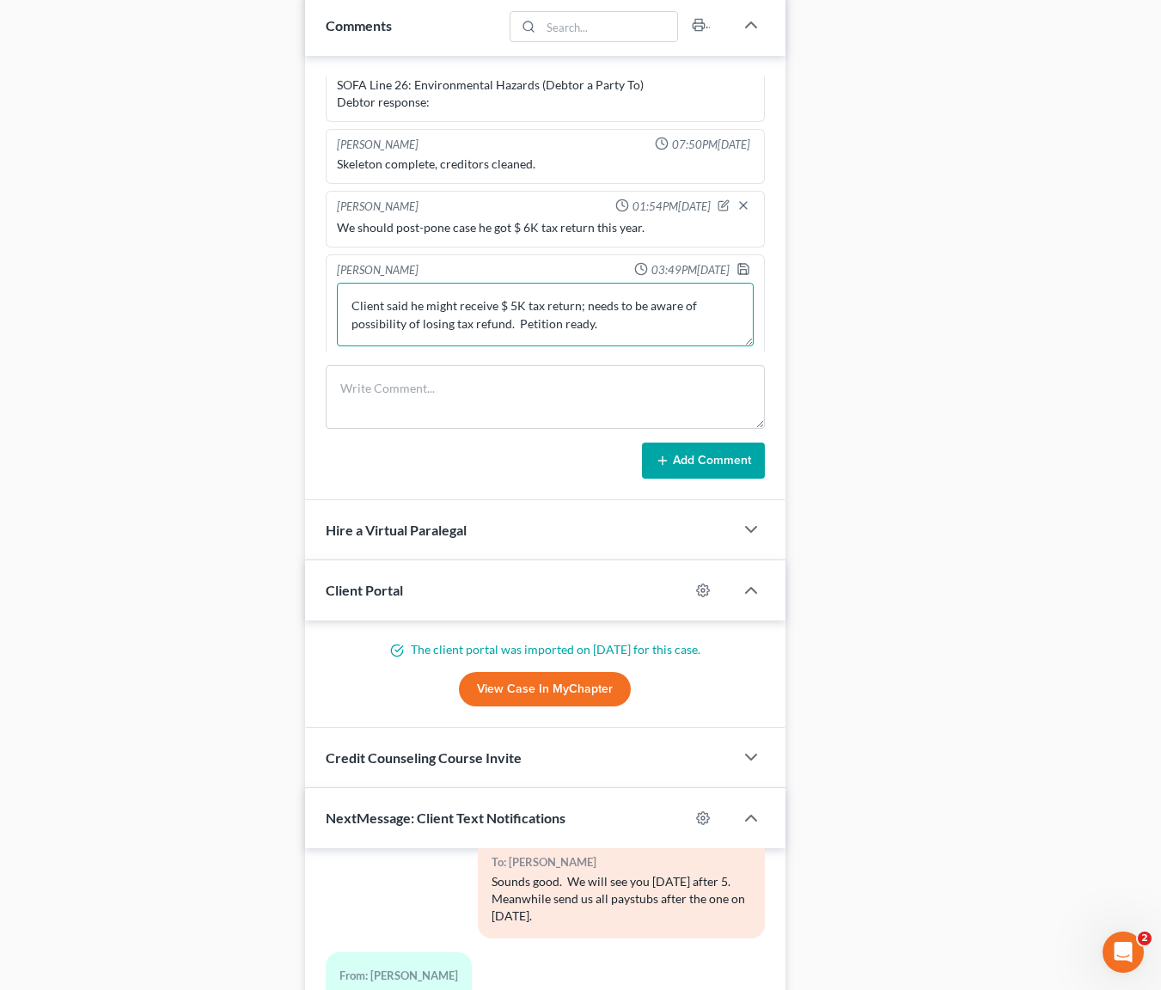
click at [612, 331] on textarea "Client said he might receive $ 5K tax return; needs to be aware of possibility …" at bounding box center [545, 315] width 417 height 64
type textarea "Client said he might receive $ 5K tax return; needs to be aware of possibility …"
drag, startPoint x: 733, startPoint y: 267, endPoint x: 770, endPoint y: 274, distance: 37.6
click at [737, 267] on icon "button" at bounding box center [744, 269] width 14 height 14
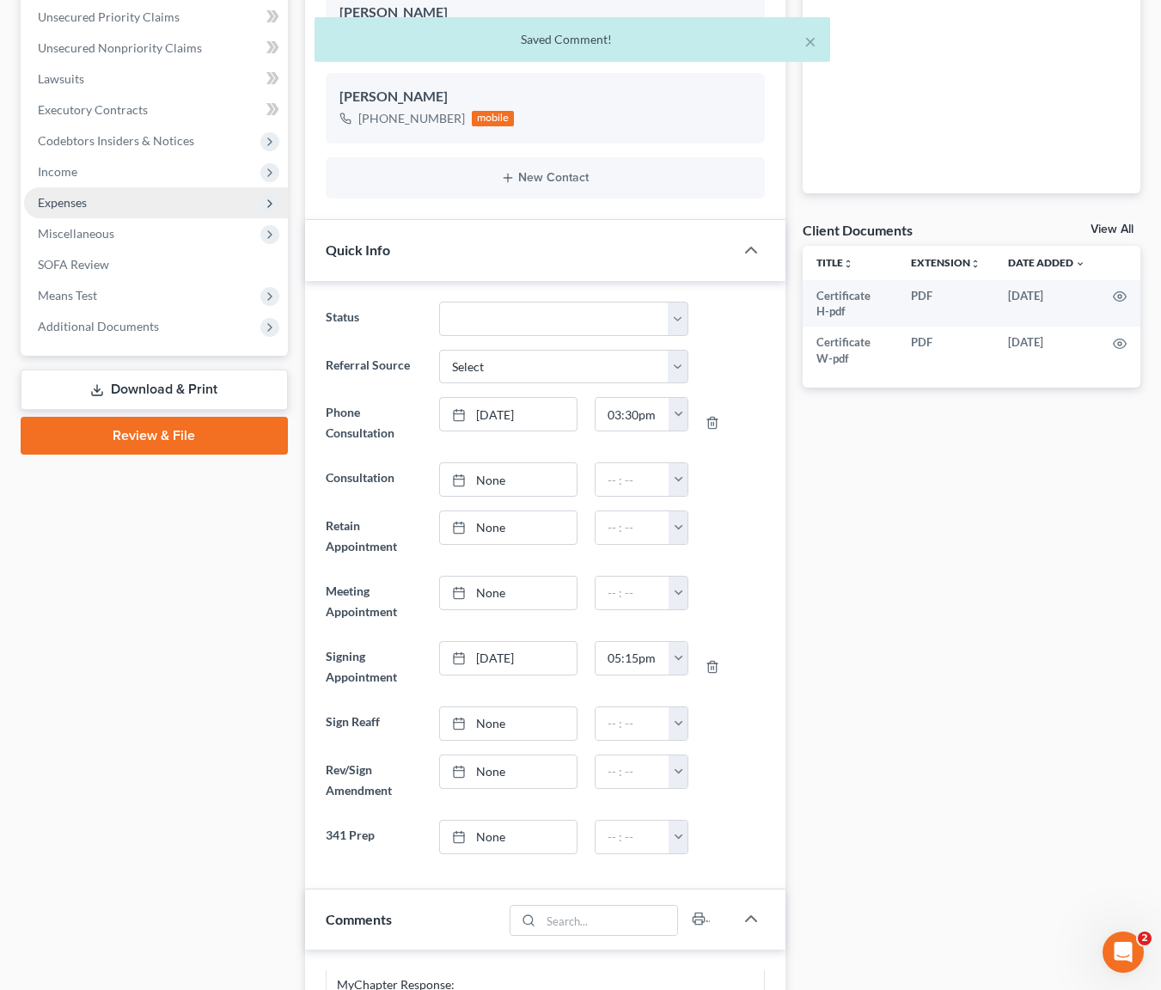
scroll to position [196, 0]
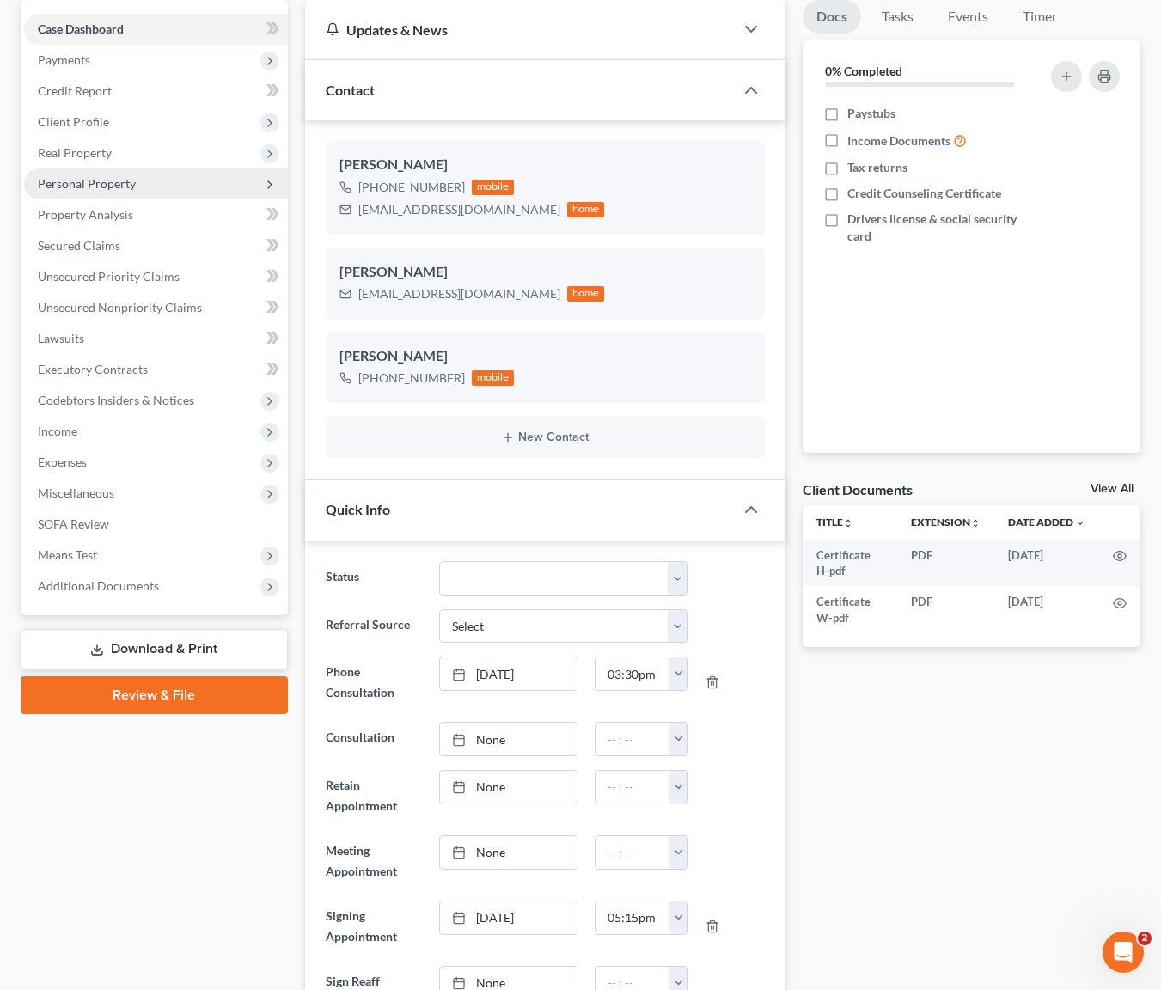
click at [155, 186] on span "Personal Property" at bounding box center [156, 183] width 264 height 31
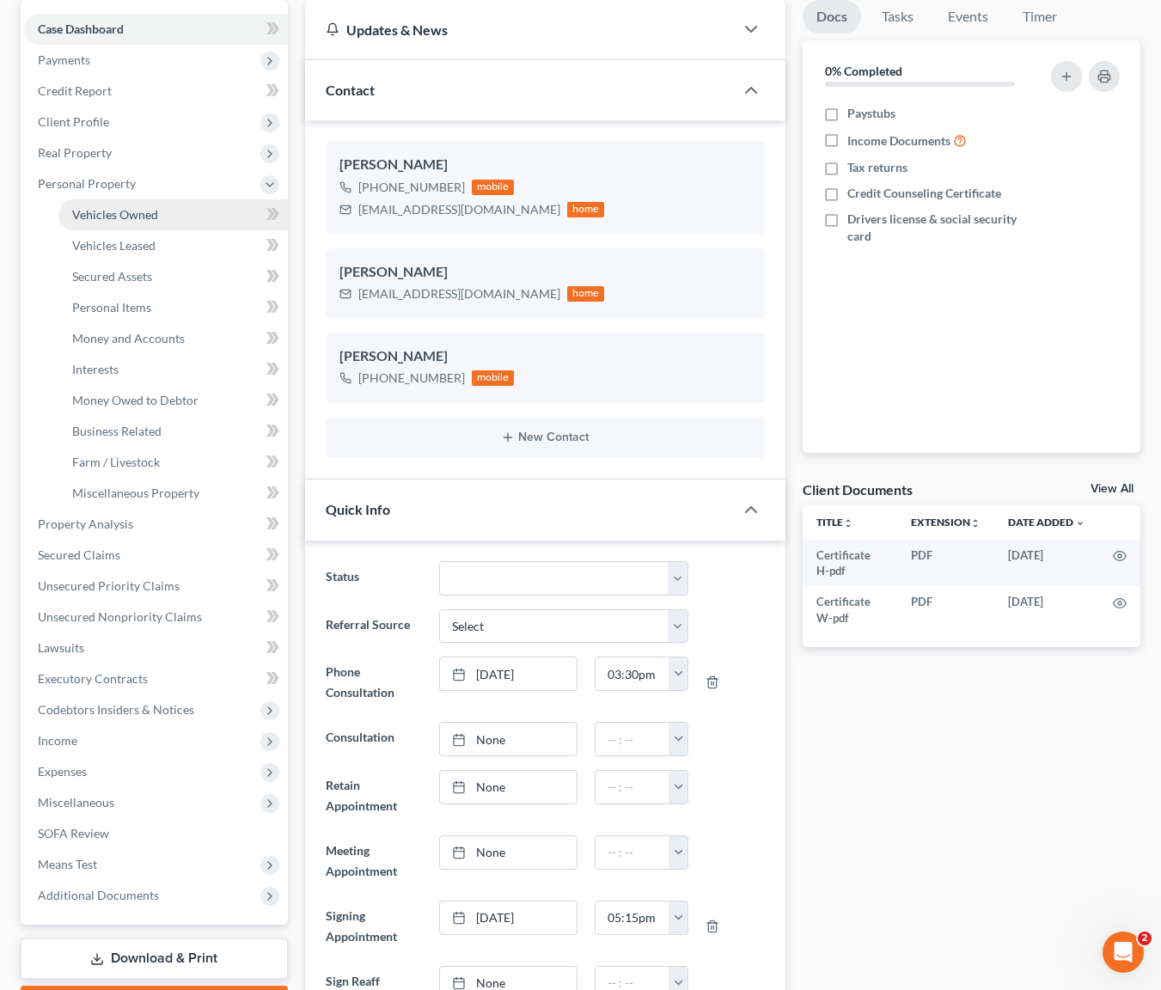
click at [186, 207] on link "Vehicles Owned" at bounding box center [172, 214] width 229 height 31
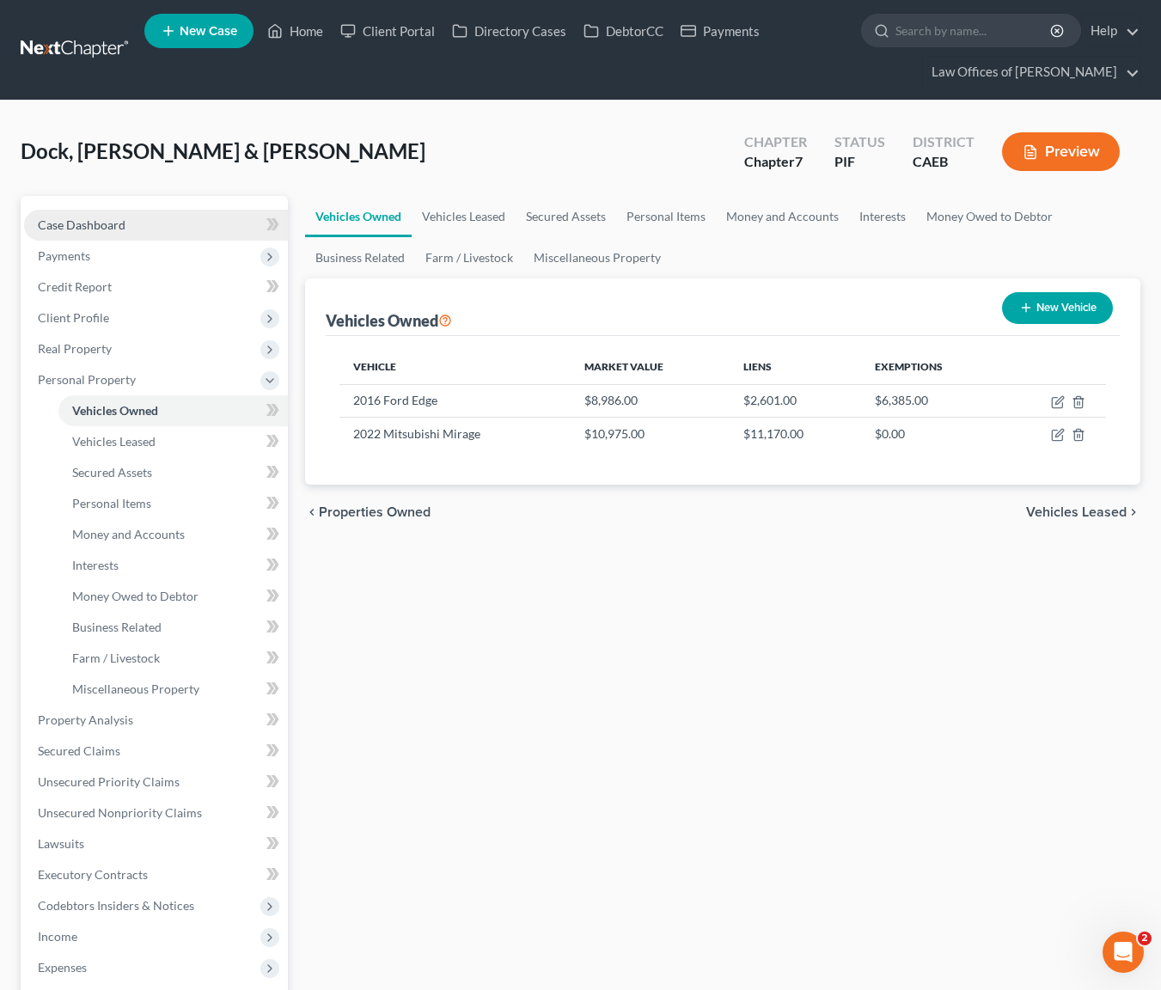
click at [157, 225] on link "Case Dashboard" at bounding box center [156, 225] width 264 height 31
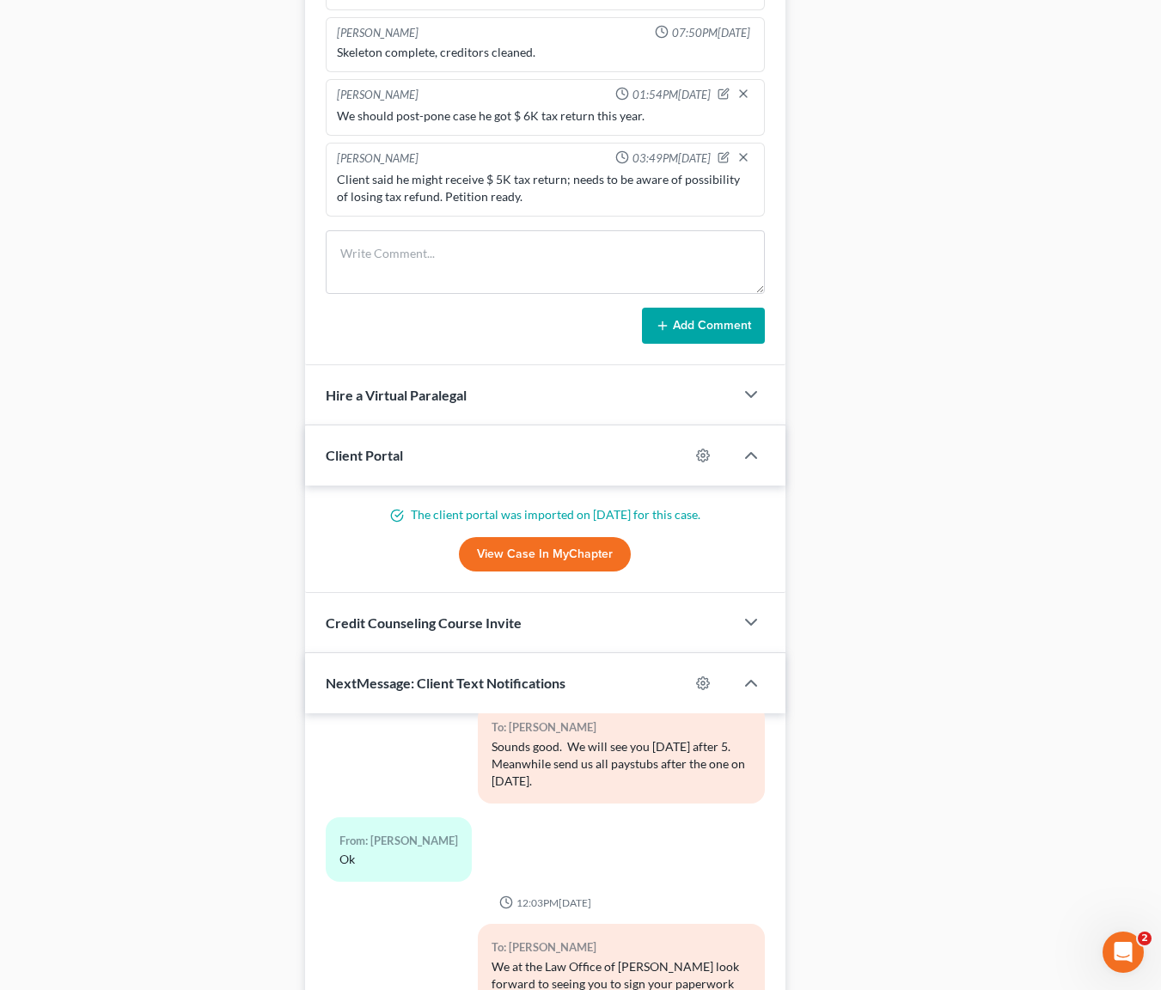
scroll to position [1483, 0]
click at [559, 195] on div "Client said he might receive $ 5K tax return; needs to be aware of possibility …" at bounding box center [545, 189] width 417 height 34
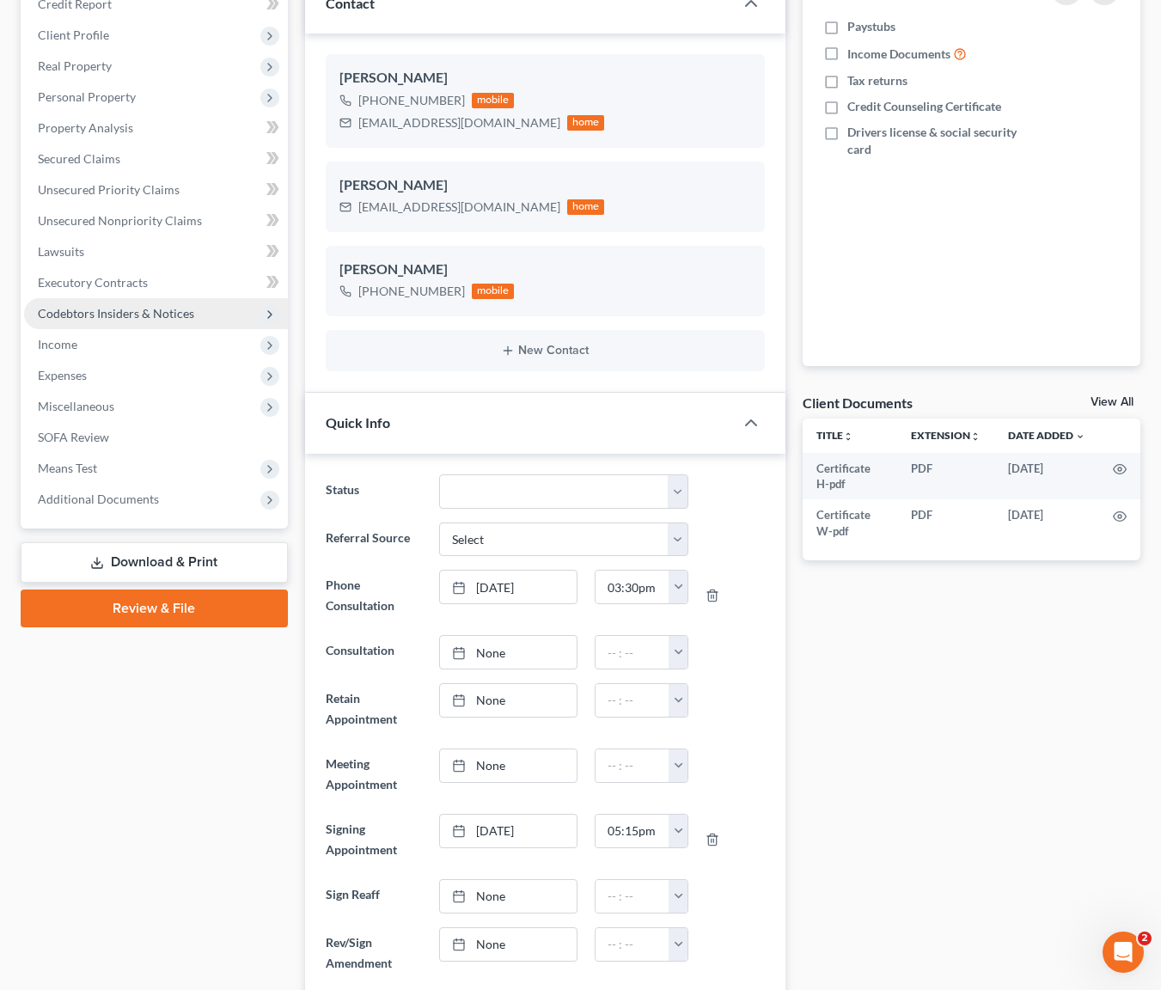
scroll to position [279, 0]
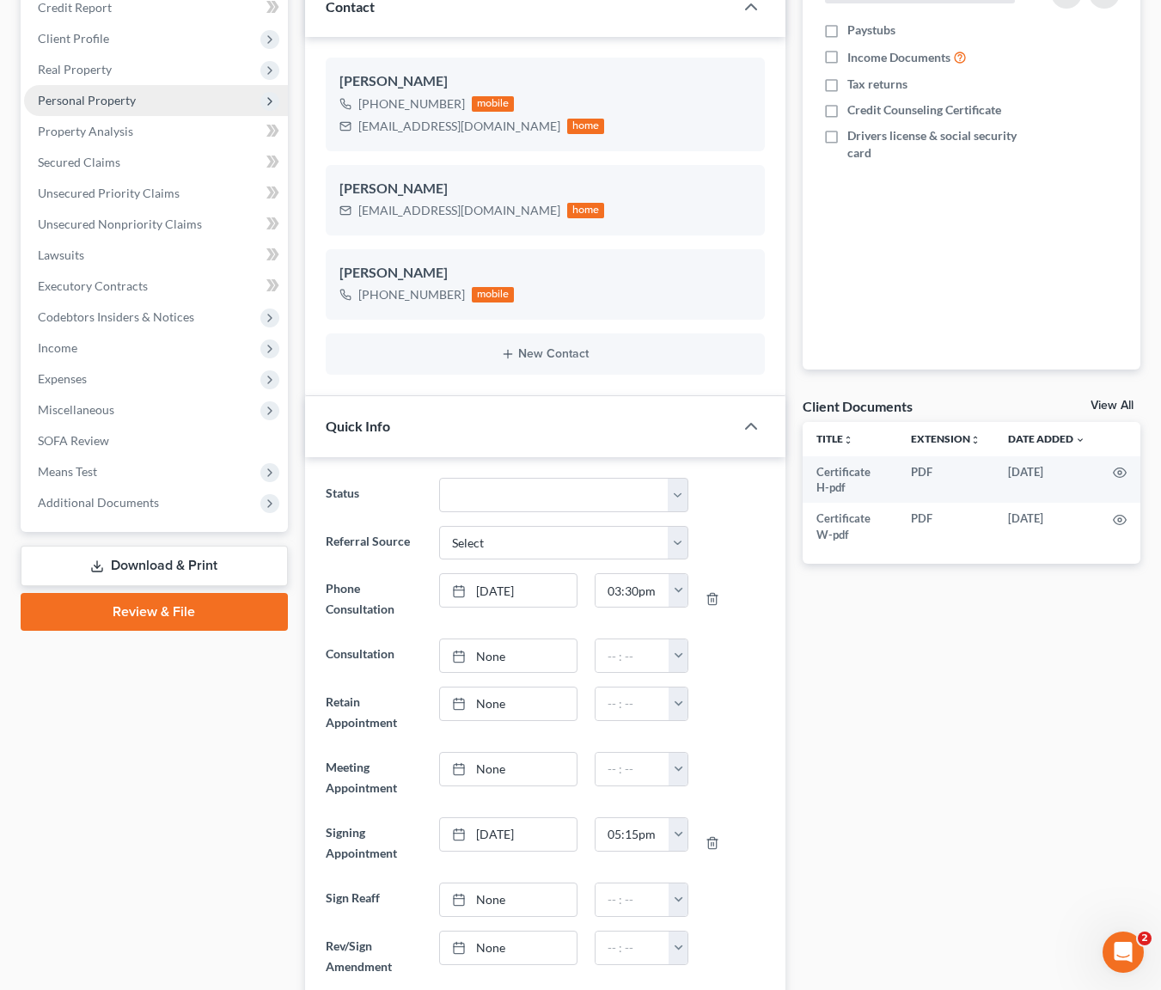
click at [150, 112] on span "Personal Property" at bounding box center [156, 100] width 264 height 31
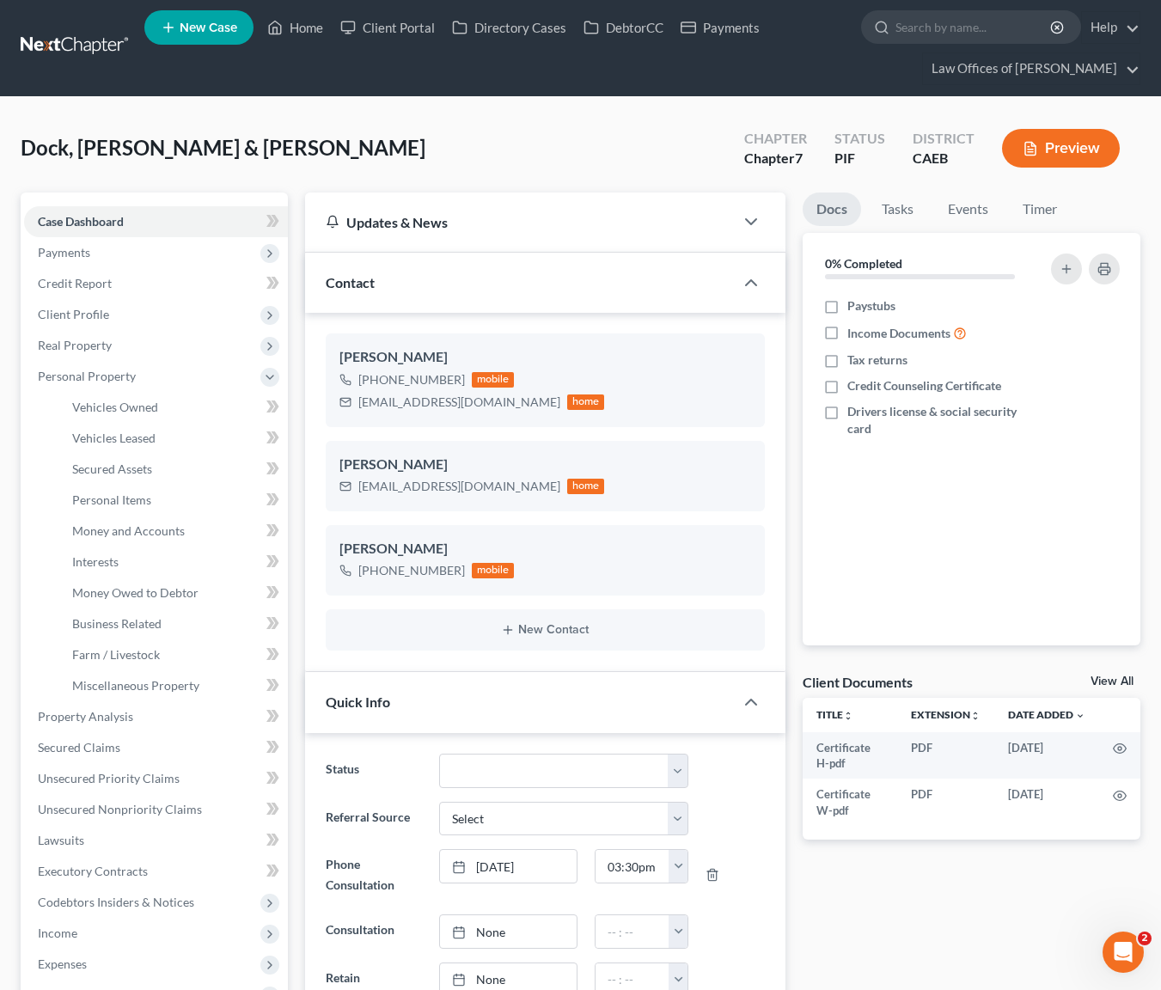
scroll to position [0, 0]
